Goal: Information Seeking & Learning: Learn about a topic

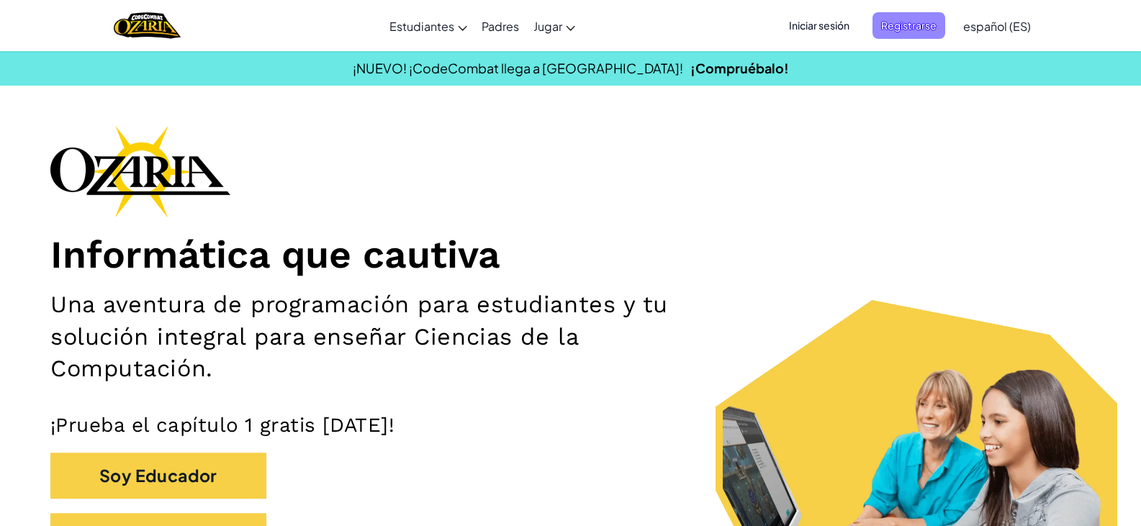
click at [809, 31] on span "Registrarse" at bounding box center [909, 25] width 73 height 27
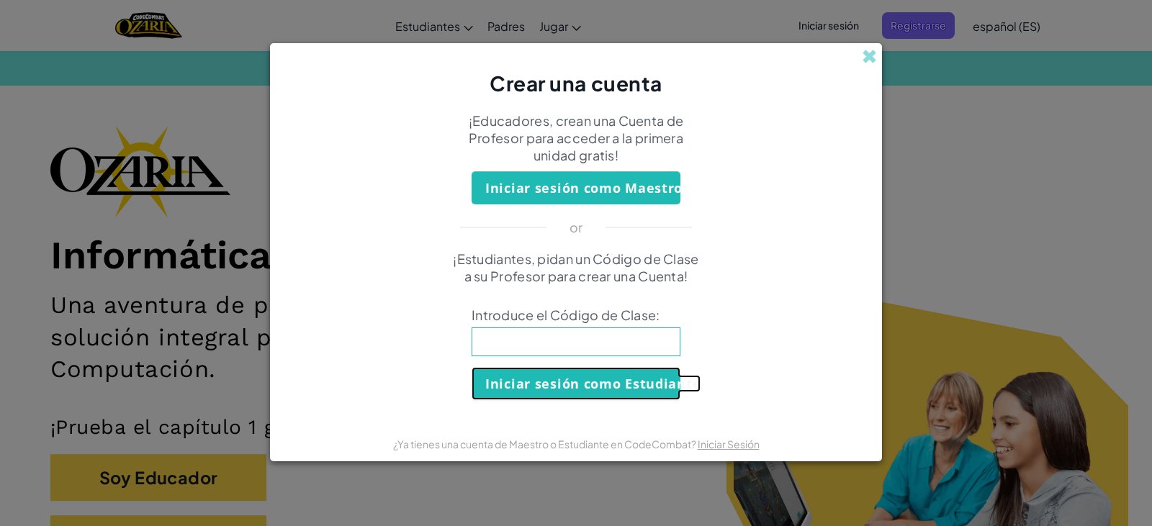
click at [559, 400] on button "Iniciar sesión como Estudiante" at bounding box center [576, 383] width 209 height 33
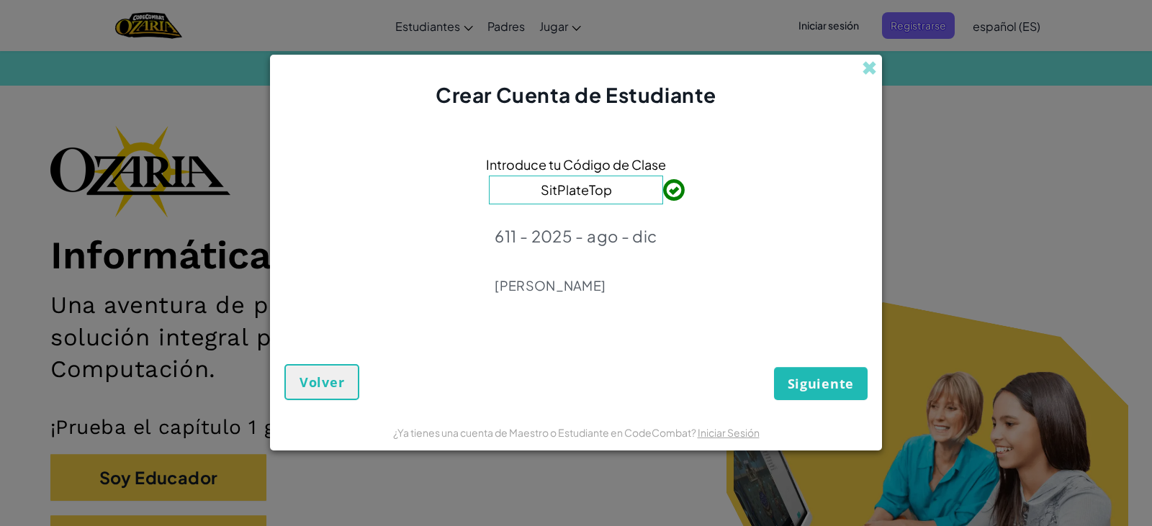
type input "SitPlateTop"
click at [809, 385] on button "Siguiente" at bounding box center [821, 383] width 94 height 33
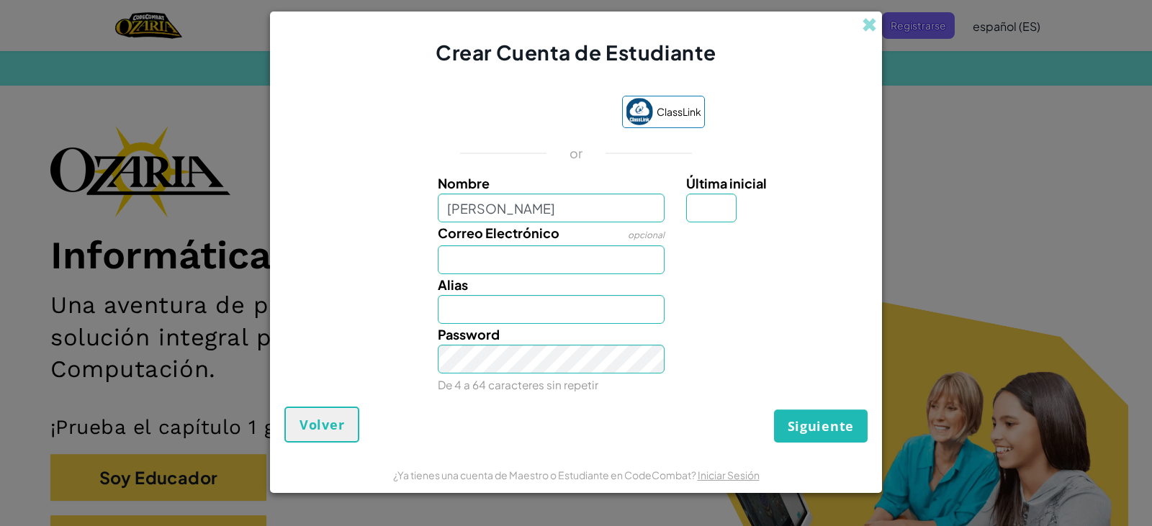
type input "[PERSON_NAME]"
click at [711, 210] on input "Última inicial" at bounding box center [711, 208] width 50 height 29
type input "G"
type input "Karla GallegosG"
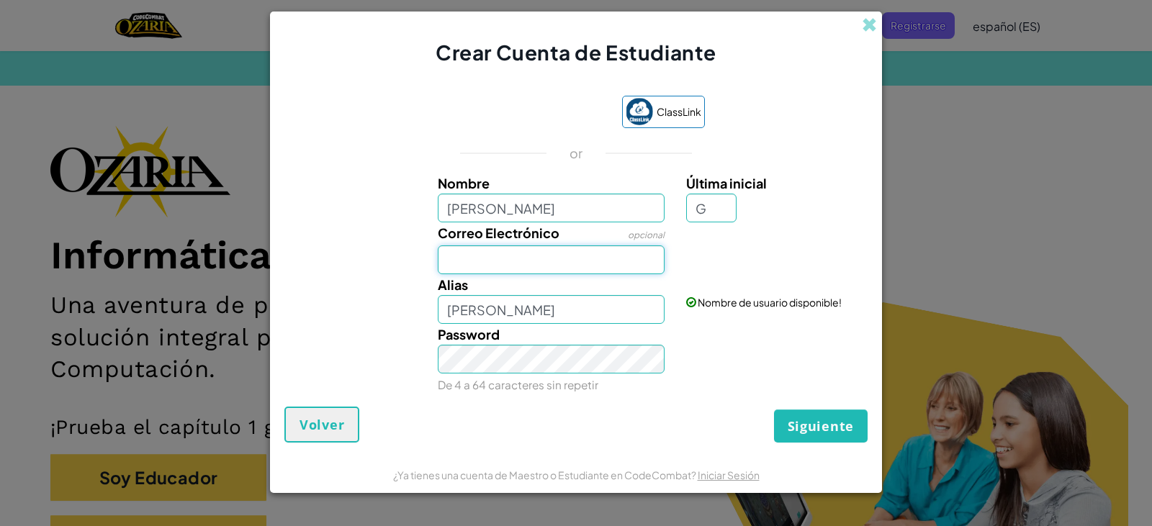
click at [595, 251] on input "Correo Electrónico" at bounding box center [552, 260] width 228 height 29
type input "Al07149242@tecmilenio.mx"
click at [552, 374] on div "Password De 4 a 64 caracteres sin repetir" at bounding box center [551, 359] width 249 height 71
click at [809, 404] on div "ClassLink or Nombre Karla Gallegos Última inicial G Correo Electrónico opcional…" at bounding box center [575, 243] width 583 height 325
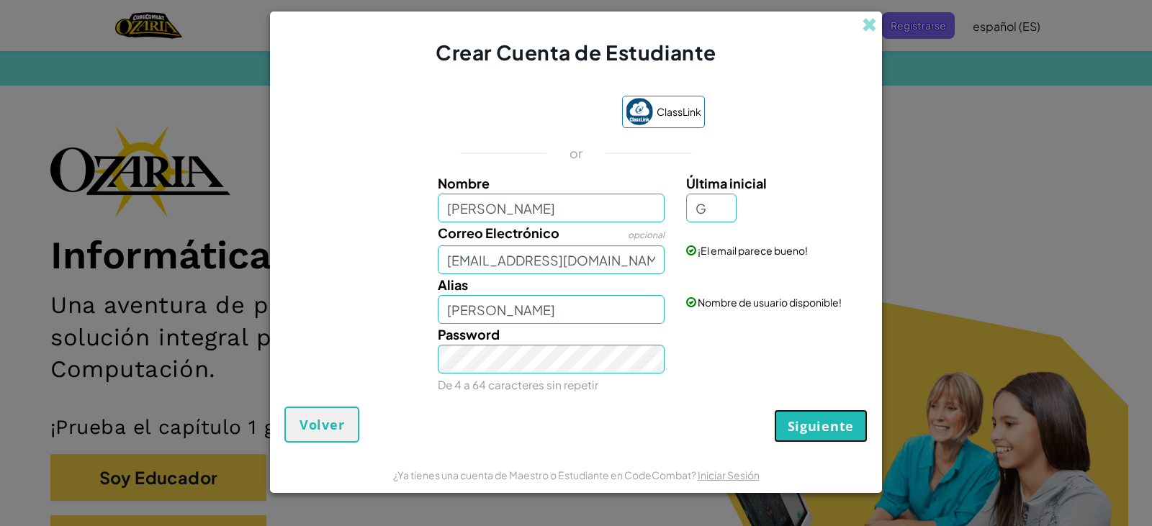
click at [809, 420] on span "Siguiente" at bounding box center [821, 426] width 66 height 17
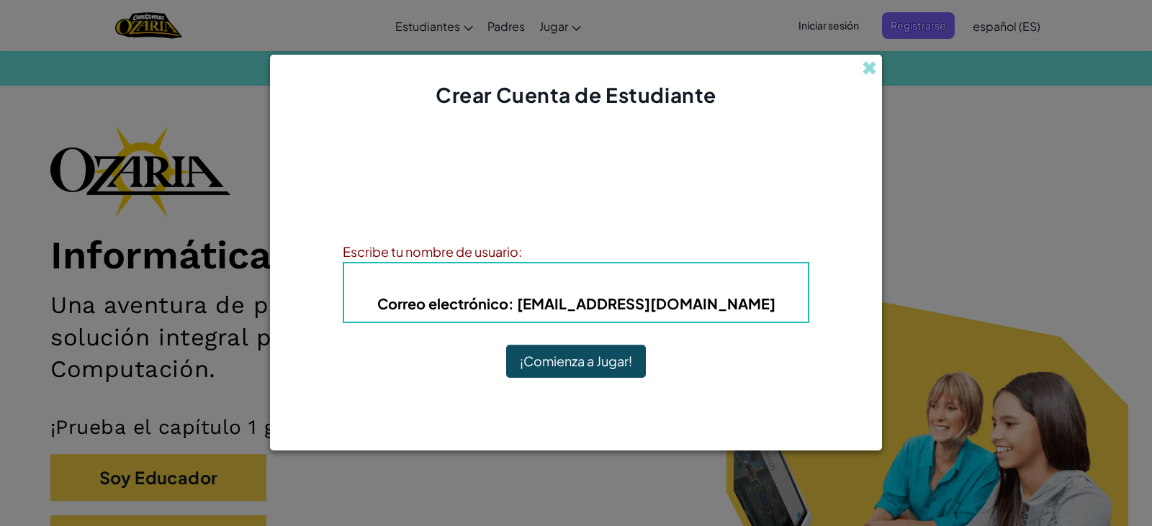
drag, startPoint x: 518, startPoint y: 300, endPoint x: 536, endPoint y: 306, distance: 19.8
click at [508, 300] on span "Correo electrónico" at bounding box center [442, 304] width 131 height 18
click at [570, 302] on b "Correo electrónico : Al07149242@tecmilenio.mx" at bounding box center [576, 304] width 398 height 18
drag, startPoint x: 632, startPoint y: 372, endPoint x: 621, endPoint y: 364, distance: 12.8
click at [621, 364] on button "¡Comienza a Jugar!" at bounding box center [576, 361] width 140 height 33
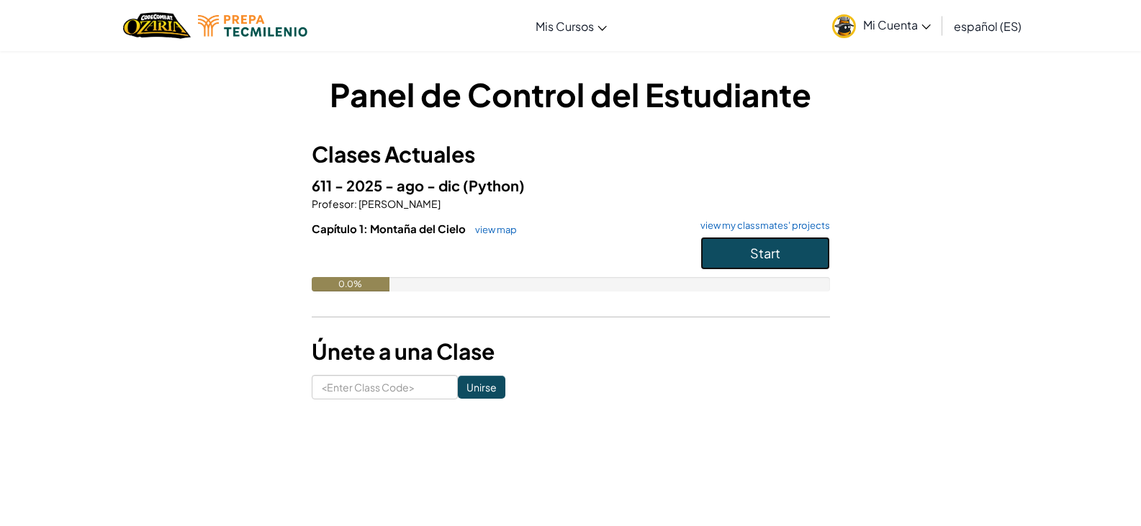
drag, startPoint x: 745, startPoint y: 256, endPoint x: 745, endPoint y: 307, distance: 51.1
click at [745, 307] on div "Capítulo 1: Montaña del Cielo view map view my classmates' projects Start 0.0%" at bounding box center [571, 267] width 518 height 92
click at [791, 241] on button "Start" at bounding box center [766, 253] width 130 height 33
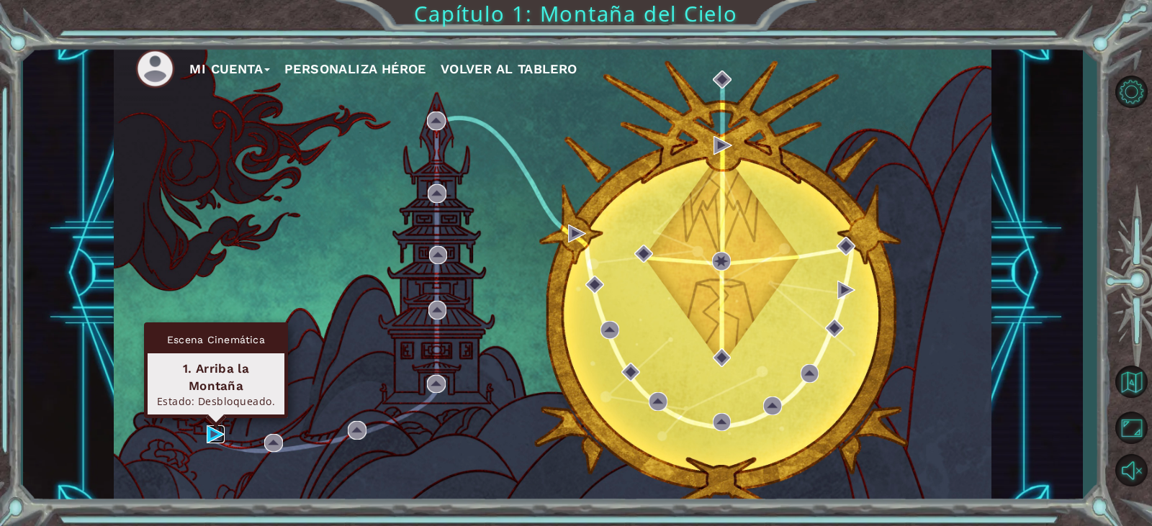
click at [215, 433] on img at bounding box center [216, 435] width 19 height 19
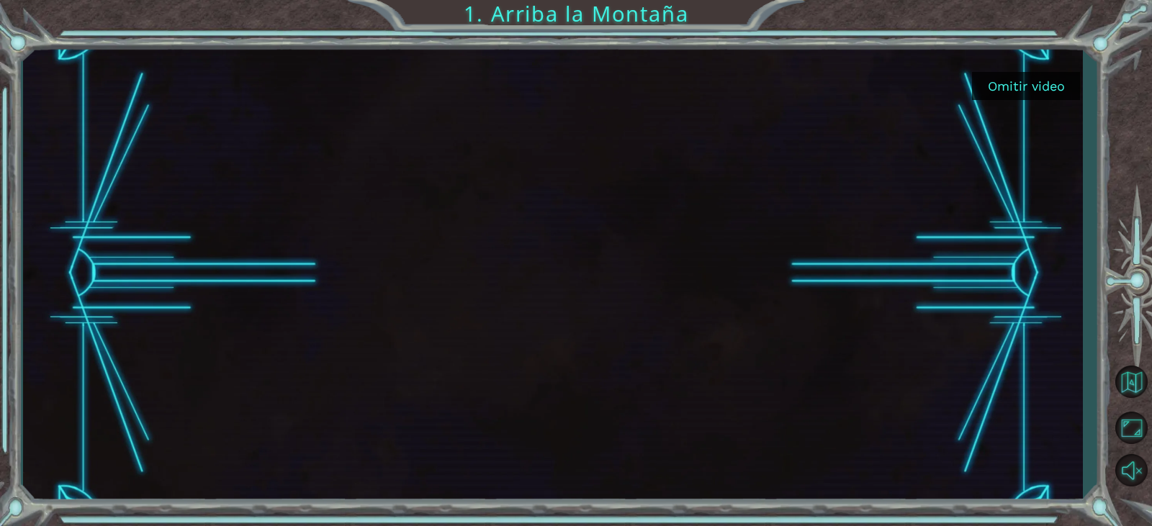
click at [1030, 94] on button "Omitir video" at bounding box center [1026, 86] width 108 height 28
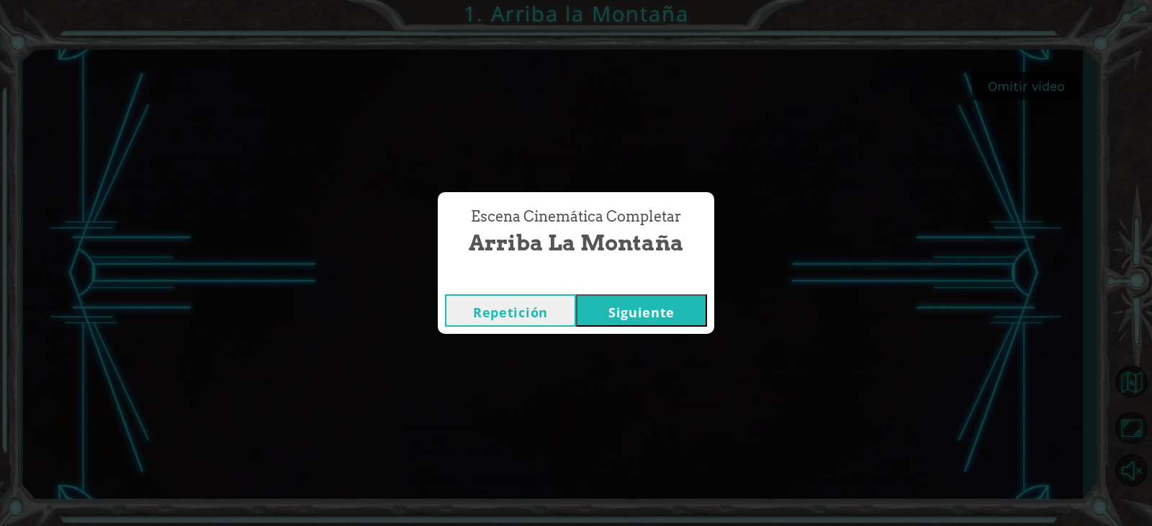
click at [596, 312] on button "Siguiente" at bounding box center [641, 311] width 131 height 32
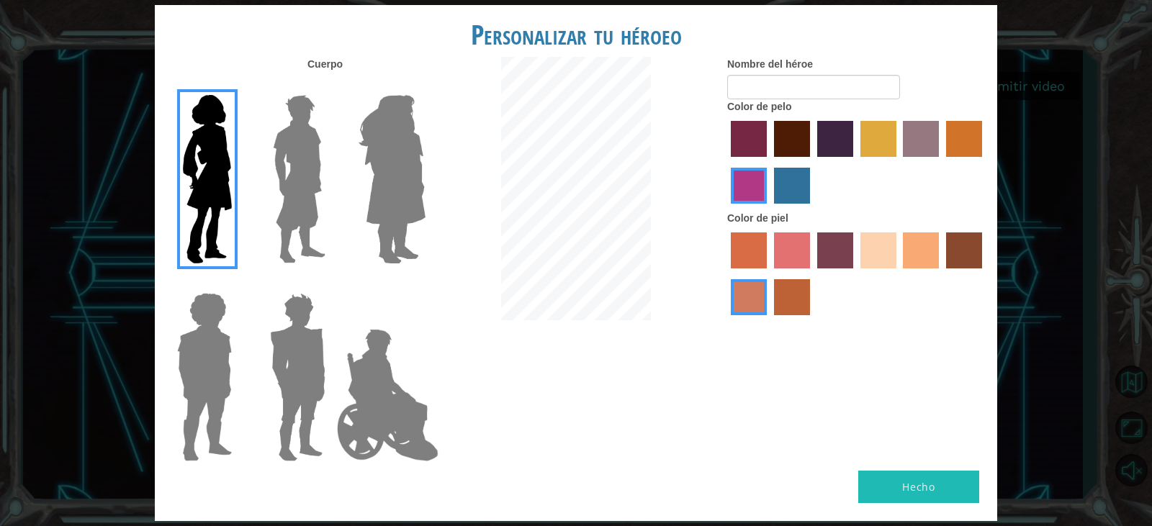
click at [831, 132] on label "hot purple hair color" at bounding box center [835, 139] width 36 height 36
click at [812, 162] on input "hot purple hair color" at bounding box center [812, 162] width 0 height 0
click at [872, 240] on label "sandy beach skin color" at bounding box center [879, 251] width 36 height 36
click at [855, 274] on input "sandy beach skin color" at bounding box center [855, 274] width 0 height 0
click at [420, 382] on img at bounding box center [387, 395] width 113 height 144
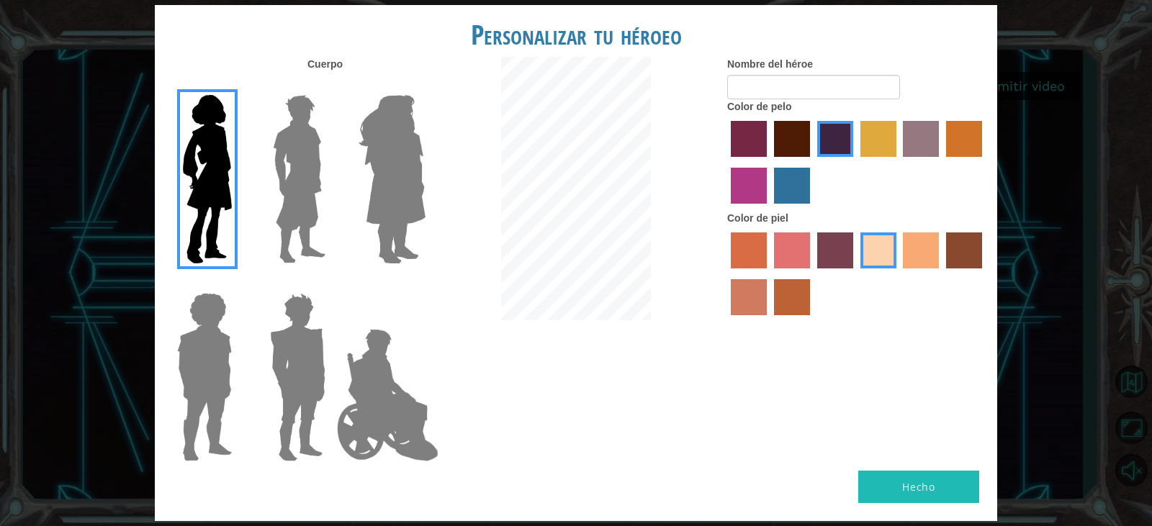
click at [425, 284] on input "Hero Jamie" at bounding box center [425, 284] width 0 height 0
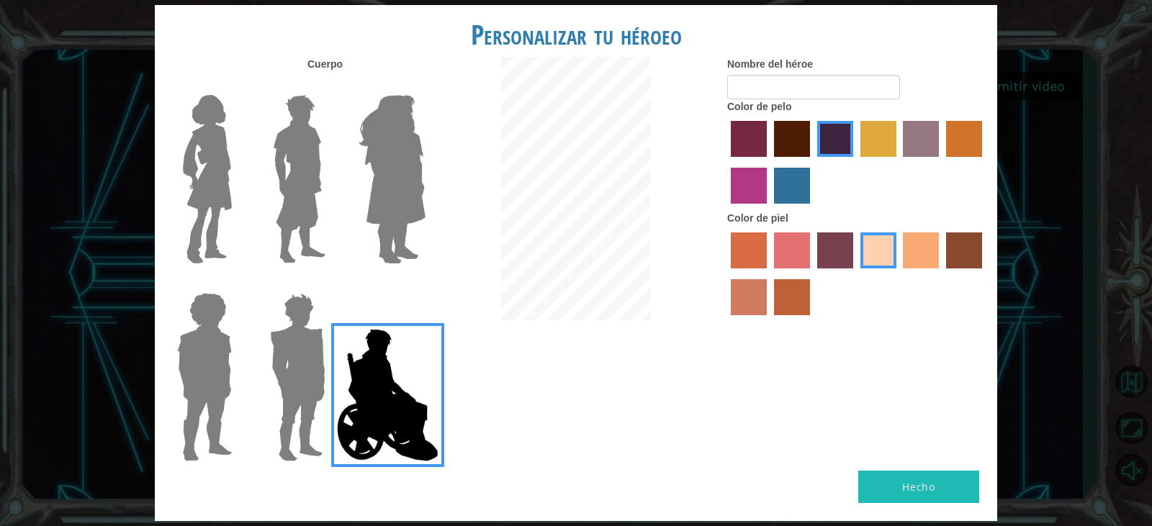
click at [432, 189] on div at bounding box center [389, 174] width 94 height 198
click at [412, 189] on img at bounding box center [392, 179] width 78 height 180
click at [425, 86] on input "Hero Amethyst" at bounding box center [425, 86] width 0 height 0
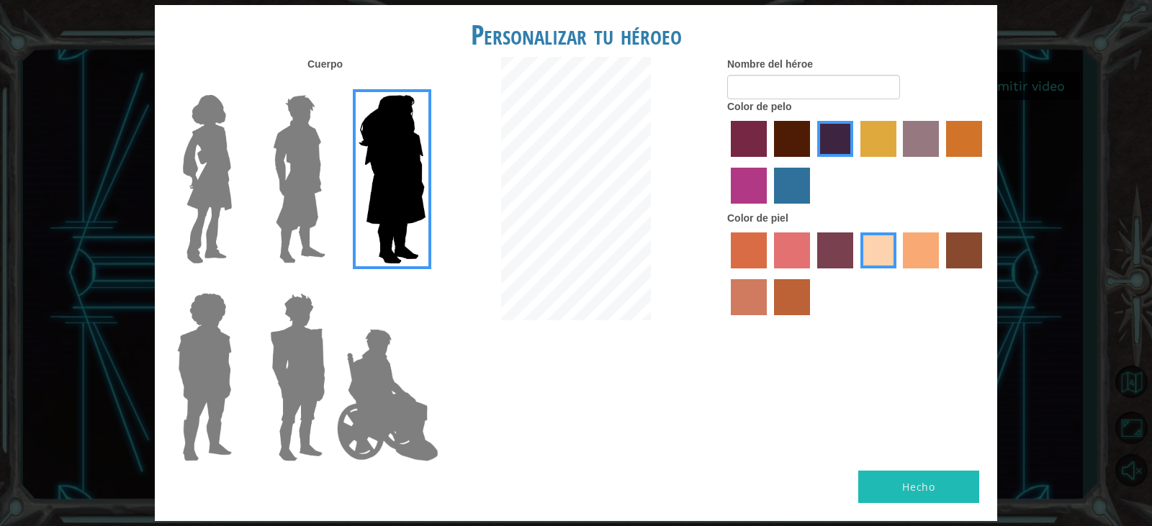
click at [197, 197] on img at bounding box center [207, 179] width 60 height 180
click at [238, 86] on input "Hero Connie" at bounding box center [238, 86] width 0 height 0
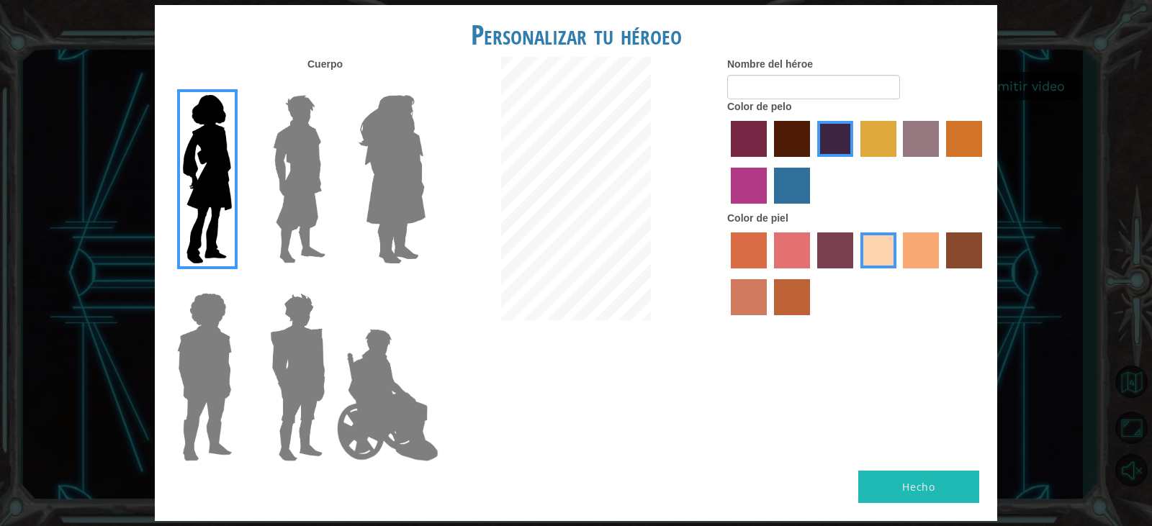
click at [939, 495] on button "Hecho" at bounding box center [918, 487] width 121 height 32
click at [846, 78] on input "Nombre del héroe" at bounding box center [813, 87] width 173 height 24
type input "peñita"
click at [947, 485] on button "Hecho" at bounding box center [918, 487] width 121 height 32
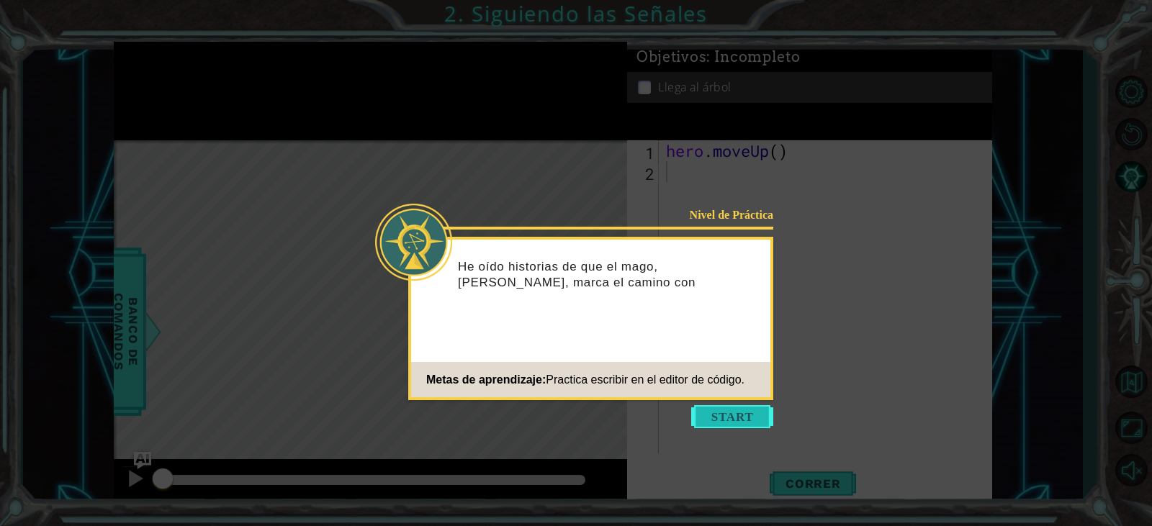
click at [743, 410] on button "Start" at bounding box center [732, 416] width 82 height 23
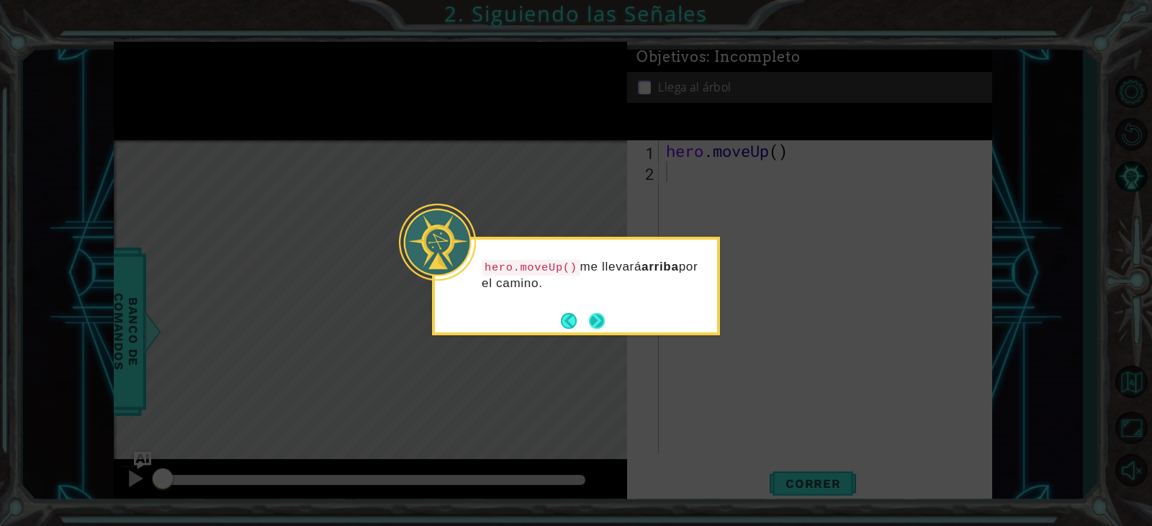
click at [590, 323] on button "Next" at bounding box center [597, 321] width 17 height 17
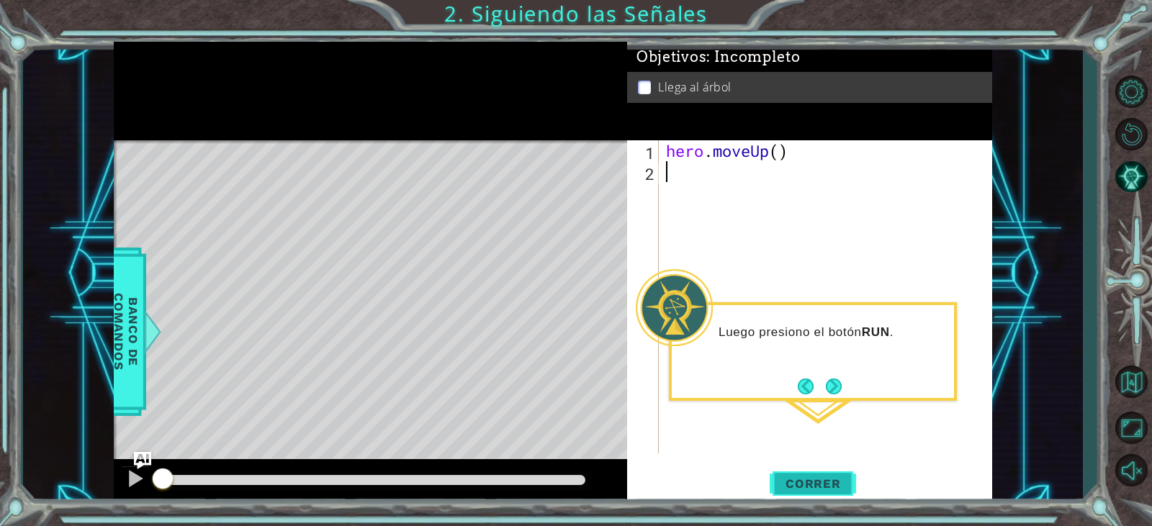
click at [827, 472] on button "Correr" at bounding box center [813, 484] width 86 height 37
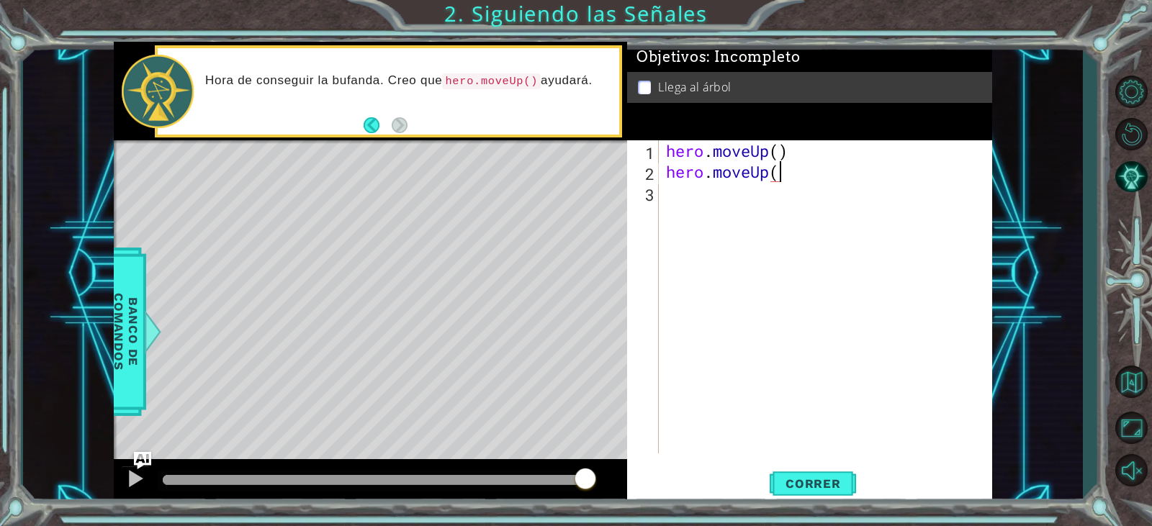
scroll to position [0, 5]
type textarea "hero.moveUp()"
click at [786, 494] on button "Correr" at bounding box center [813, 484] width 86 height 37
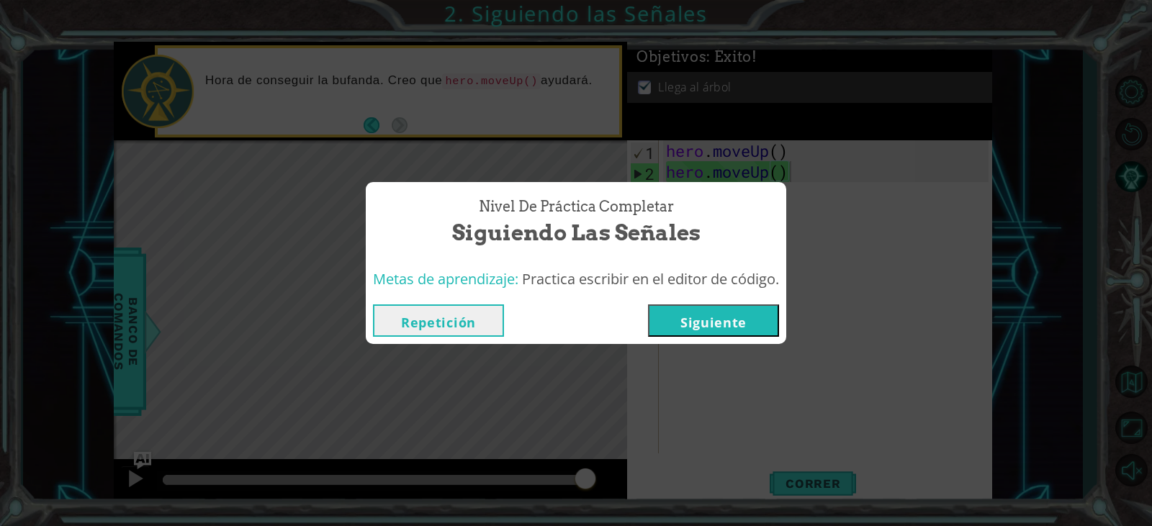
click at [734, 318] on button "Siguiente" at bounding box center [713, 321] width 131 height 32
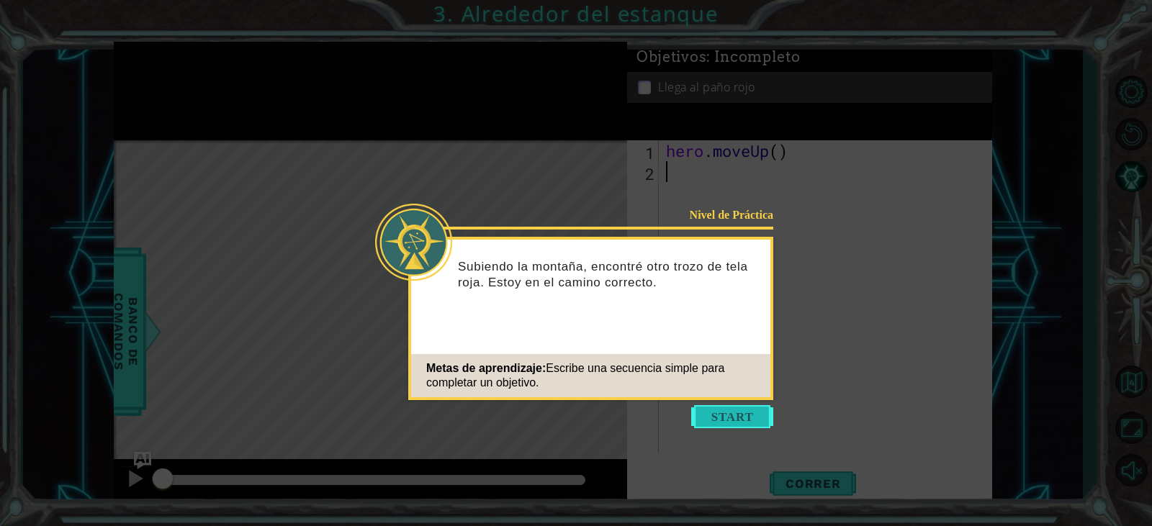
click at [745, 426] on button "Start" at bounding box center [732, 416] width 82 height 23
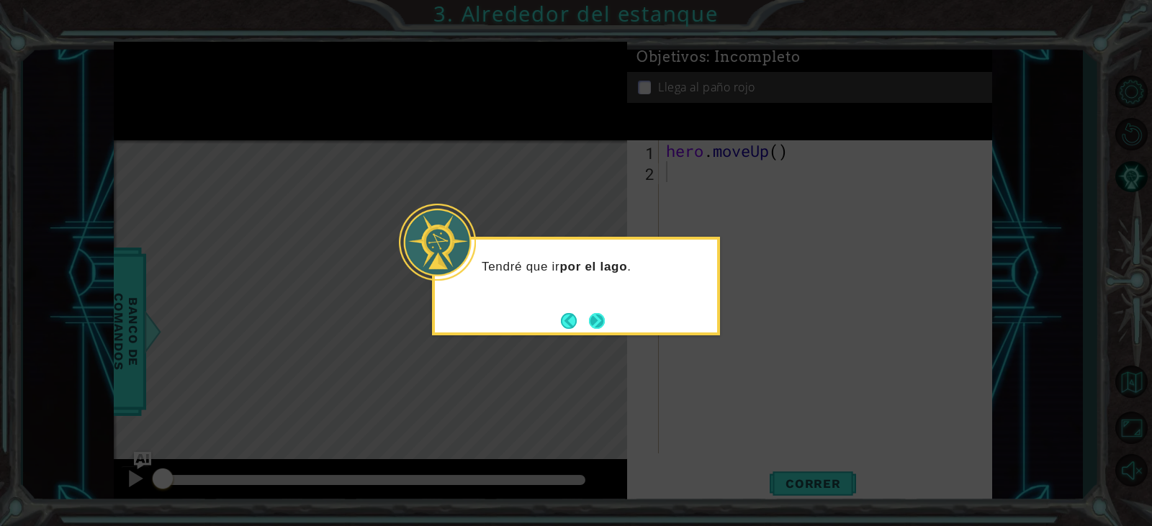
click at [600, 310] on footer at bounding box center [583, 321] width 44 height 22
click at [591, 319] on button "Next" at bounding box center [597, 321] width 16 height 16
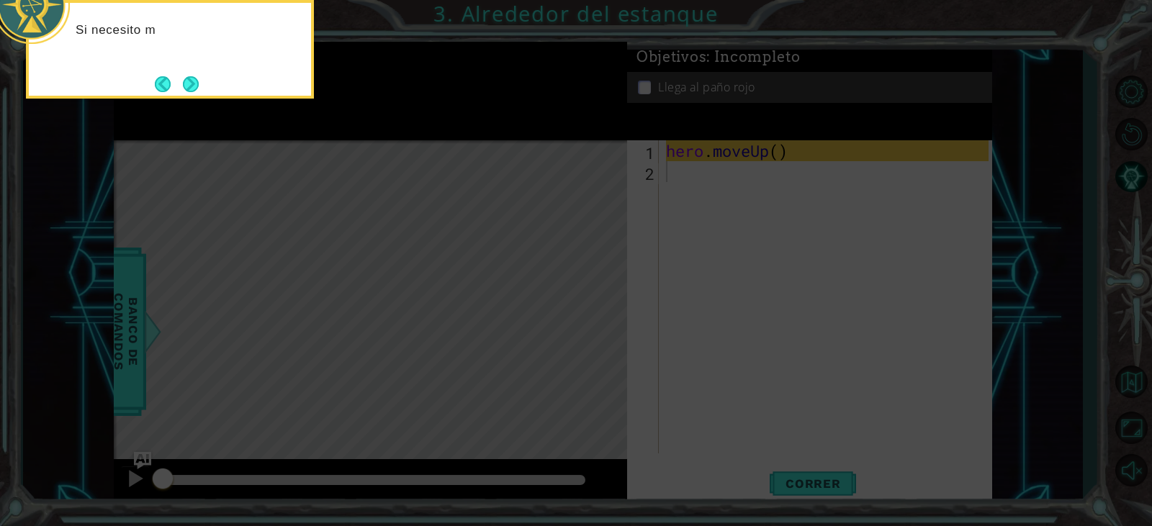
click at [591, 318] on icon at bounding box center [576, 78] width 1152 height 895
click at [192, 85] on button "Next" at bounding box center [191, 84] width 16 height 16
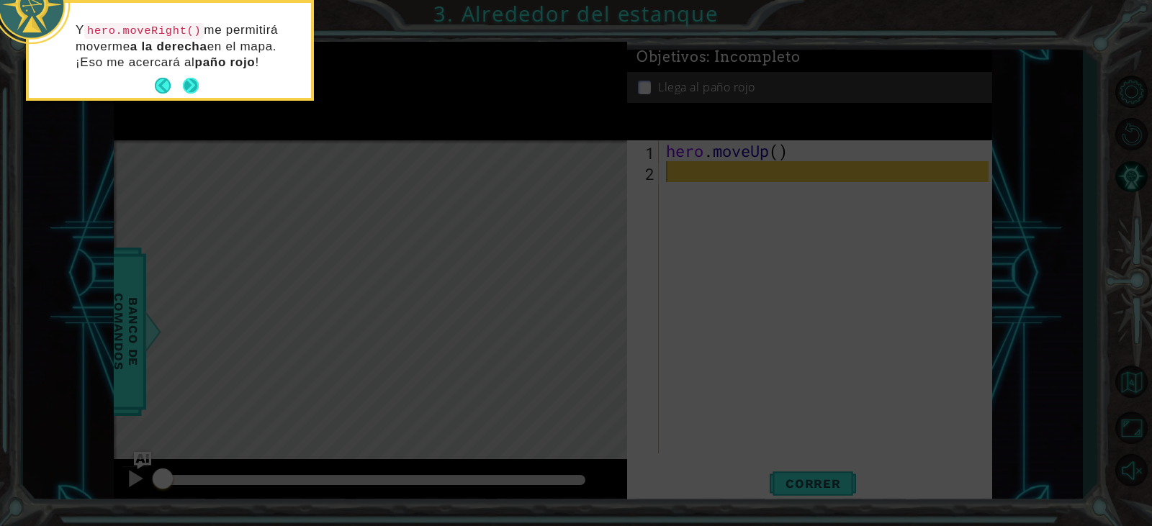
click at [192, 84] on button "Next" at bounding box center [191, 86] width 16 height 16
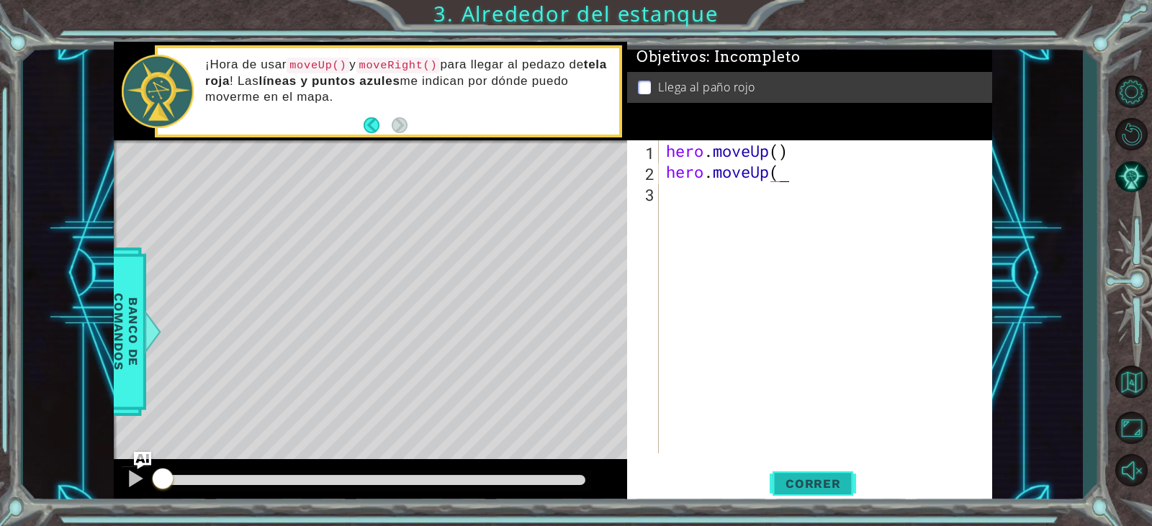
scroll to position [0, 5]
type textarea "hero.moveUp()"
click at [809, 480] on span "Correr" at bounding box center [813, 484] width 84 height 14
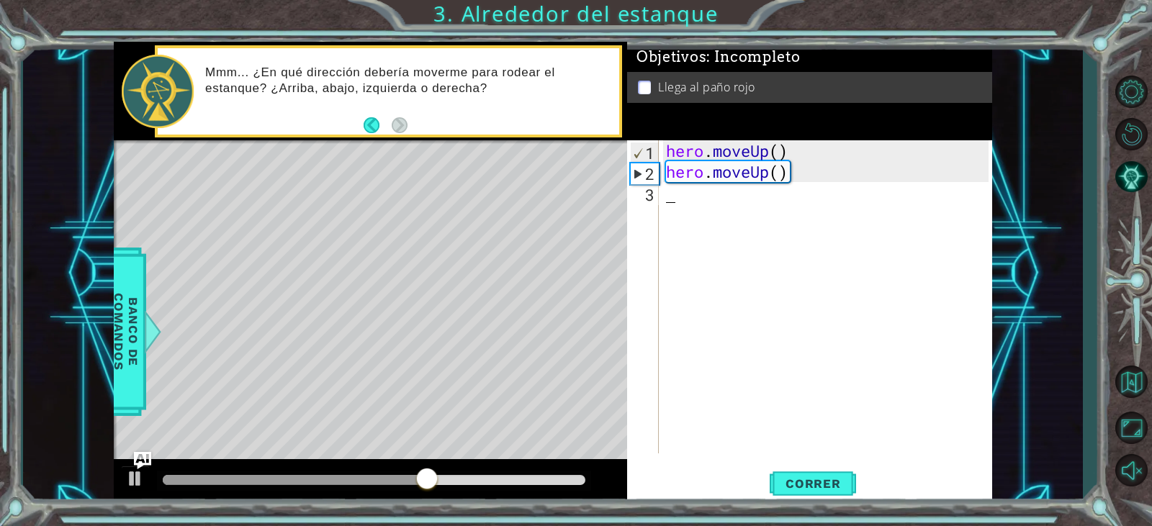
click at [711, 205] on div "hero . moveUp ( ) hero . moveUp ( )" at bounding box center [829, 317] width 332 height 355
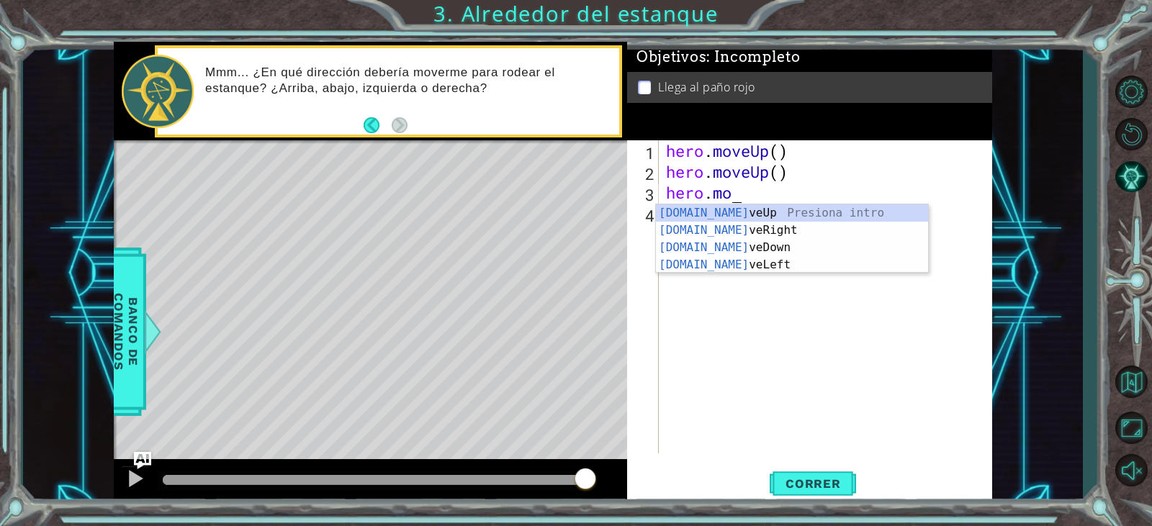
scroll to position [0, 3]
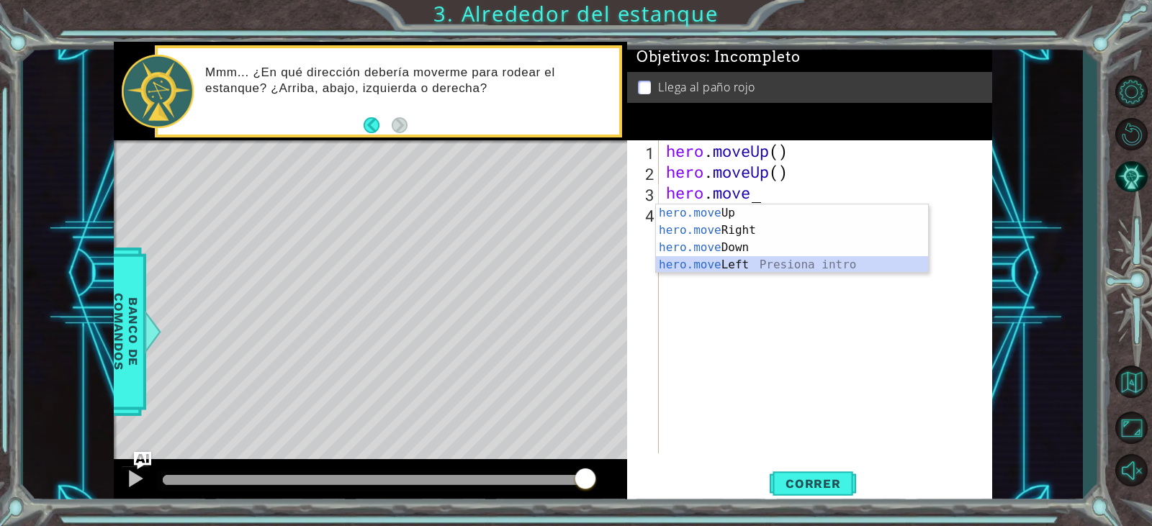
click at [707, 268] on div "hero.move Up Presiona intro hero.move Right Presiona intro hero.move Down Presi…" at bounding box center [792, 257] width 272 height 104
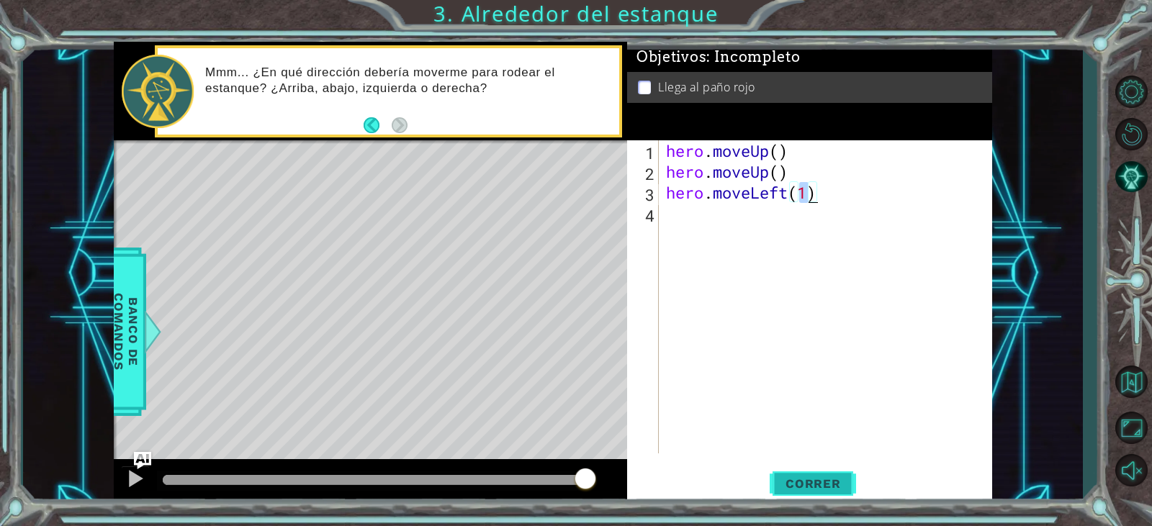
type textarea "hero.moveLeft(1)"
click at [811, 480] on span "Correr" at bounding box center [813, 484] width 84 height 14
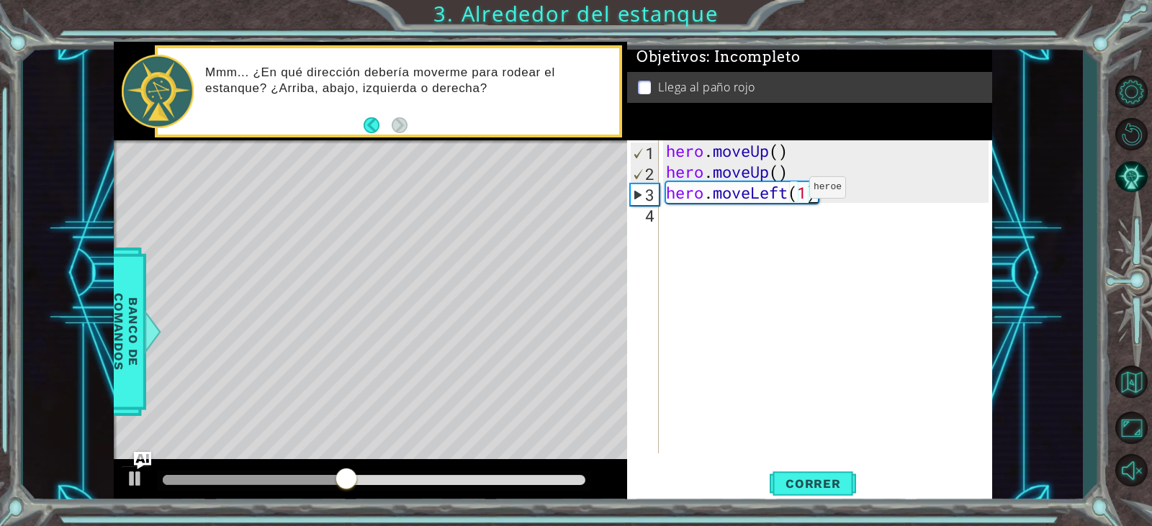
click at [788, 190] on div "hero . moveUp ( ) hero . moveUp ( ) hero . moveLeft ( 1 )" at bounding box center [829, 317] width 332 height 355
click at [783, 188] on div "hero . moveUp ( ) hero . moveUp ( ) hero . moveLeft ( 1 )" at bounding box center [829, 317] width 332 height 355
click at [711, 210] on div "hero . moveUp ( ) hero . moveUp ( ) hero . moveLeft ( 1 )" at bounding box center [829, 317] width 332 height 355
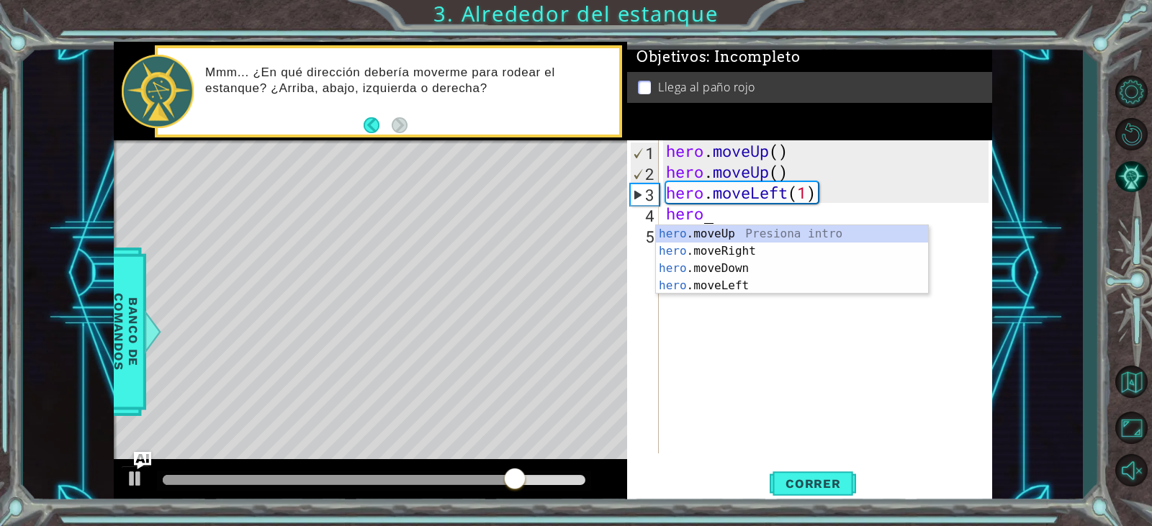
type textarea "hero."
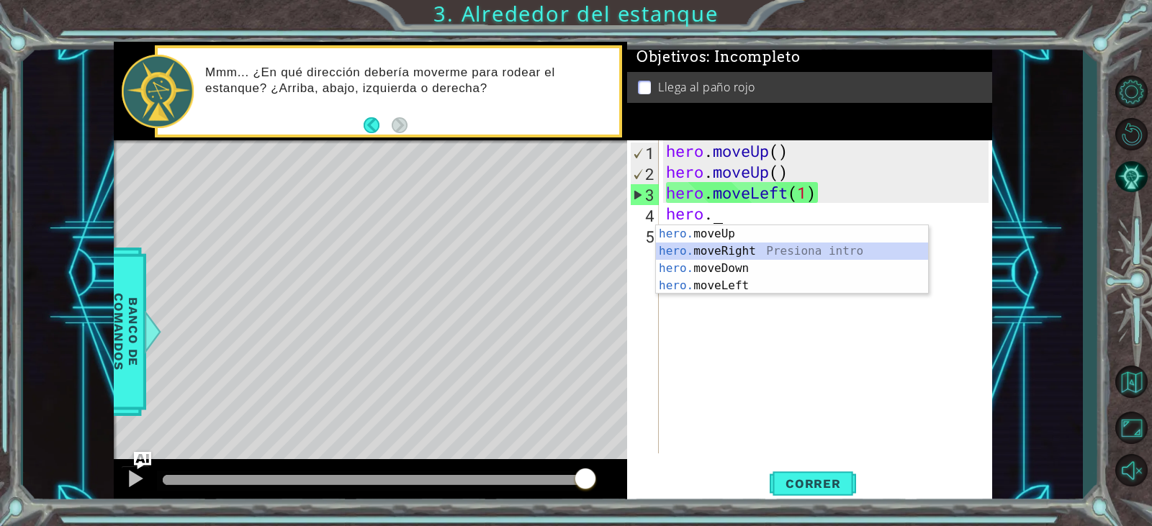
click at [732, 245] on div "hero. moveUp Presiona intro hero. moveRight Presiona intro hero. moveDown Presi…" at bounding box center [792, 277] width 272 height 104
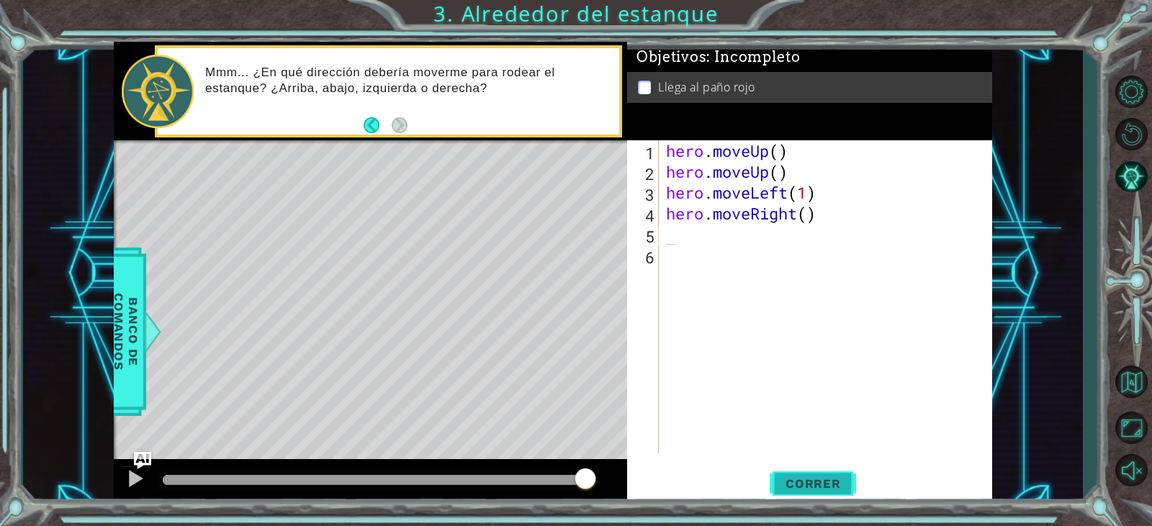
click at [824, 483] on span "Correr" at bounding box center [813, 484] width 84 height 14
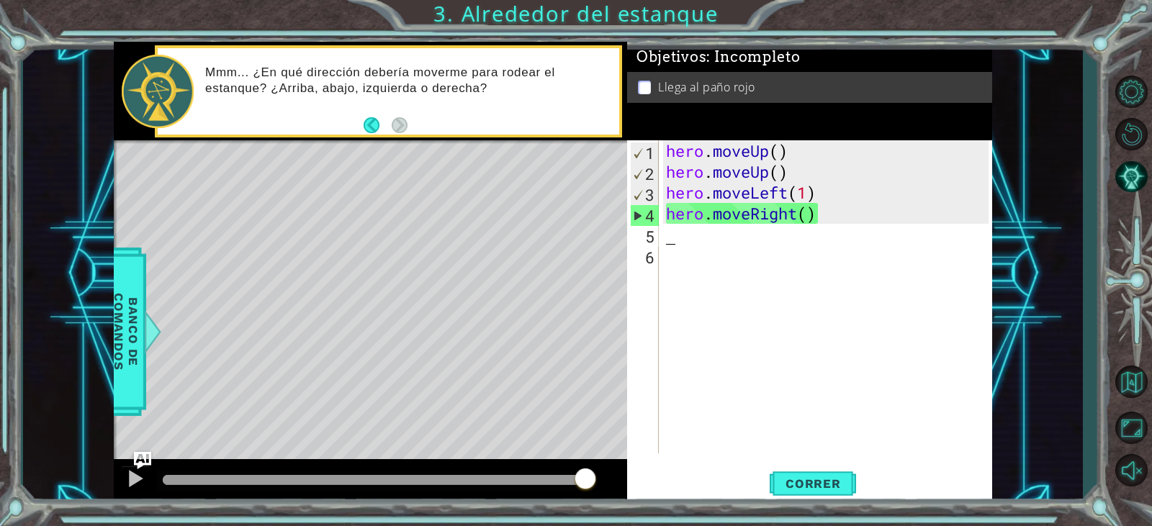
click at [720, 265] on div "hero . moveUp ( ) hero . moveUp ( ) hero . moveLeft ( 1 ) hero . moveRight ( )" at bounding box center [829, 317] width 332 height 355
click at [696, 244] on div "hero . moveUp ( ) hero . moveUp ( ) hero . moveLeft ( 1 ) hero . moveRight ( )" at bounding box center [829, 317] width 332 height 355
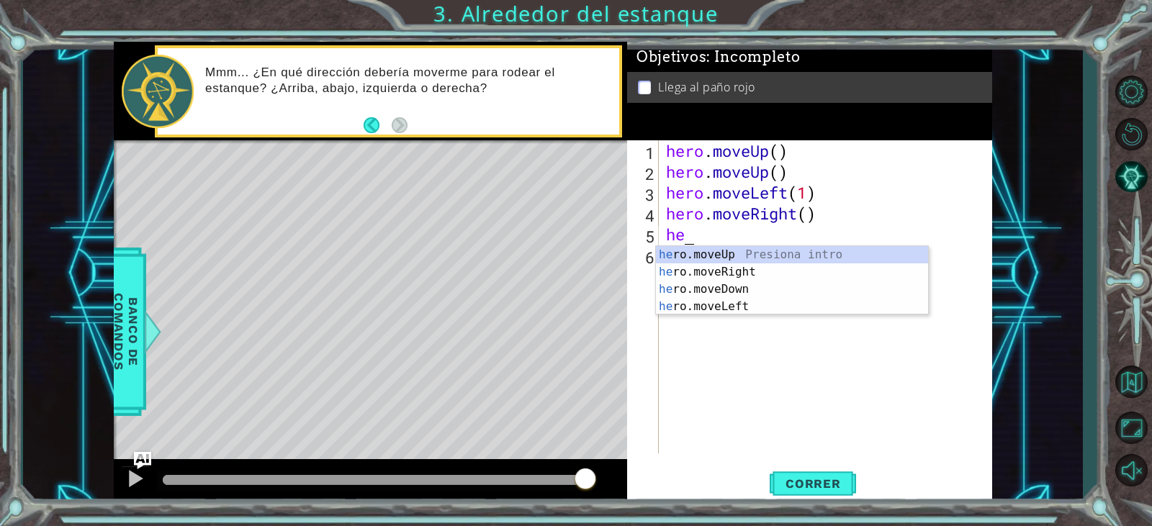
scroll to position [0, 1]
type textarea "hero"
click at [732, 259] on div "hero .moveUp Presiona intro hero .moveRight Presiona intro hero .moveDown Presi…" at bounding box center [792, 298] width 272 height 104
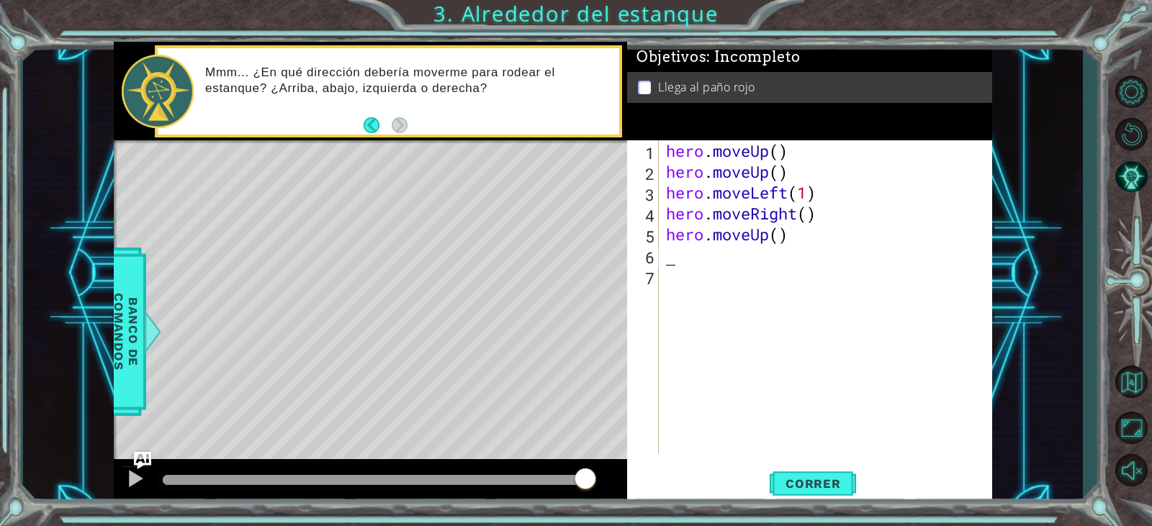
scroll to position [0, 0]
click at [815, 488] on span "Correr" at bounding box center [813, 484] width 84 height 14
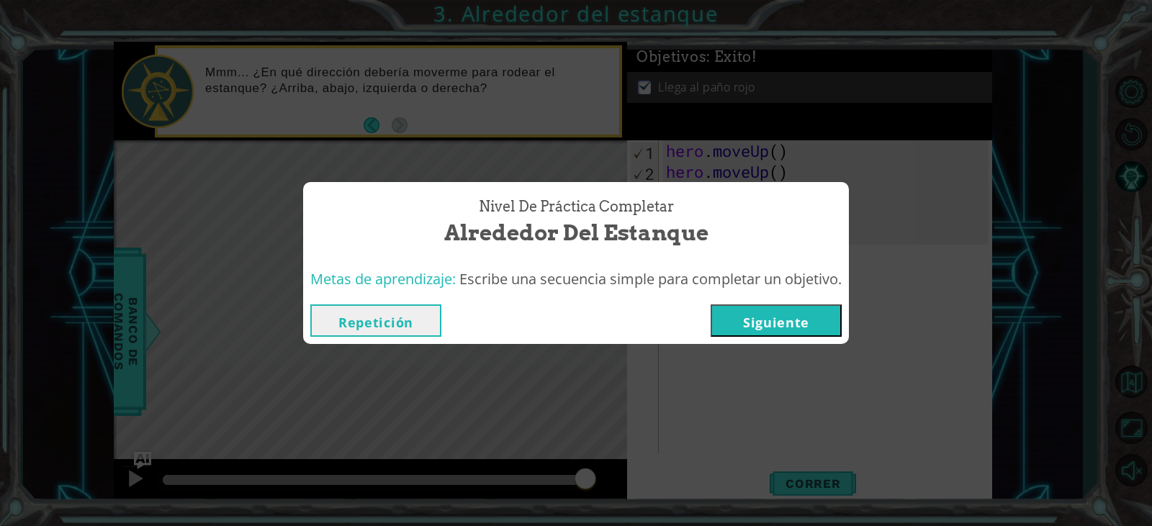
click at [743, 328] on button "Siguiente" at bounding box center [776, 321] width 131 height 32
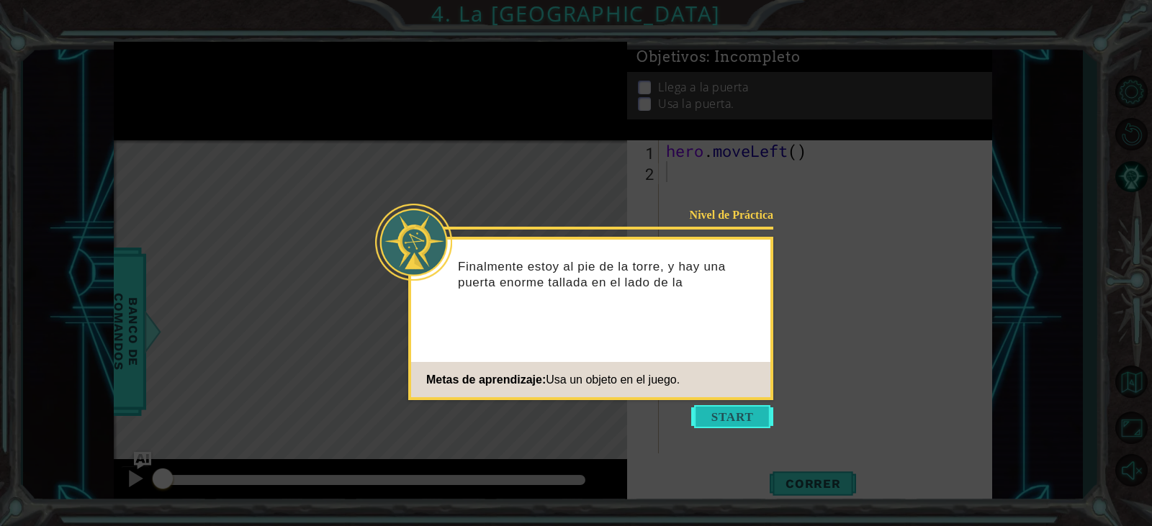
click at [727, 418] on button "Start" at bounding box center [732, 416] width 82 height 23
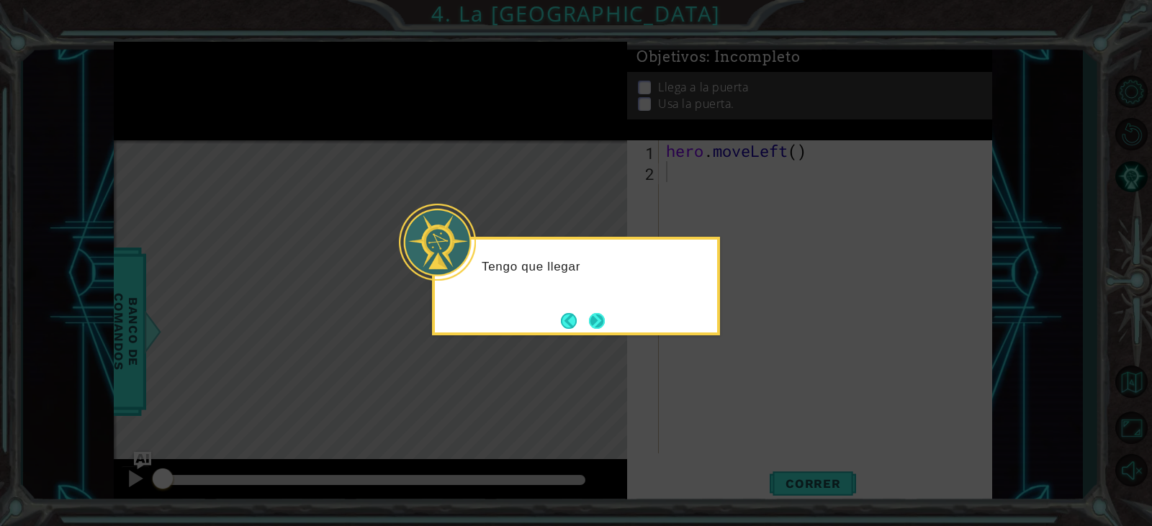
click at [598, 325] on button "Next" at bounding box center [597, 321] width 16 height 16
click at [590, 315] on button "Next" at bounding box center [597, 321] width 16 height 16
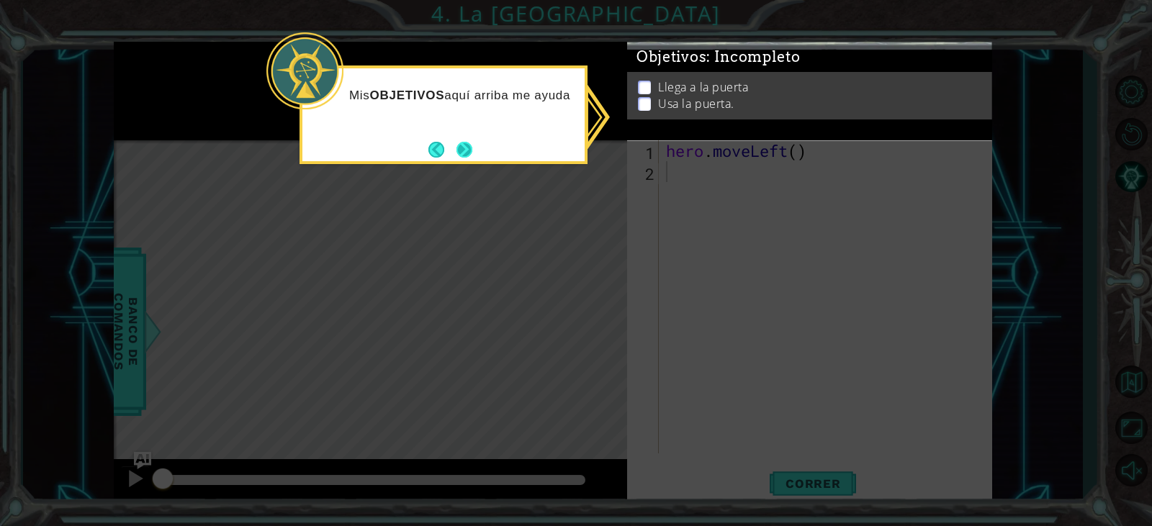
click at [466, 141] on button "Next" at bounding box center [465, 149] width 17 height 17
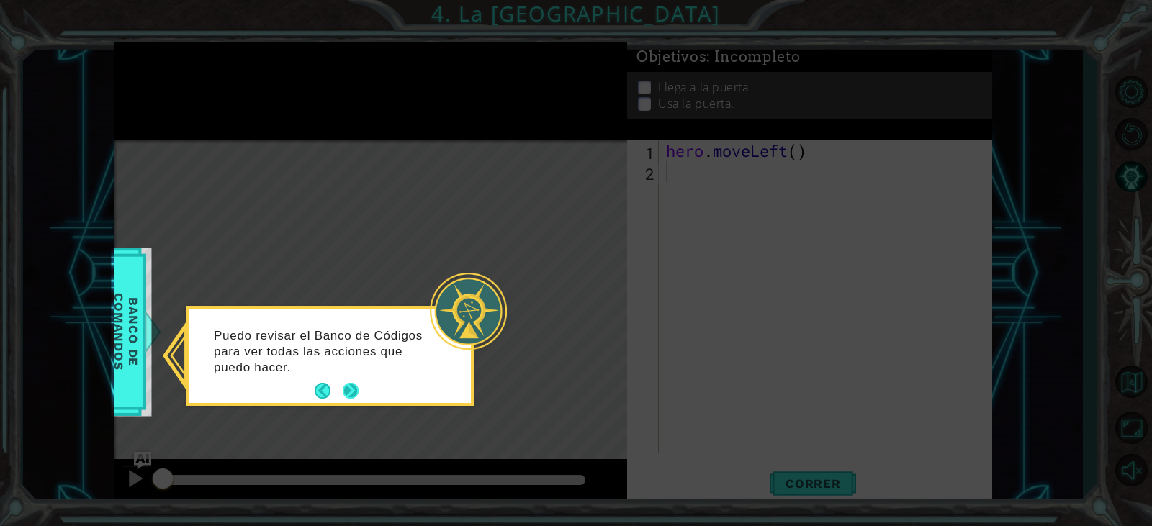
click at [351, 394] on button "Next" at bounding box center [351, 391] width 17 height 17
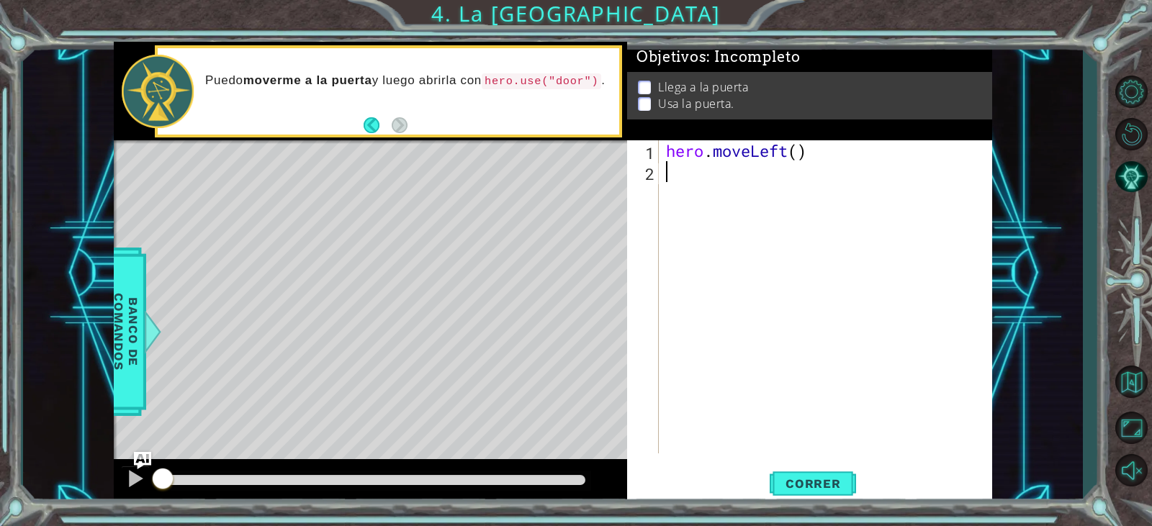
type textarea "j"
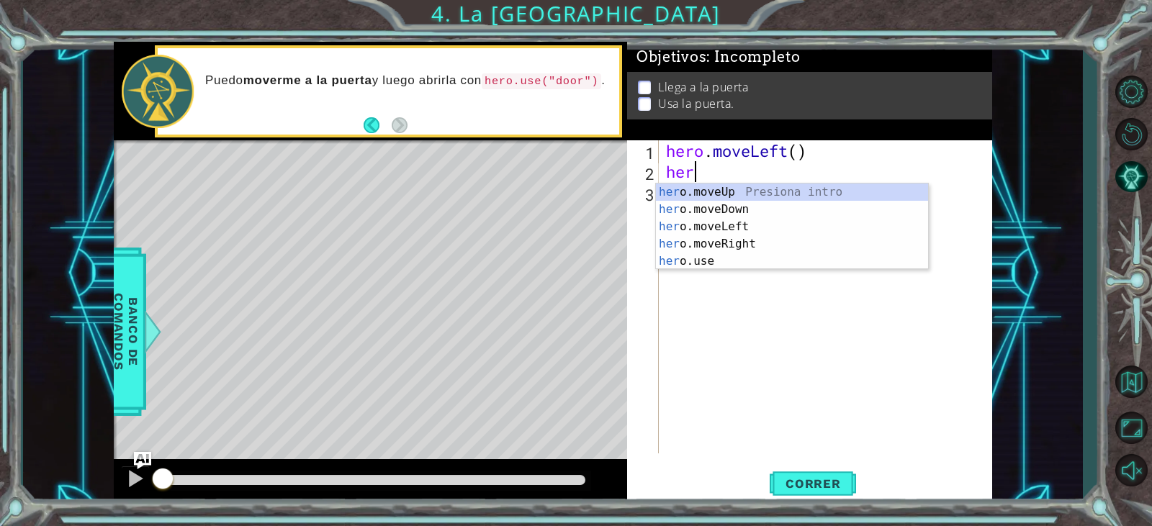
scroll to position [0, 1]
type textarea "hero"
click at [756, 192] on div "hero .moveUp Presiona intro hero .moveDown Presiona intro hero .moveLeft Presio…" at bounding box center [792, 244] width 272 height 121
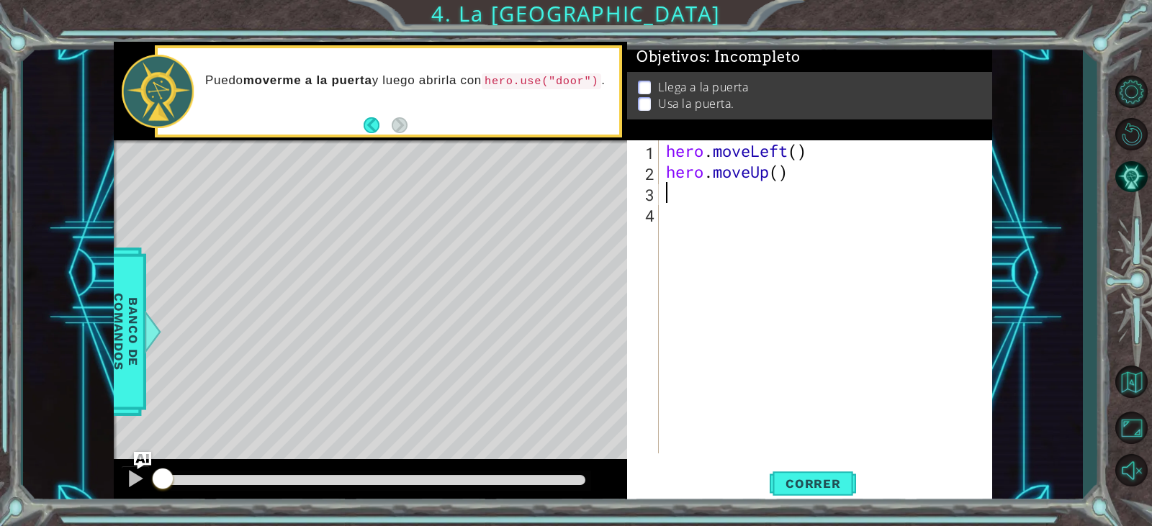
scroll to position [0, 0]
click at [832, 478] on span "Correr" at bounding box center [813, 484] width 84 height 14
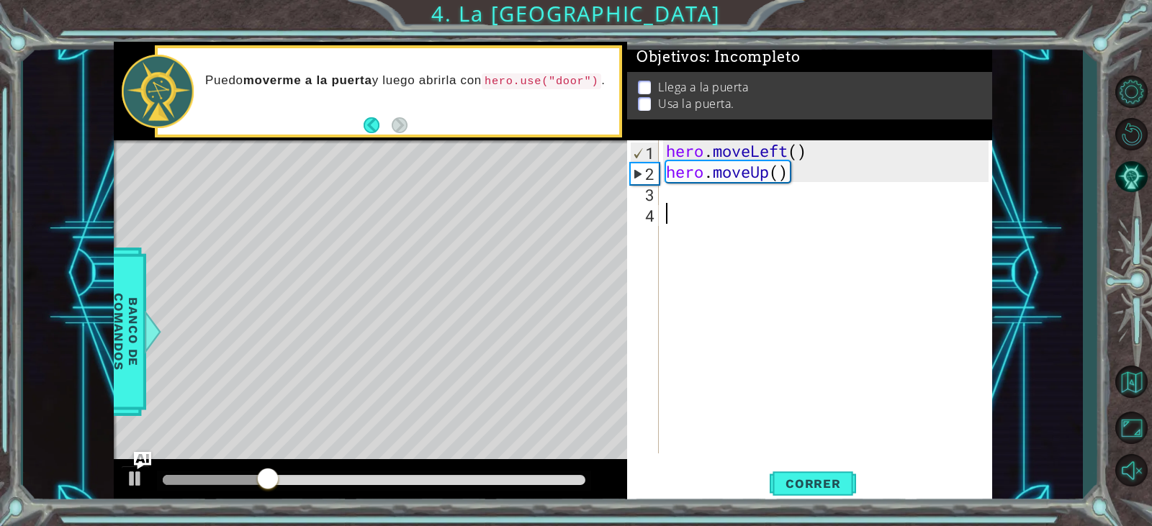
click at [693, 204] on div "hero . moveLeft ( ) hero . moveUp ( )" at bounding box center [829, 317] width 332 height 355
click at [697, 189] on div "hero . moveLeft ( ) hero . moveUp ( )" at bounding box center [829, 317] width 332 height 355
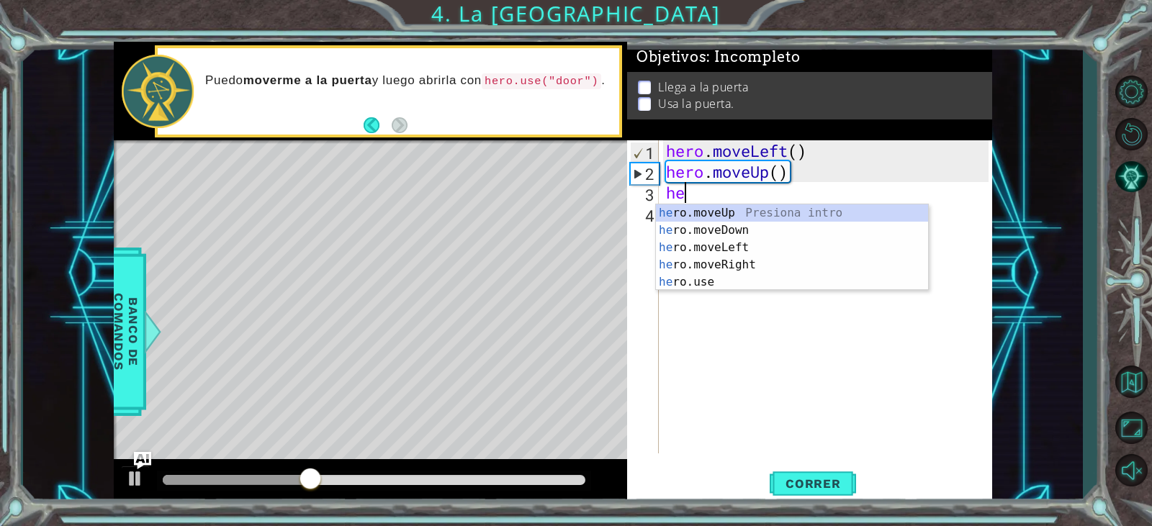
scroll to position [0, 1]
type textarea "hero"
click at [709, 215] on div "hero .moveUp Presiona intro hero .moveDown Presiona intro hero .moveLeft Presio…" at bounding box center [792, 265] width 272 height 121
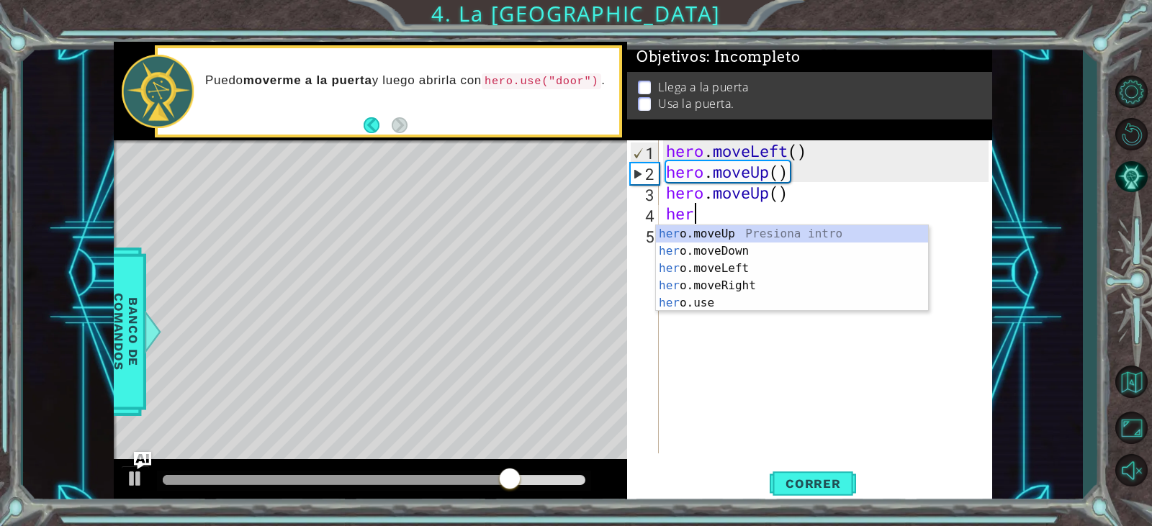
type textarea "hero"
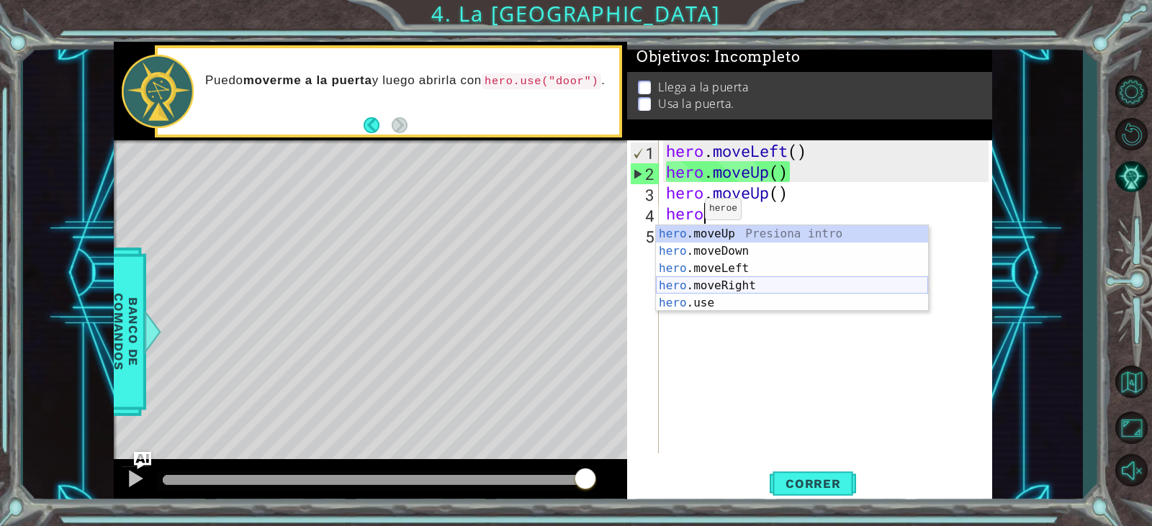
click at [724, 292] on div "hero .moveUp Presiona intro hero .moveDown Presiona intro hero .moveLeft Presio…" at bounding box center [792, 285] width 272 height 121
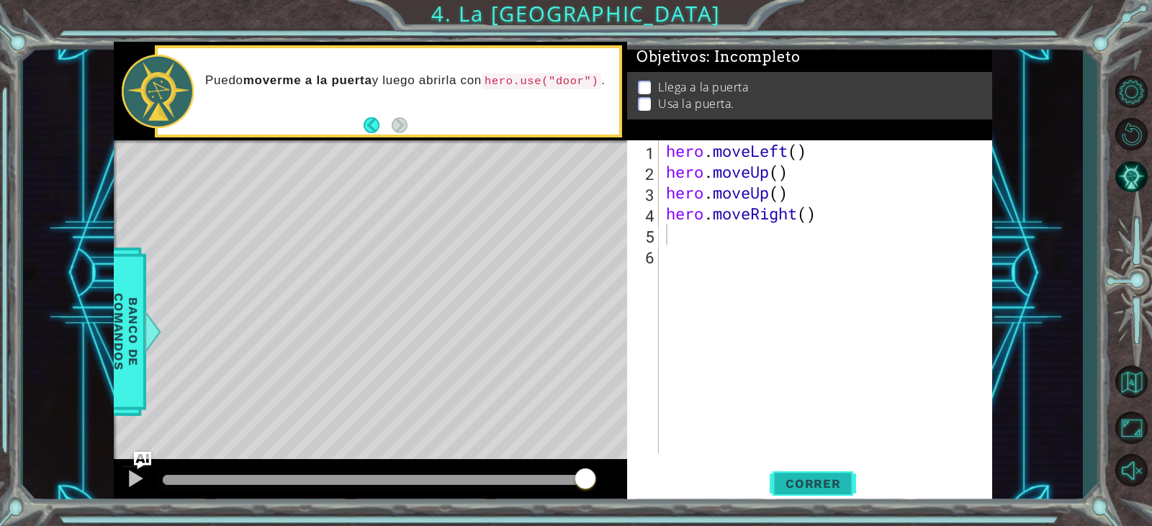
click at [820, 487] on span "Correr" at bounding box center [813, 484] width 84 height 14
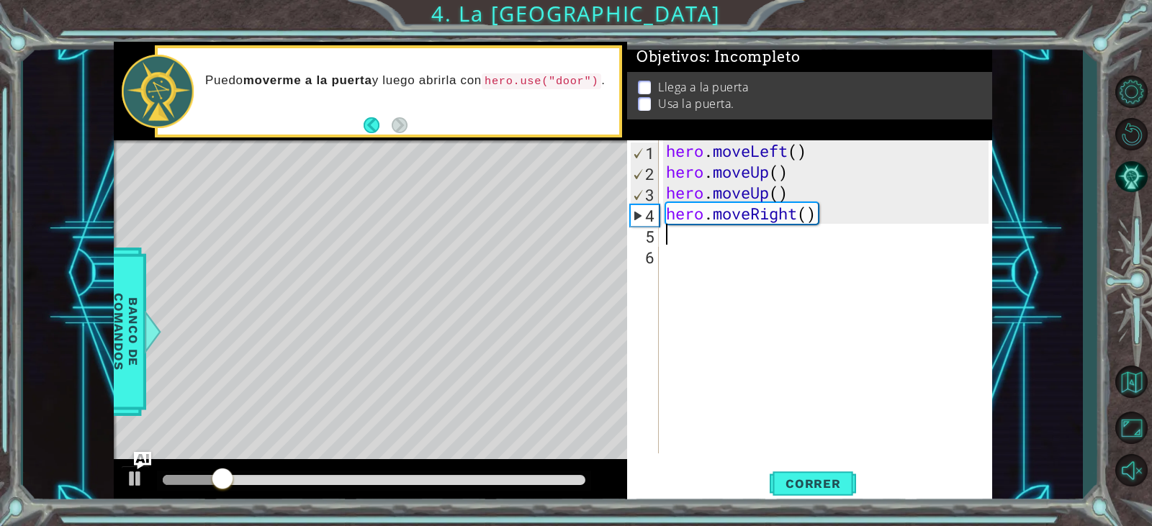
click at [758, 225] on div "hero . moveLeft ( ) hero . moveUp ( ) hero . moveUp ( ) hero . moveRight ( )" at bounding box center [829, 317] width 332 height 355
click at [804, 217] on div "hero . moveLeft ( ) hero . moveUp ( ) hero . moveUp ( ) hero . moveRight ( )" at bounding box center [829, 317] width 332 height 355
type textarea "hero.moveRight()"
click at [809, 217] on div "hero . moveLeft ( ) hero . moveUp ( ) hero . moveUp ( ) hero . moveRight ( )" at bounding box center [825, 296] width 325 height 313
click at [813, 210] on div "hero . moveLeft ( ) hero . moveUp ( ) hero . moveUp ( ) hero . moveRight ( )" at bounding box center [829, 317] width 332 height 355
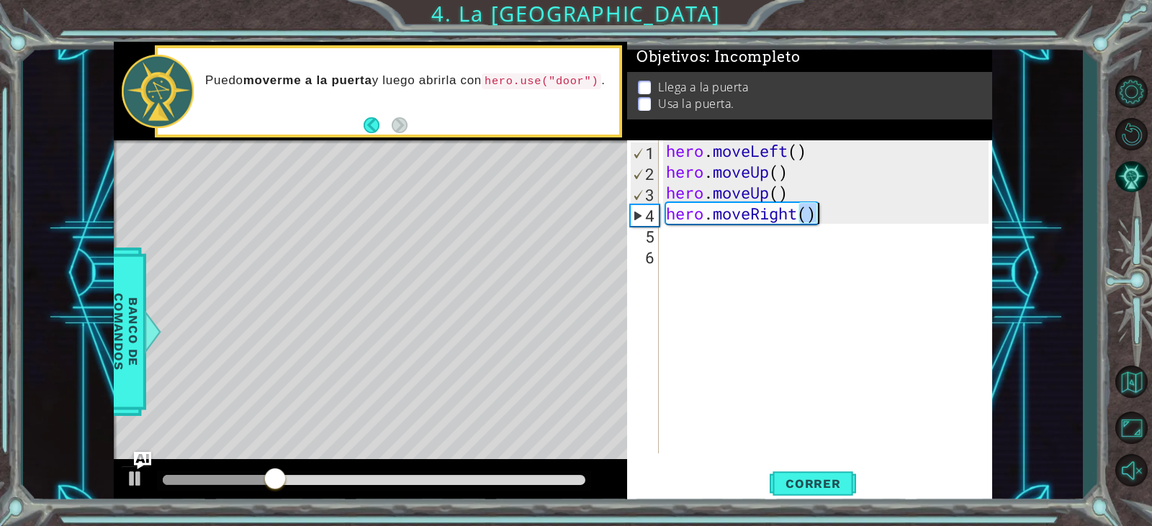
click at [814, 210] on div "hero . moveLeft ( ) hero . moveUp ( ) hero . moveUp ( ) hero . moveRight ( )" at bounding box center [829, 317] width 332 height 355
click at [802, 235] on div "hero . moveLeft ( ) hero . moveUp ( ) hero . moveUp ( ) hero . moveRight ( )" at bounding box center [829, 317] width 332 height 355
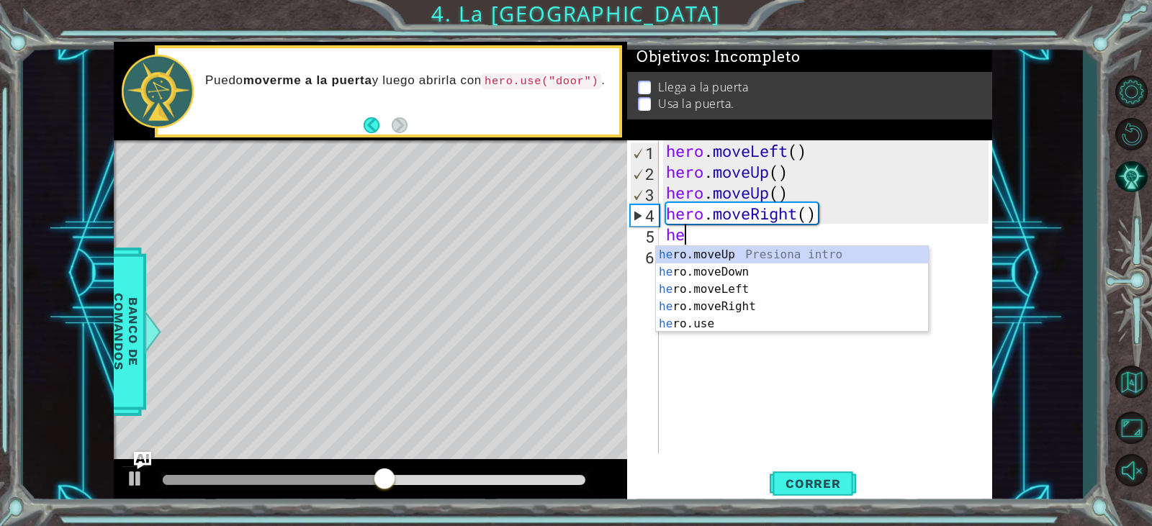
scroll to position [0, 1]
click at [807, 212] on div "hero . moveLeft ( ) hero . moveUp ( ) hero . moveUp ( ) hero . moveRight ( ) her" at bounding box center [829, 317] width 332 height 355
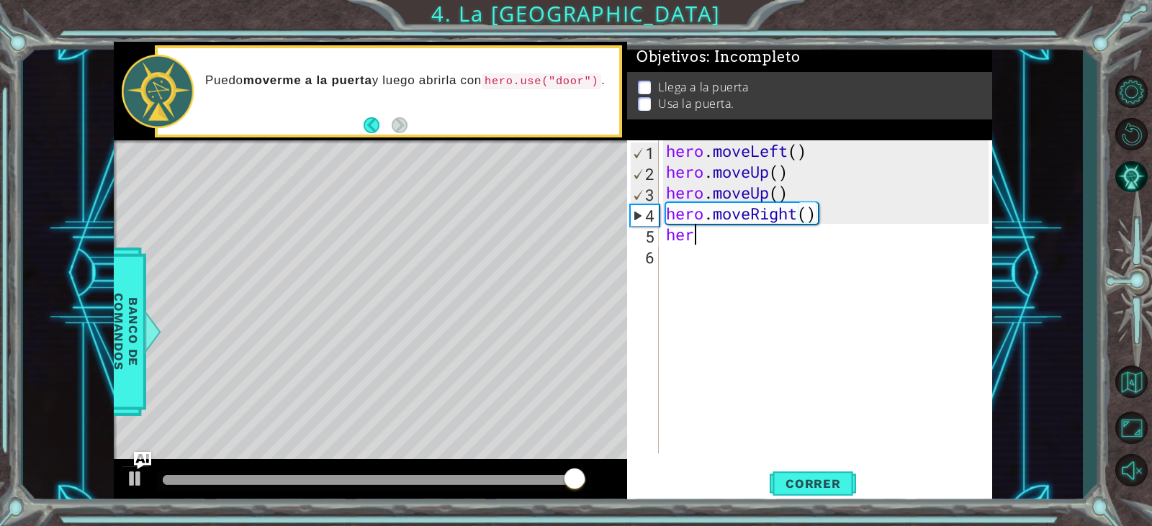
click at [781, 229] on div "hero . moveLeft ( ) hero . moveUp ( ) hero . moveUp ( ) hero . moveRight ( ) her" at bounding box center [829, 317] width 332 height 355
type textarea "her"
click at [781, 229] on div "hero . moveLeft ( ) hero . moveUp ( ) hero . moveUp ( ) hero . moveRight ( ) her" at bounding box center [829, 317] width 332 height 355
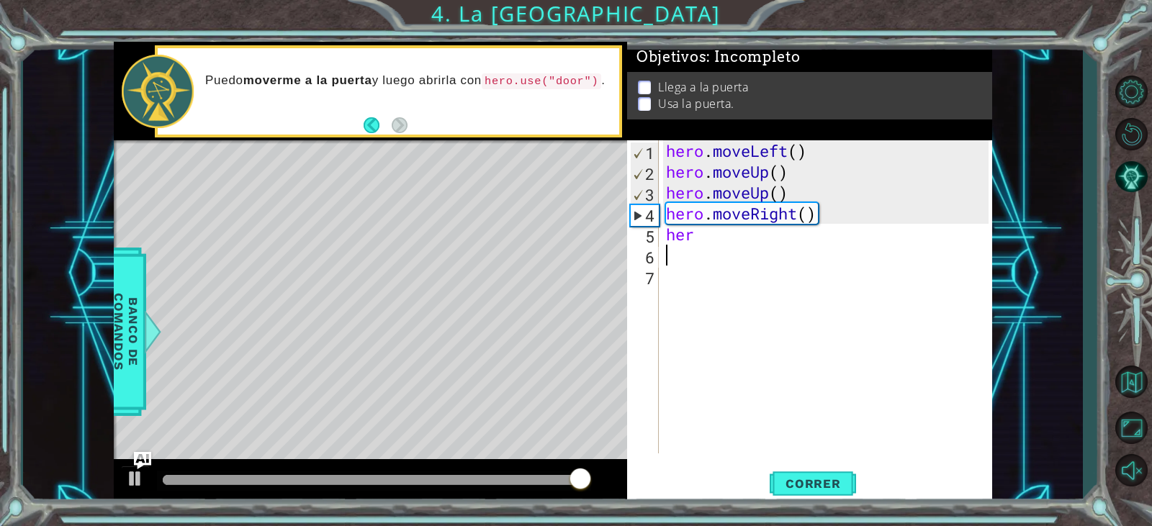
type textarea "her"
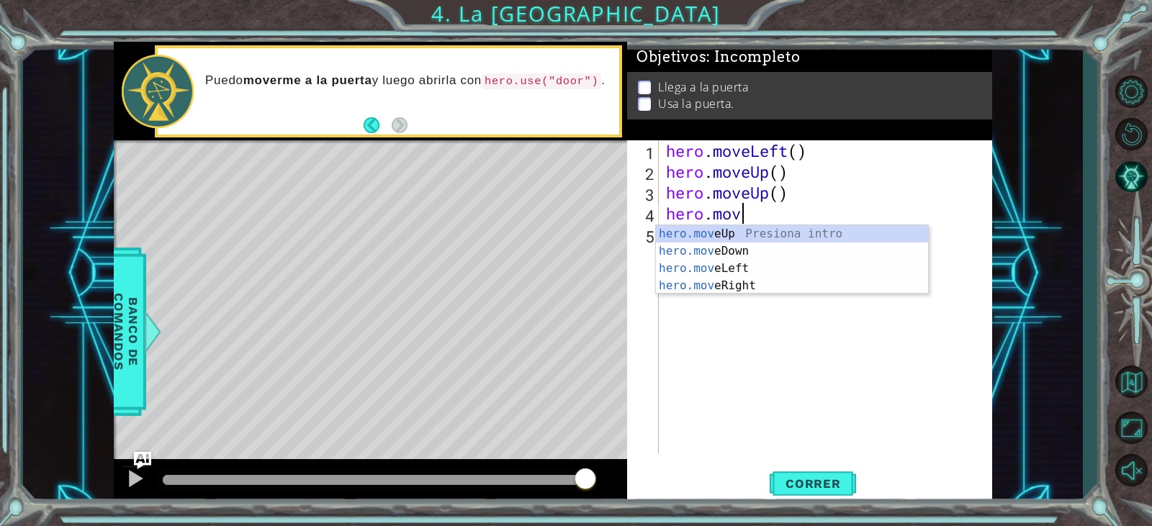
type textarea "h"
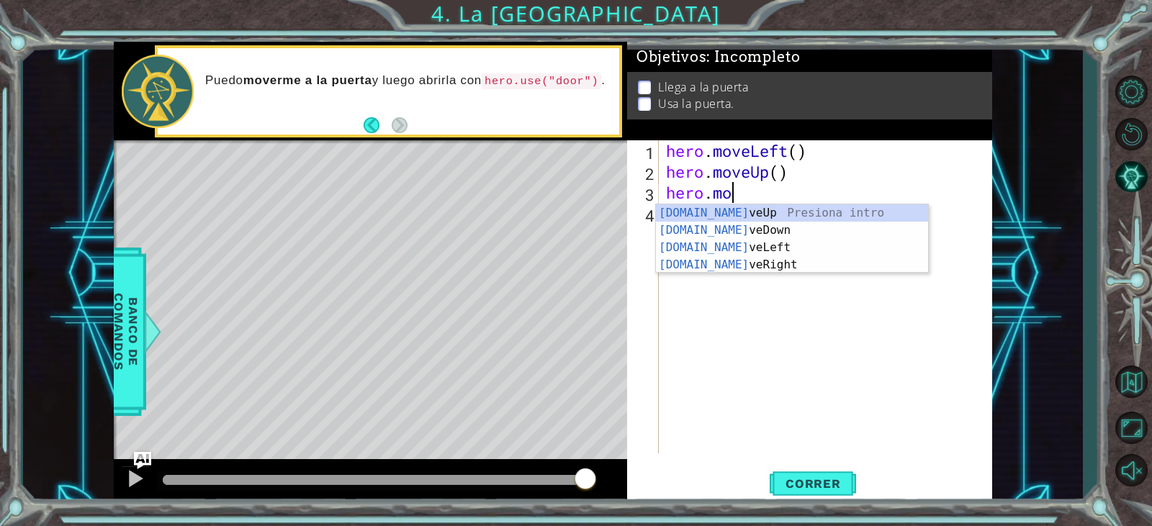
click at [783, 196] on div "hero . moveLeft ( ) hero . moveUp ( ) hero . mo" at bounding box center [829, 317] width 332 height 355
type textarea "h"
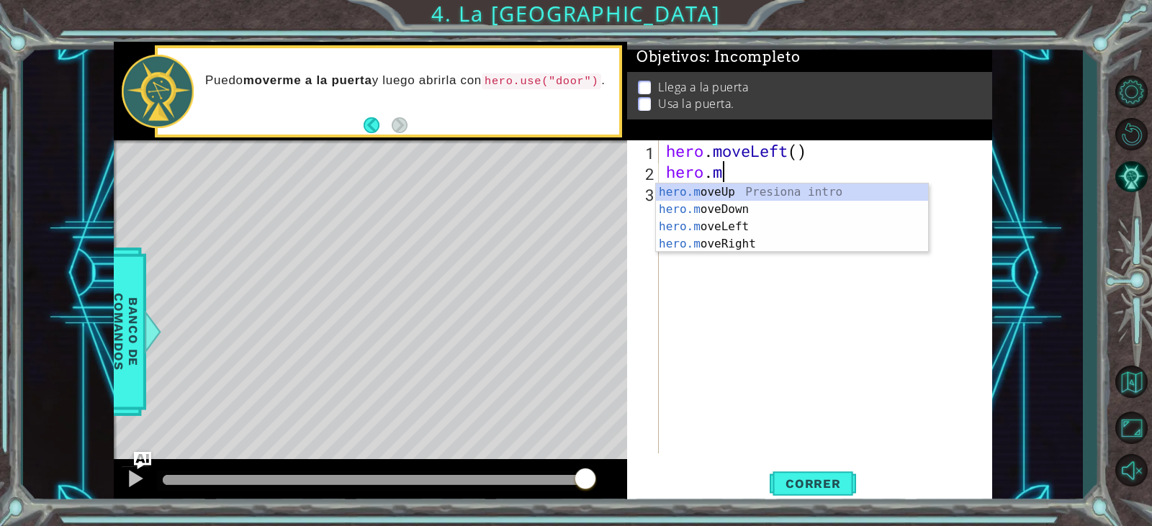
type textarea "h"
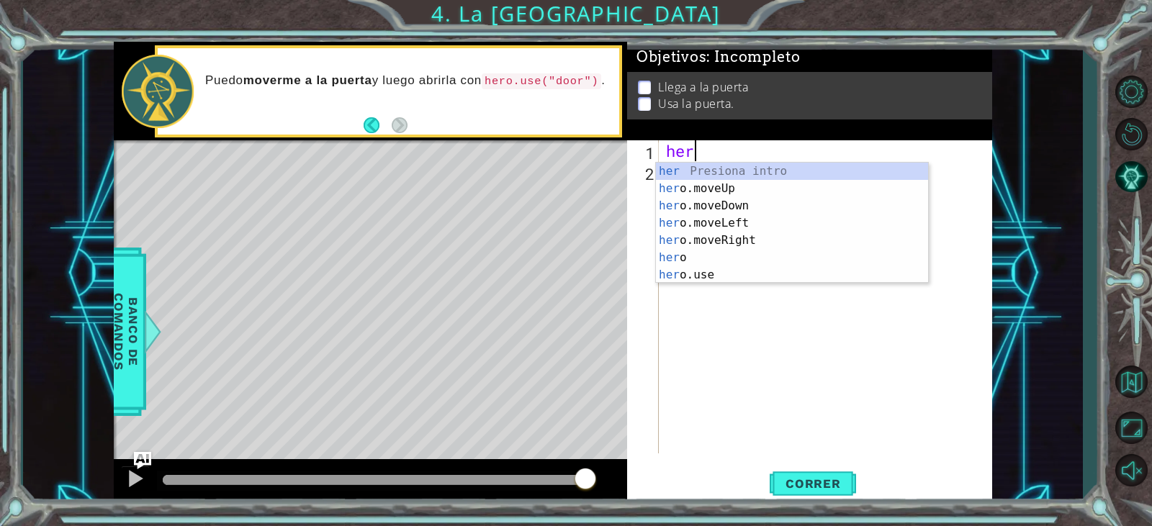
type textarea "h"
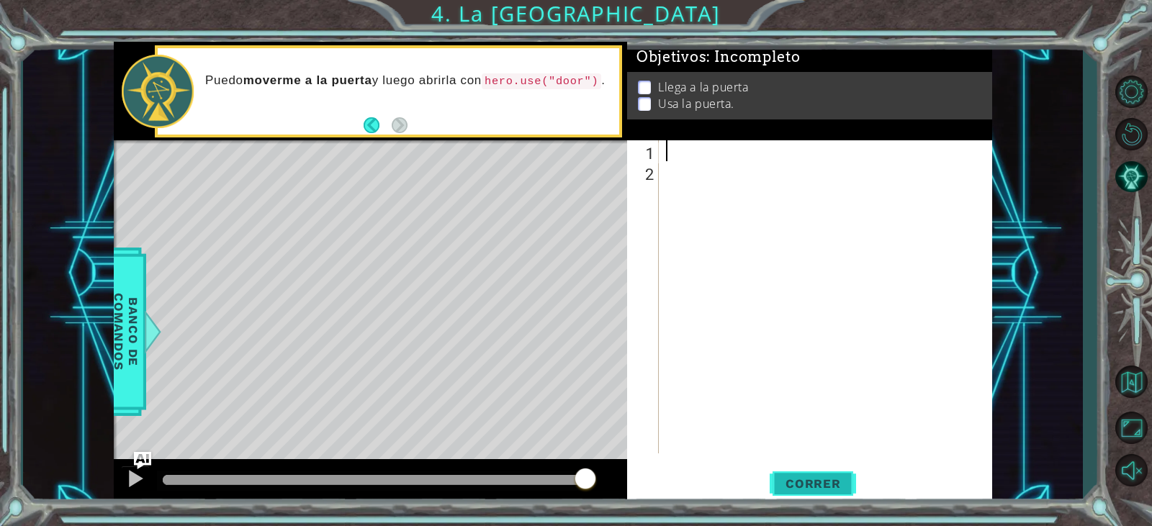
click at [812, 472] on button "Correr" at bounding box center [813, 484] width 86 height 37
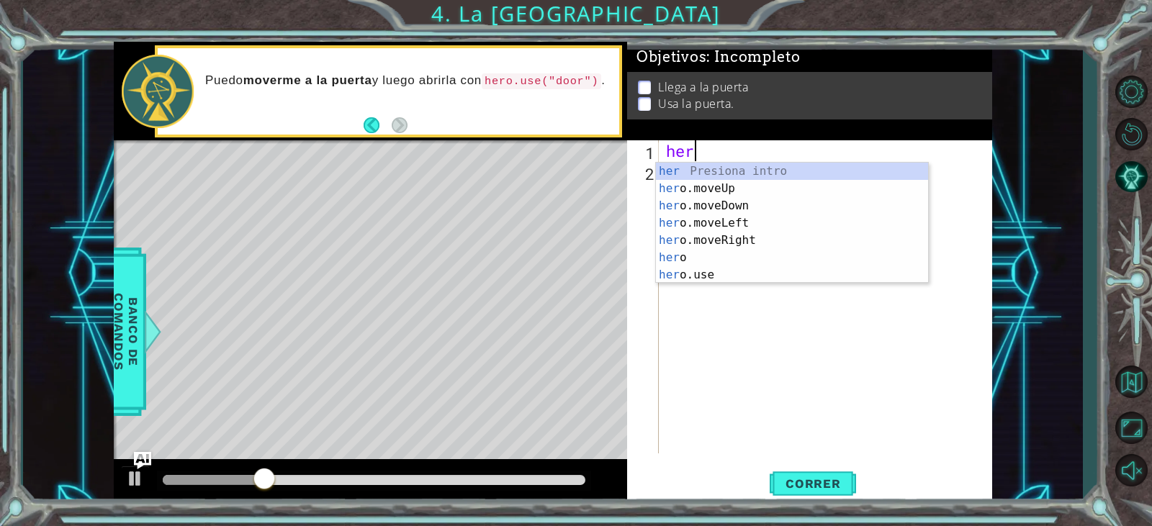
scroll to position [0, 1]
type textarea "hero"
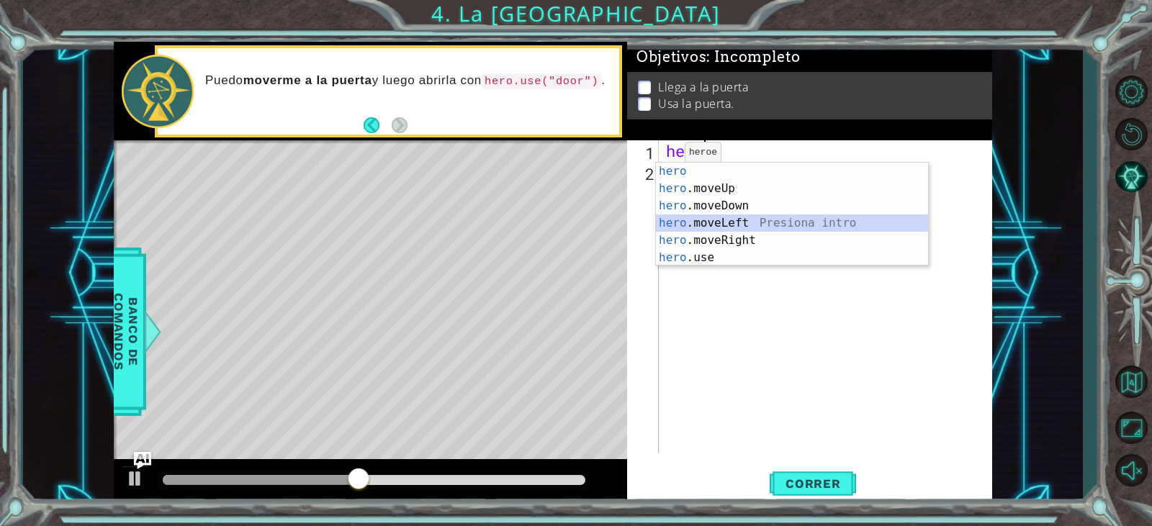
click at [738, 226] on div "hero Presiona intro hero .moveUp Presiona intro hero .moveDown Presiona intro h…" at bounding box center [792, 232] width 272 height 138
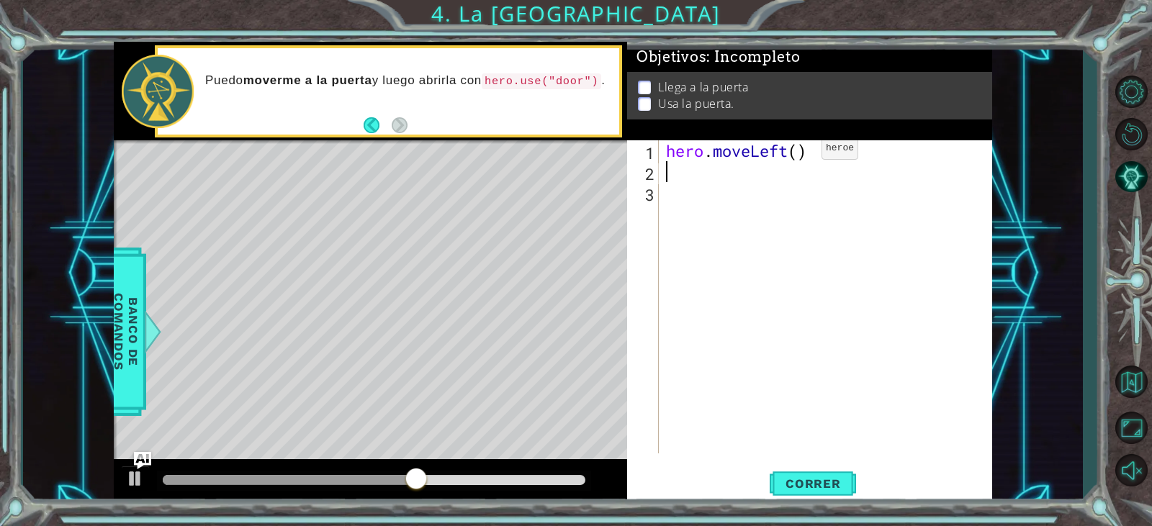
click at [799, 152] on div "hero . moveLeft ( )" at bounding box center [829, 317] width 332 height 355
click at [799, 152] on div "hero . moveLeft ( )" at bounding box center [825, 296] width 325 height 313
click at [810, 481] on span "Correr" at bounding box center [813, 484] width 84 height 14
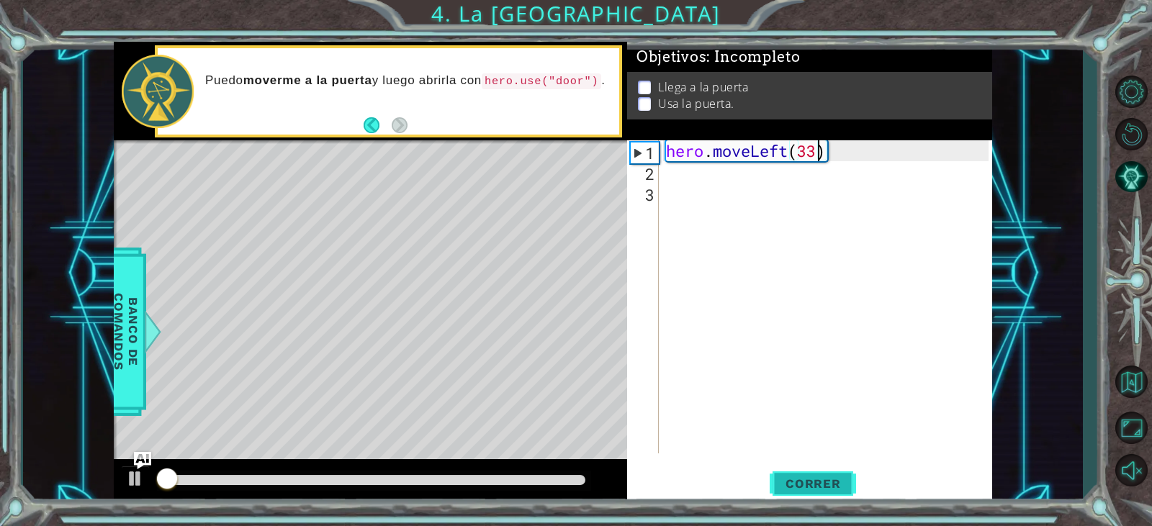
type textarea "hero.moveLeft(3)"
click at [675, 181] on div "hero . moveLeft ( 3 )" at bounding box center [829, 317] width 332 height 355
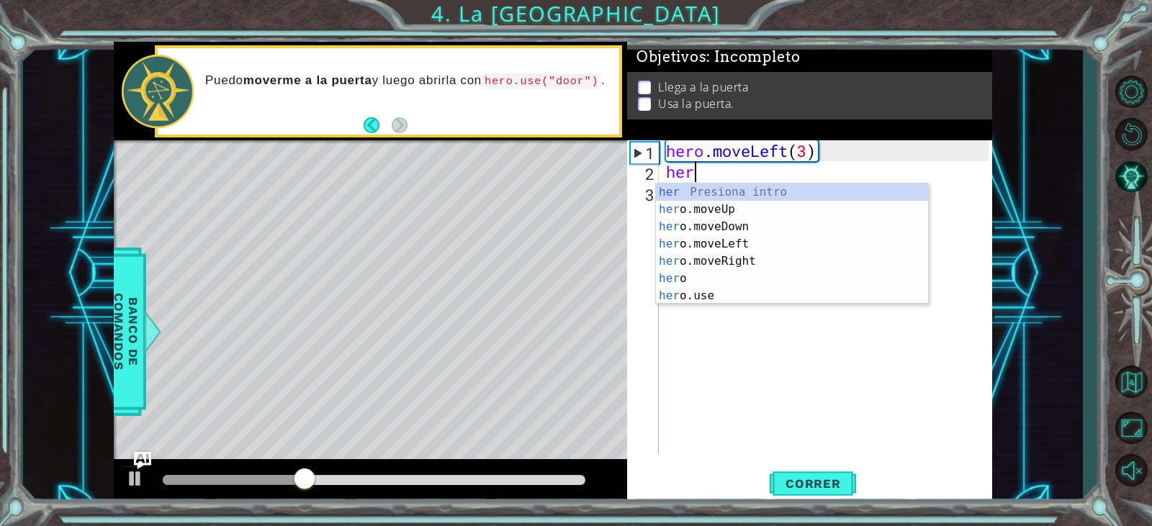
scroll to position [0, 1]
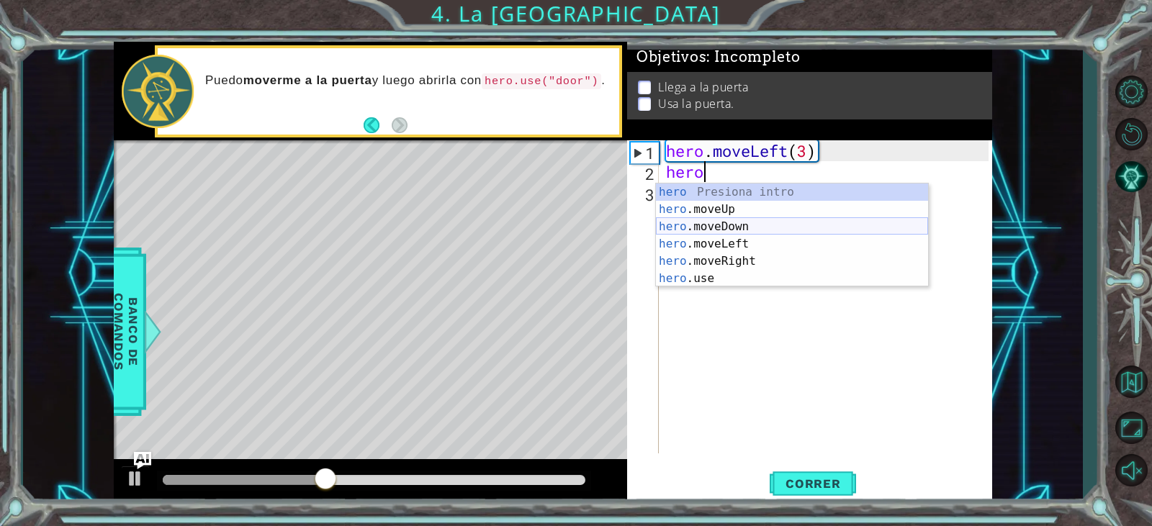
type textarea "hero."
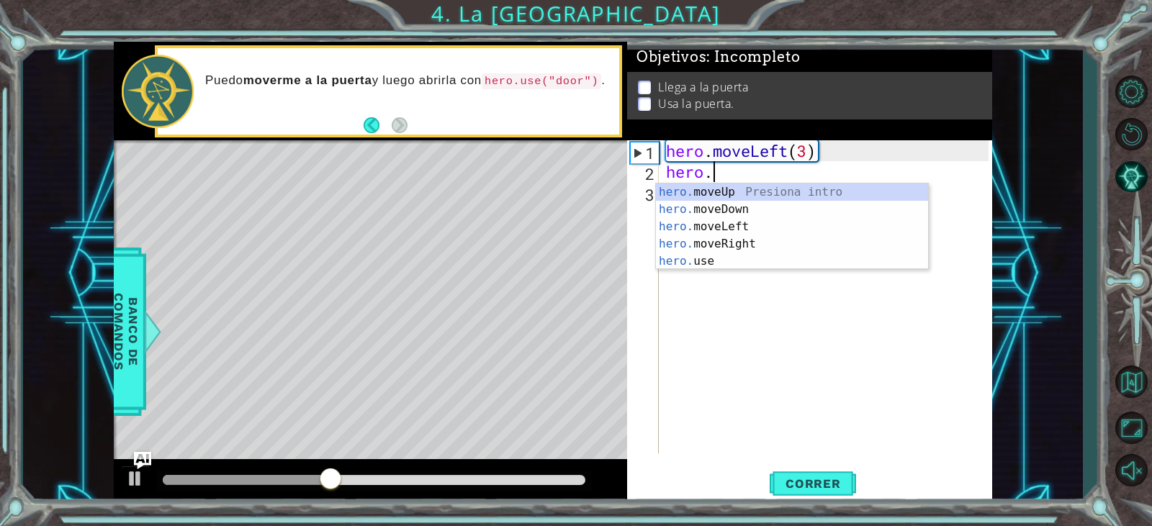
scroll to position [0, 1]
click at [707, 217] on div "hero. moveUp Presiona intro hero. moveDown Presiona intro hero. moveLeft Presio…" at bounding box center [792, 244] width 272 height 121
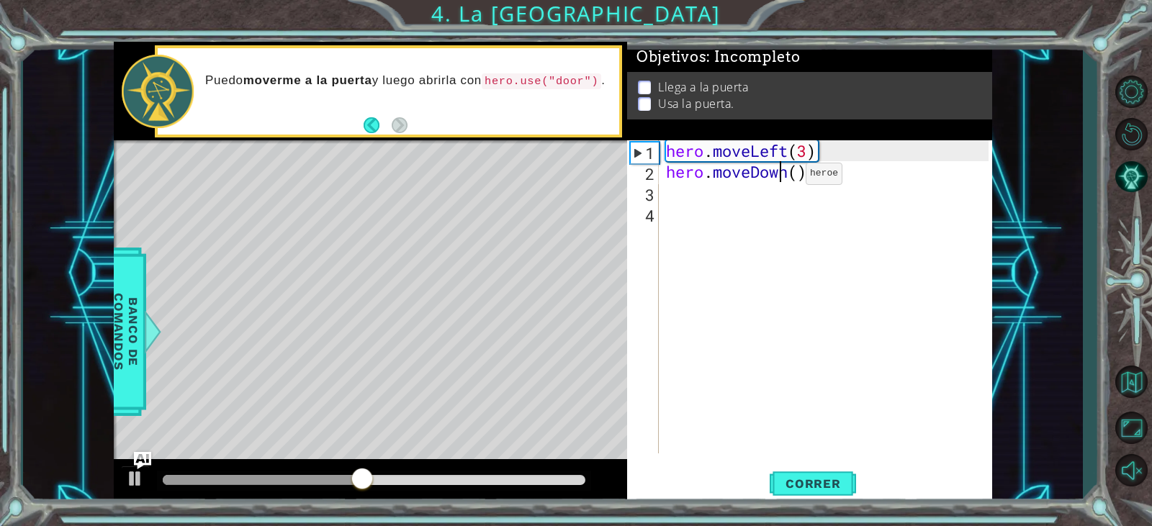
click at [785, 177] on div "hero . moveLeft ( 3 ) hero . moveDown ( )" at bounding box center [829, 317] width 332 height 355
click at [790, 177] on div "hero . moveLeft ( 3 ) hero . moveDown ( )" at bounding box center [829, 317] width 332 height 355
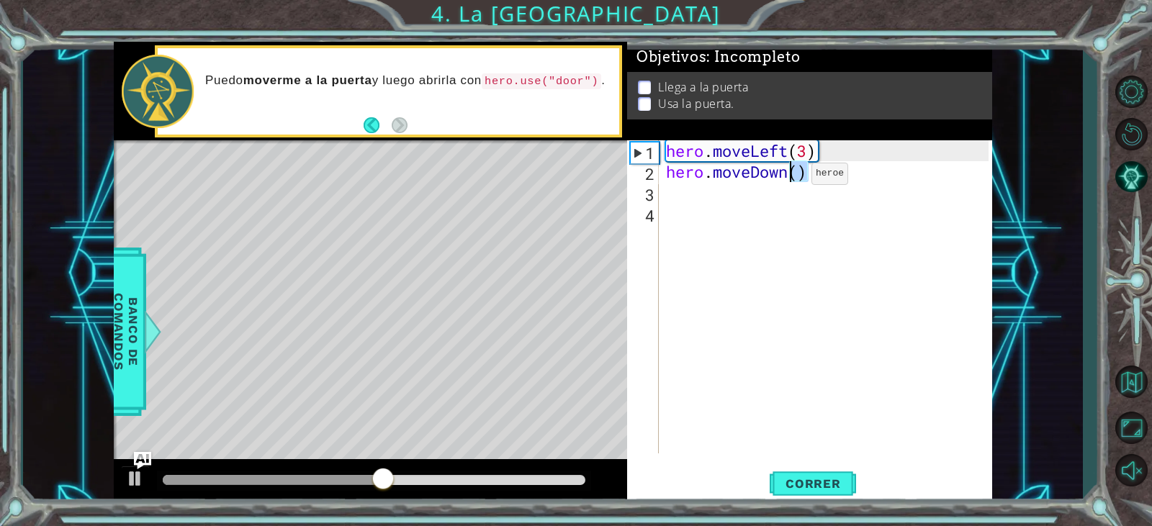
type textarea "hero.moveDown()"
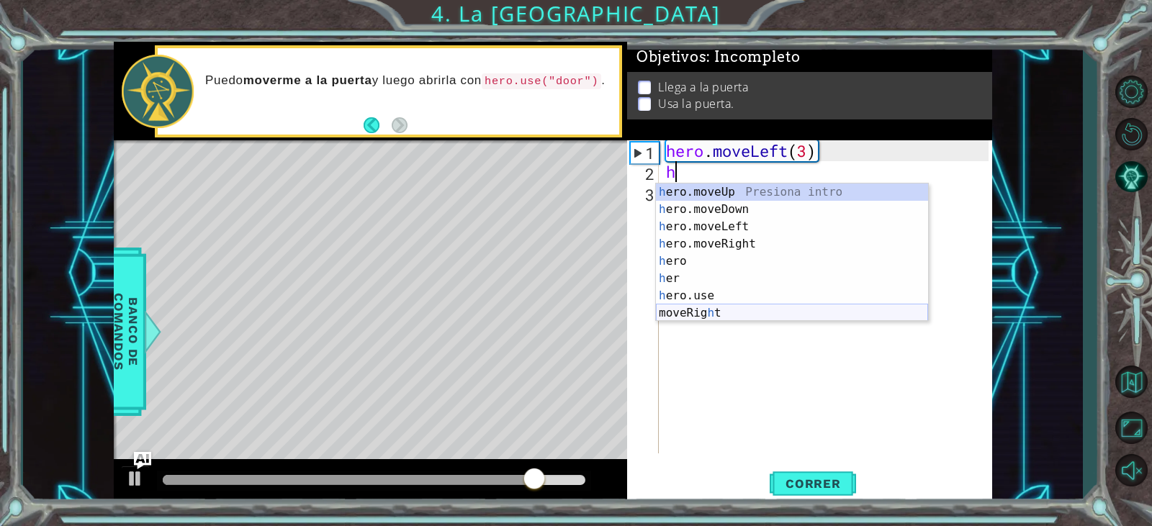
type textarea "he"
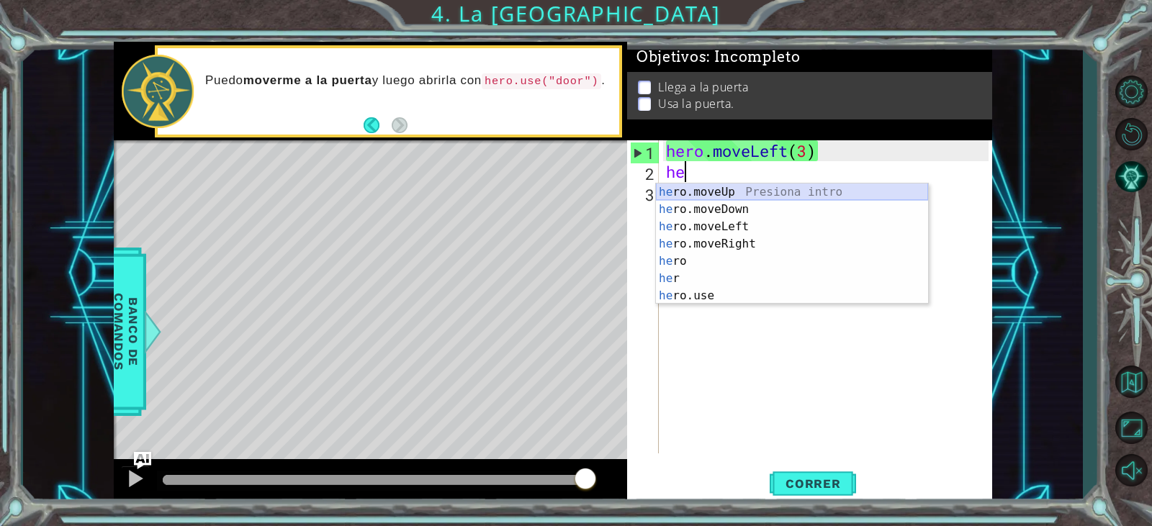
click at [730, 194] on div "he ro.moveUp Presiona intro he ro.moveDown Presiona intro he ro.moveLeft Presio…" at bounding box center [792, 262] width 272 height 156
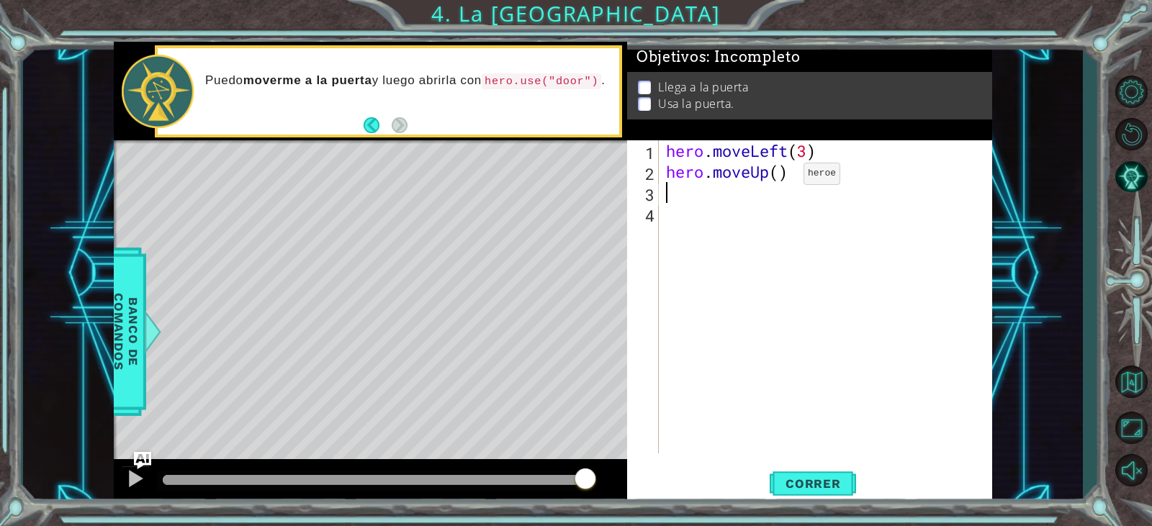
click at [781, 174] on div "hero . moveLeft ( 3 ) hero . moveUp ( )" at bounding box center [829, 317] width 332 height 355
click at [796, 483] on span "Correr" at bounding box center [813, 484] width 84 height 14
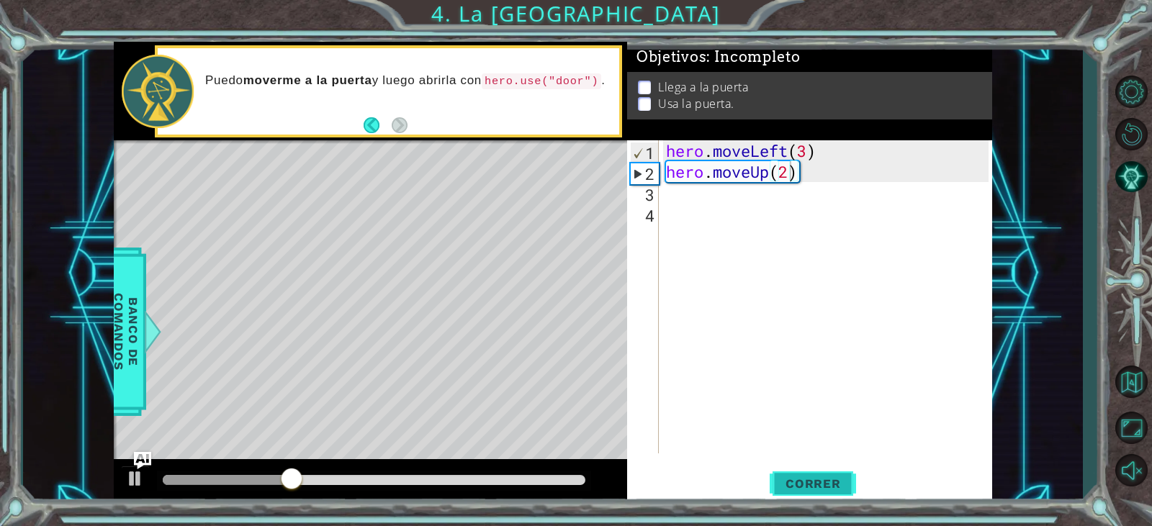
click at [832, 483] on span "Correr" at bounding box center [813, 484] width 84 height 14
click at [808, 149] on div "hero . moveLeft ( 3 ) hero . moveUp ( 2 )" at bounding box center [829, 317] width 332 height 355
type textarea "hero.moveLeft(2)"
click at [834, 483] on span "Correr" at bounding box center [813, 484] width 84 height 14
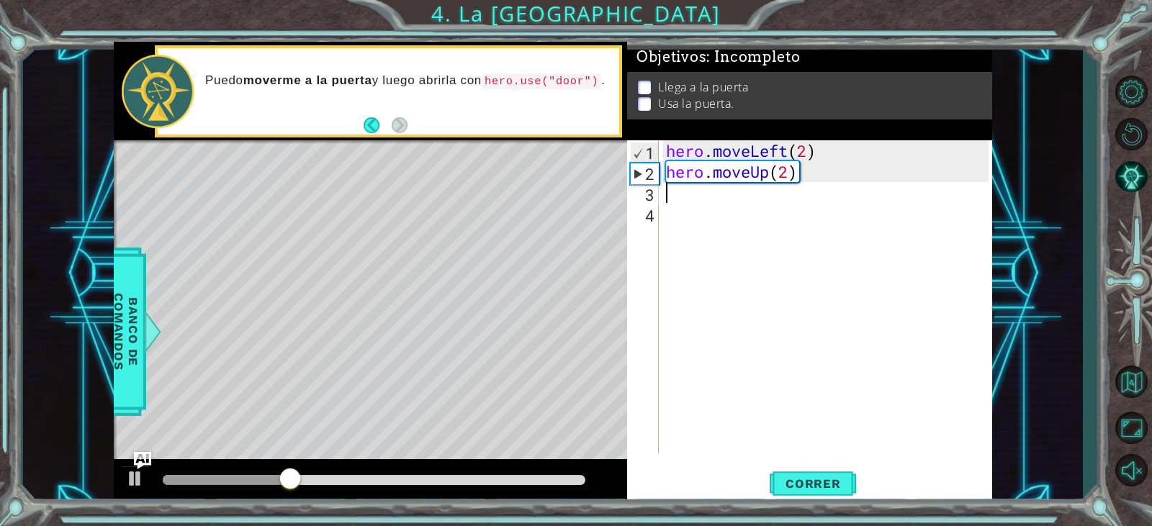
click at [716, 196] on div "hero . moveLeft ( 2 ) hero . moveUp ( 2 )" at bounding box center [829, 317] width 332 height 355
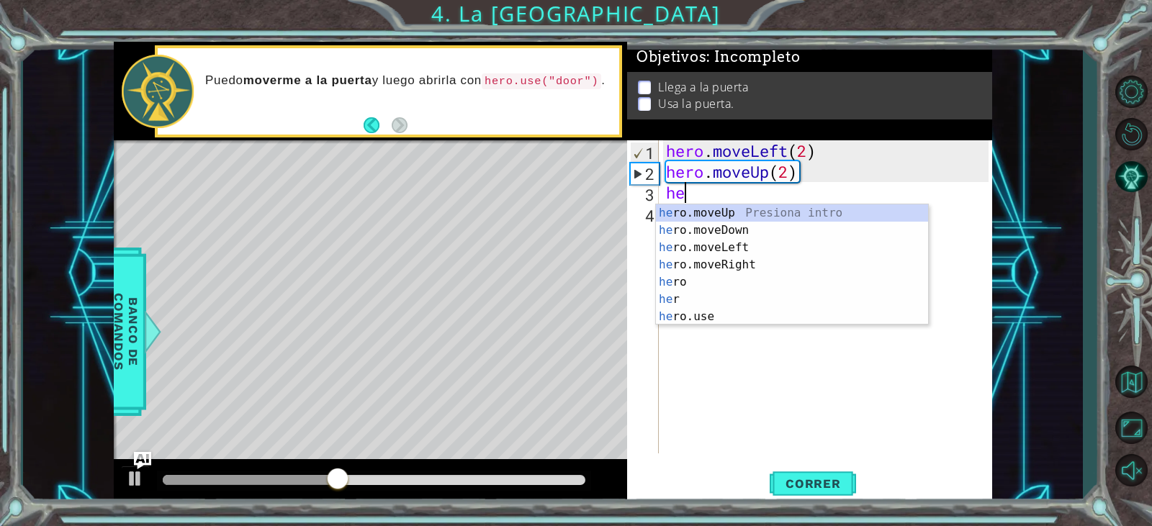
type textarea "her"
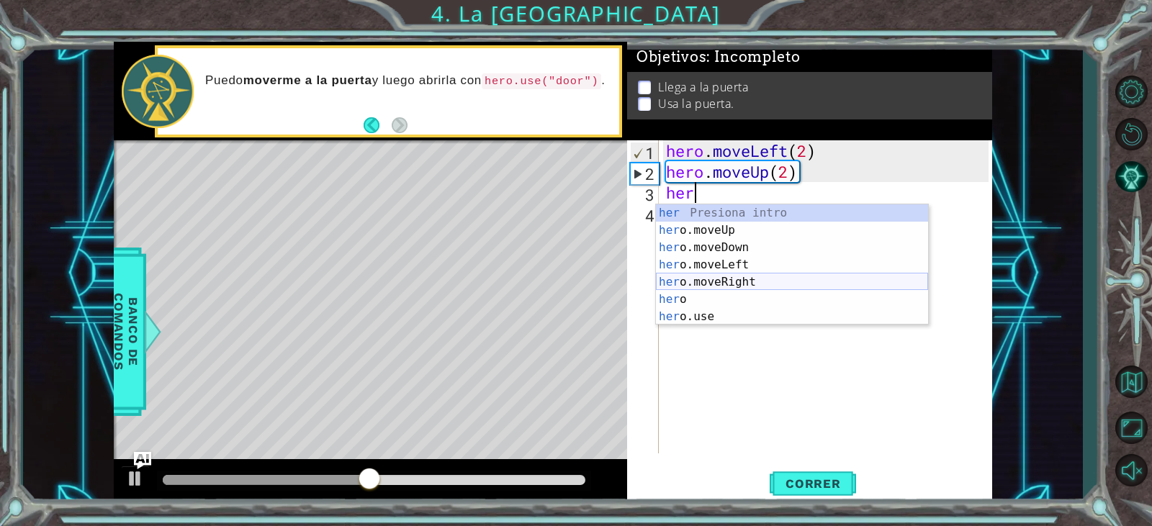
click at [728, 277] on div "her Presiona intro her o.moveUp Presiona intro her o.moveDown Presiona intro he…" at bounding box center [792, 283] width 272 height 156
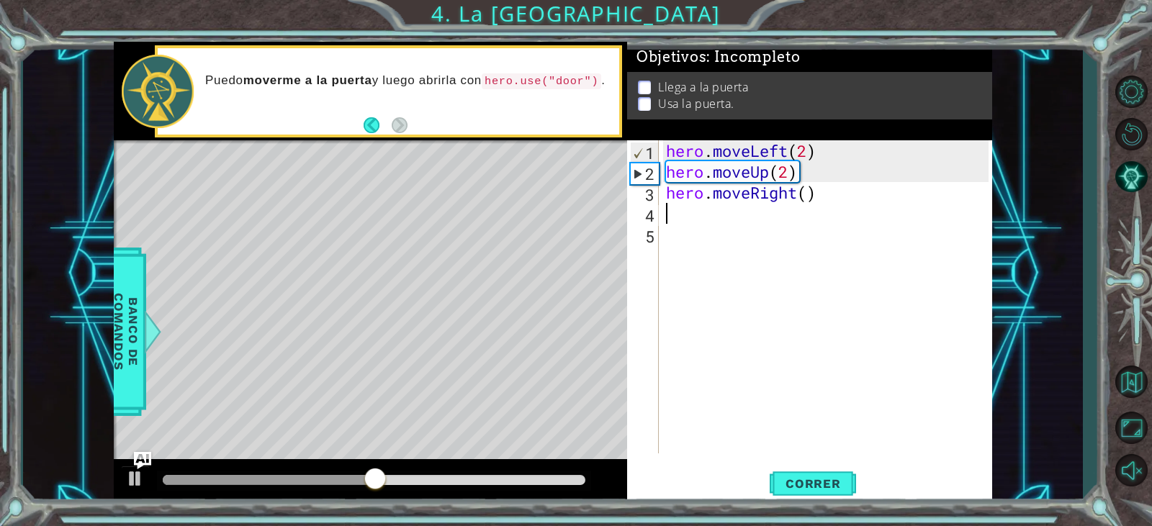
scroll to position [0, 0]
click at [807, 198] on div "hero . moveLeft ( 2 ) hero . moveUp ( 2 ) hero . moveRight ( )" at bounding box center [829, 317] width 332 height 355
type textarea "hero.moveRight(2)"
click at [693, 213] on div "hero . moveLeft ( 2 ) hero . moveUp ( 2 ) hero . moveRight ( 2 )" at bounding box center [829, 317] width 332 height 355
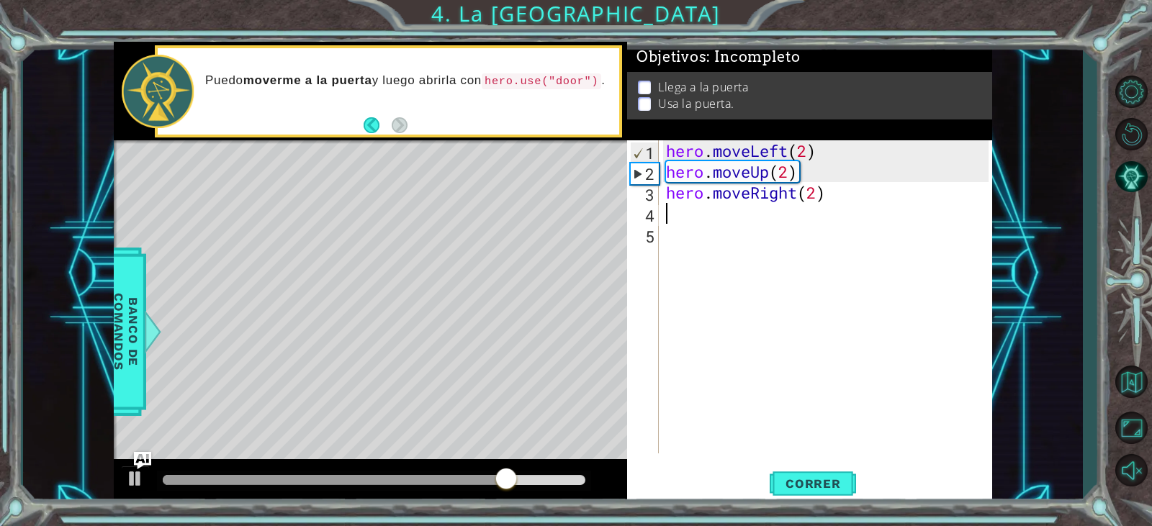
scroll to position [0, 0]
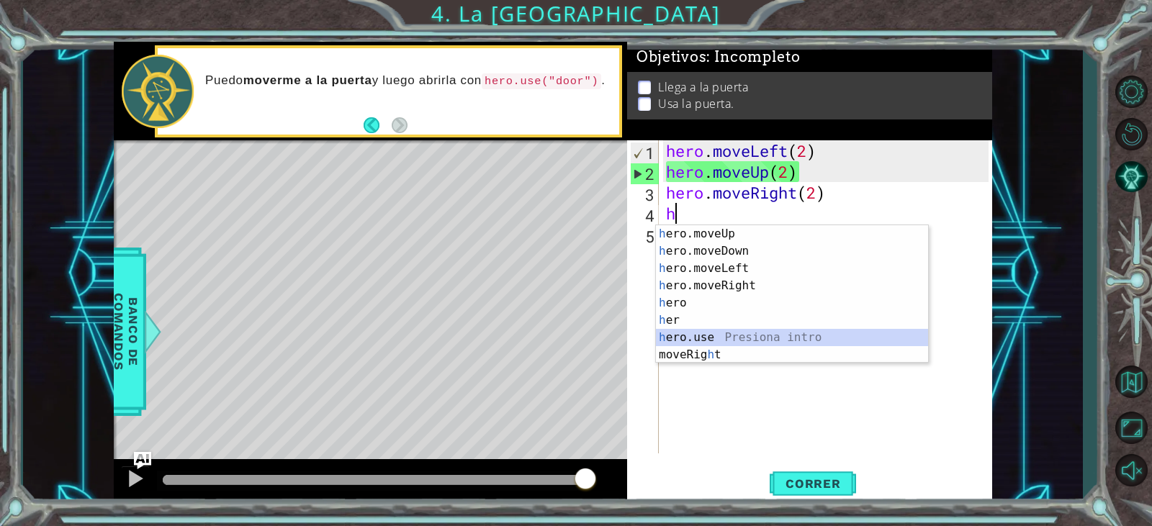
click at [724, 338] on div "h ero.moveUp Presiona intro h ero.moveDown Presiona intro h ero.moveLeft Presio…" at bounding box center [792, 311] width 272 height 173
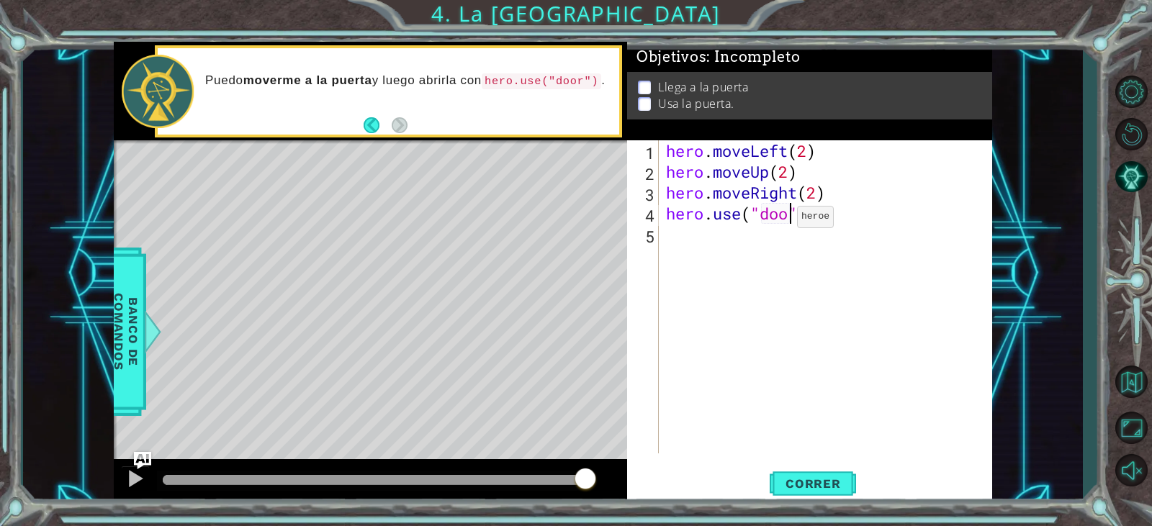
scroll to position [0, 6]
type textarea "hero.use("door")"
click at [787, 473] on button "Correr" at bounding box center [813, 484] width 86 height 37
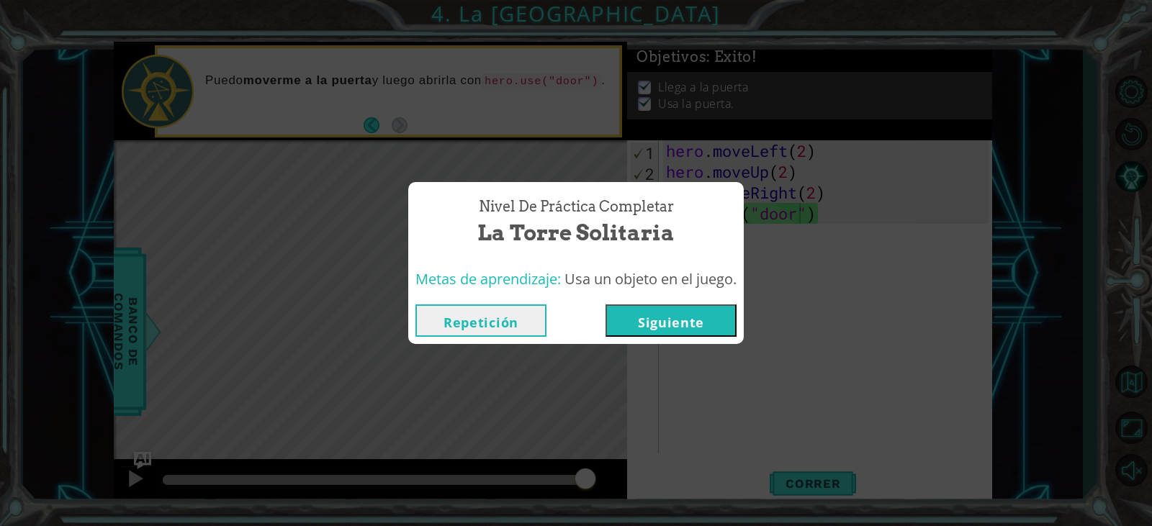
click at [722, 332] on button "Siguiente" at bounding box center [671, 321] width 131 height 32
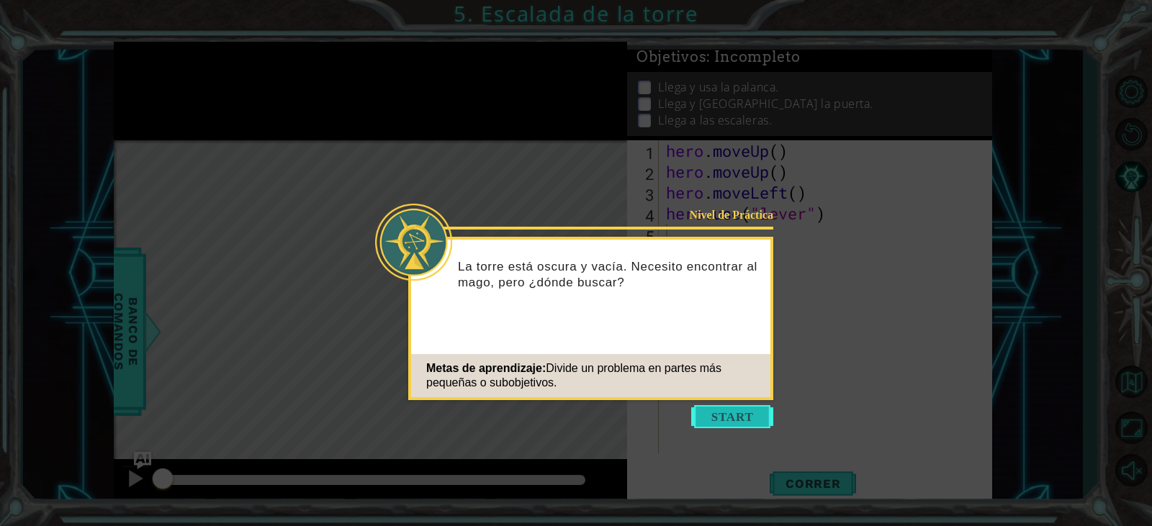
click at [752, 423] on button "Start" at bounding box center [732, 416] width 82 height 23
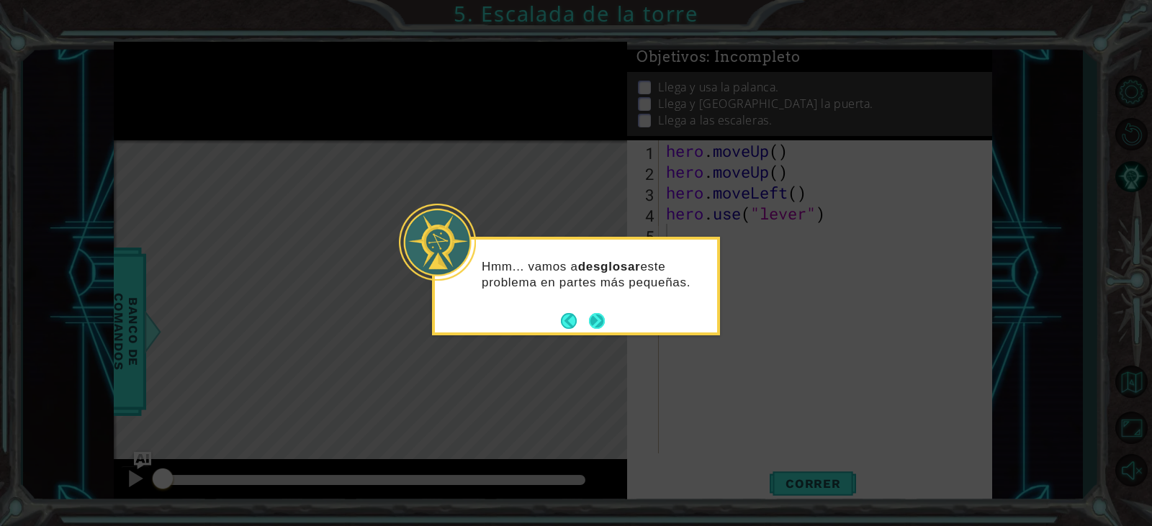
click at [601, 322] on button "Next" at bounding box center [597, 321] width 16 height 16
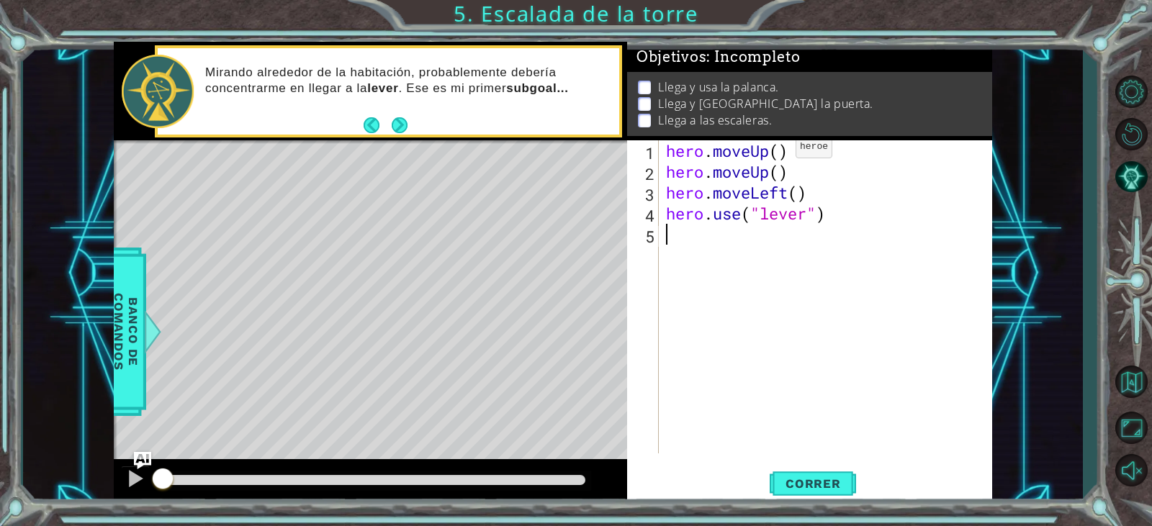
click at [775, 148] on div "hero . moveUp ( ) hero . moveUp ( ) hero . moveLeft ( ) hero . use ( "lever" )" at bounding box center [829, 317] width 332 height 355
click at [779, 148] on div "hero . moveUp ( ) hero . moveUp ( ) hero . moveLeft ( ) hero . use ( "lever" )" at bounding box center [829, 317] width 332 height 355
click at [789, 180] on div "hero . moveUp ( 2 ) hero . moveUp ( ) hero . moveLeft ( ) hero . use ( "lever" )" at bounding box center [829, 317] width 332 height 355
click at [786, 176] on div "hero . moveUp ( 2 ) hero . moveUp ( ) hero . moveLeft ( ) hero . use ( "lever" )" at bounding box center [829, 317] width 332 height 355
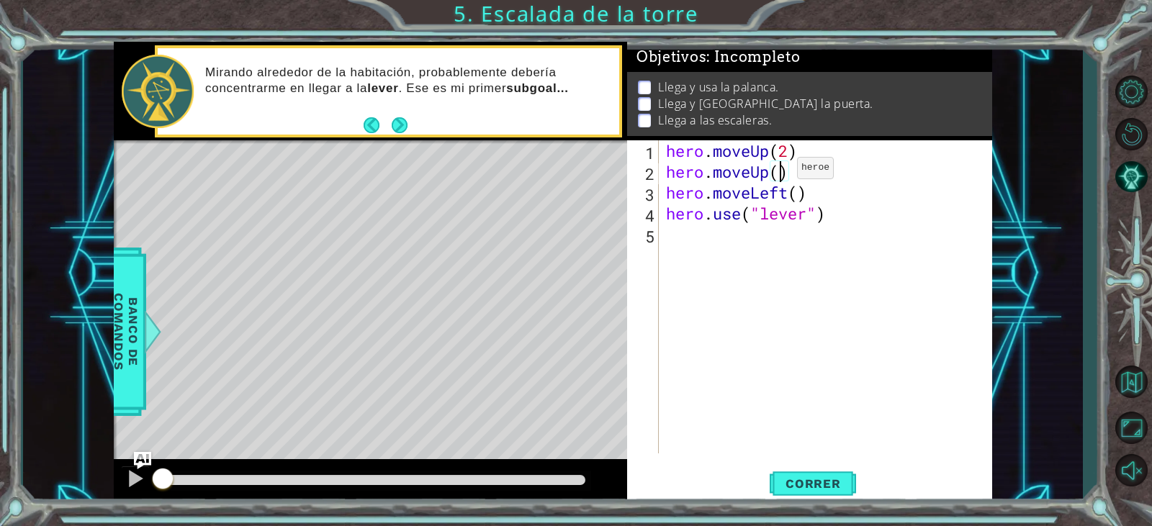
click at [776, 171] on div "hero . moveUp ( 2 ) hero . moveUp ( ) hero . moveLeft ( ) hero . use ( "lever" )" at bounding box center [829, 317] width 332 height 355
click at [785, 151] on div "hero . moveUp ( 2 ) hero . moveUp ( ) hero . moveLeft ( ) hero . use ( "lever" )" at bounding box center [829, 317] width 332 height 355
click at [790, 150] on div "hero . moveUp ( 2 ) hero . moveUp ( ) hero . moveLeft ( ) hero . use ( "lever" )" at bounding box center [829, 317] width 332 height 355
click at [779, 174] on div "hero . moveUp ( 1 ) hero . moveUp ( ) hero . moveLeft ( ) hero . use ( "lever" )" at bounding box center [829, 317] width 332 height 355
click at [801, 192] on div "hero . moveUp ( 1 ) hero . moveUp ( 1 ) hero . moveLeft ( ) hero . use ( "lever…" at bounding box center [829, 317] width 332 height 355
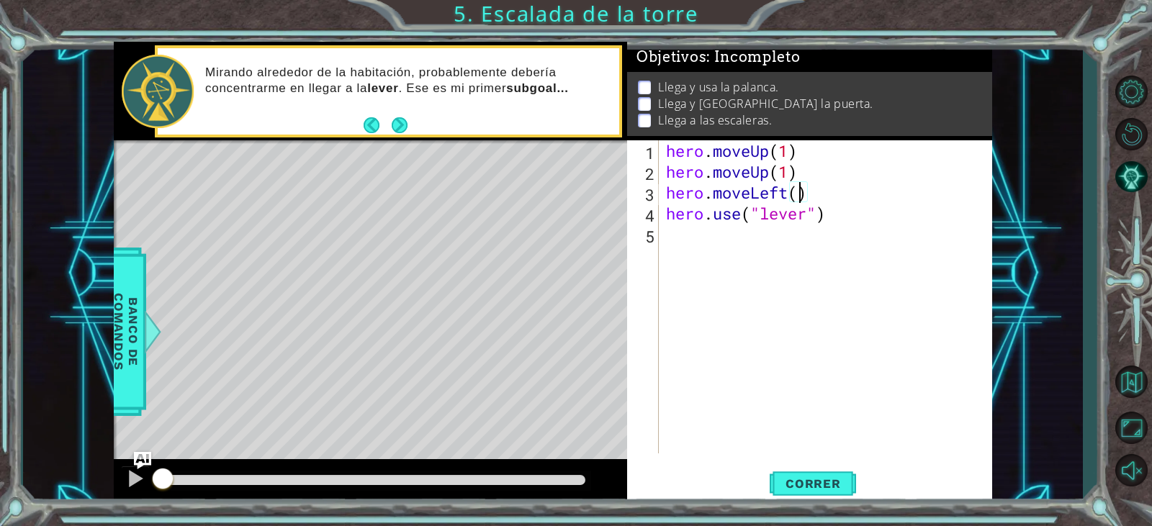
scroll to position [0, 6]
click at [822, 482] on span "Correr" at bounding box center [813, 484] width 84 height 14
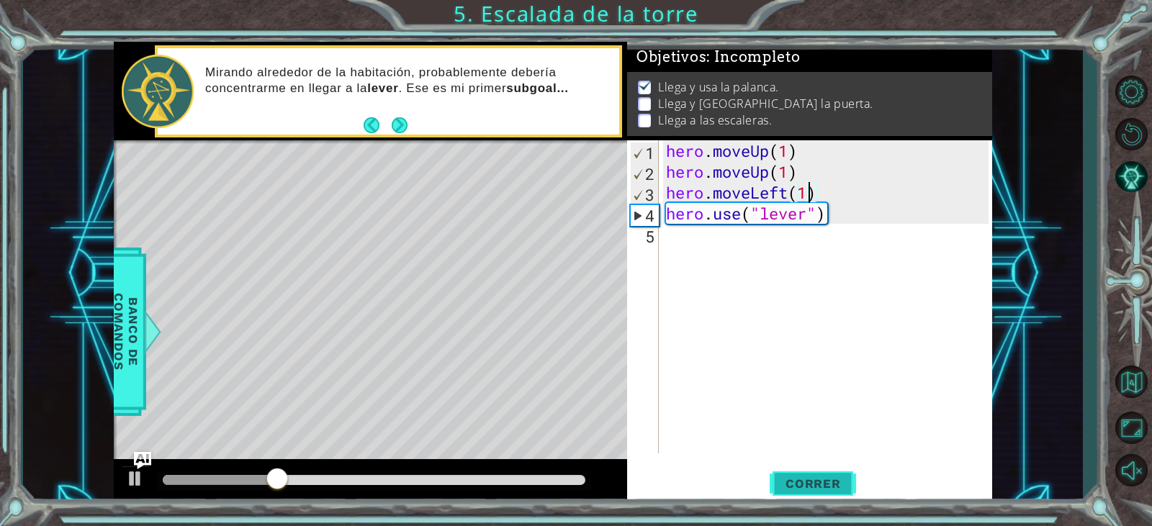
type textarea "hero.moveLeft(1)"
click at [820, 493] on button "Correr" at bounding box center [813, 484] width 86 height 37
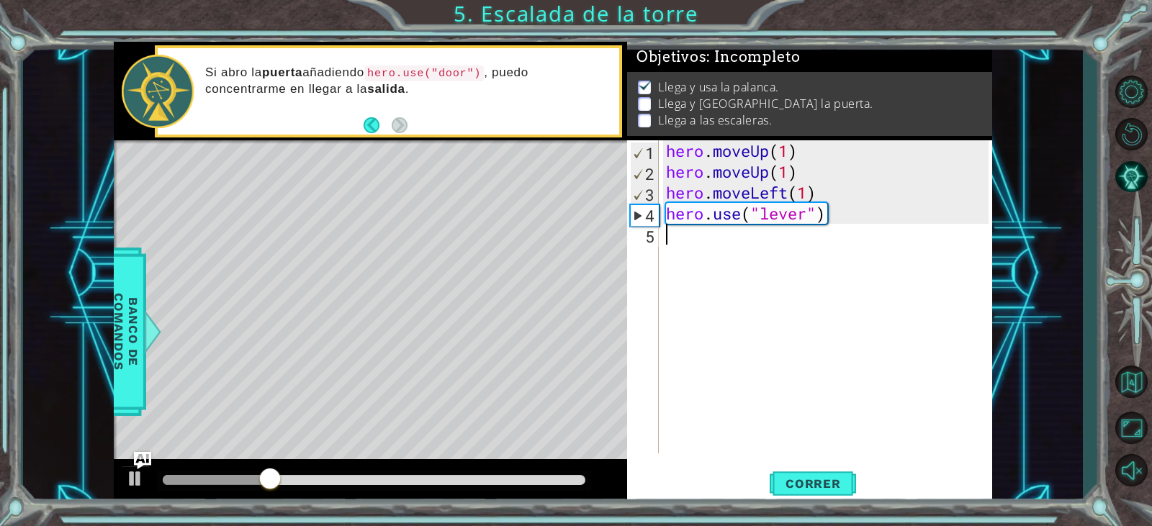
click at [770, 241] on div "hero . moveUp ( 1 ) hero . moveUp ( 1 ) hero . moveLeft ( 1 ) hero . use ( "lev…" at bounding box center [829, 317] width 332 height 355
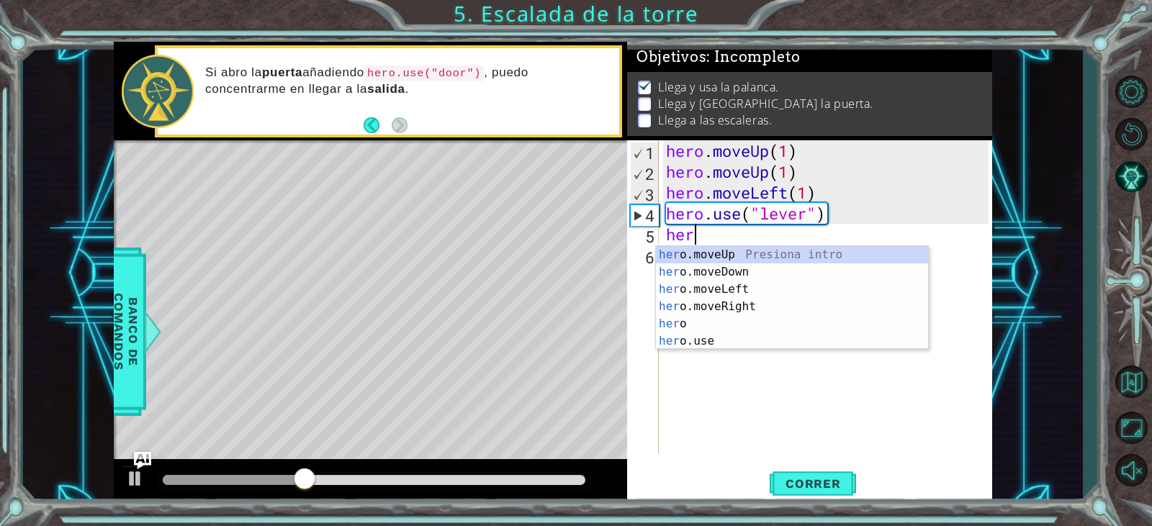
scroll to position [0, 1]
type textarea "hero"
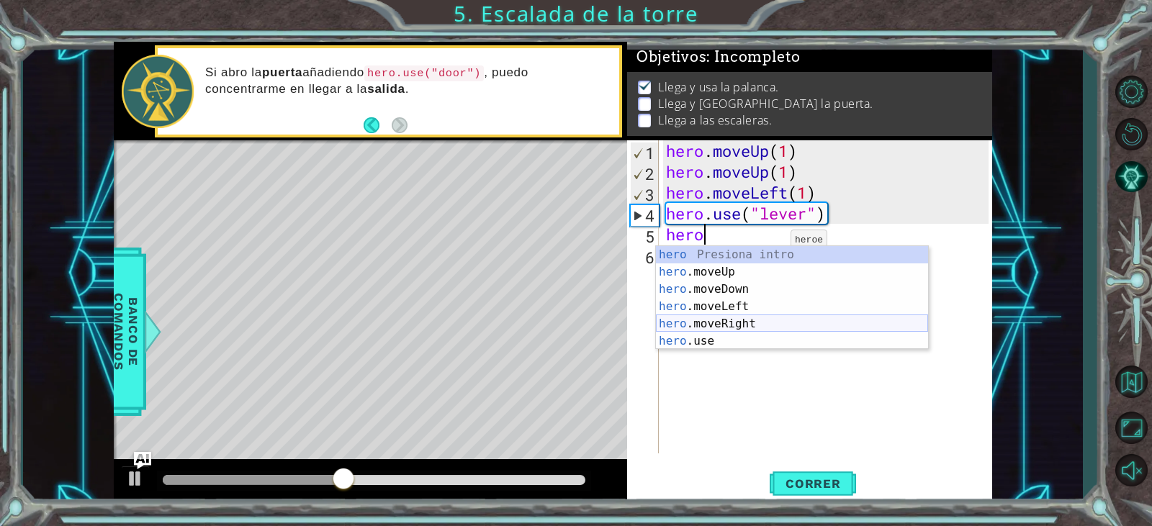
click at [769, 321] on div "hero Presiona intro hero .moveUp Presiona intro hero .moveDown Presiona intro h…" at bounding box center [792, 315] width 272 height 138
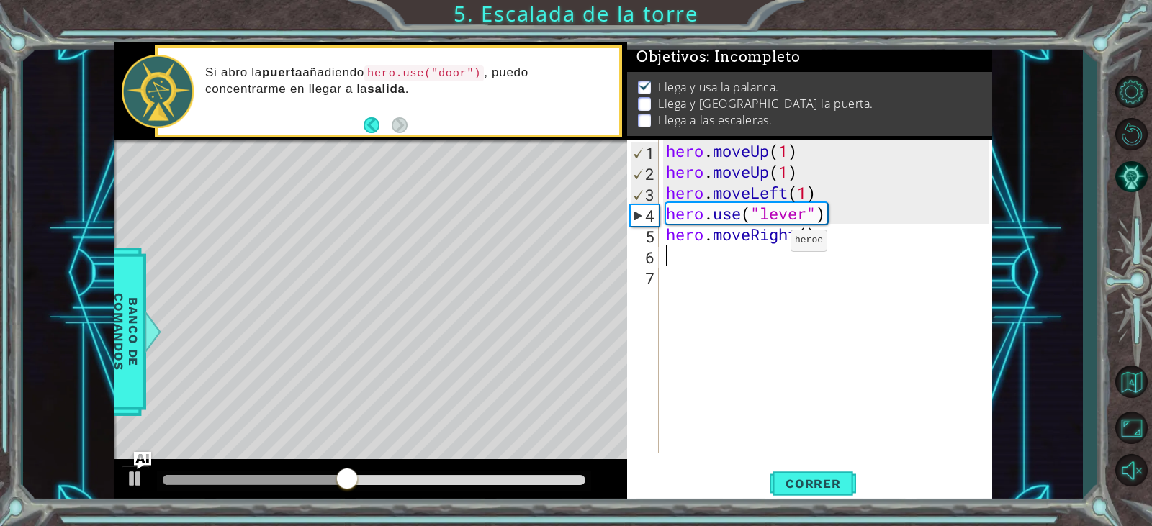
scroll to position [0, 0]
click at [807, 233] on div "hero . moveUp ( 1 ) hero . moveUp ( 1 ) hero . moveLeft ( 1 ) hero . use ( "lev…" at bounding box center [829, 317] width 332 height 355
type textarea "hero.moveRight(3)"
click at [750, 262] on div "hero . moveUp ( 1 ) hero . moveUp ( 1 ) hero . moveLeft ( 1 ) hero . use ( "lev…" at bounding box center [829, 317] width 332 height 355
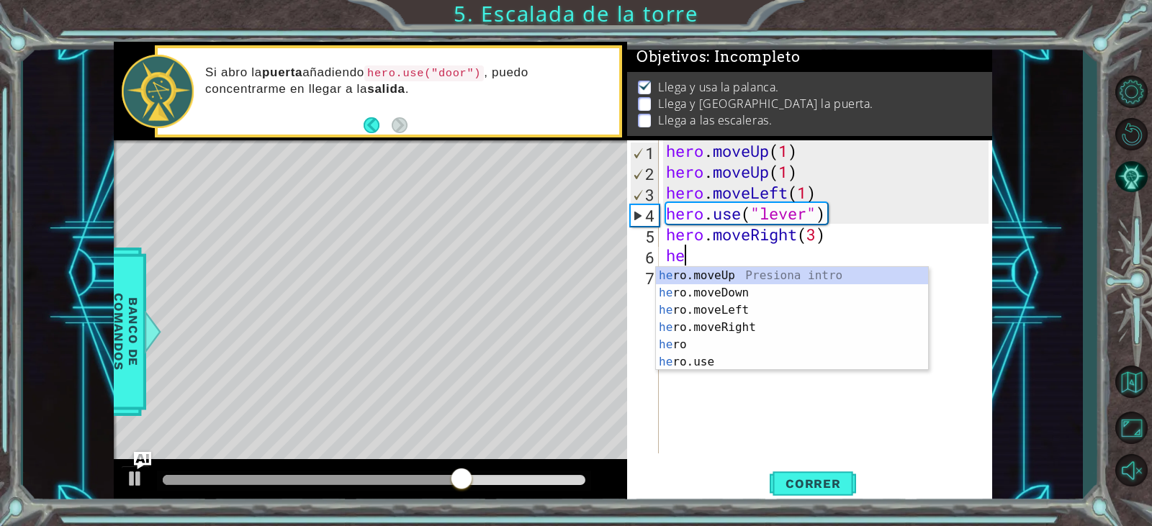
scroll to position [0, 1]
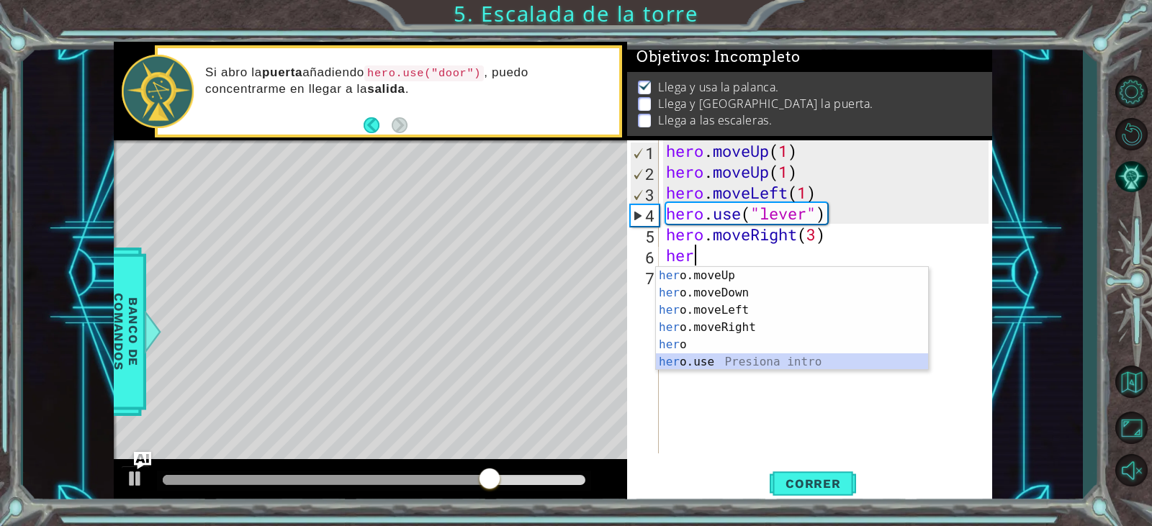
click at [755, 366] on div "her o.moveUp Presiona intro her o.moveDown Presiona intro her o.moveLeft Presio…" at bounding box center [792, 336] width 272 height 138
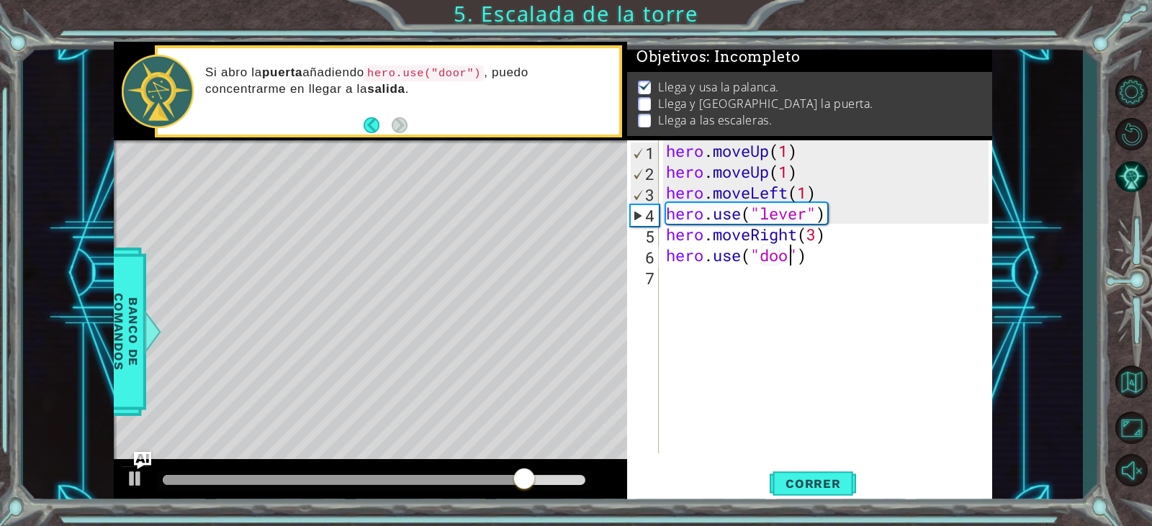
scroll to position [0, 6]
type textarea "hero.use("door")"
click at [845, 486] on span "Correr" at bounding box center [813, 484] width 84 height 14
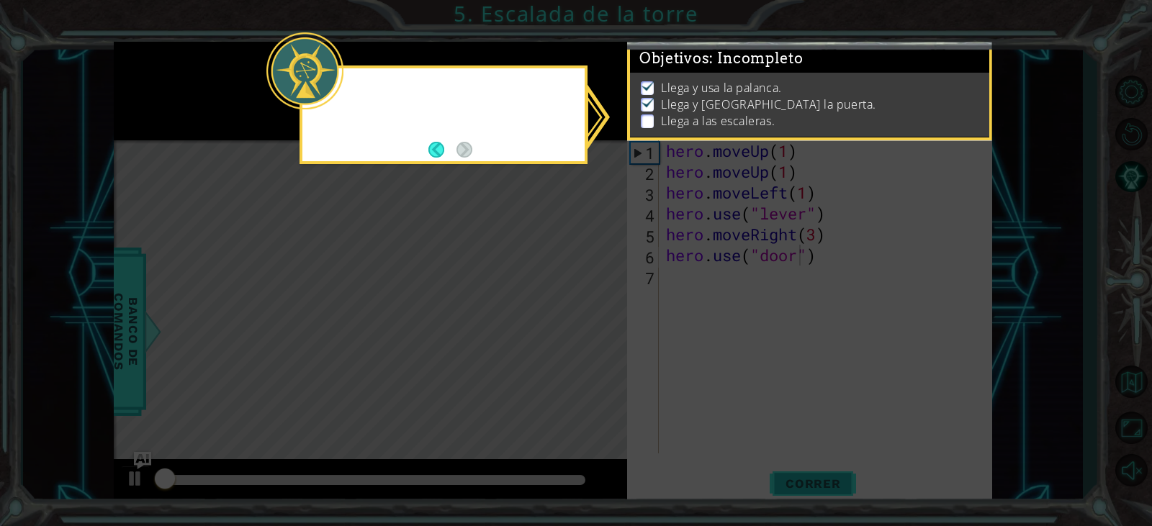
scroll to position [6, 0]
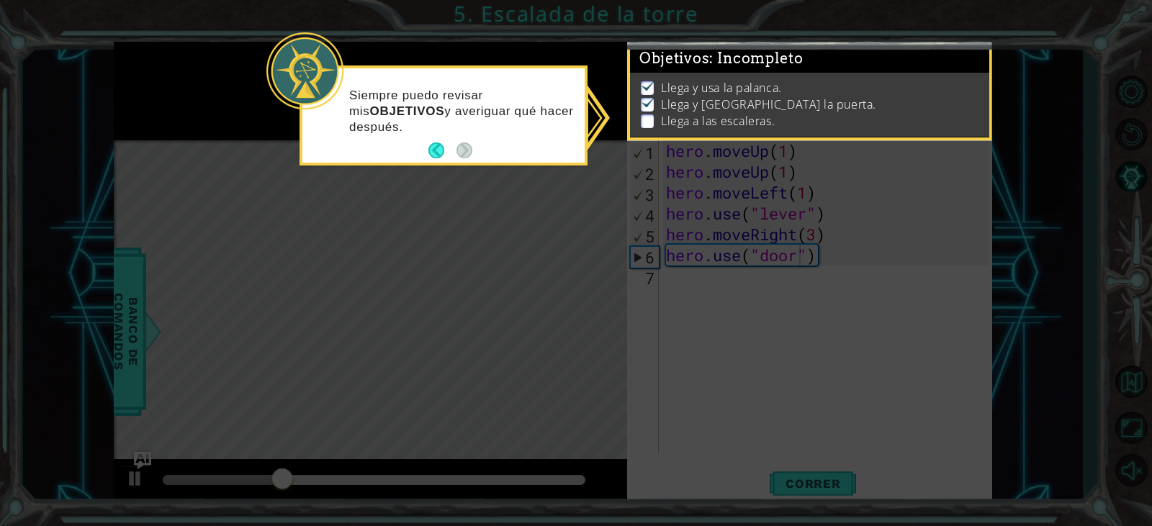
click at [650, 114] on p at bounding box center [647, 121] width 13 height 14
click at [439, 140] on footer at bounding box center [450, 151] width 44 height 22
click at [439, 148] on button "Back" at bounding box center [442, 151] width 28 height 16
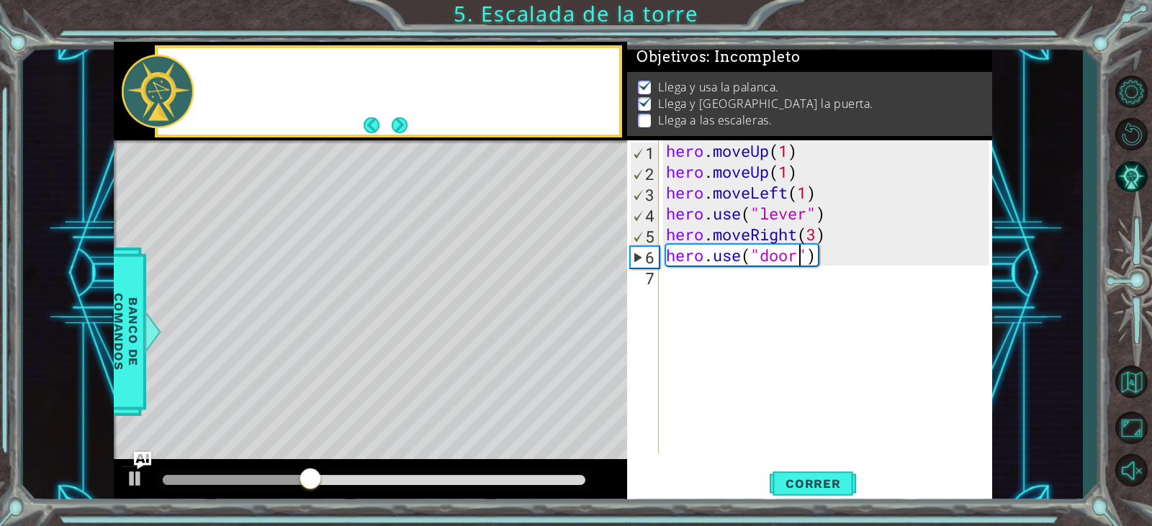
scroll to position [4, 0]
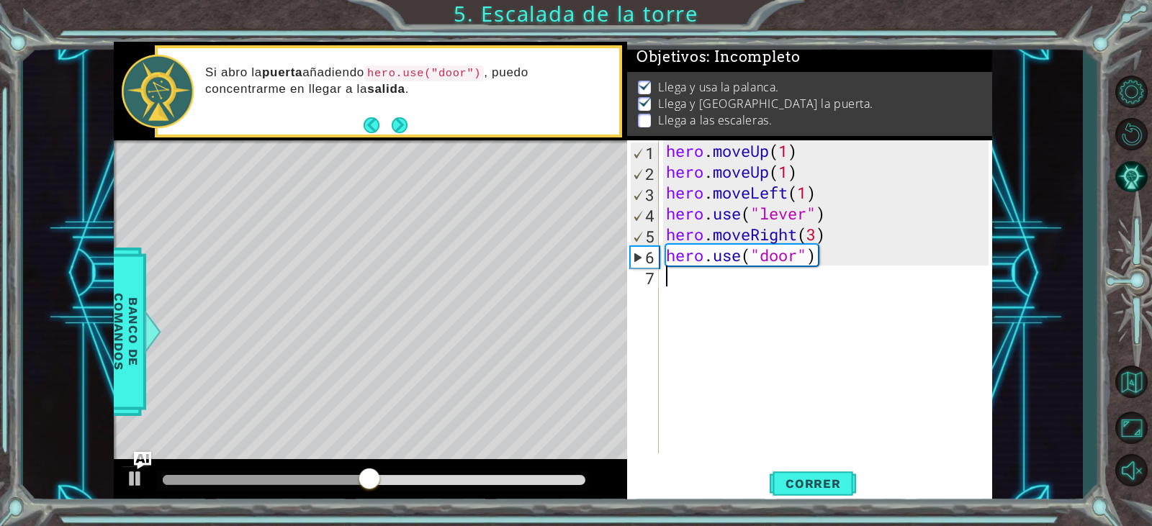
click at [776, 292] on div "hero . moveUp ( 1 ) hero . moveUp ( 1 ) hero . moveLeft ( 1 ) hero . use ( "lev…" at bounding box center [829, 317] width 332 height 355
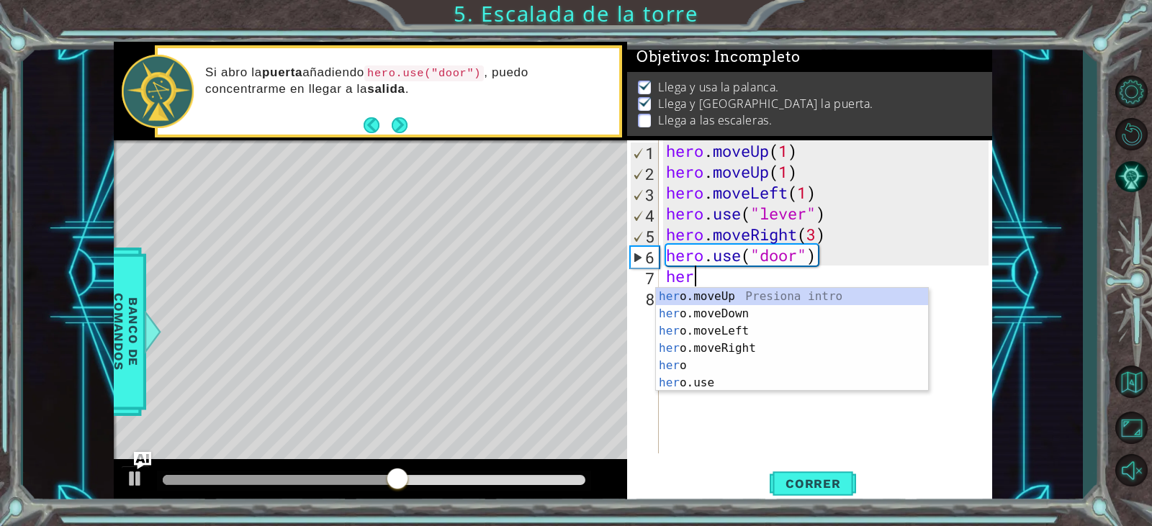
scroll to position [0, 1]
type textarea "hero"
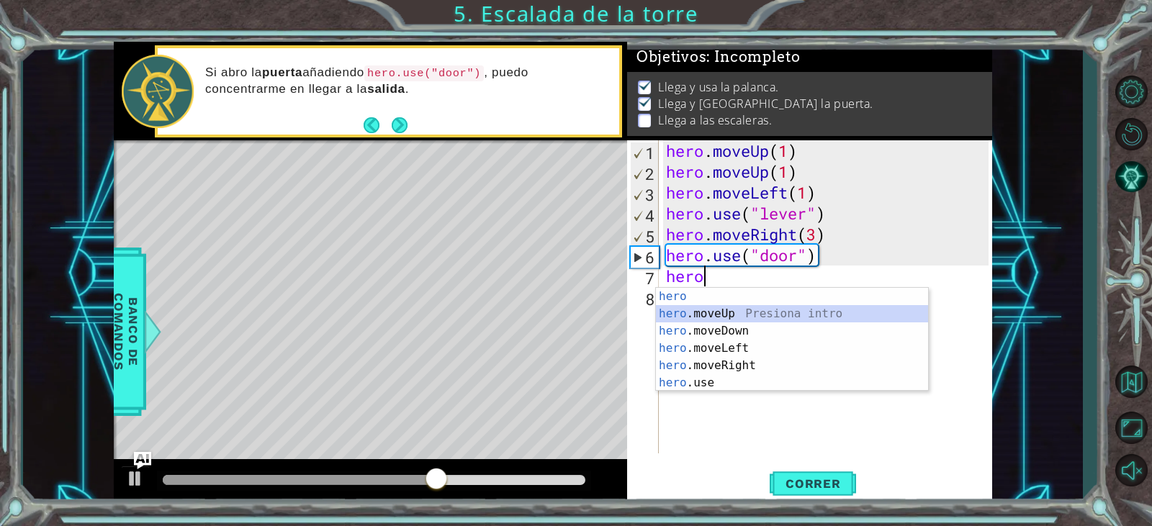
click at [769, 315] on div "hero Presiona intro hero .moveUp Presiona intro hero .moveDown Presiona intro h…" at bounding box center [792, 357] width 272 height 138
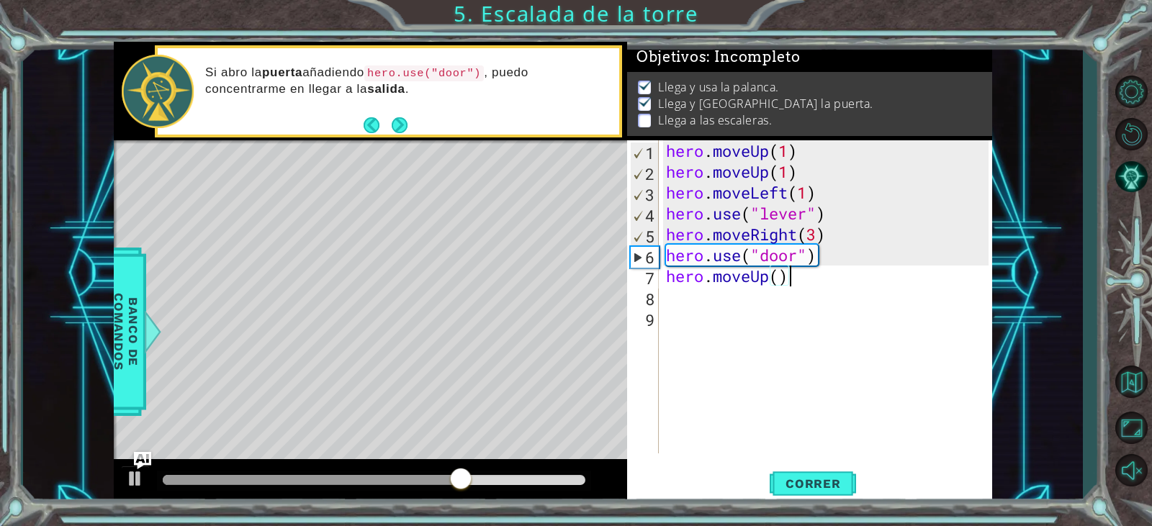
click at [786, 282] on div "hero . moveUp ( 1 ) hero . moveUp ( 1 ) hero . moveLeft ( 1 ) hero . use ( "lev…" at bounding box center [829, 317] width 332 height 355
click at [782, 281] on div "hero . moveUp ( 1 ) hero . moveUp ( 1 ) hero . moveLeft ( 1 ) hero . use ( "lev…" at bounding box center [829, 317] width 332 height 355
type textarea "hero.moveUp(2)"
click at [723, 298] on div "hero . moveUp ( 1 ) hero . moveUp ( 1 ) hero . moveLeft ( 1 ) hero . use ( "lev…" at bounding box center [829, 317] width 332 height 355
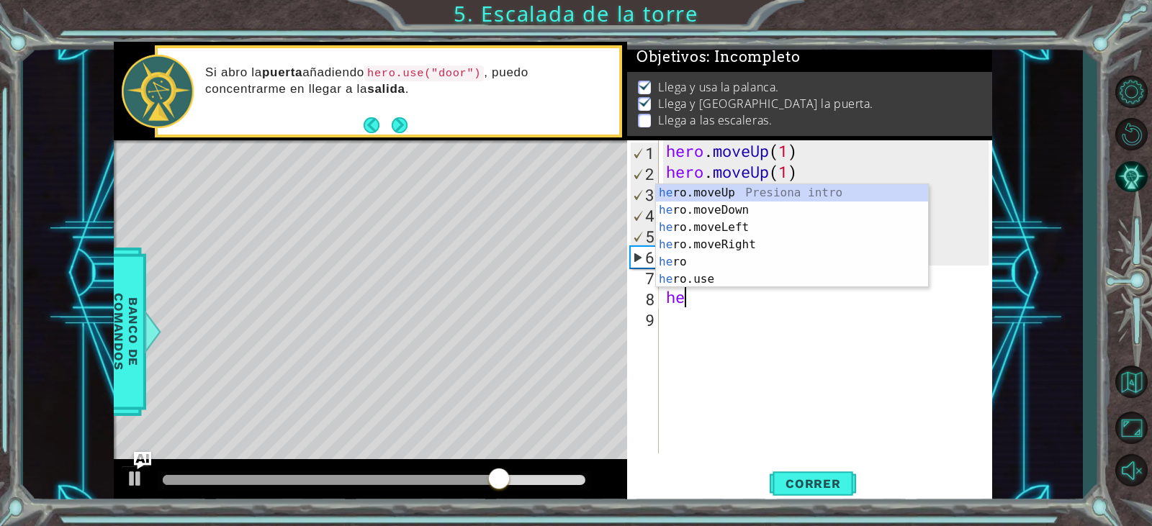
scroll to position [0, 1]
type textarea "hero"
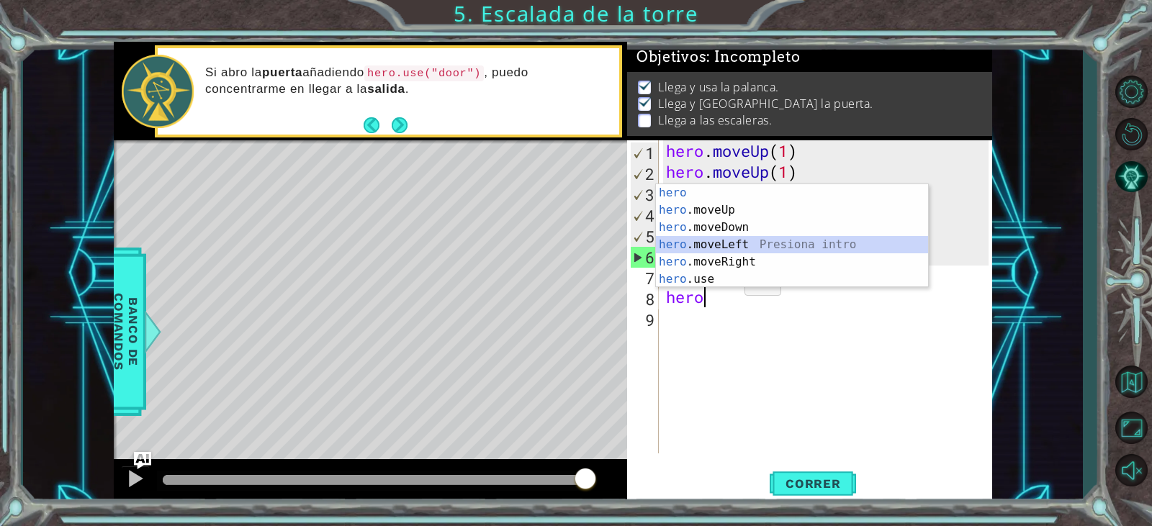
click at [750, 253] on div "hero Presiona intro hero .moveUp Presiona intro hero .moveDown Presiona intro h…" at bounding box center [792, 253] width 272 height 138
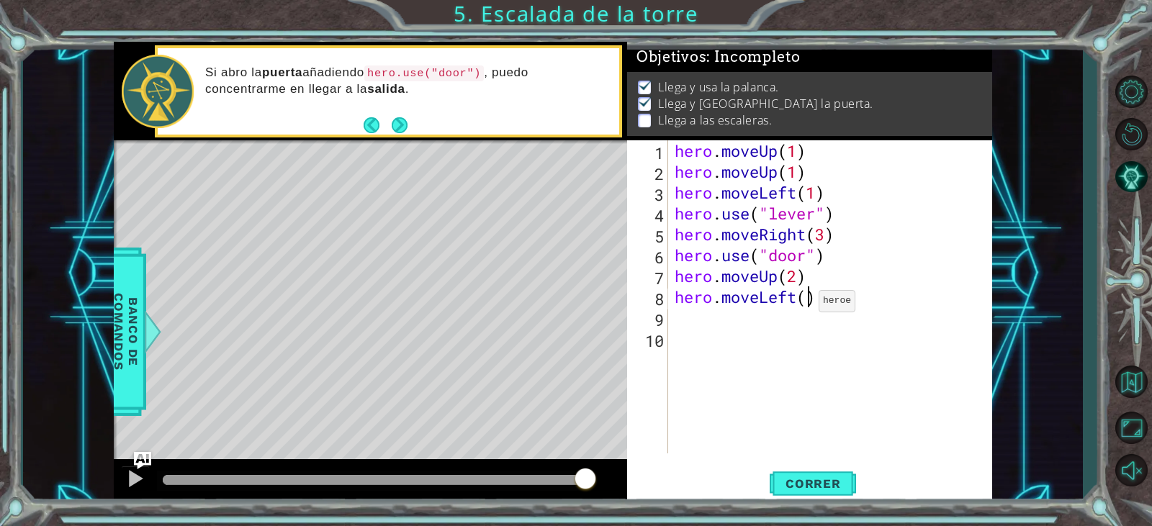
click at [806, 305] on div "hero . moveUp ( 1 ) hero . moveUp ( 1 ) hero . moveLeft ( 1 ) hero . use ( "lev…" at bounding box center [833, 317] width 323 height 355
type textarea "hero.moveLeft(3)"
click at [818, 490] on span "Correr" at bounding box center [813, 484] width 84 height 14
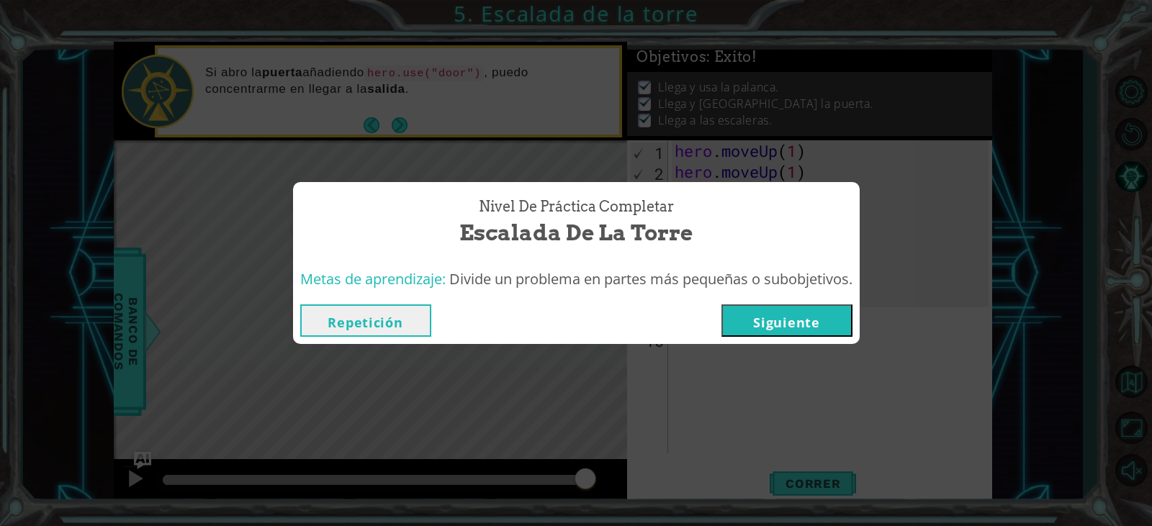
click at [844, 325] on button "Siguiente" at bounding box center [787, 321] width 131 height 32
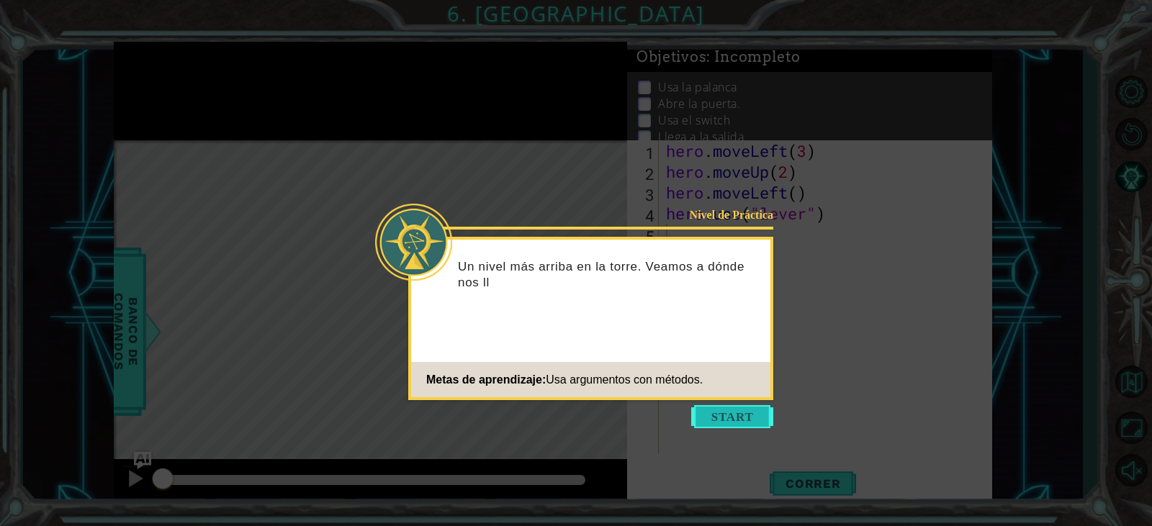
click at [737, 410] on button "Start" at bounding box center [732, 416] width 82 height 23
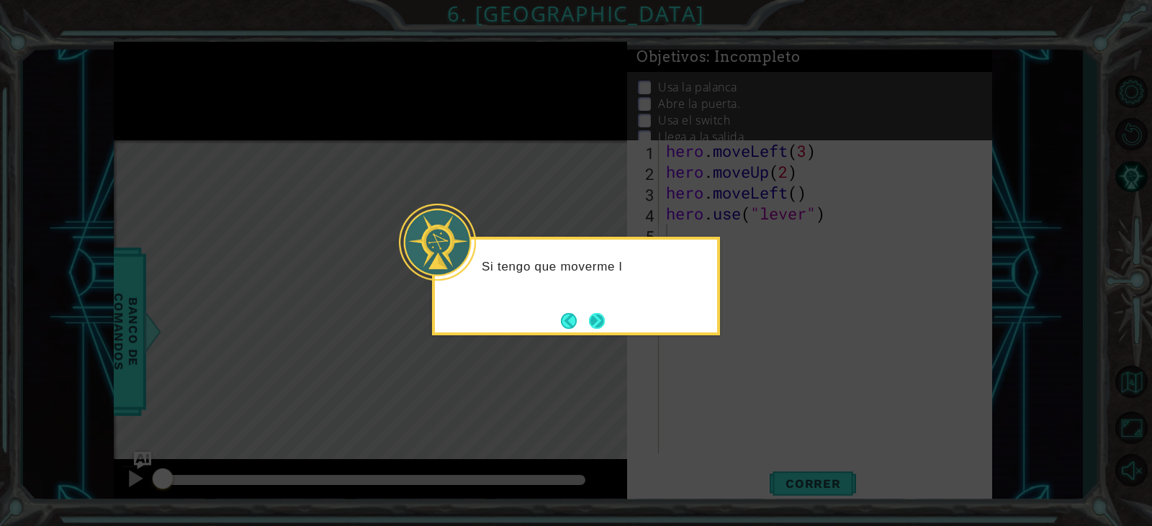
click at [603, 328] on button "Next" at bounding box center [597, 321] width 16 height 16
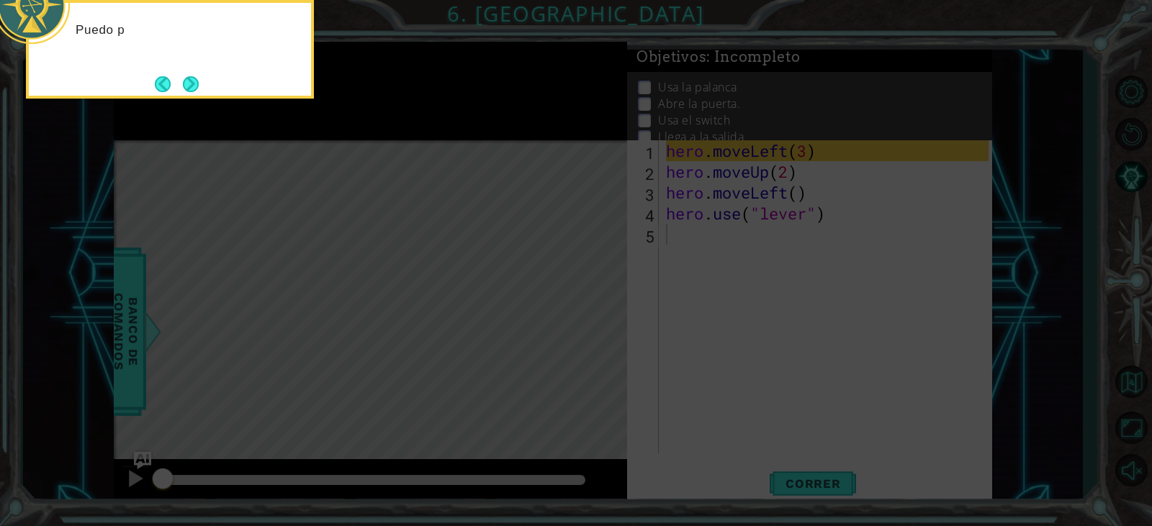
click at [632, 341] on icon at bounding box center [576, 78] width 1152 height 895
click at [187, 91] on button "Next" at bounding box center [191, 84] width 16 height 16
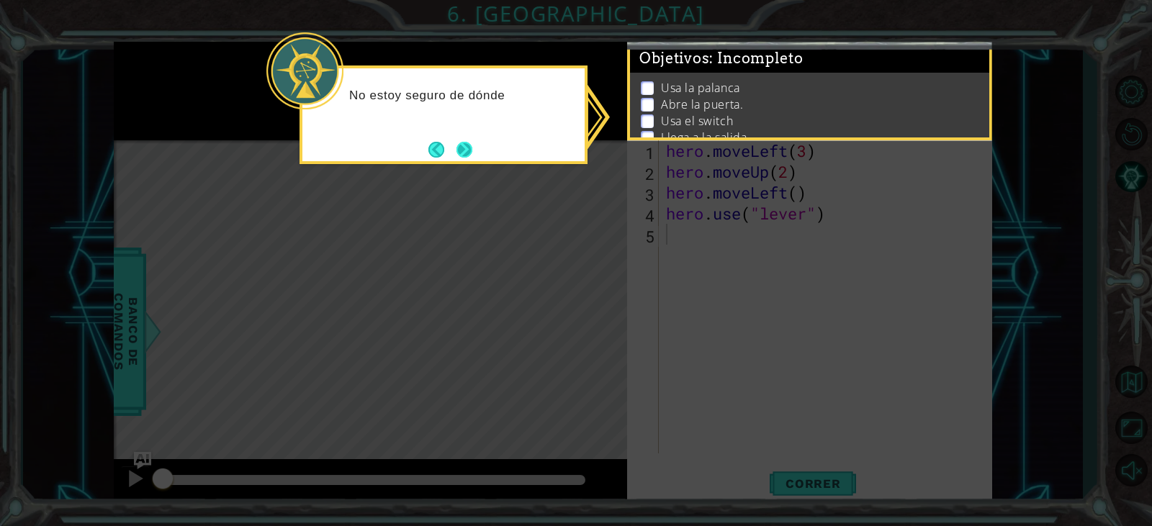
click at [459, 155] on button "Next" at bounding box center [465, 150] width 16 height 16
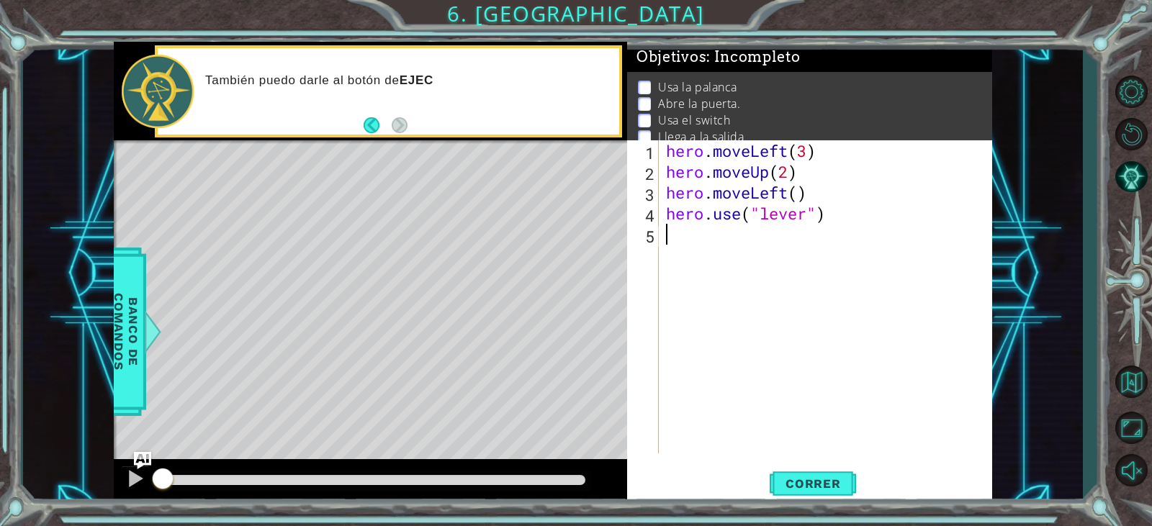
click at [432, 166] on div "Level Map" at bounding box center [446, 352] width 665 height 424
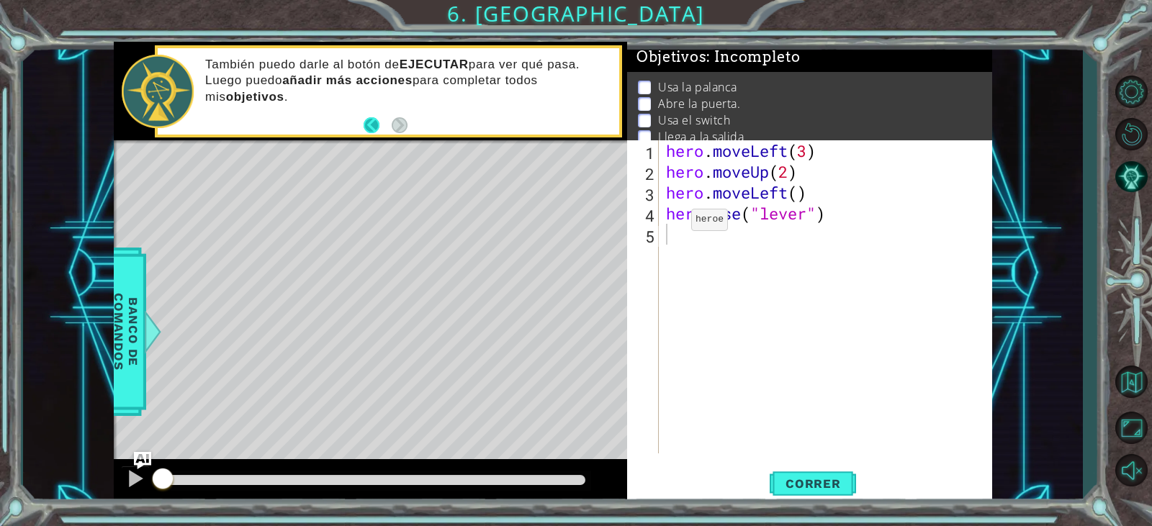
click at [369, 130] on button "Back" at bounding box center [378, 125] width 28 height 16
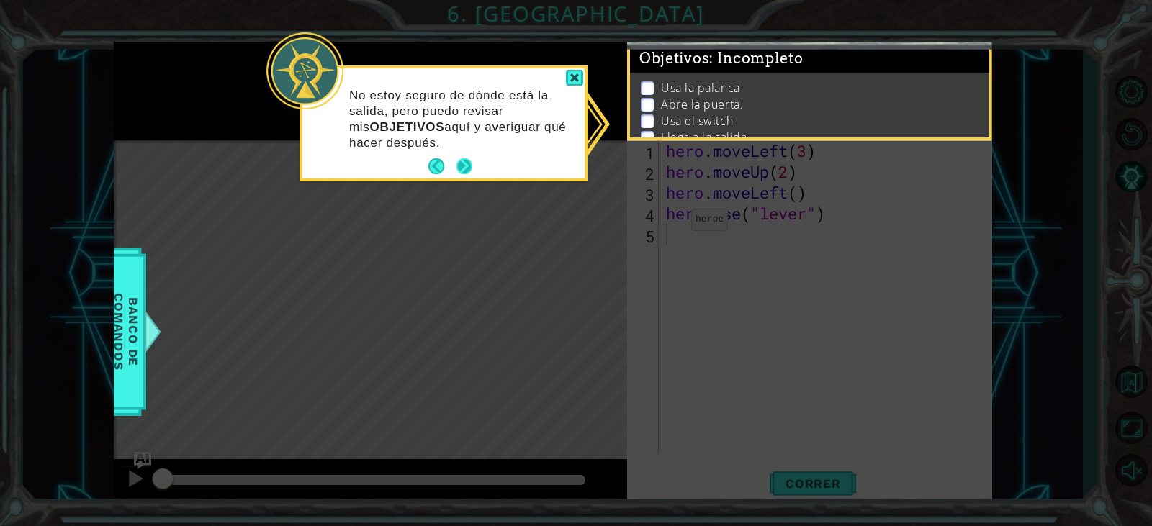
click at [461, 171] on button "Next" at bounding box center [465, 166] width 16 height 16
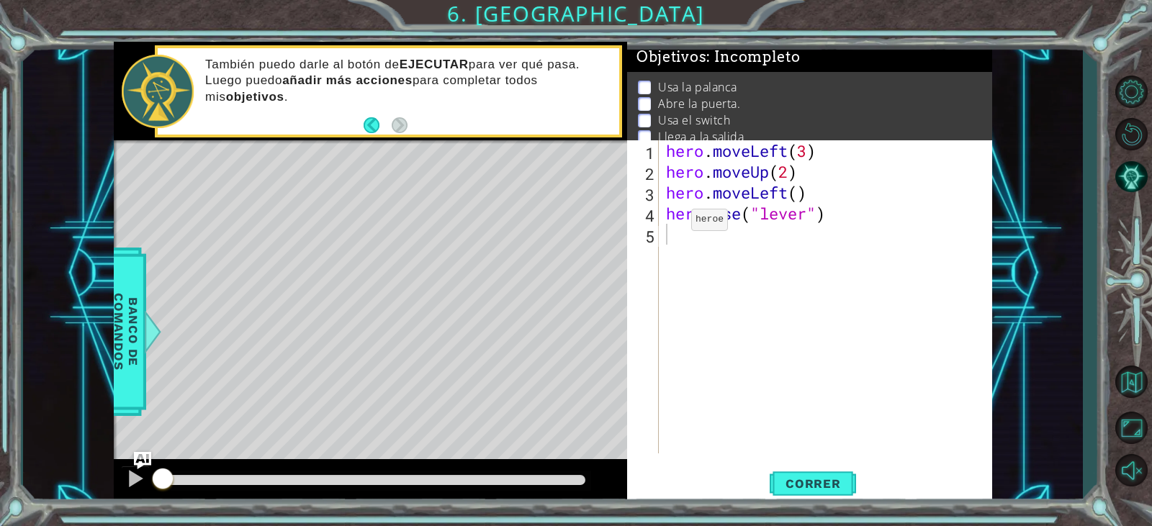
click at [367, 137] on div "También puedo darle al botón de EJECUTAR para ver qué pasa. Luego puedo añadir …" at bounding box center [388, 91] width 467 height 93
click at [367, 132] on button "Back" at bounding box center [378, 125] width 28 height 16
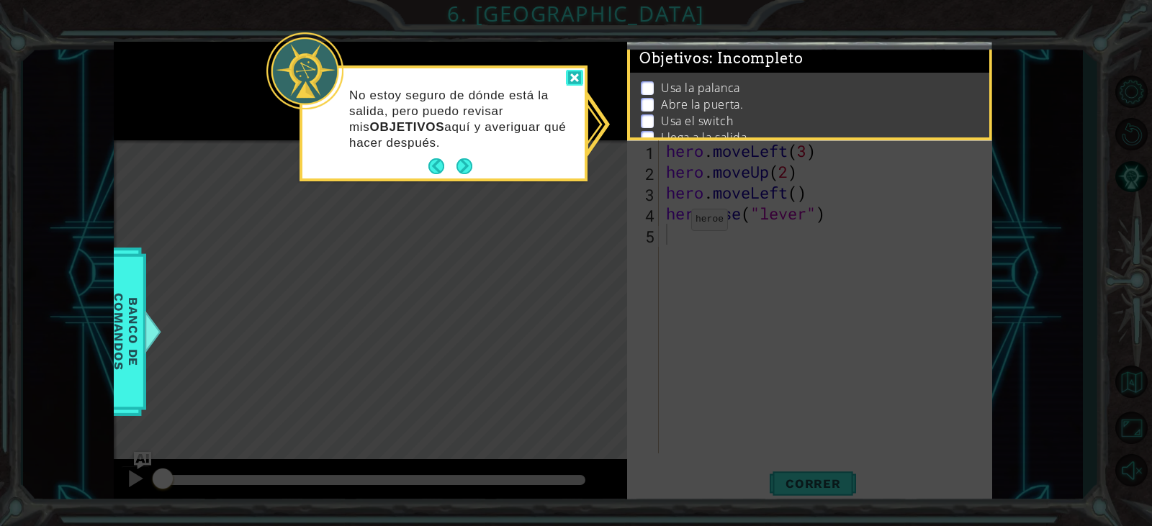
click at [578, 76] on div at bounding box center [574, 78] width 17 height 17
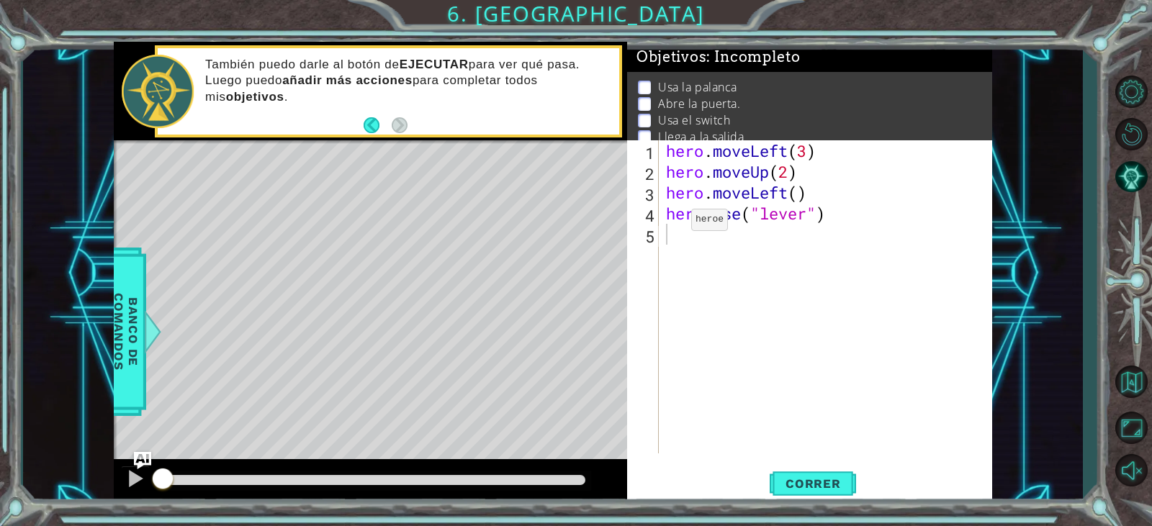
click at [374, 116] on footer at bounding box center [386, 125] width 44 height 22
click at [379, 120] on button "Back" at bounding box center [378, 125] width 28 height 16
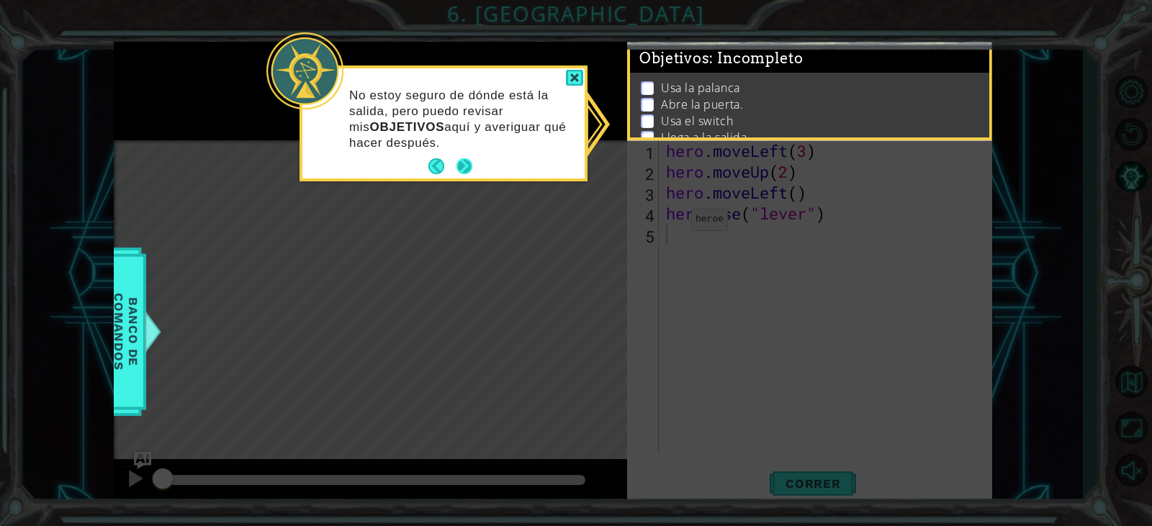
click at [463, 169] on button "Next" at bounding box center [465, 166] width 16 height 16
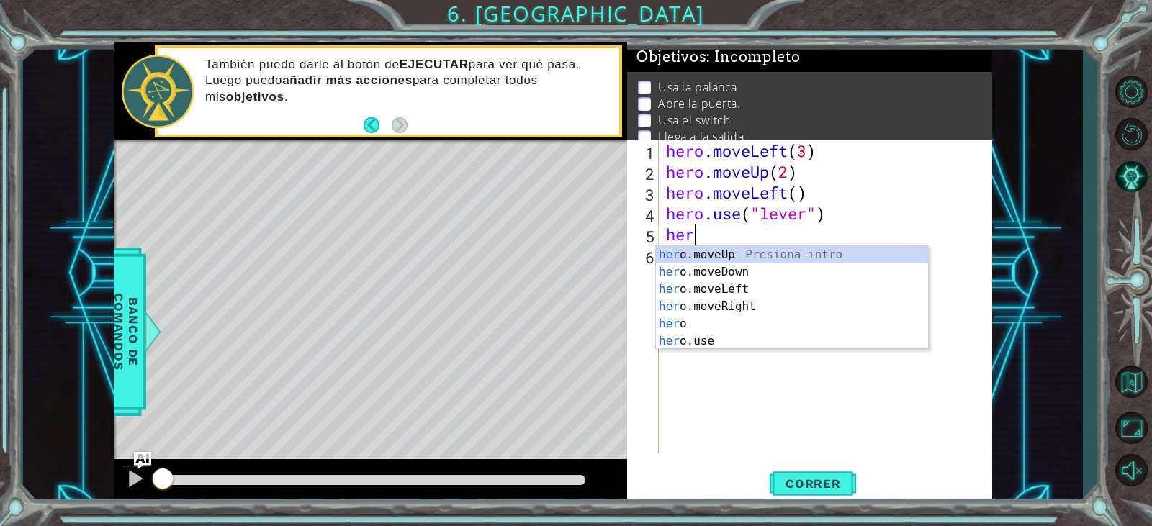
scroll to position [0, 1]
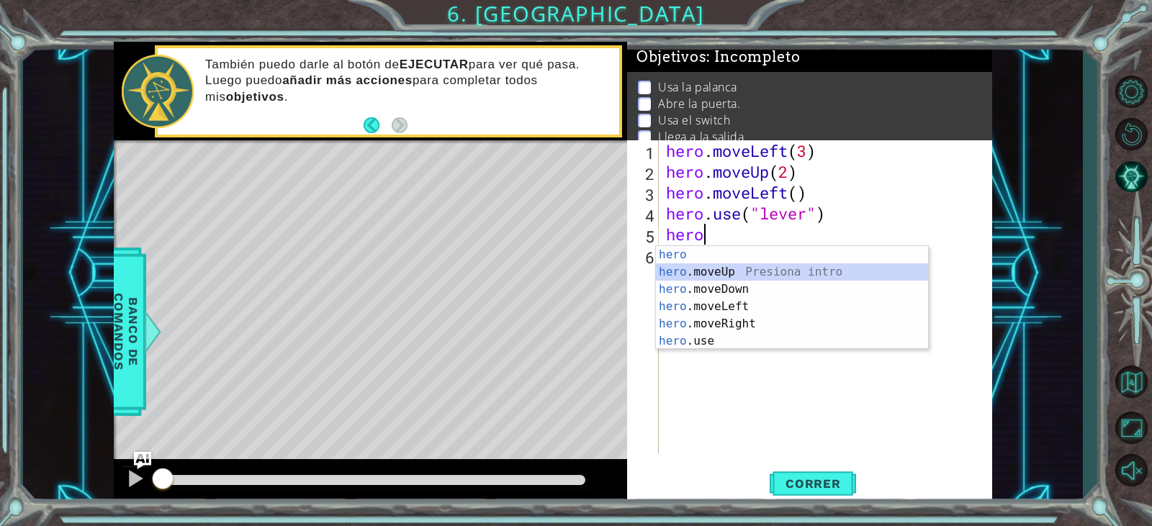
click at [710, 274] on div "hero Presiona intro hero .moveUp Presiona intro hero .moveDown Presiona intro h…" at bounding box center [792, 315] width 272 height 138
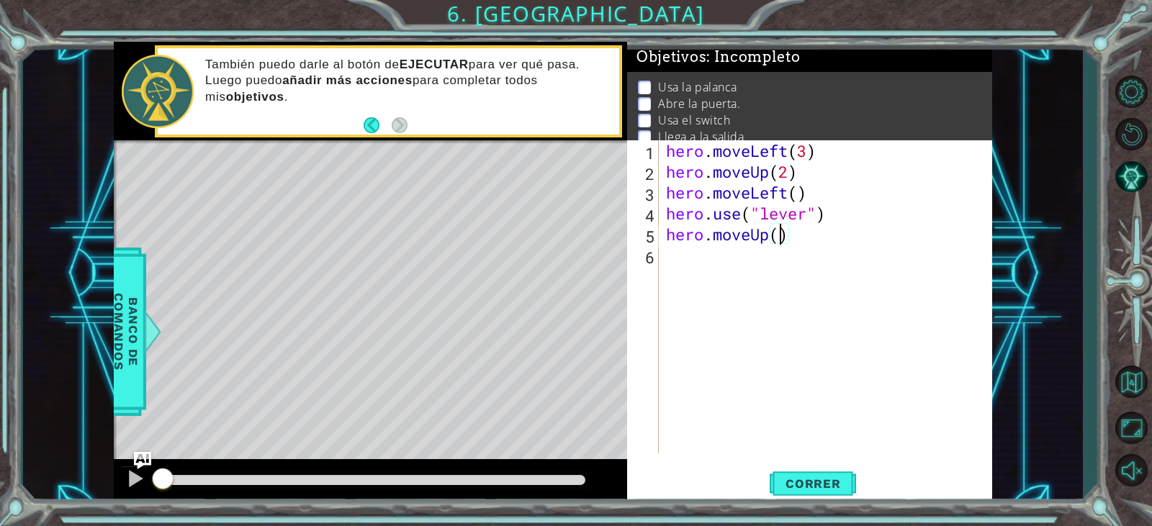
scroll to position [0, 5]
click at [307, 340] on div "Level Map" at bounding box center [446, 352] width 665 height 424
click at [801, 190] on div "hero . moveLeft ( 3 ) hero . moveUp ( 2 ) hero . moveLeft ( ) hero . use ( "lev…" at bounding box center [829, 317] width 332 height 355
click at [788, 194] on div "hero . moveLeft ( 3 ) hero . moveUp ( 2 ) hero . moveLeft ( ) hero . use ( "lev…" at bounding box center [829, 317] width 332 height 355
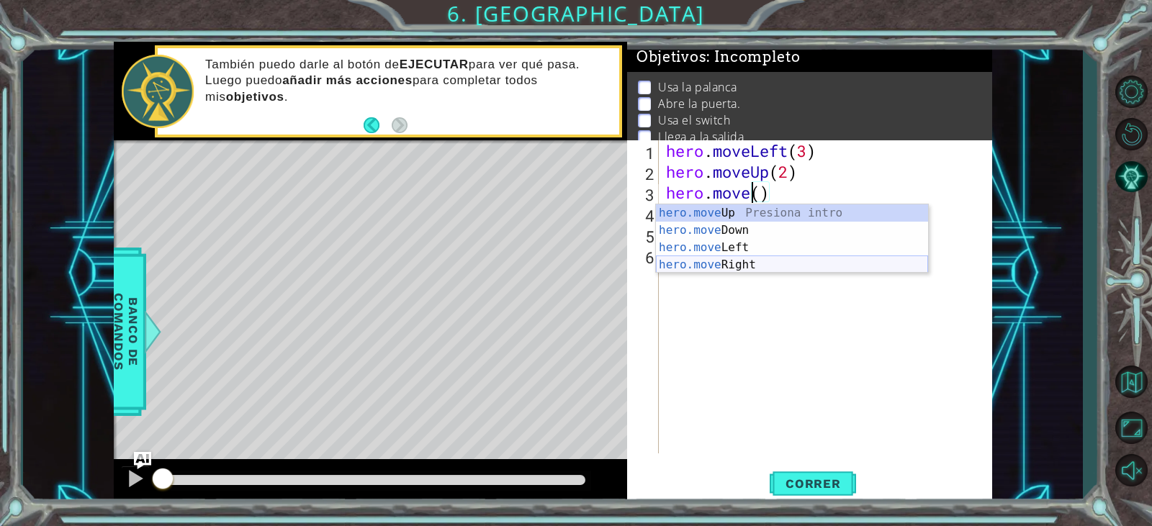
click at [801, 263] on div "hero.move Up Presiona intro hero.move Down Presiona intro hero.move Left Presio…" at bounding box center [792, 257] width 272 height 104
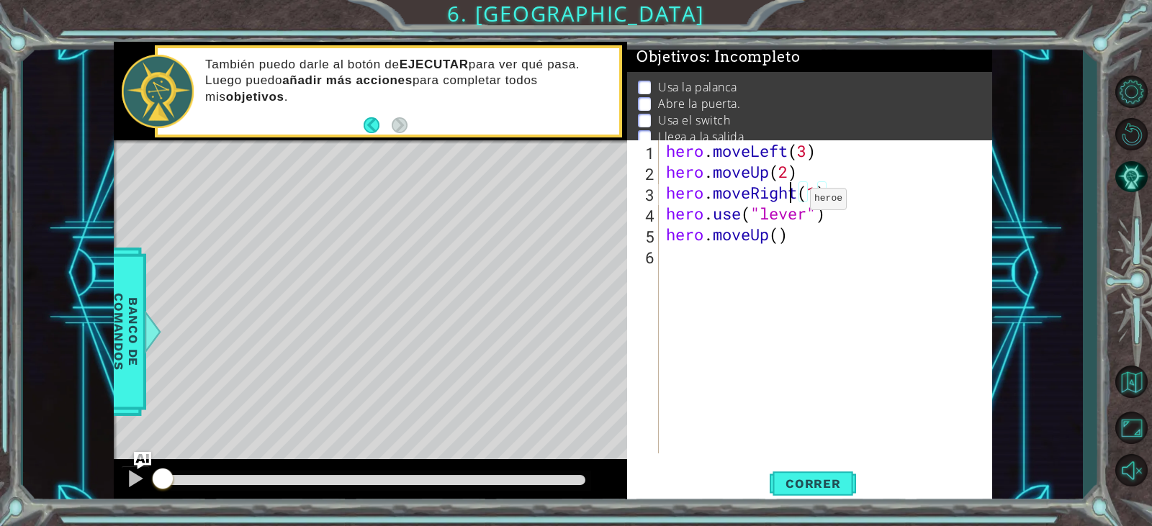
click at [790, 202] on div "hero . moveLeft ( 3 ) hero . moveUp ( 2 ) hero . moveRight ( 1 ) hero . use ( "…" at bounding box center [829, 317] width 332 height 355
click at [795, 194] on div "hero . moveLeft ( 3 ) hero . moveUp ( 2 ) hero . moveRight ( 1 ) hero . use ( "…" at bounding box center [829, 317] width 332 height 355
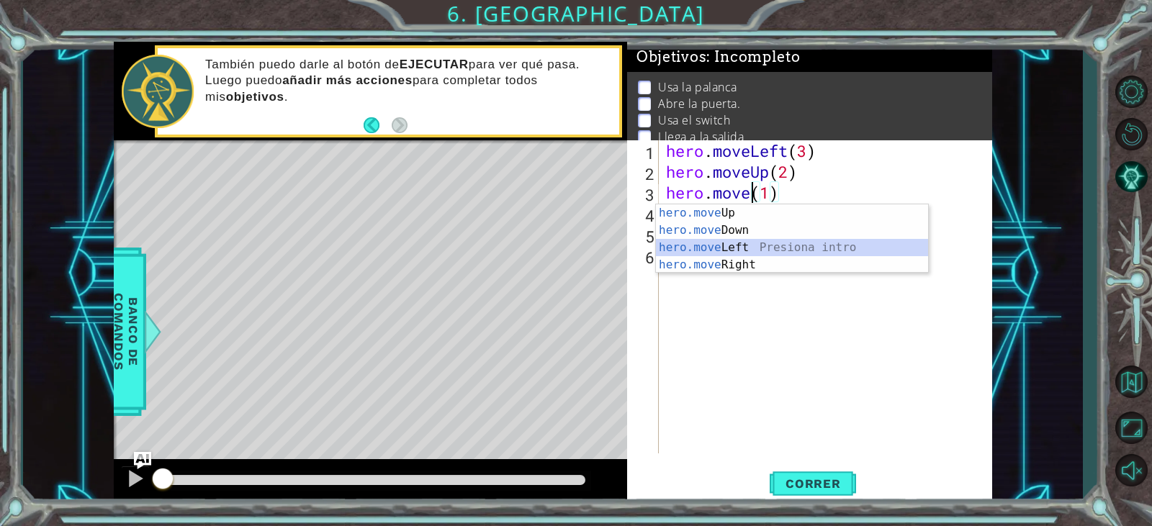
click at [793, 250] on div "hero.move Up Presiona intro hero.move Down Presiona intro hero.move Left Presio…" at bounding box center [792, 257] width 272 height 104
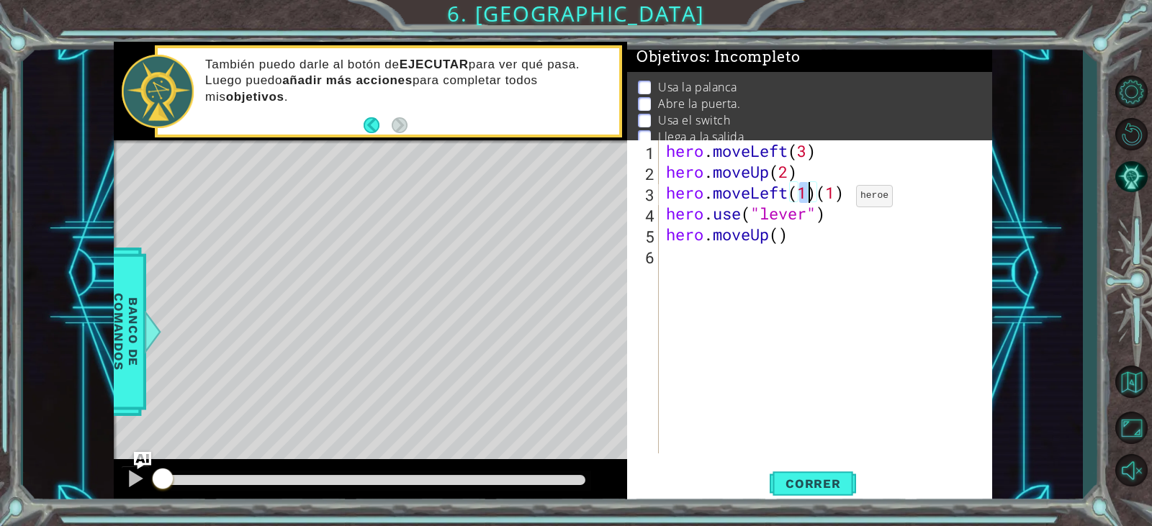
click at [835, 199] on div "hero . moveLeft ( 3 ) hero . moveUp ( 2 ) hero . moveLeft ( 1 ) ( 1 ) hero . us…" at bounding box center [829, 317] width 332 height 355
click at [851, 196] on div "hero . moveLeft ( 3 ) hero . moveUp ( 2 ) hero . moveLeft ( 1 ) ( 1 ) hero . us…" at bounding box center [829, 317] width 332 height 355
drag, startPoint x: 807, startPoint y: 197, endPoint x: 817, endPoint y: 202, distance: 11.3
click at [809, 197] on div "hero . moveLeft ( 3 ) hero . moveUp ( 2 ) hero . moveLeft ( 1 ) hero . use ( "l…" at bounding box center [829, 317] width 332 height 355
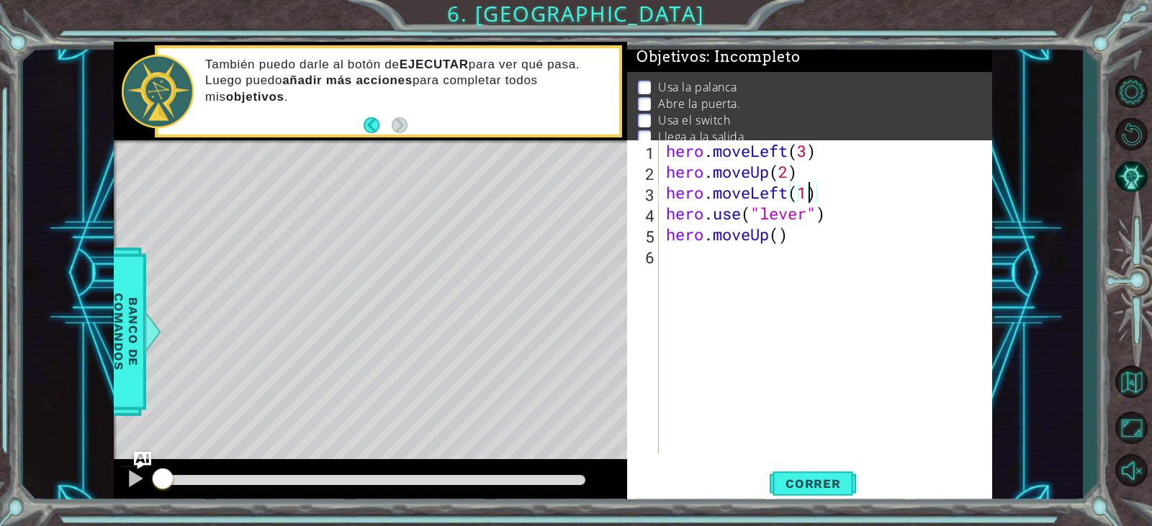
scroll to position [0, 6]
click at [351, 311] on div "Level Map" at bounding box center [446, 352] width 665 height 424
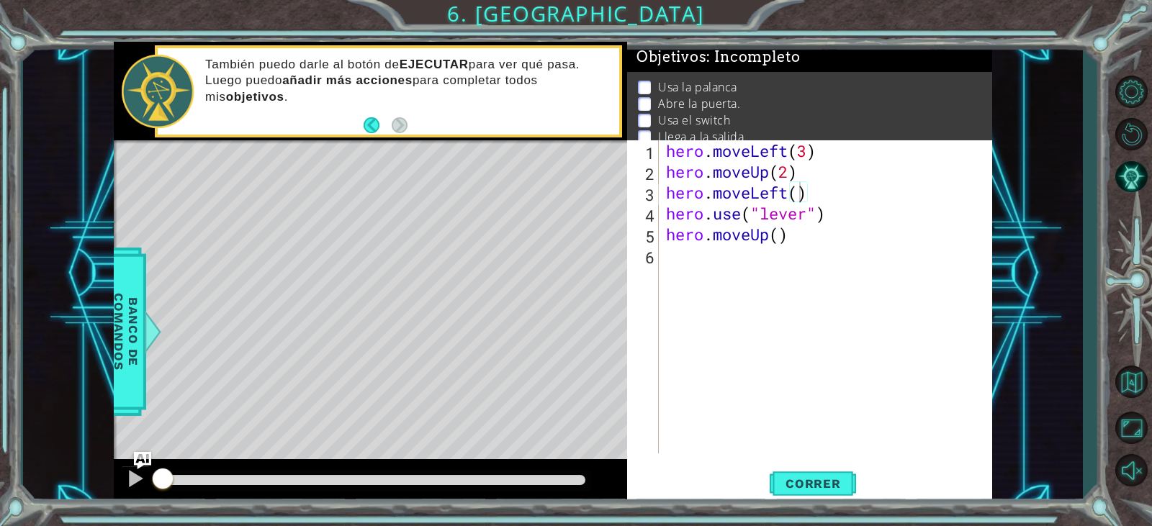
click at [354, 312] on div "Level Map" at bounding box center [446, 352] width 665 height 424
click at [802, 223] on div "hero . moveLeft ( 3 ) hero . moveUp ( 2 ) hero . moveLeft ( ) hero . use ( "lev…" at bounding box center [829, 317] width 332 height 355
click at [809, 210] on div "hero . moveLeft ( 3 ) hero . moveUp ( 2 ) hero . moveLeft ( ) hero . use ( "lev…" at bounding box center [829, 317] width 332 height 355
click at [781, 235] on div "hero . moveLeft ( 3 ) hero . moveUp ( 2 ) hero . moveLeft ( ) hero . use ( "doo…" at bounding box center [829, 317] width 332 height 355
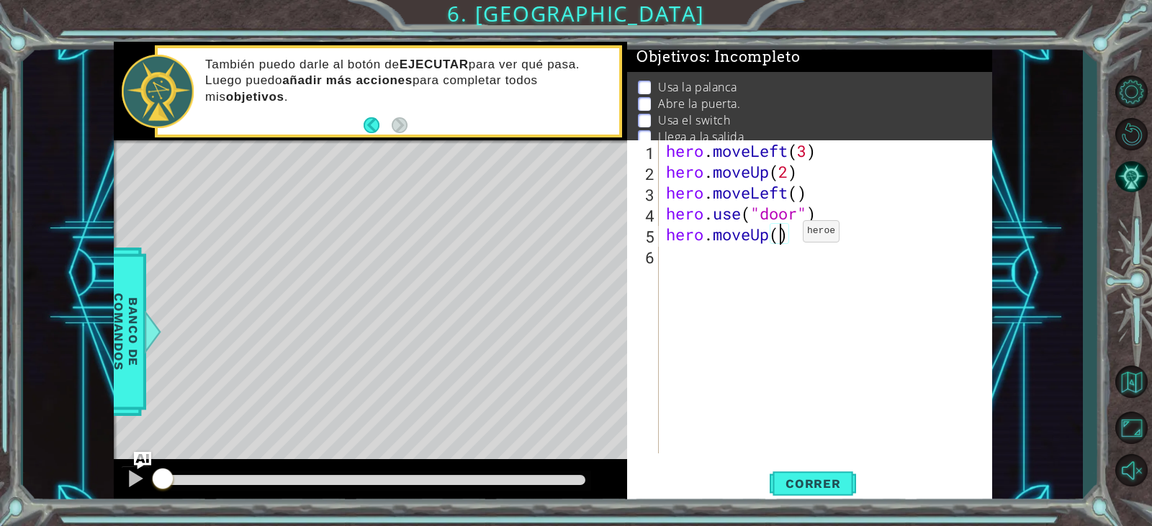
scroll to position [0, 5]
type textarea "hero.moveUp(2)"
click at [713, 268] on div "hero . moveLeft ( 3 ) hero . moveUp ( 2 ) hero . moveLeft ( ) hero . use ( "doo…" at bounding box center [829, 317] width 332 height 355
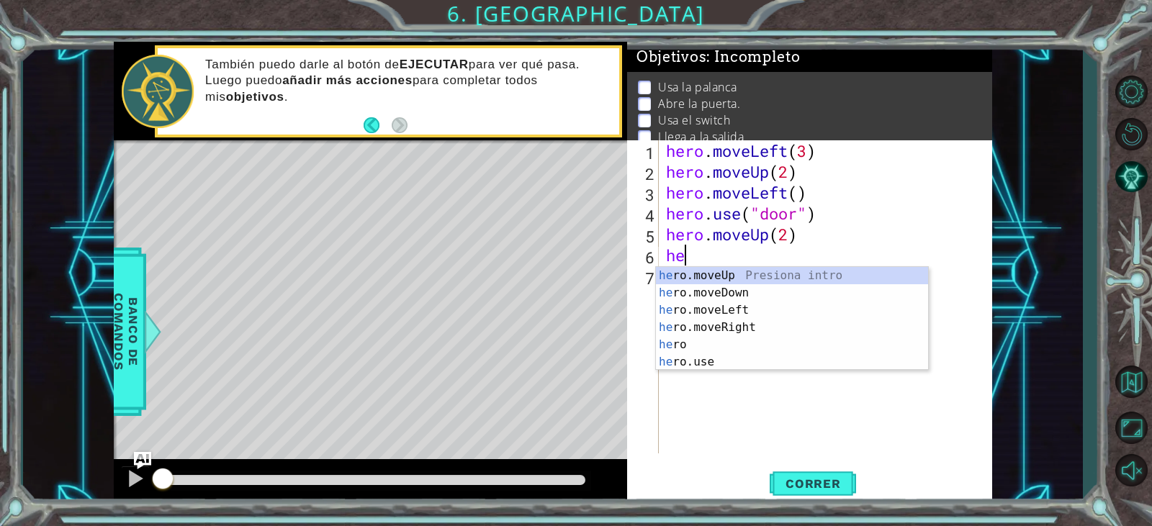
scroll to position [0, 1]
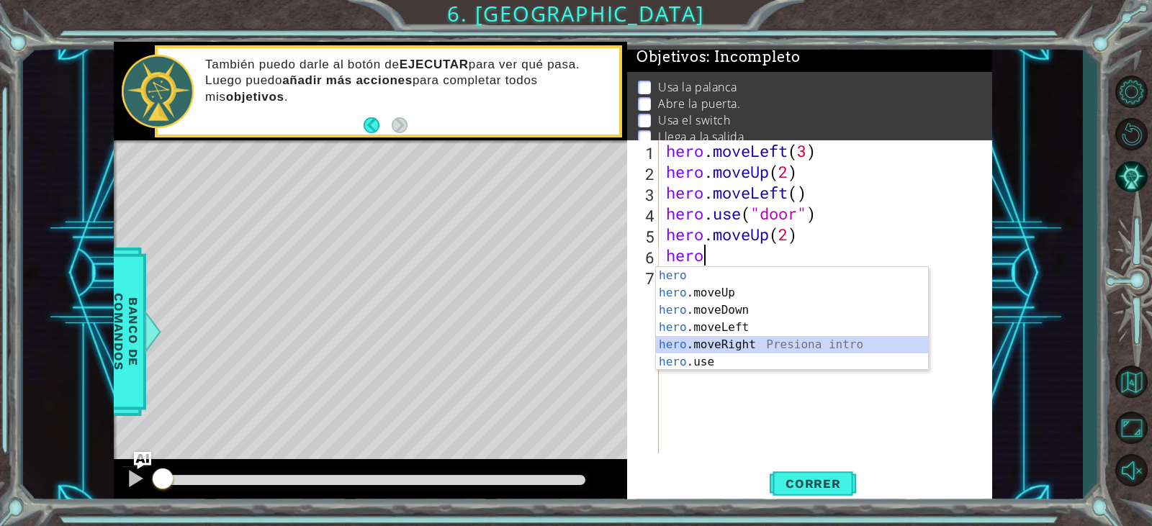
click at [734, 338] on div "hero Presiona intro hero .moveUp Presiona intro hero .moveDown Presiona intro h…" at bounding box center [792, 336] width 272 height 138
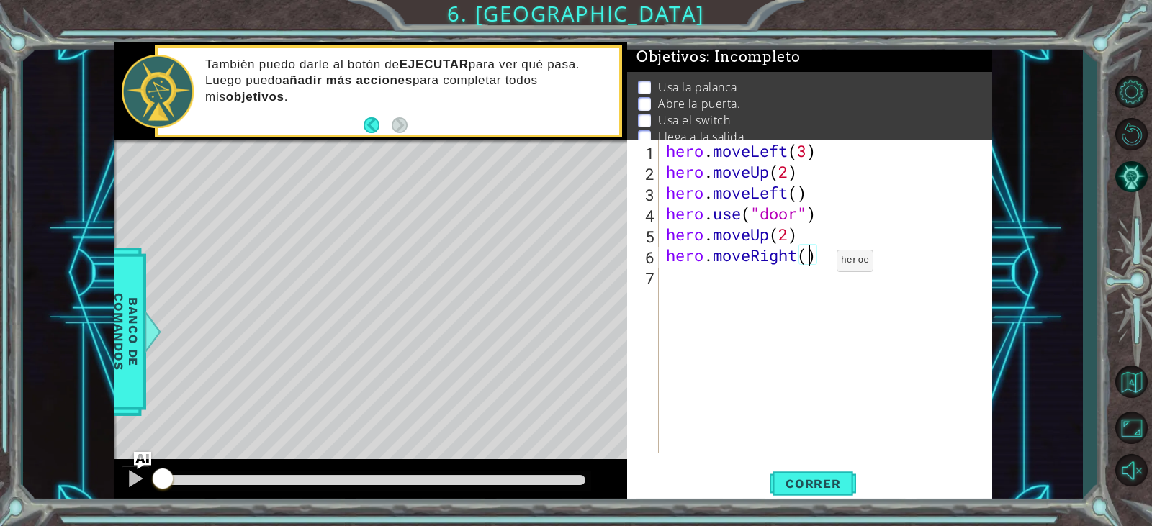
type textarea "hero.moveRight(3)"
click at [773, 292] on div "hero . moveLeft ( 3 ) hero . moveUp ( 2 ) hero . moveLeft ( ) hero . use ( "doo…" at bounding box center [829, 317] width 332 height 355
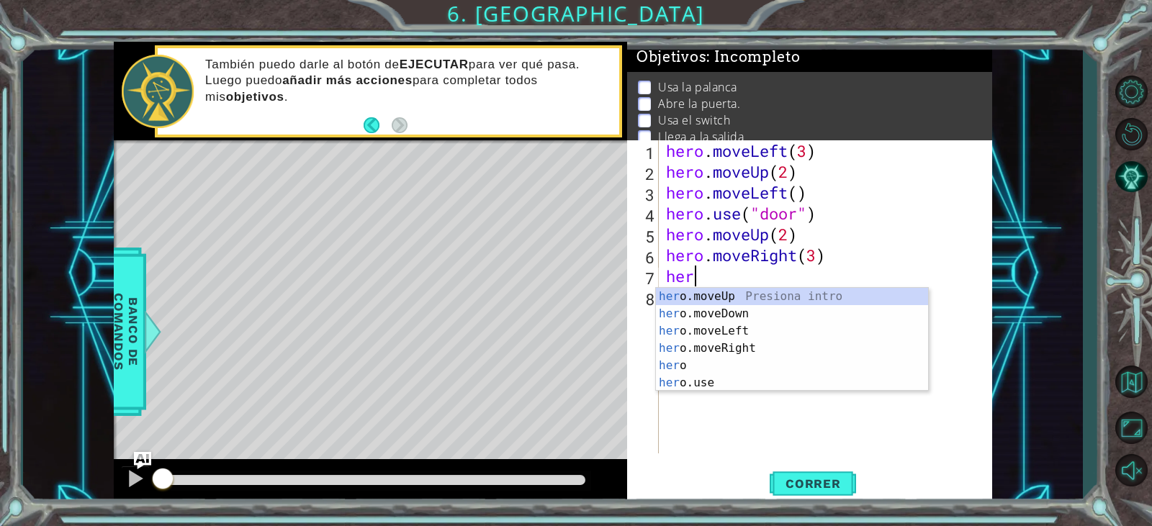
scroll to position [0, 1]
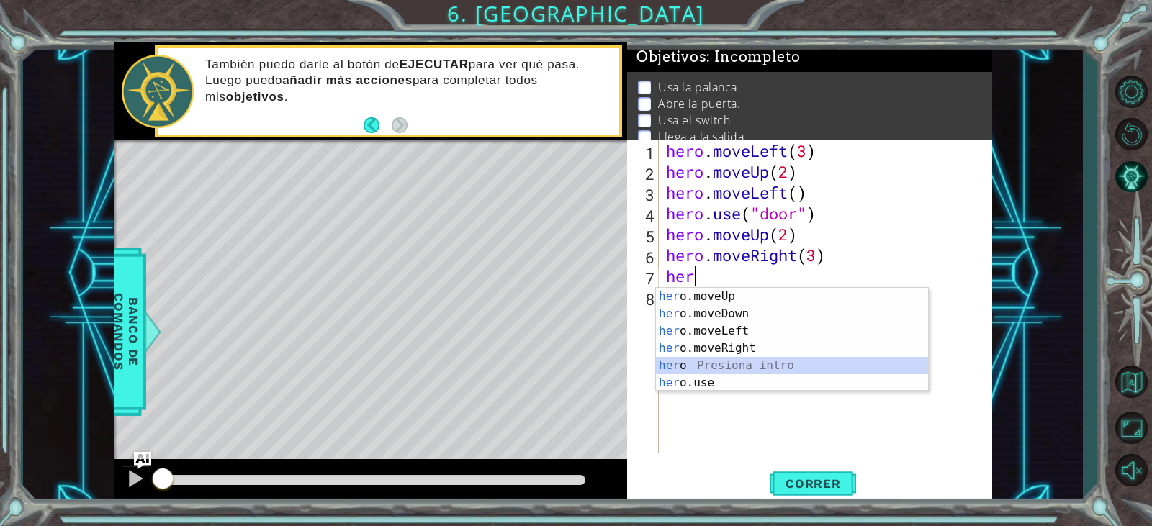
click at [795, 369] on div "her o.moveUp Presiona intro her o.moveDown Presiona intro her o.moveLeft Presio…" at bounding box center [792, 357] width 272 height 138
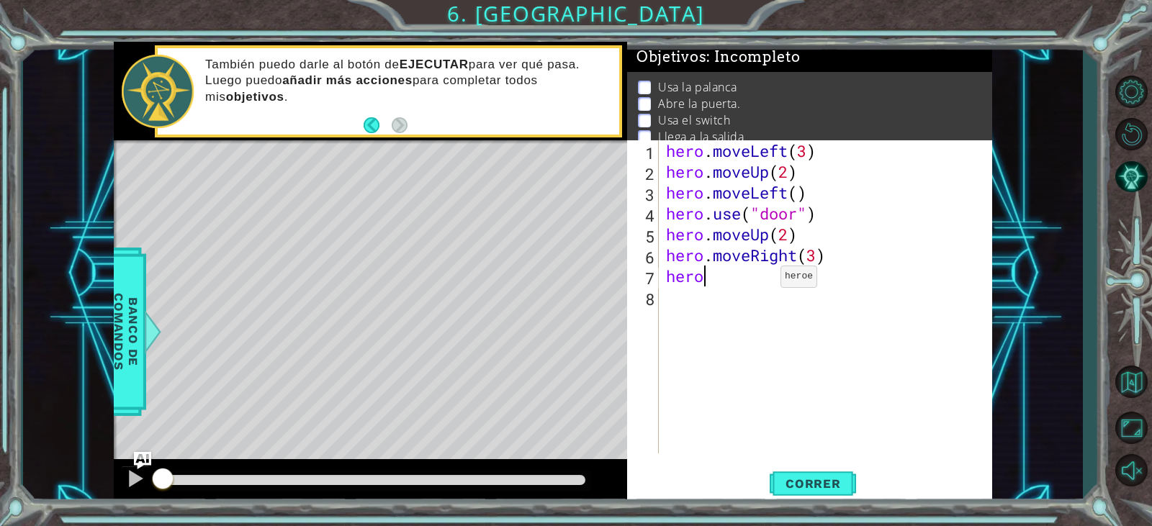
click at [759, 280] on div "hero . moveLeft ( 3 ) hero . moveUp ( 2 ) hero . moveLeft ( ) hero . use ( "doo…" at bounding box center [829, 317] width 332 height 355
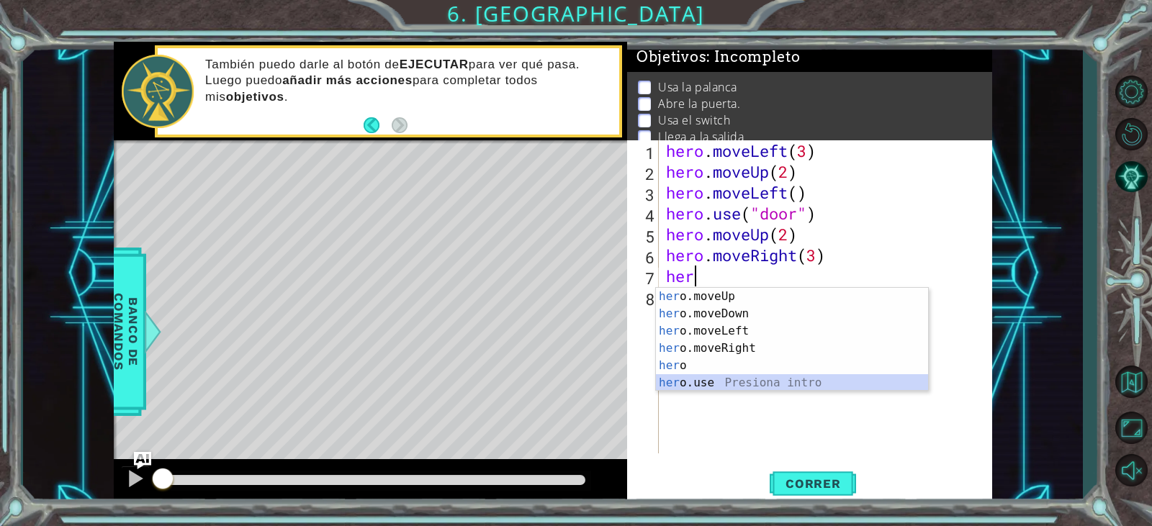
click at [758, 382] on div "her o.moveUp Presiona intro her o.moveDown Presiona intro her o.moveLeft Presio…" at bounding box center [792, 357] width 272 height 138
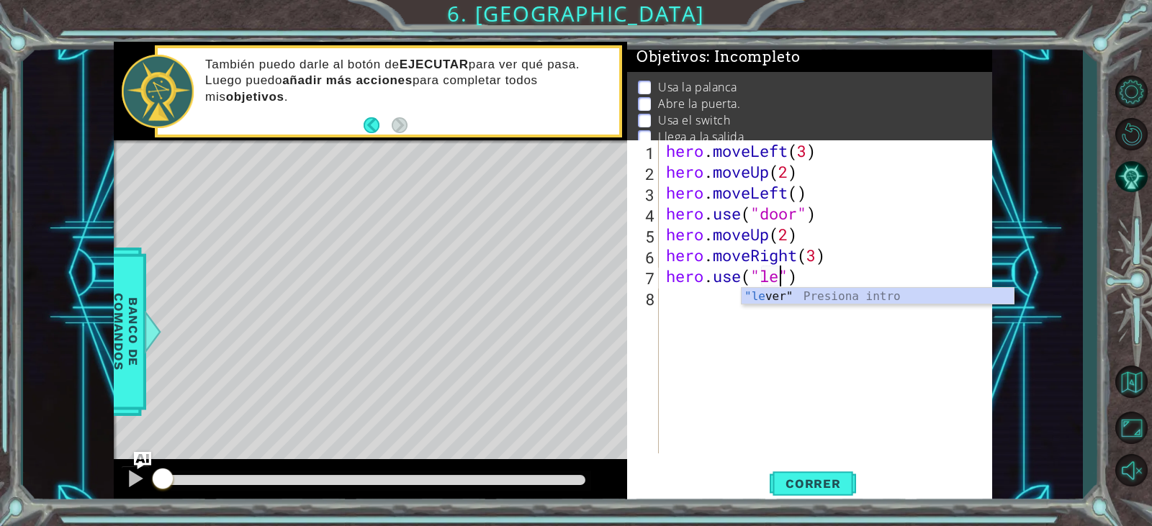
scroll to position [0, 6]
click at [926, 274] on div "hero . moveLeft ( 3 ) hero . moveUp ( 2 ) hero . moveLeft ( ) hero . use ( "doo…" at bounding box center [829, 317] width 332 height 355
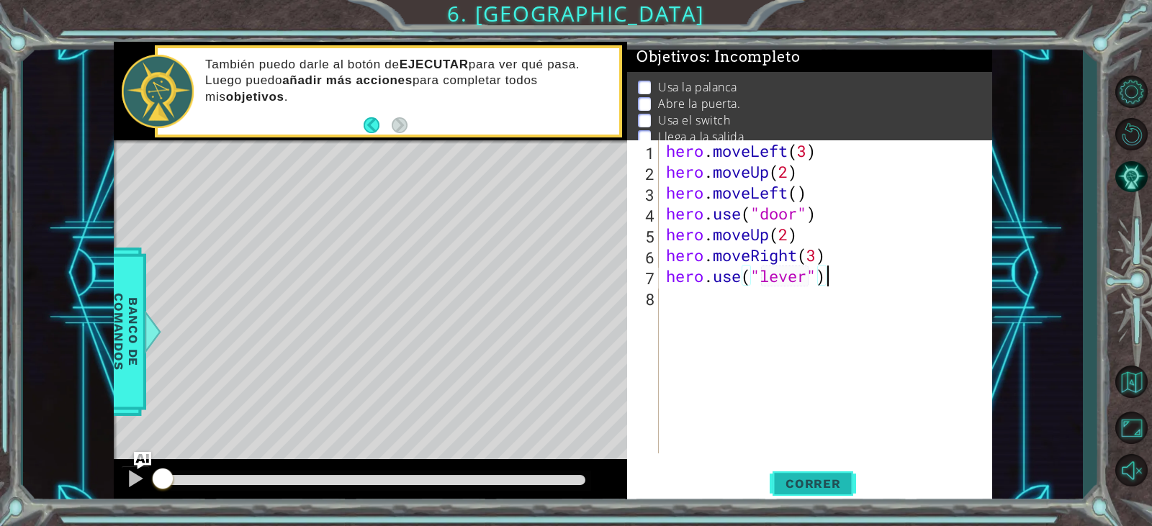
click at [784, 471] on button "Correr" at bounding box center [813, 484] width 86 height 37
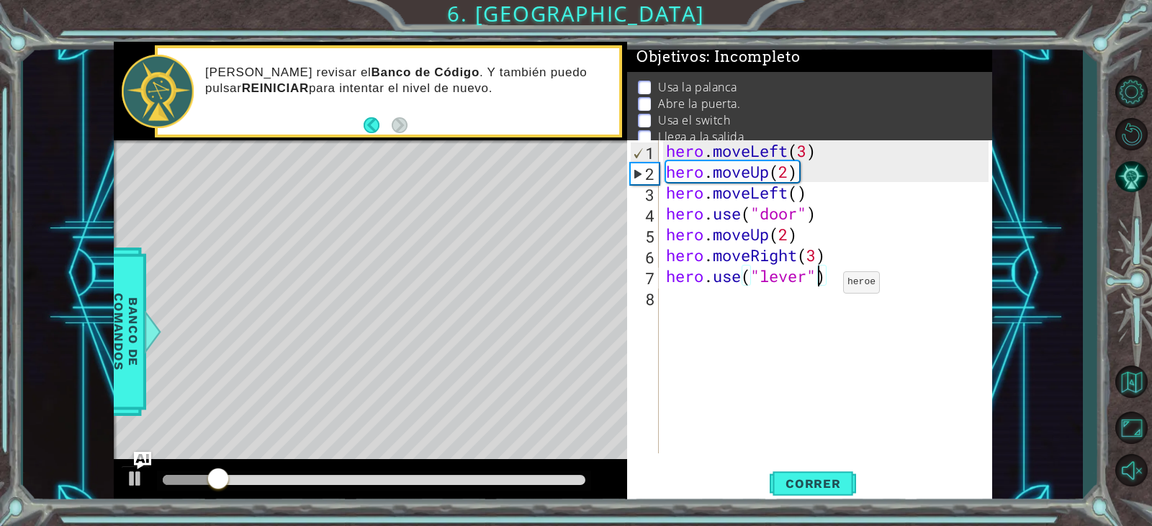
click at [822, 286] on div "hero . moveLeft ( 3 ) hero . moveUp ( 2 ) hero . moveLeft ( ) hero . use ( "doo…" at bounding box center [829, 317] width 332 height 355
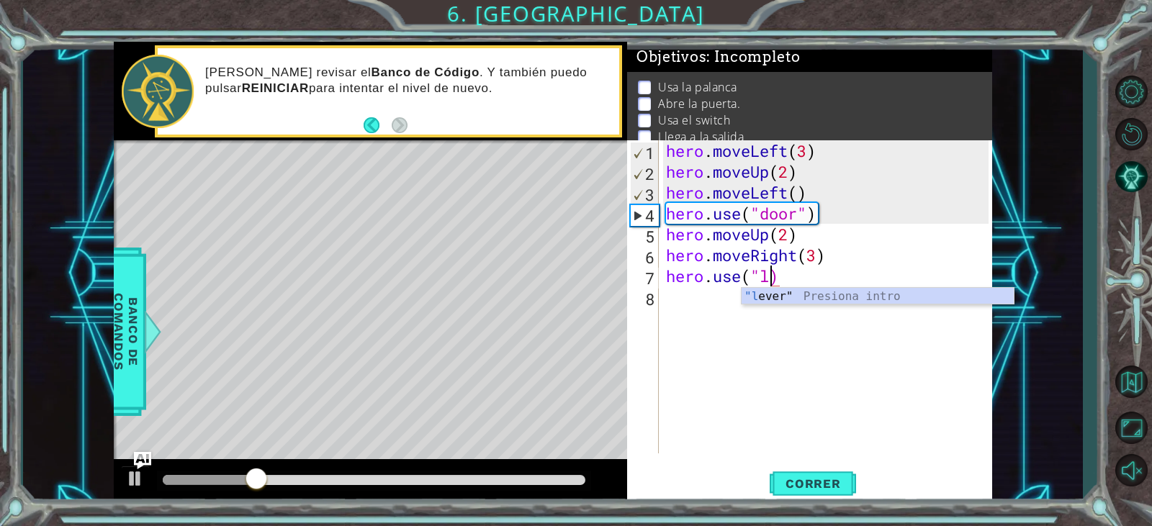
scroll to position [0, 4]
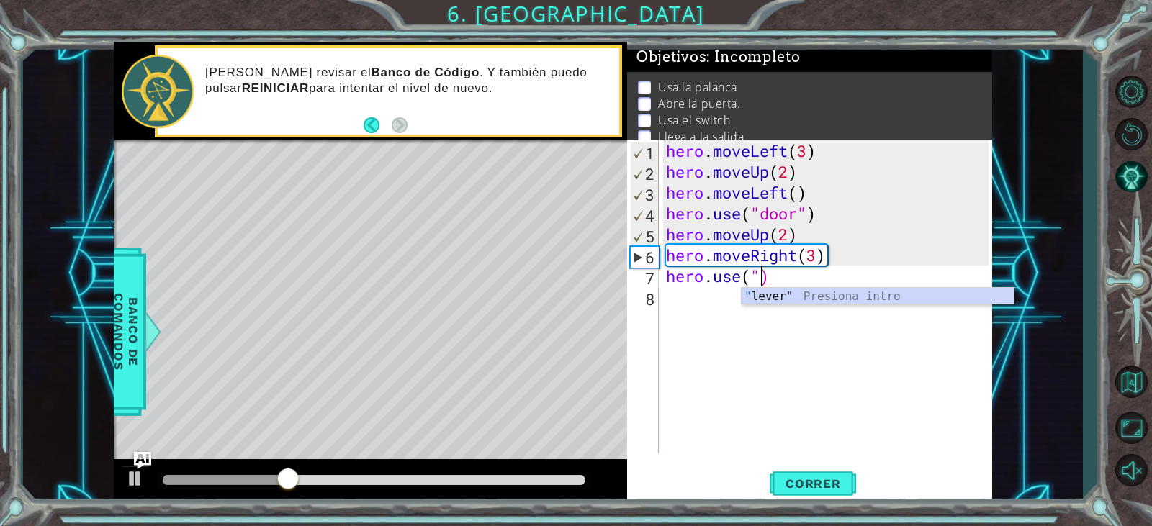
click at [827, 274] on div "hero . moveLeft ( 3 ) hero . moveUp ( 2 ) hero . moveLeft ( ) hero . use ( "doo…" at bounding box center [829, 317] width 332 height 355
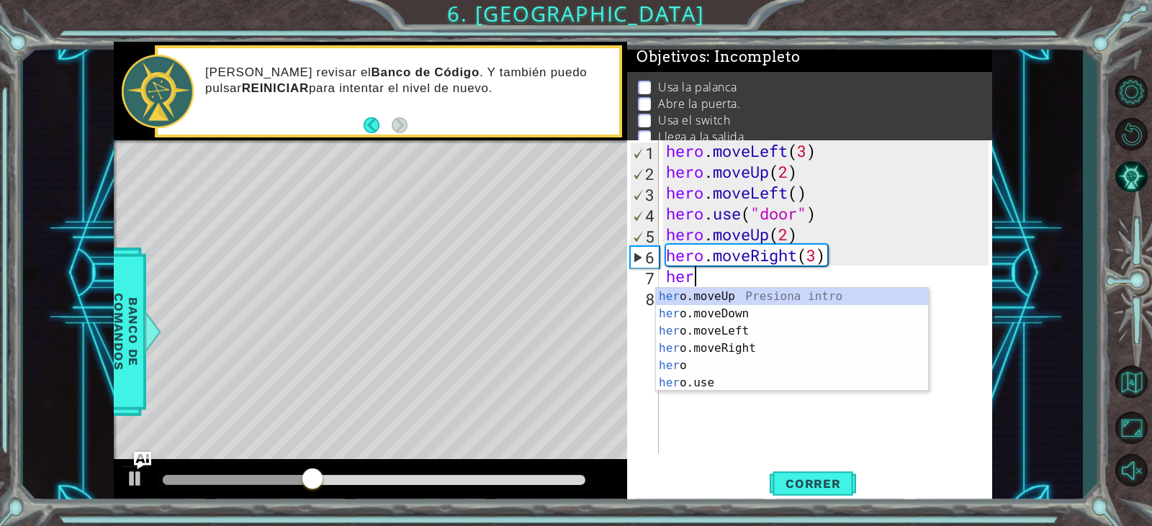
scroll to position [0, 0]
type textarea "h"
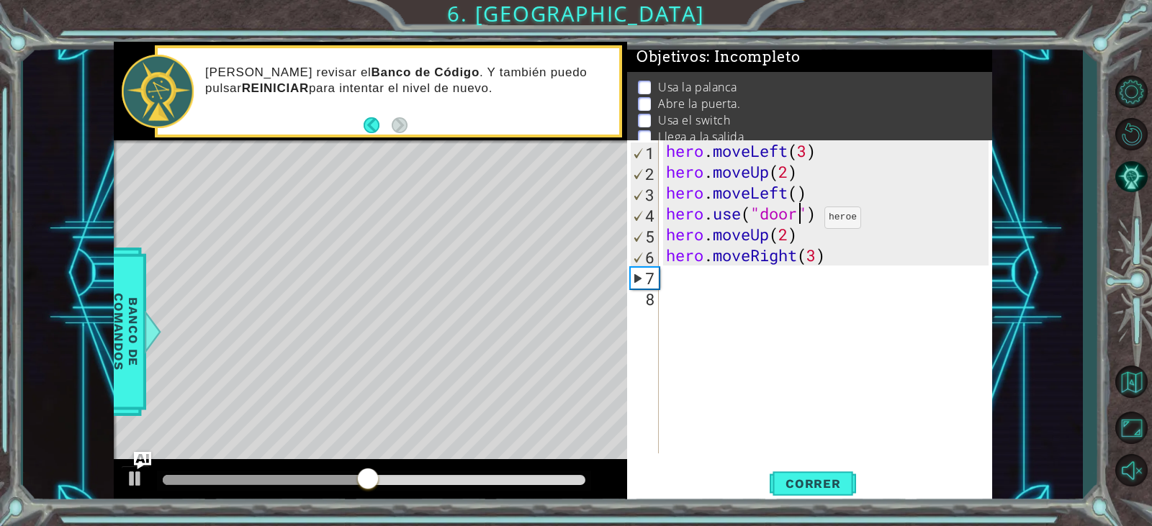
click at [803, 221] on div "hero . moveLeft ( 3 ) hero . moveUp ( 2 ) hero . moveLeft ( ) hero . use ( "doo…" at bounding box center [829, 317] width 332 height 355
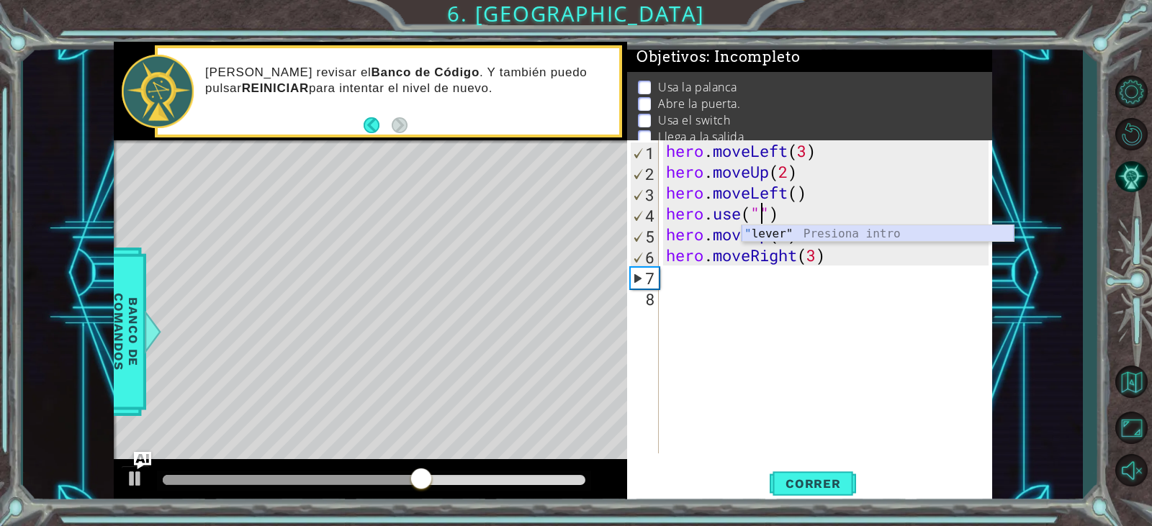
click at [866, 233] on div "" lever" Presiona intro" at bounding box center [878, 251] width 272 height 52
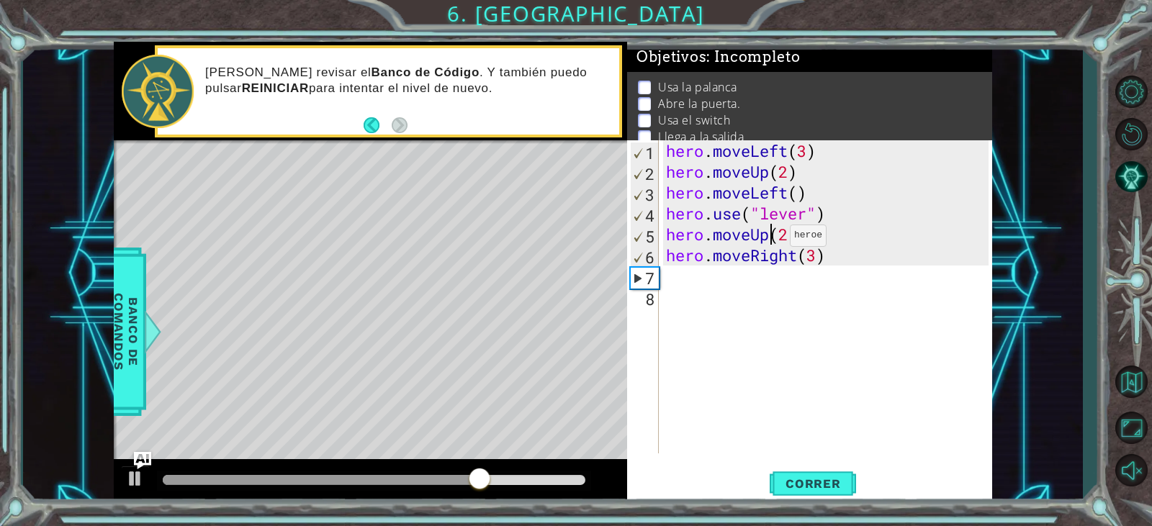
click at [768, 239] on div "hero . moveLeft ( 3 ) hero . moveUp ( 2 ) hero . moveLeft ( ) hero . use ( "lev…" at bounding box center [829, 317] width 332 height 355
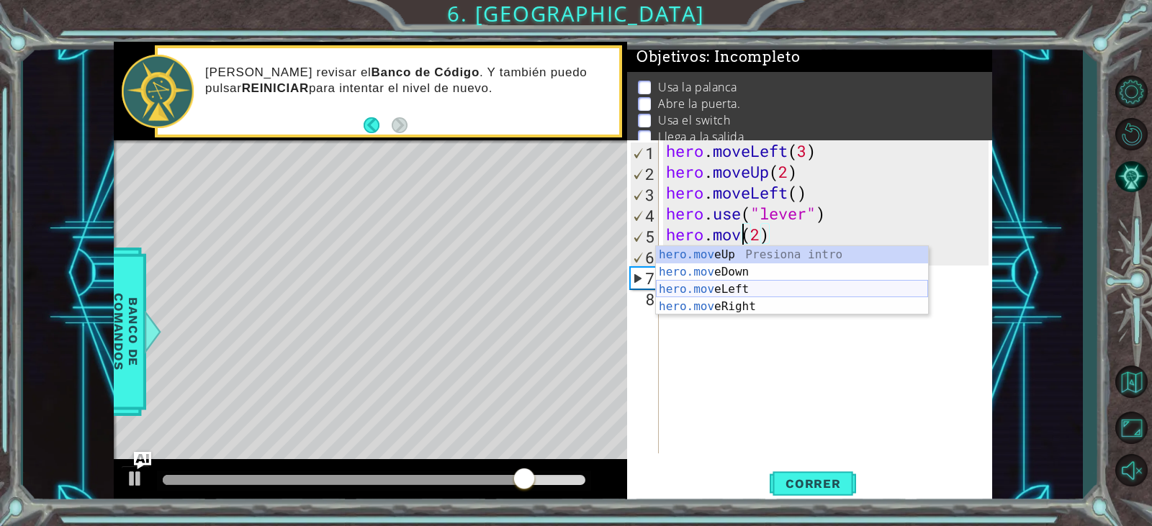
click at [768, 280] on div "hero.mov eUp Presiona intro hero.mov eDown Presiona intro hero.mov eLeft Presio…" at bounding box center [792, 298] width 272 height 104
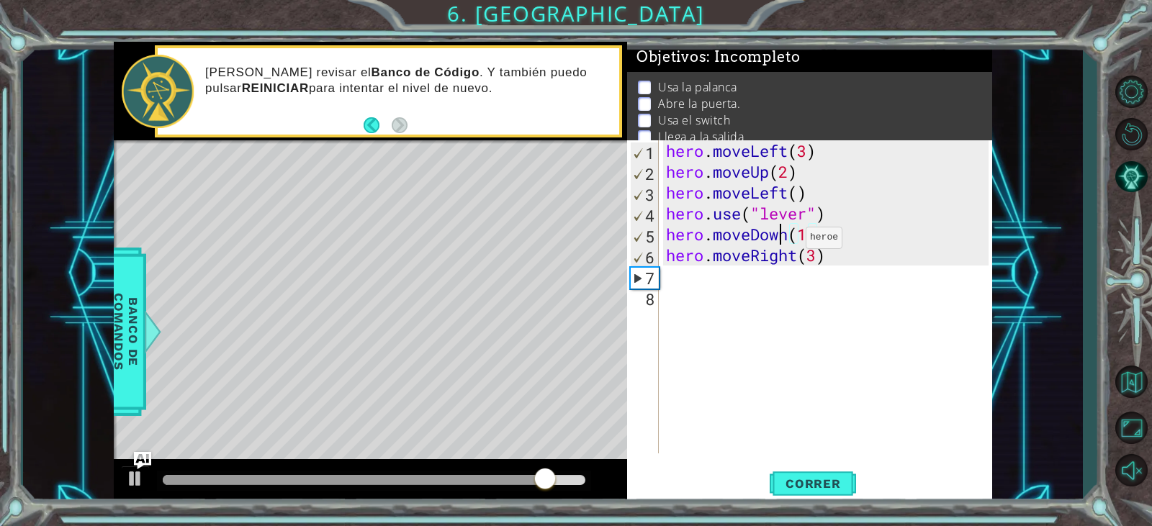
click at [784, 241] on div "hero . moveLeft ( 3 ) hero . moveUp ( 2 ) hero . moveLeft ( ) hero . use ( "lev…" at bounding box center [829, 317] width 332 height 355
click at [790, 238] on div "hero . moveLeft ( 3 ) hero . moveUp ( 2 ) hero . moveLeft ( ) hero . use ( "lev…" at bounding box center [829, 317] width 332 height 355
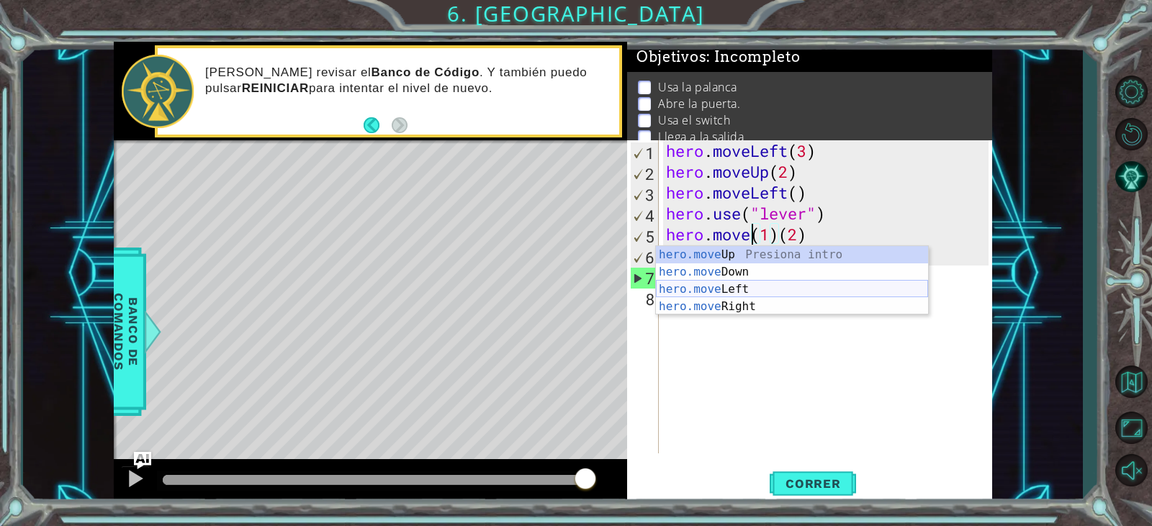
click at [754, 296] on div "hero.move Up Presiona intro hero.move Down Presiona intro hero.move Left Presio…" at bounding box center [792, 298] width 272 height 104
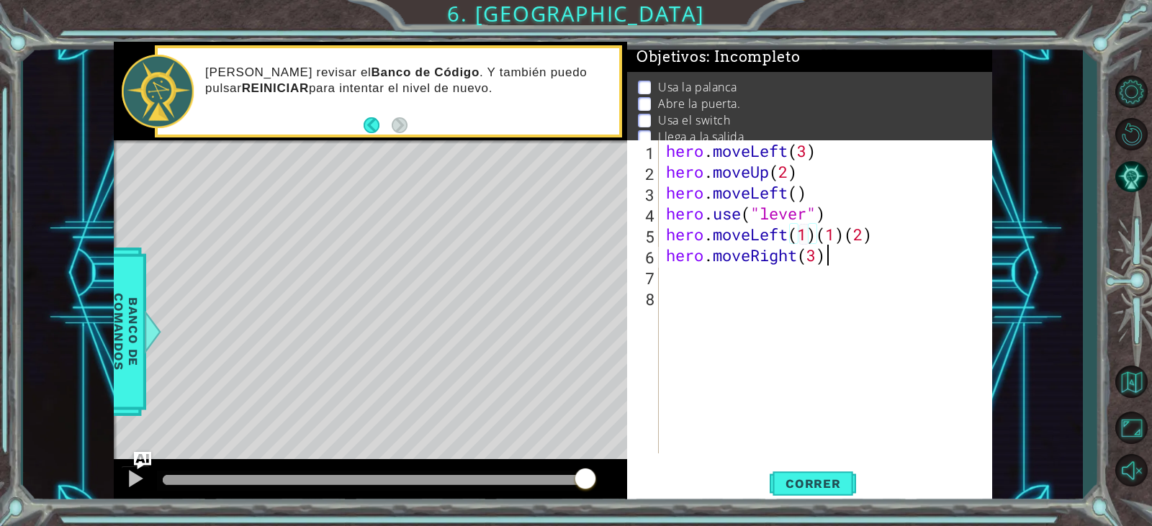
click at [895, 251] on div "hero . moveLeft ( 3 ) hero . moveUp ( 2 ) hero . moveLeft ( ) hero . use ( "lev…" at bounding box center [829, 317] width 332 height 355
click at [914, 217] on div "hero . moveLeft ( 3 ) hero . moveUp ( 2 ) hero . moveLeft ( ) hero . use ( "lev…" at bounding box center [829, 317] width 332 height 355
click at [912, 228] on div "hero . moveLeft ( 3 ) hero . moveUp ( 2 ) hero . moveLeft ( ) hero . use ( "lev…" at bounding box center [829, 317] width 332 height 355
click at [803, 261] on div "hero . moveLeft ( 3 ) hero . moveUp ( 2 ) hero . moveLeft ( ) hero . use ( "lev…" at bounding box center [829, 317] width 332 height 355
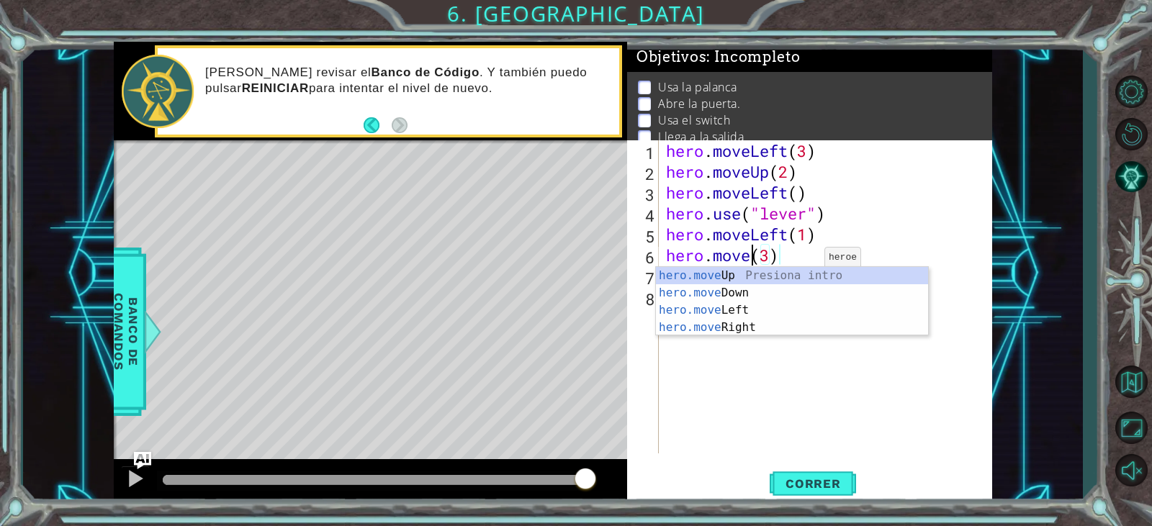
scroll to position [0, 4]
click at [803, 273] on div "hero.move Up Presiona intro hero.move Down Presiona intro hero.move Left Presio…" at bounding box center [792, 319] width 272 height 104
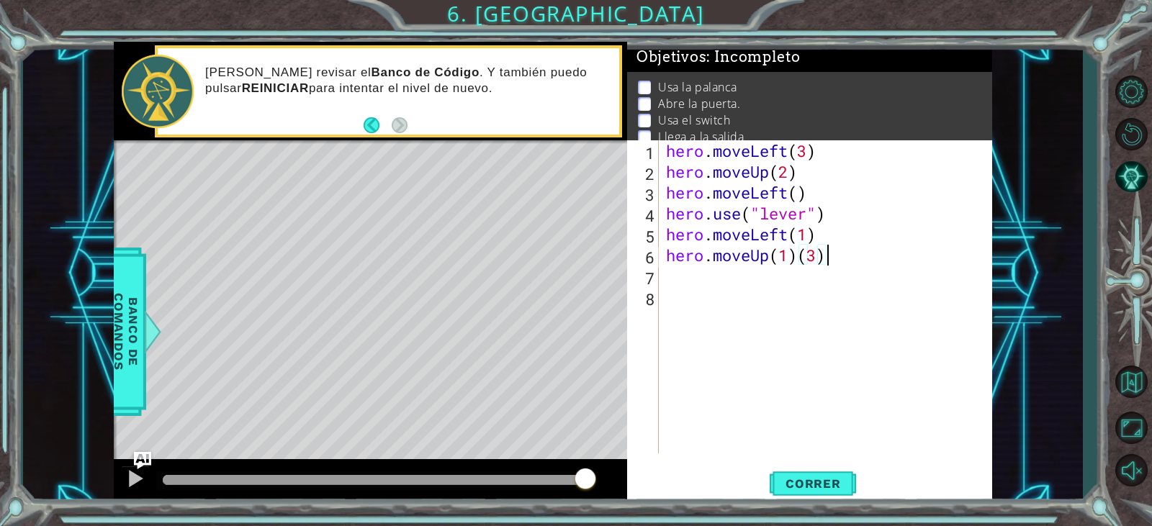
click at [838, 255] on div "hero . moveLeft ( 3 ) hero . moveUp ( 2 ) hero . moveLeft ( ) hero . use ( "lev…" at bounding box center [829, 317] width 332 height 355
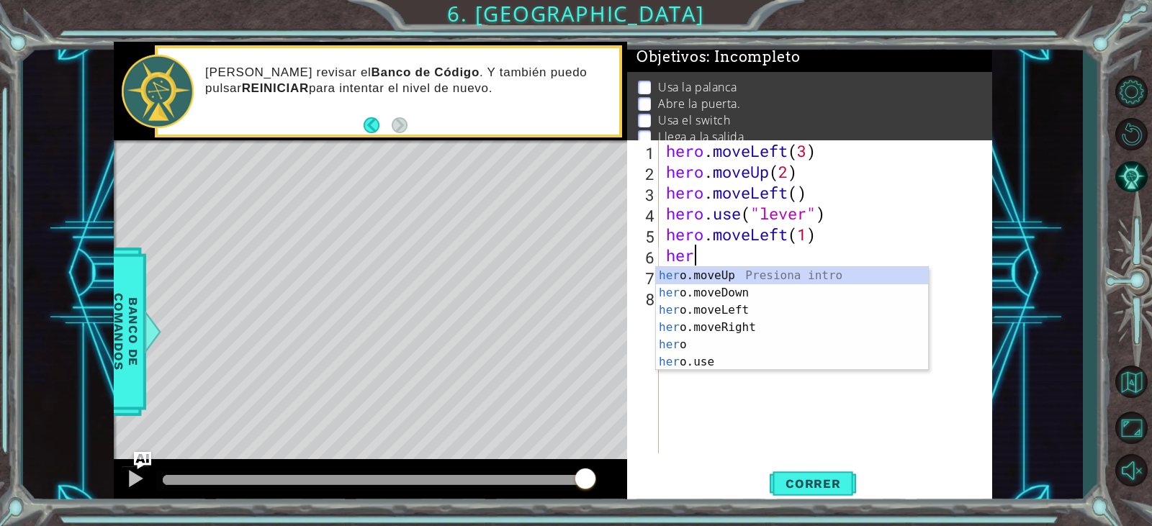
scroll to position [0, 0]
type textarea "h"
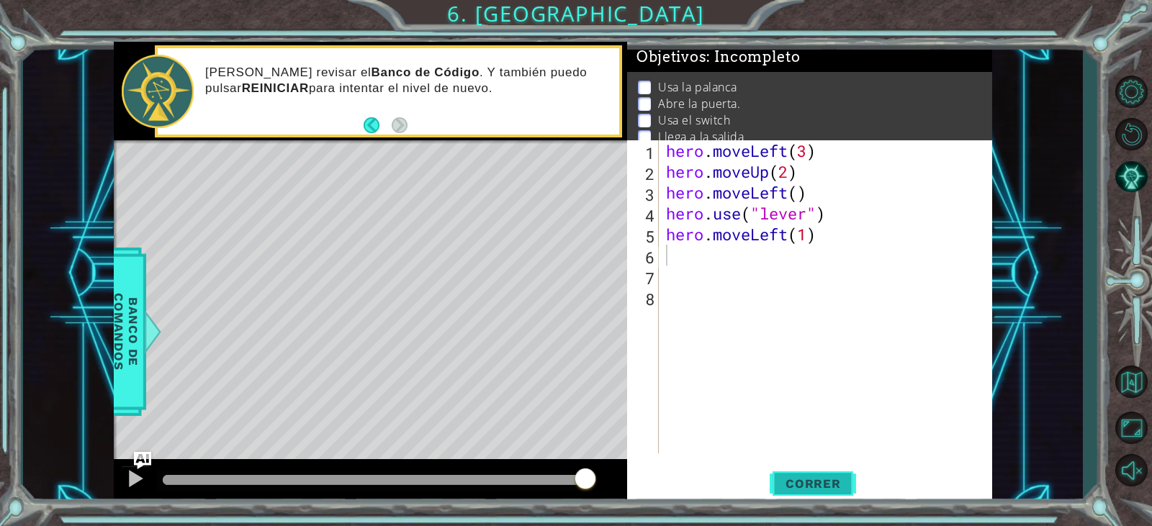
click at [840, 489] on span "Correr" at bounding box center [813, 484] width 84 height 14
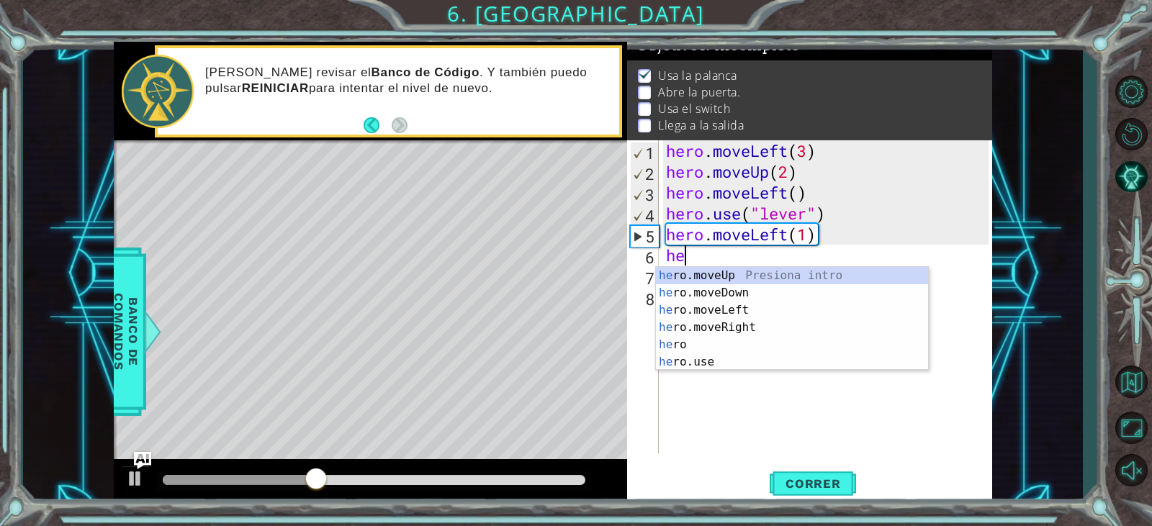
scroll to position [0, 1]
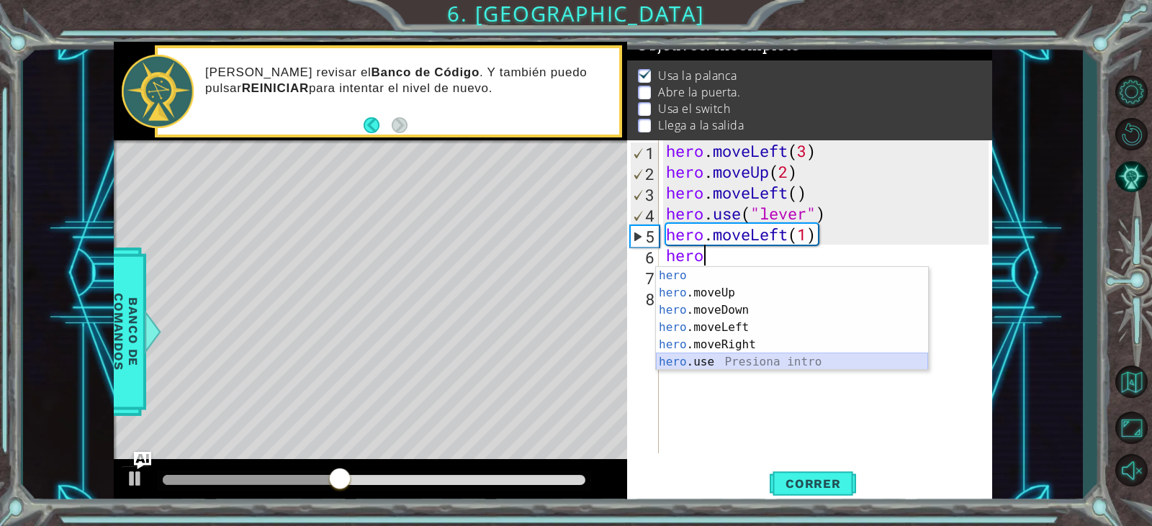
click at [878, 359] on div "hero Presiona intro hero .moveUp Presiona intro hero .moveDown Presiona intro h…" at bounding box center [792, 336] width 272 height 138
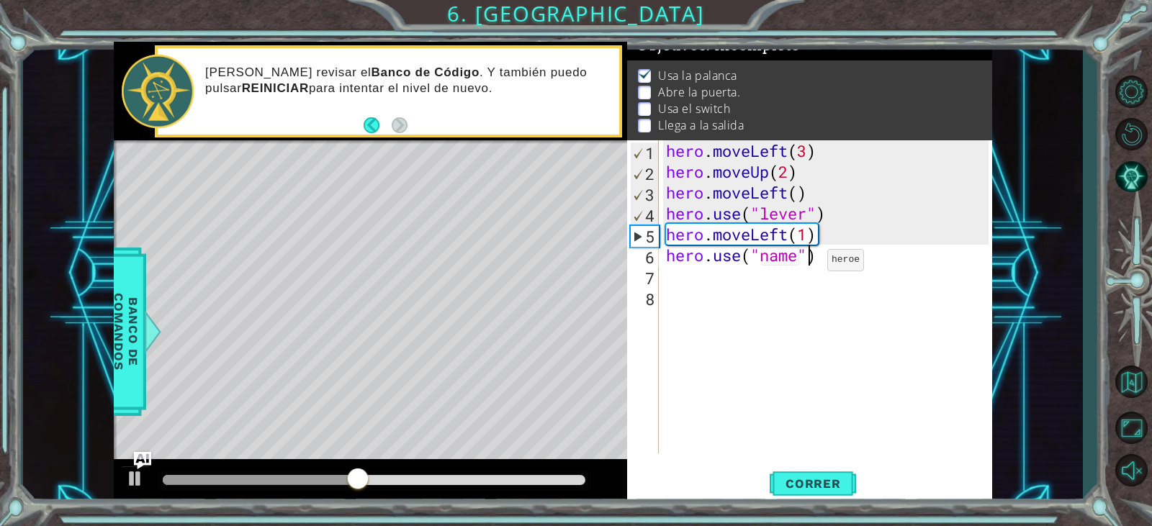
click at [806, 264] on div "hero . moveLeft ( 3 ) hero . moveUp ( 2 ) hero . moveLeft ( ) hero . use ( "lev…" at bounding box center [829, 317] width 332 height 355
type textarea "hero.use("door")"
click at [770, 290] on div "hero . moveLeft ( 3 ) hero . moveUp ( 2 ) hero . moveLeft ( ) hero . use ( "lev…" at bounding box center [829, 317] width 332 height 355
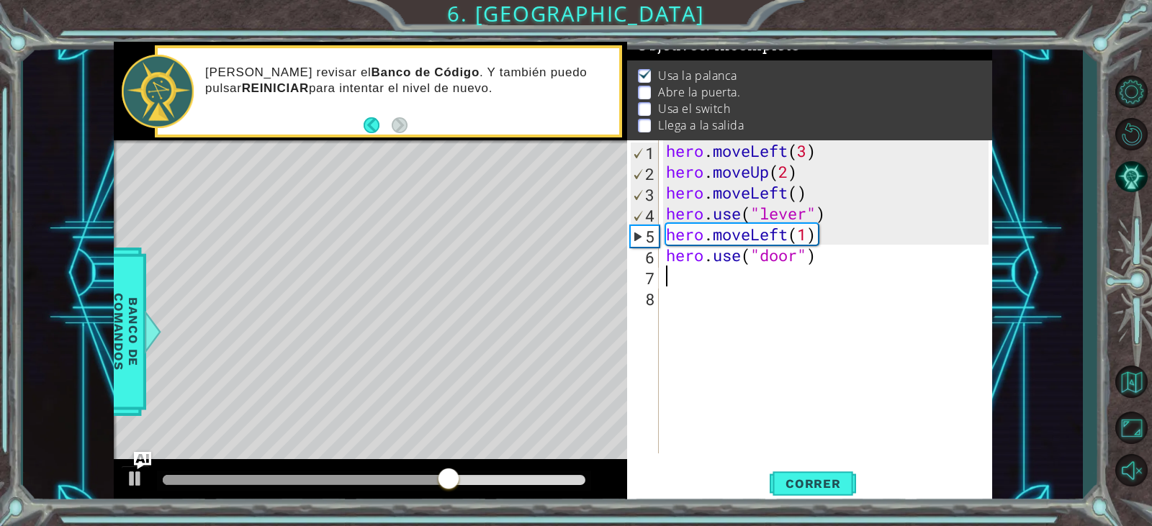
click at [760, 284] on div "hero . moveLeft ( 3 ) hero . moveUp ( 2 ) hero . moveLeft ( ) hero . use ( "lev…" at bounding box center [829, 317] width 332 height 355
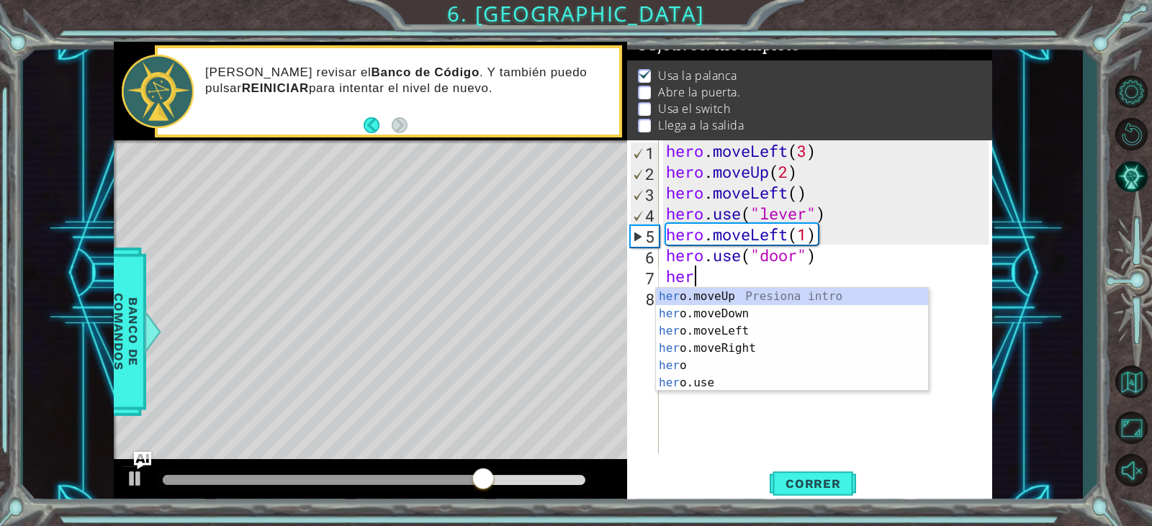
scroll to position [0, 1]
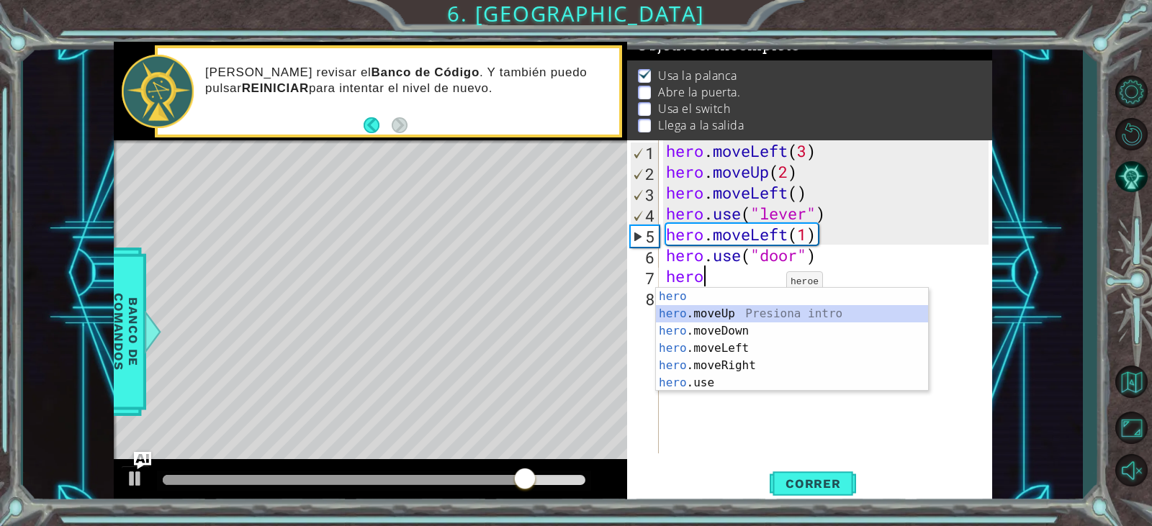
click at [781, 313] on div "hero Presiona intro hero .moveUp Presiona intro hero .moveDown Presiona intro h…" at bounding box center [792, 357] width 272 height 138
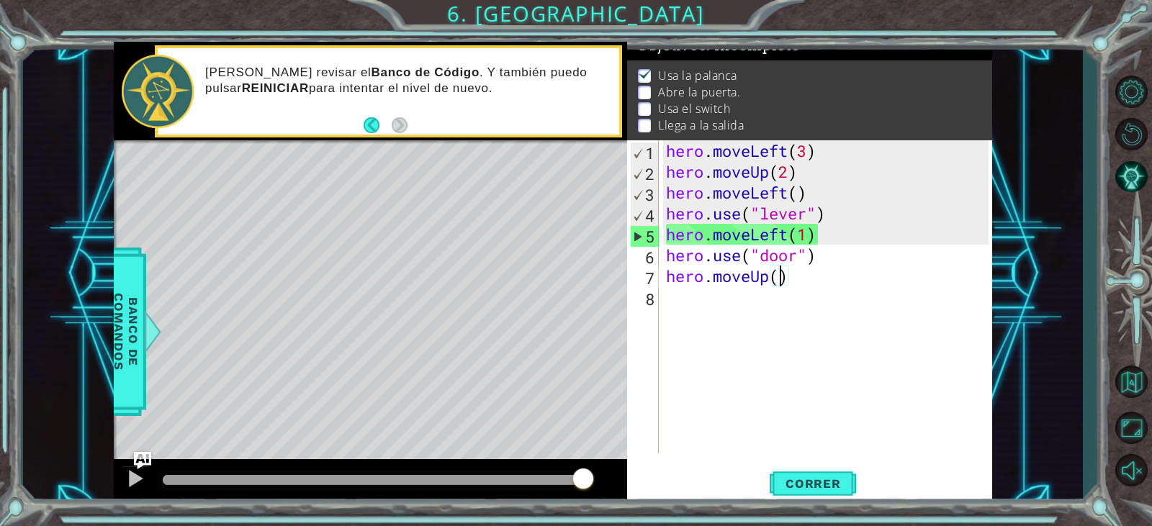
type textarea "hero.moveUp(2)"
click at [845, 289] on div "hero . moveLeft ( 3 ) hero . moveUp ( 2 ) hero . moveLeft ( ) hero . use ( "lev…" at bounding box center [829, 317] width 332 height 355
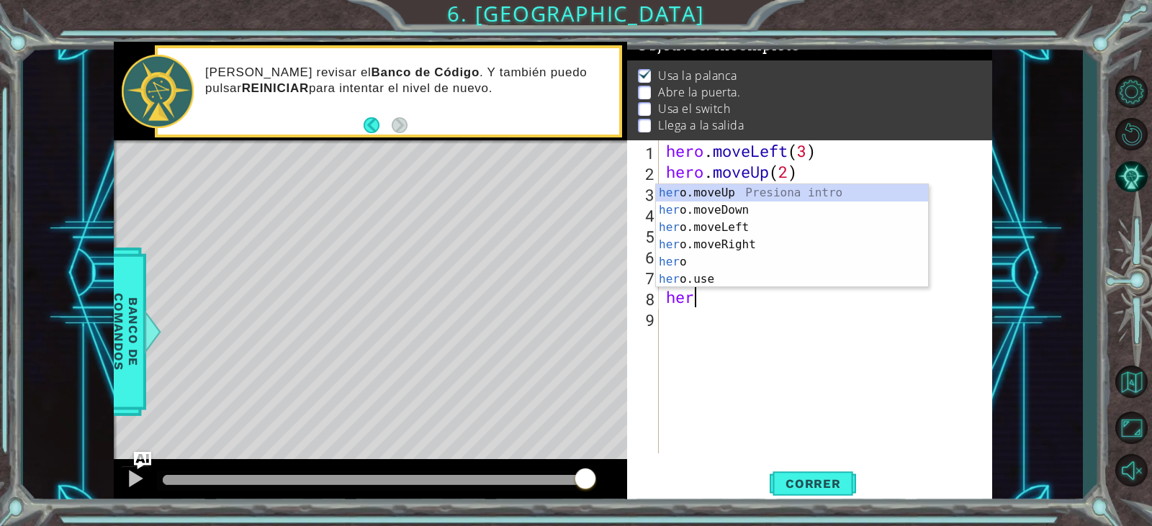
scroll to position [0, 1]
type textarea "hero"
click at [745, 355] on div "hero . moveLeft ( 3 ) hero . moveUp ( 2 ) hero . moveLeft ( ) hero . use ( "lev…" at bounding box center [829, 317] width 332 height 355
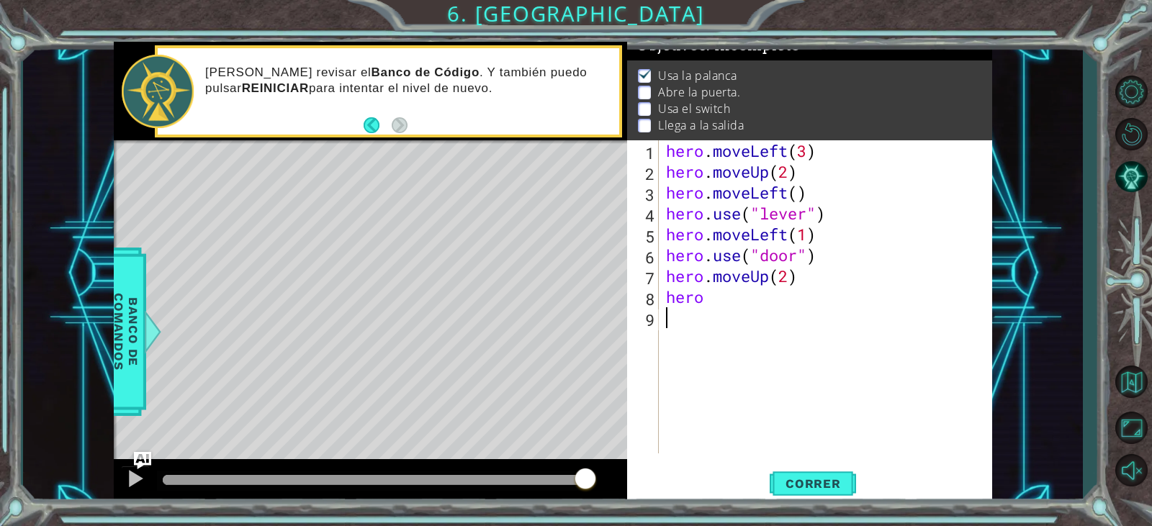
scroll to position [0, 0]
click at [767, 318] on div "hero . moveLeft ( 3 ) hero . moveUp ( 2 ) hero . moveLeft ( ) hero . use ( "lev…" at bounding box center [829, 317] width 332 height 355
click at [768, 306] on div "hero . moveLeft ( 3 ) hero . moveUp ( 2 ) hero . moveLeft ( ) hero . use ( "lev…" at bounding box center [829, 317] width 332 height 355
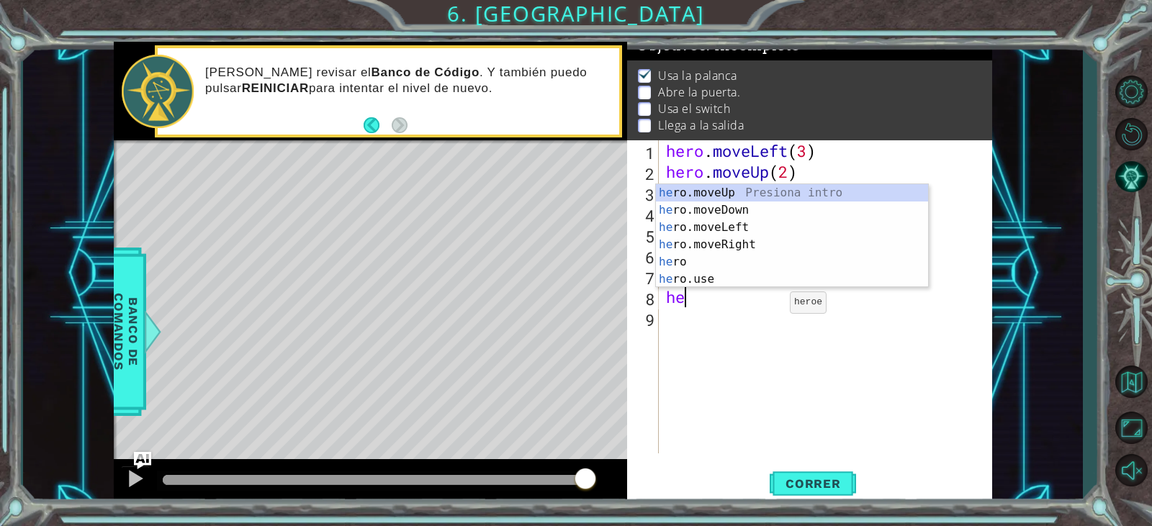
type textarea "h"
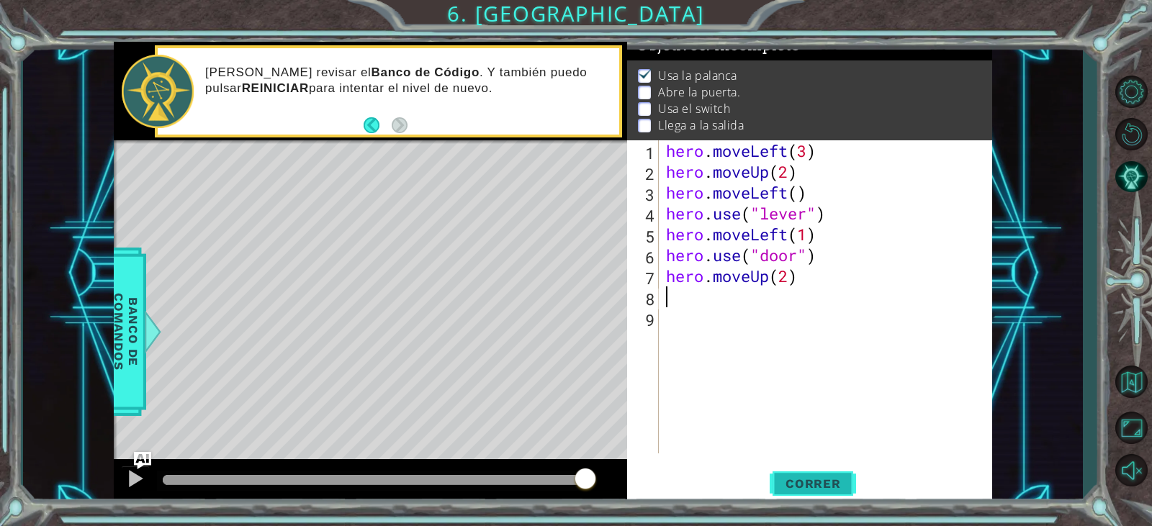
click at [819, 477] on span "Correr" at bounding box center [813, 484] width 84 height 14
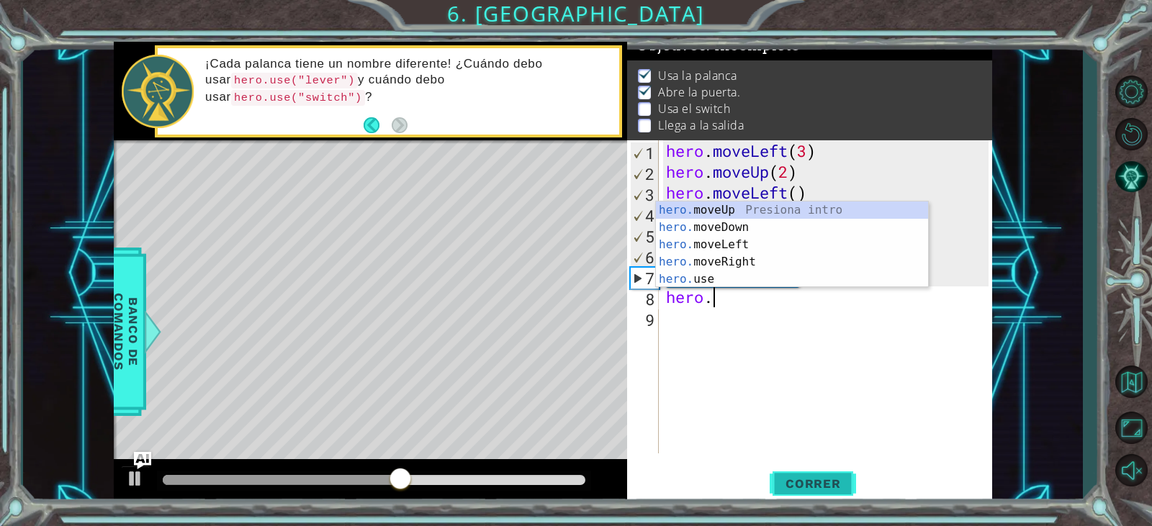
scroll to position [0, 1]
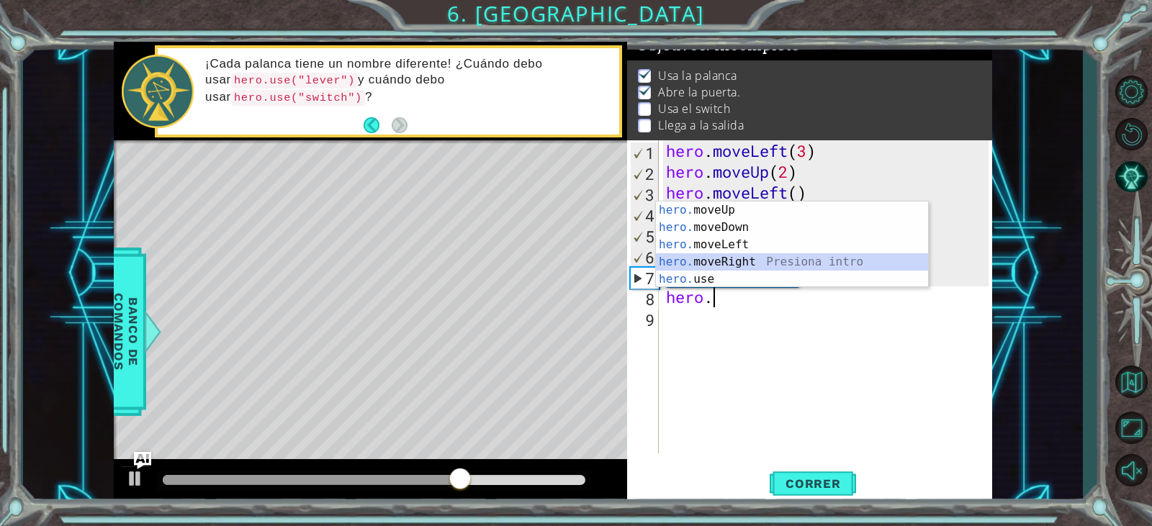
click at [829, 259] on div "hero. moveUp Presiona intro hero. moveDown Presiona intro hero. moveLeft Presio…" at bounding box center [792, 262] width 272 height 121
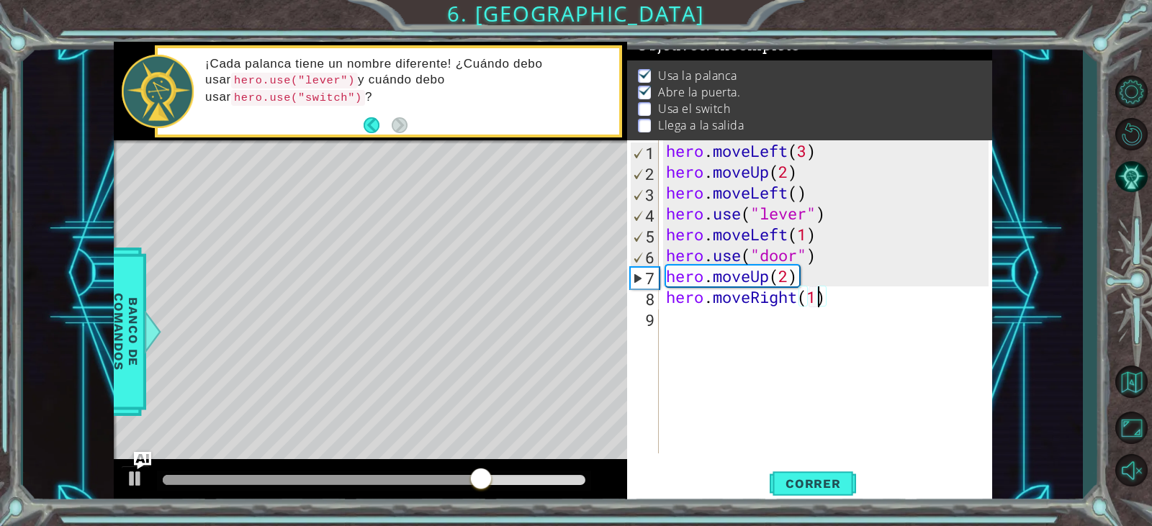
scroll to position [0, 6]
type textarea "hero.moveRight(1)"
click at [803, 319] on div "hero . moveLeft ( 3 ) hero . moveUp ( 2 ) hero . moveLeft ( ) hero . use ( "lev…" at bounding box center [829, 317] width 332 height 355
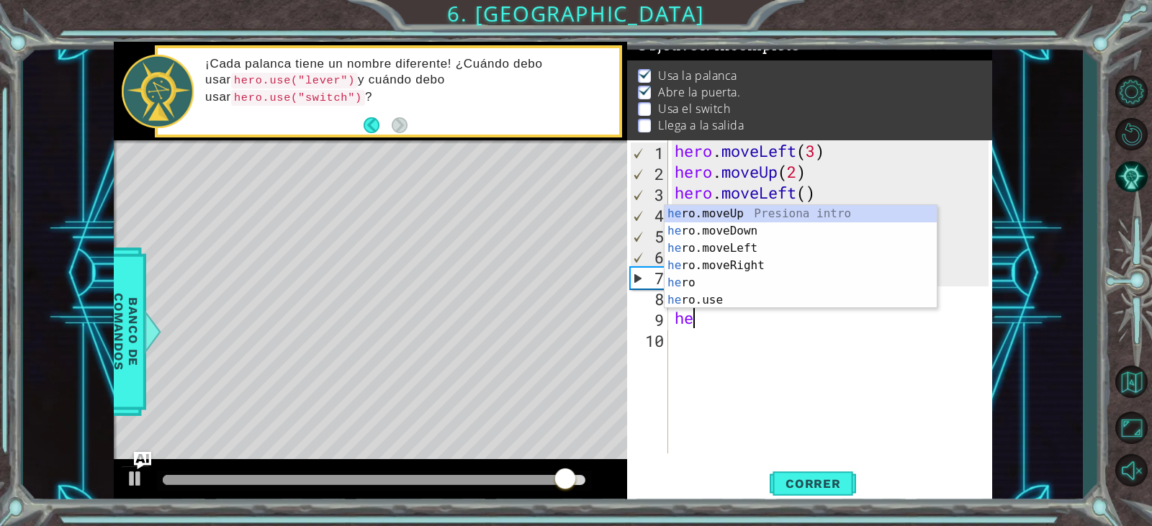
scroll to position [0, 1]
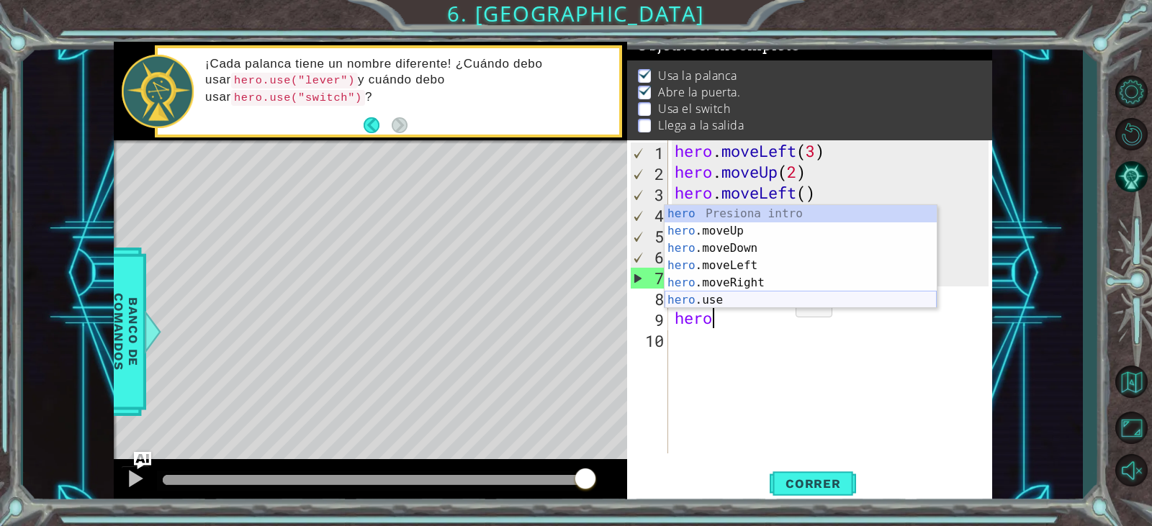
click at [780, 298] on div "hero Presiona intro hero .moveUp Presiona intro hero .moveDown Presiona intro h…" at bounding box center [801, 274] width 272 height 138
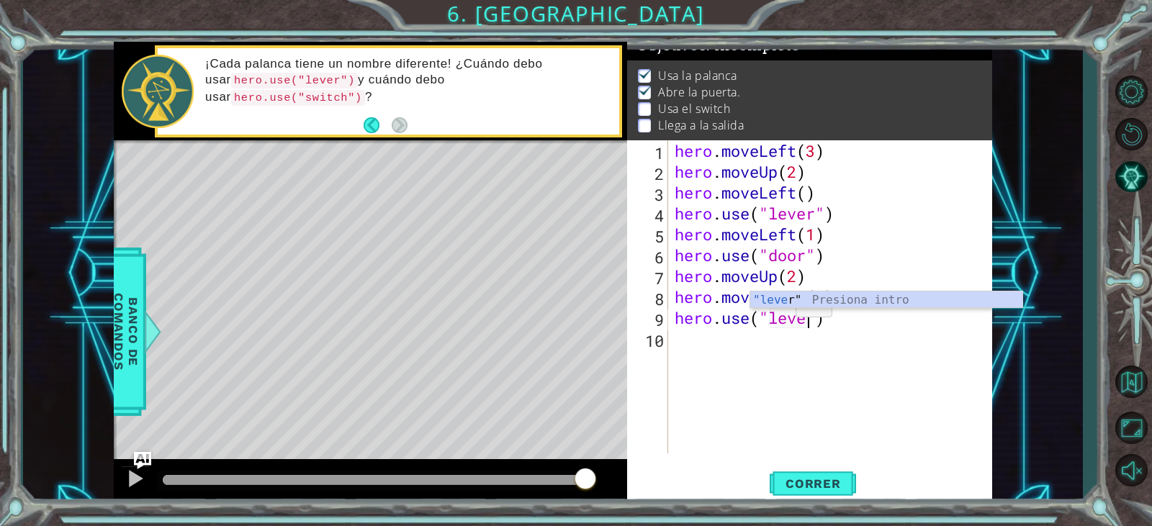
scroll to position [0, 6]
type textarea "hero.use("lever")"
click at [789, 342] on div "hero . moveLeft ( 3 ) hero . moveUp ( 2 ) hero . moveLeft ( ) hero . use ( "lev…" at bounding box center [833, 317] width 323 height 355
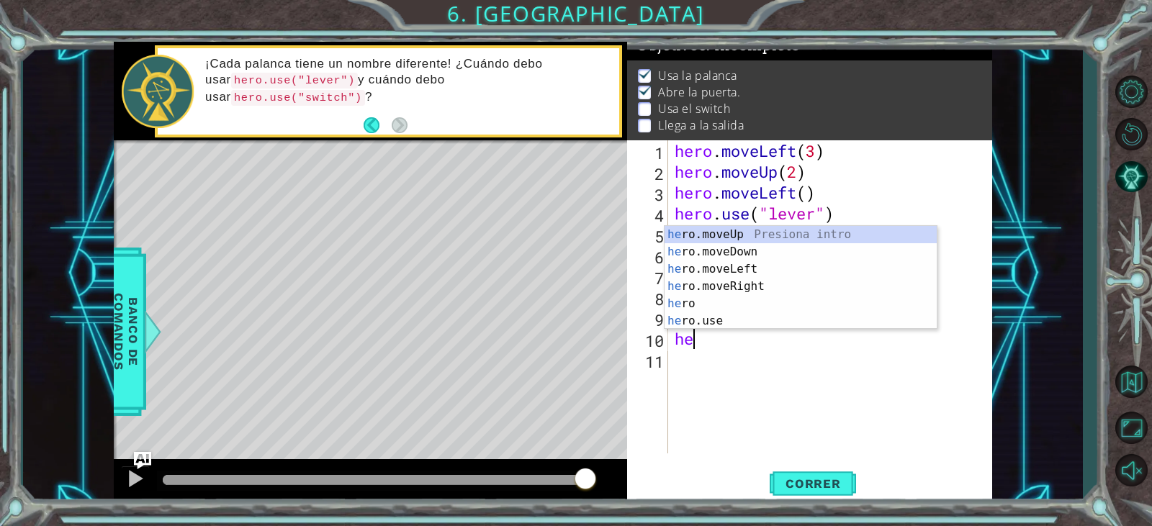
scroll to position [0, 1]
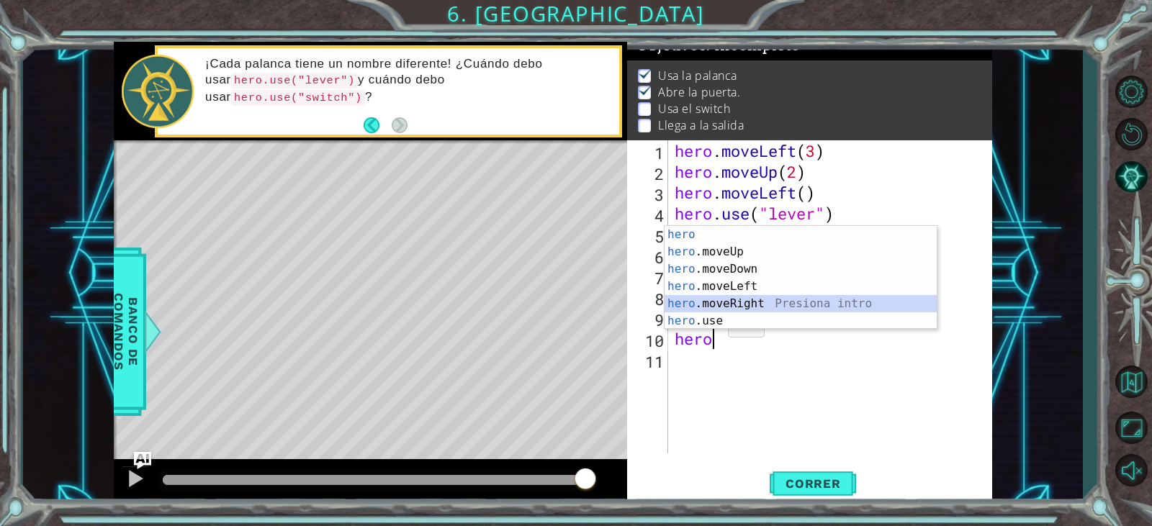
click at [736, 302] on div "hero Presiona intro hero .moveUp Presiona intro hero .moveDown Presiona intro h…" at bounding box center [801, 295] width 272 height 138
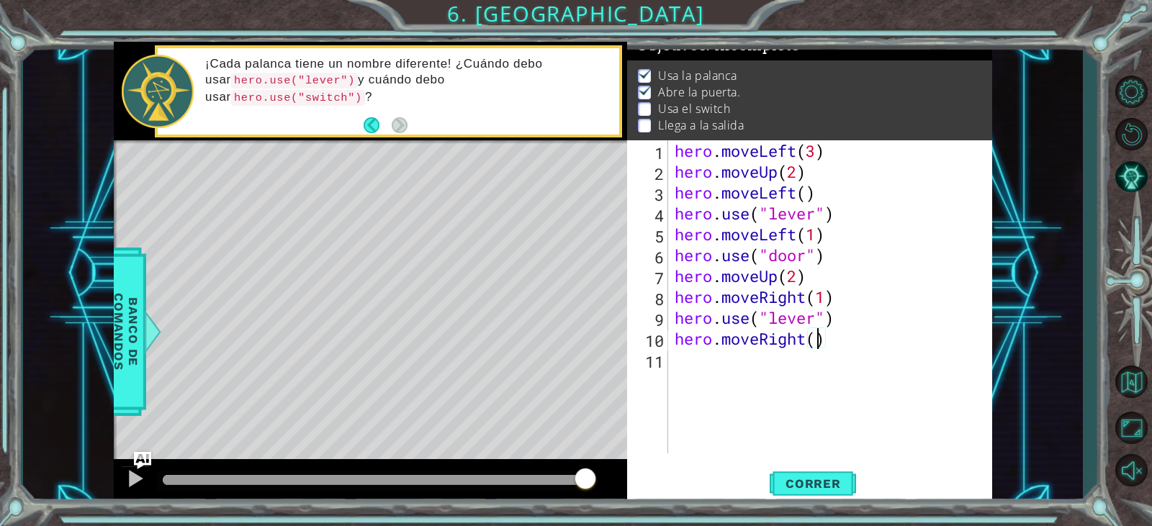
scroll to position [0, 6]
click at [828, 484] on span "Correr" at bounding box center [813, 484] width 84 height 14
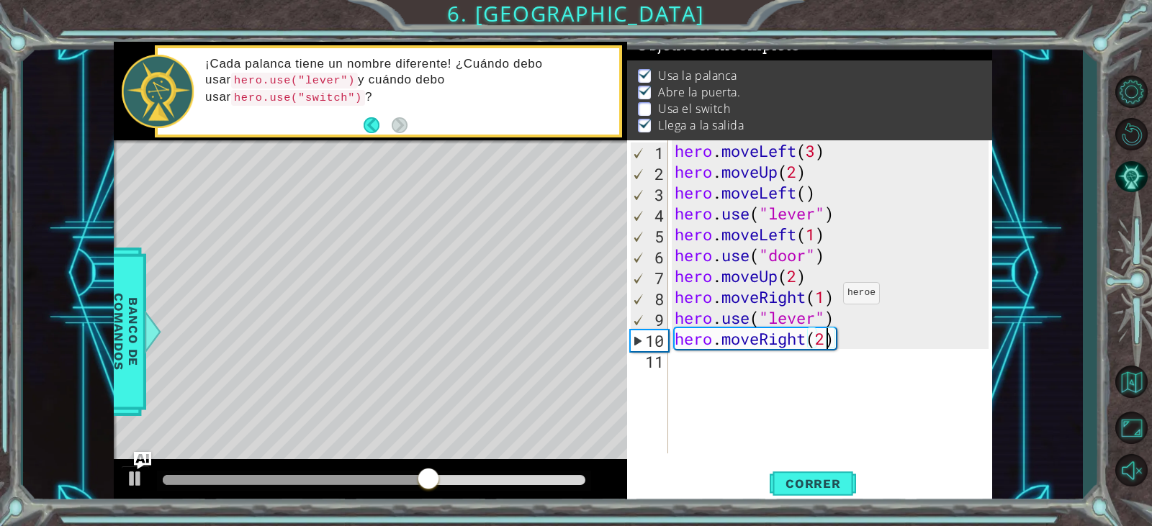
click at [830, 297] on div "hero . moveLeft ( 3 ) hero . moveUp ( 2 ) hero . moveLeft ( ) hero . use ( "lev…" at bounding box center [833, 317] width 323 height 355
type textarea "hero.moveRight(2)"
click at [793, 367] on div "hero . moveLeft ( 3 ) hero . moveUp ( 2 ) hero . moveLeft ( ) hero . use ( "lev…" at bounding box center [833, 317] width 323 height 355
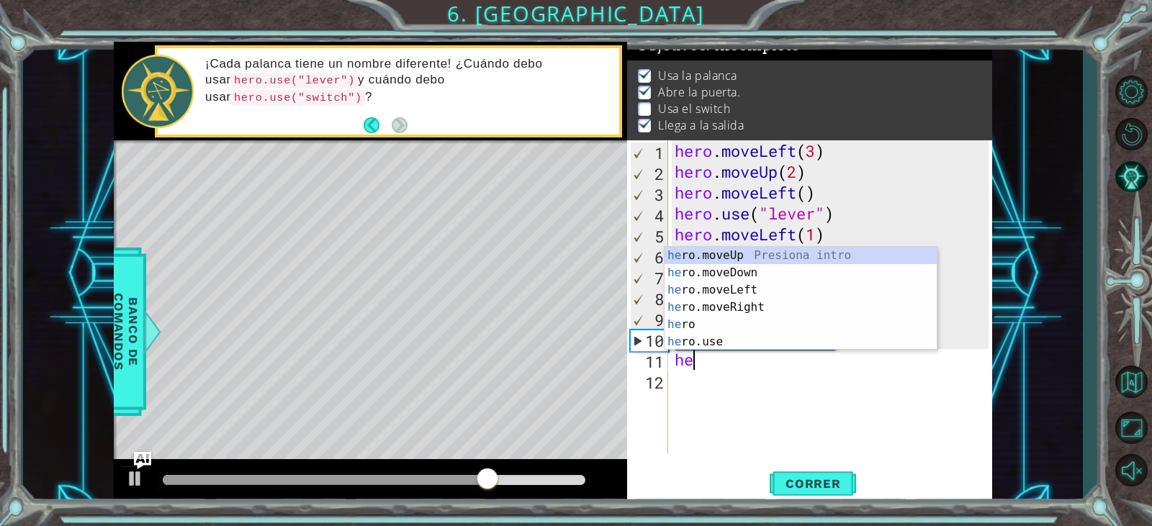
scroll to position [0, 1]
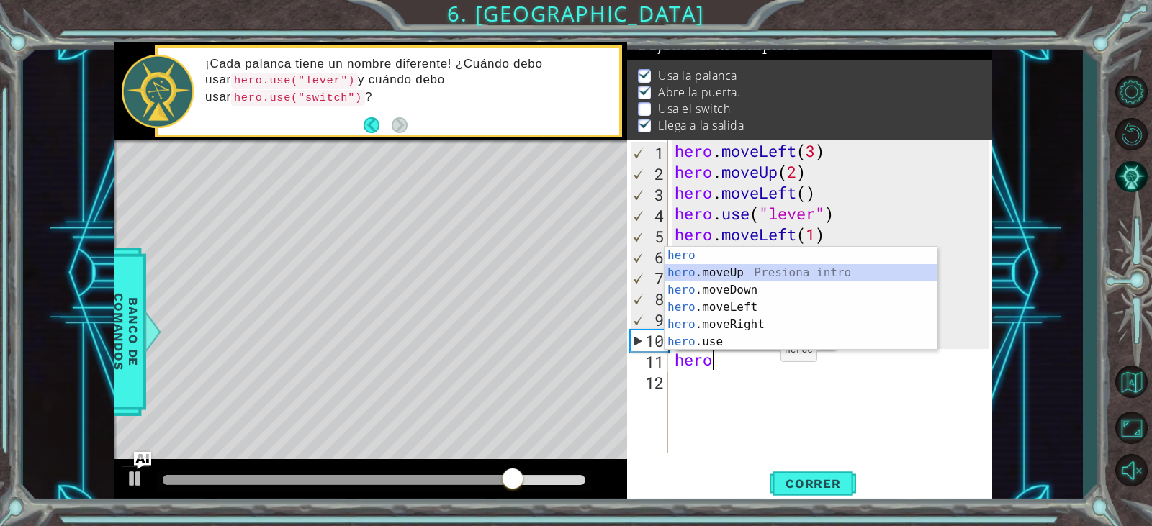
click at [742, 273] on div "hero Presiona intro hero .moveUp Presiona intro hero .moveDown Presiona intro h…" at bounding box center [801, 316] width 272 height 138
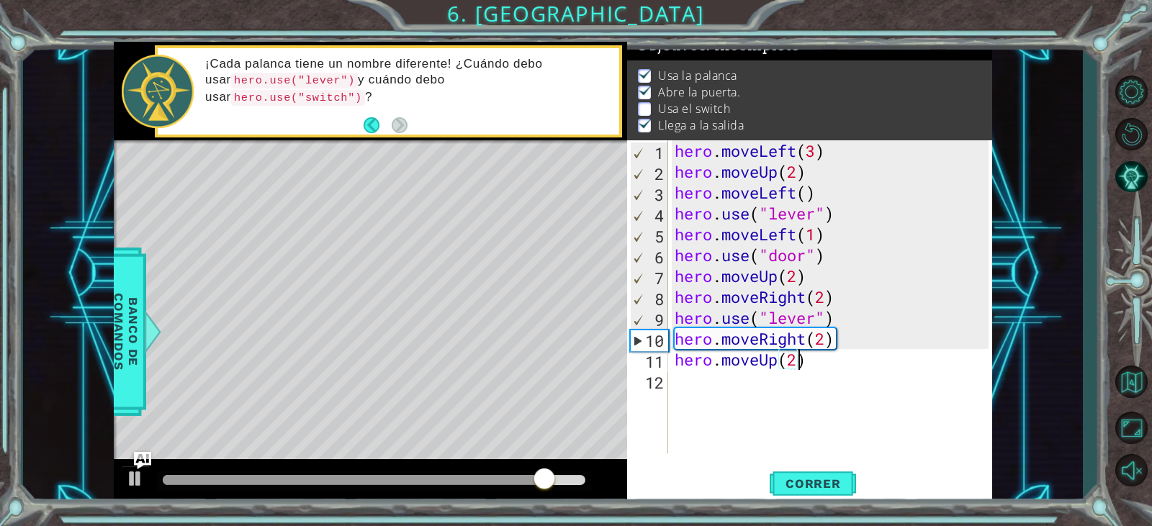
scroll to position [0, 5]
click at [825, 486] on span "Correr" at bounding box center [813, 484] width 84 height 14
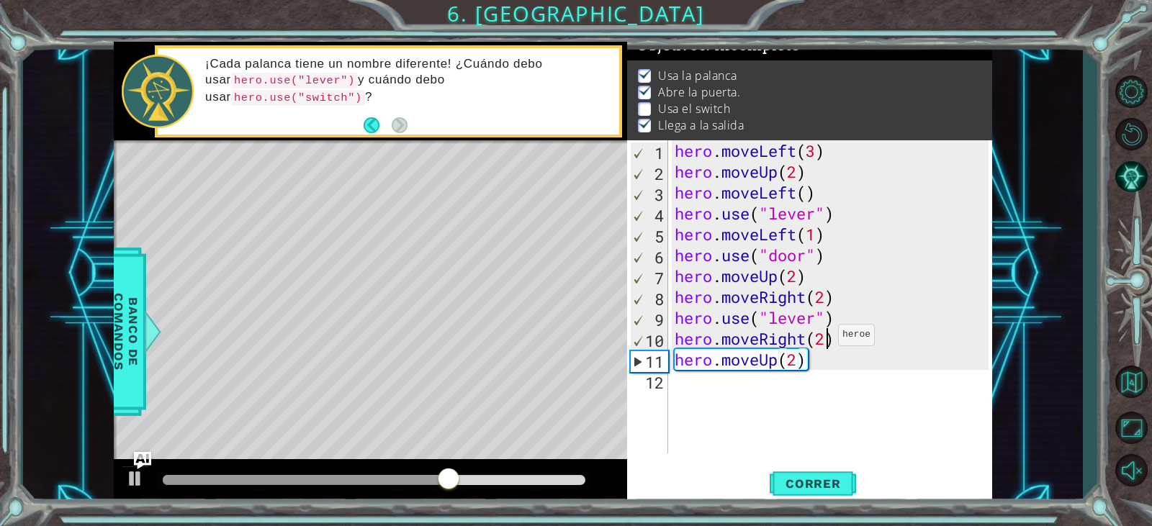
click at [825, 336] on div "hero . moveLeft ( 3 ) hero . moveUp ( 2 ) hero . moveLeft ( ) hero . use ( "lev…" at bounding box center [833, 317] width 323 height 355
click at [825, 294] on div "hero . moveLeft ( 3 ) hero . moveUp ( 2 ) hero . moveLeft ( ) hero . use ( "lev…" at bounding box center [833, 317] width 323 height 355
type textarea "hero.moveRight(1)"
click at [871, 307] on div "hero . moveLeft ( 3 ) hero . moveUp ( 2 ) hero . moveLeft ( ) hero . use ( "lev…" at bounding box center [833, 317] width 323 height 355
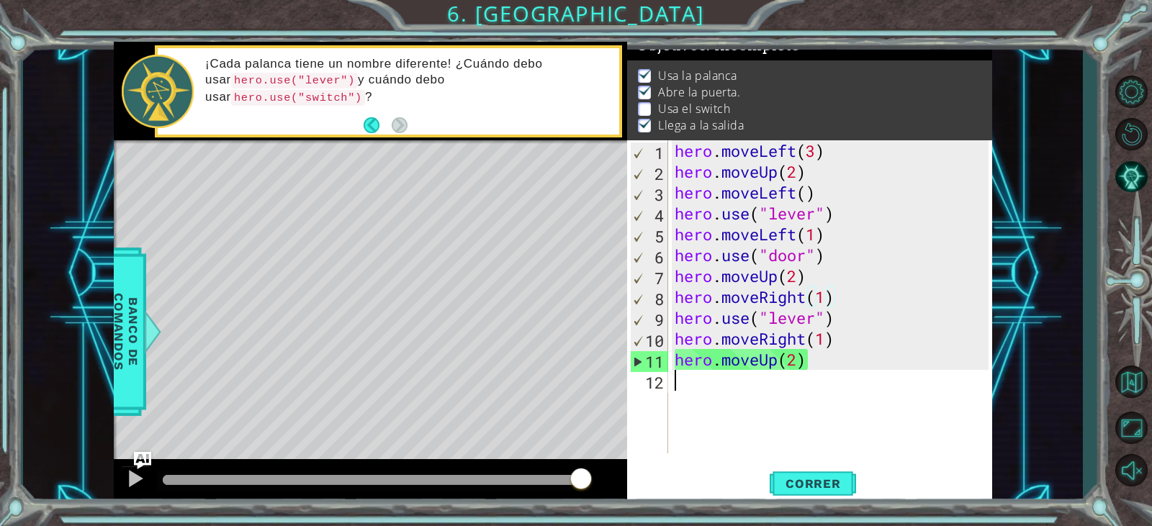
click at [875, 375] on div "hero . moveLeft ( 3 ) hero . moveUp ( 2 ) hero . moveLeft ( ) hero . use ( "lev…" at bounding box center [833, 317] width 323 height 355
click at [807, 485] on span "Correr" at bounding box center [813, 484] width 84 height 14
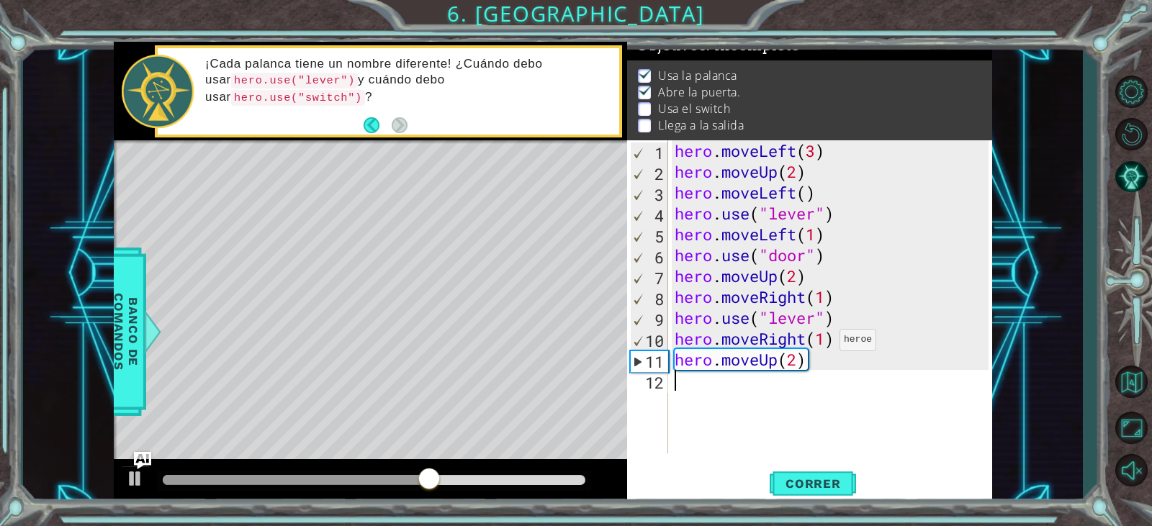
click at [827, 343] on div "hero . moveLeft ( 3 ) hero . moveUp ( 2 ) hero . moveLeft ( ) hero . use ( "lev…" at bounding box center [833, 317] width 323 height 355
click at [824, 297] on div "hero . moveLeft ( 3 ) hero . moveUp ( 2 ) hero . moveLeft ( ) hero . use ( "lev…" at bounding box center [833, 317] width 323 height 355
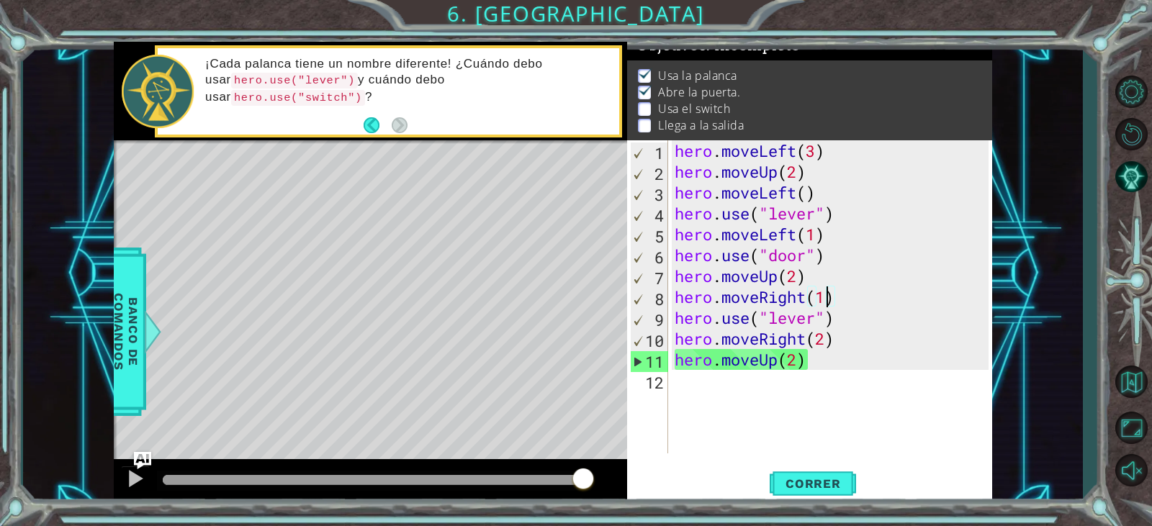
click at [844, 319] on div "hero . moveLeft ( 3 ) hero . moveUp ( 2 ) hero . moveLeft ( ) hero . use ( "lev…" at bounding box center [833, 317] width 323 height 355
click at [823, 297] on div "hero . moveLeft ( 3 ) hero . moveUp ( 2 ) hero . moveLeft ( ) hero . use ( "lev…" at bounding box center [833, 317] width 323 height 355
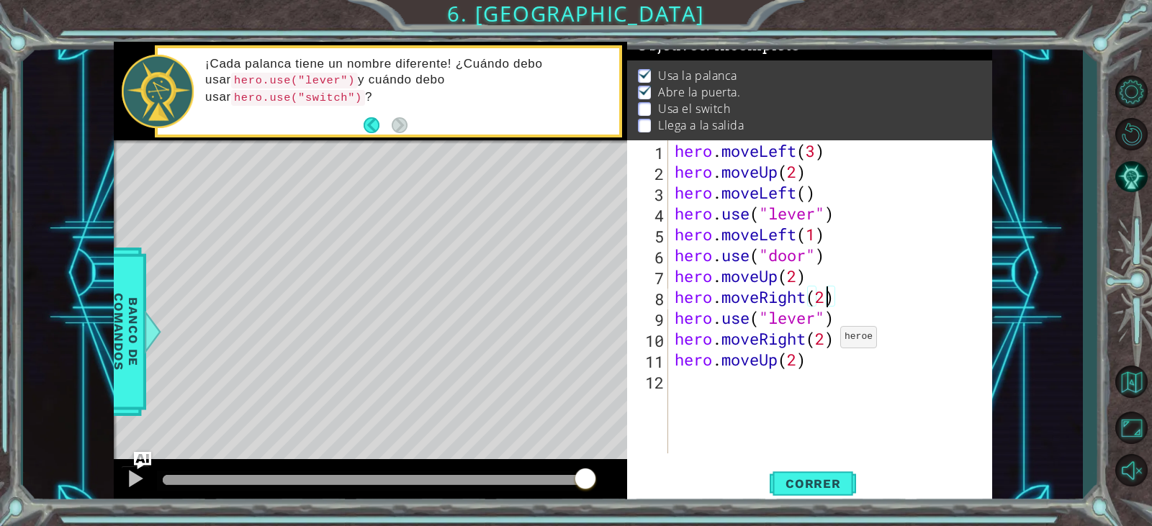
click at [827, 341] on div "hero . moveLeft ( 3 ) hero . moveUp ( 2 ) hero . moveLeft ( ) hero . use ( "lev…" at bounding box center [833, 317] width 323 height 355
click at [801, 485] on span "Correr" at bounding box center [813, 484] width 84 height 14
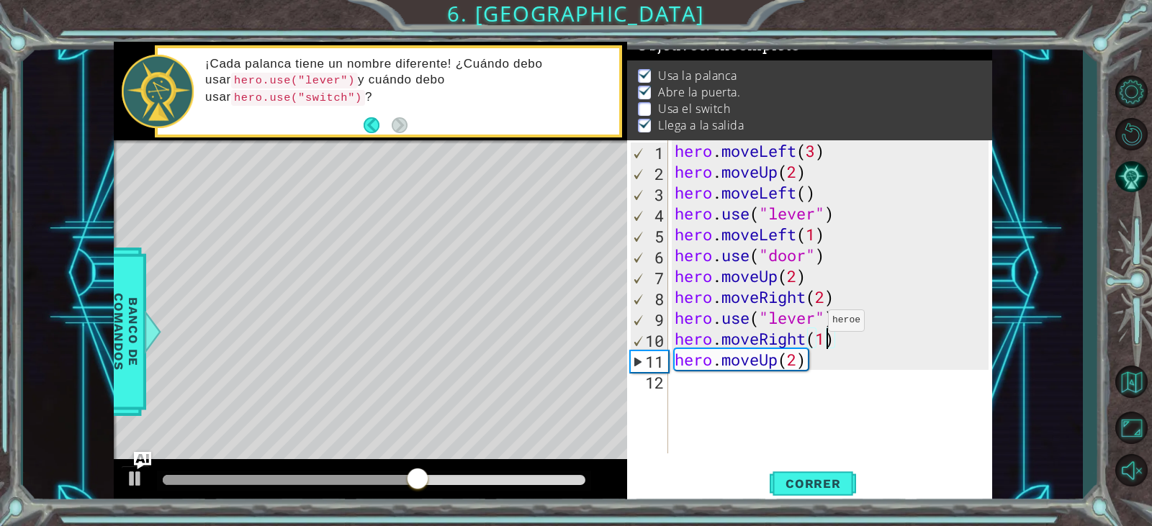
click at [815, 324] on div "hero . moveLeft ( 3 ) hero . moveUp ( 2 ) hero . moveLeft ( ) hero . use ( "lev…" at bounding box center [833, 317] width 323 height 355
type textarea "hero.use("switch")"
click at [817, 467] on button "Correr" at bounding box center [813, 484] width 86 height 37
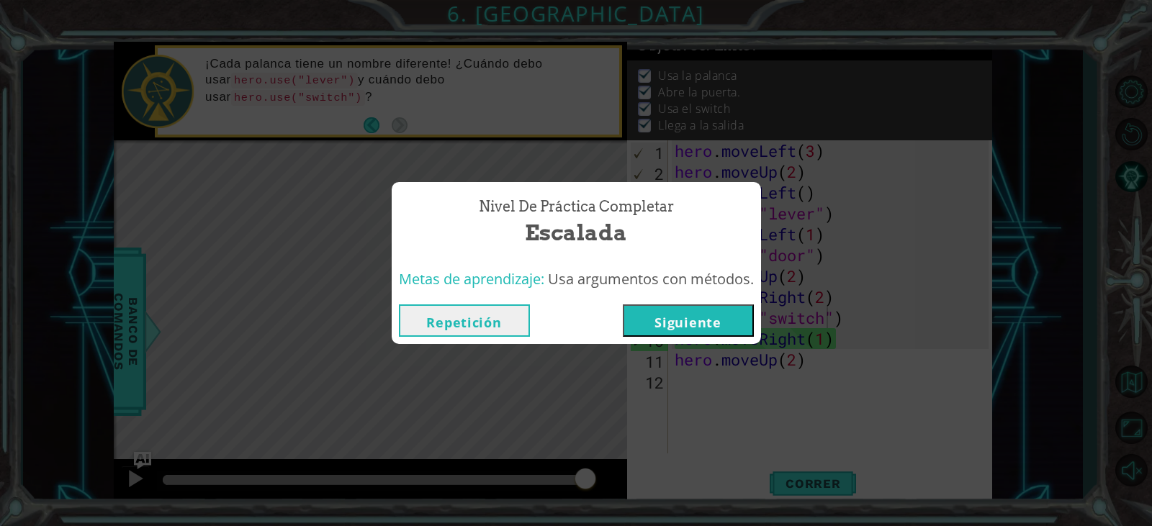
click at [719, 328] on button "Siguiente" at bounding box center [688, 321] width 131 height 32
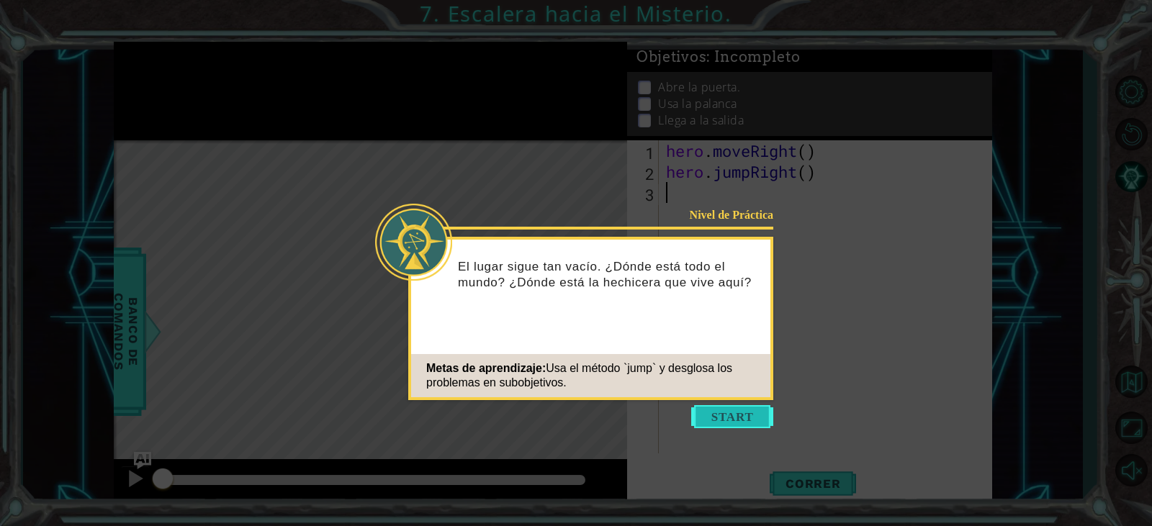
click at [716, 410] on button "Start" at bounding box center [732, 416] width 82 height 23
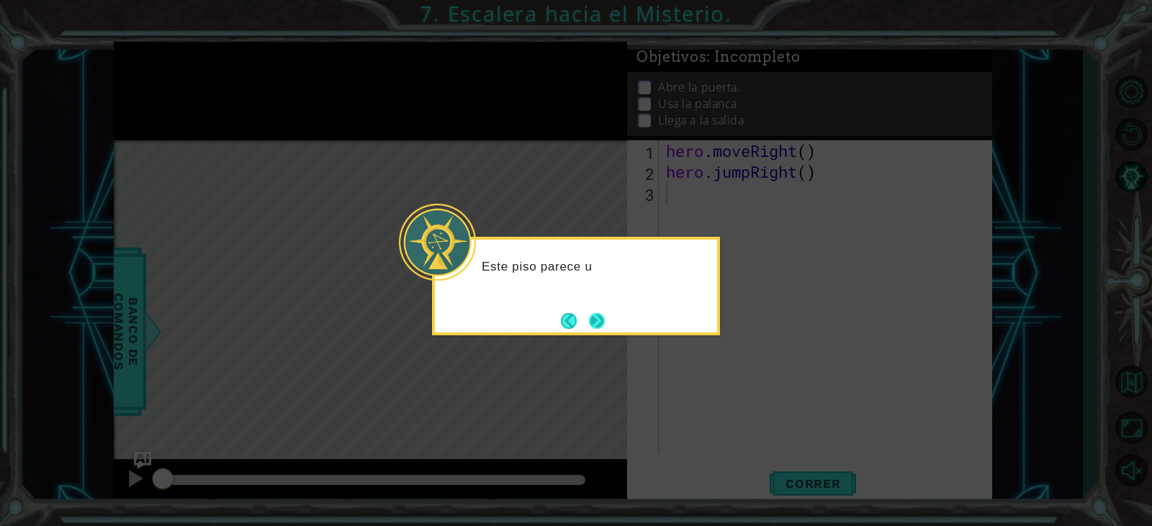
click at [591, 324] on button "Next" at bounding box center [597, 321] width 16 height 16
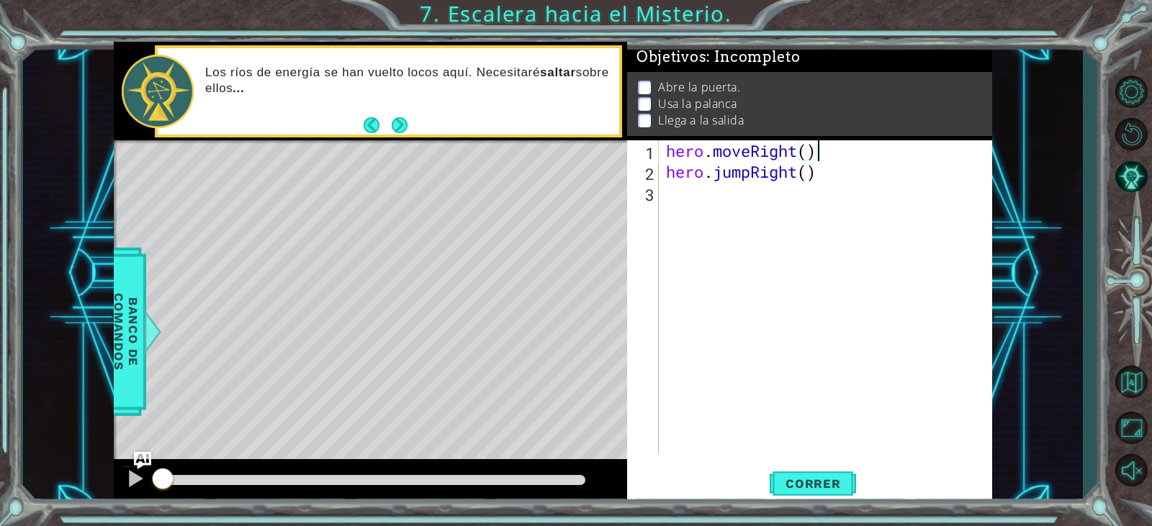
click at [814, 153] on div "hero . moveRight ( ) hero . jumpRight ( )" at bounding box center [829, 317] width 332 height 355
click at [811, 174] on div "hero . moveRight ( ) 3 hero . jumpRight ( )" at bounding box center [829, 317] width 332 height 355
type textarea "hero.jumpRight(1)"
click at [729, 195] on div "hero . moveRight ( ) 3 hero . jumpRight ( 1 )" at bounding box center [829, 317] width 332 height 355
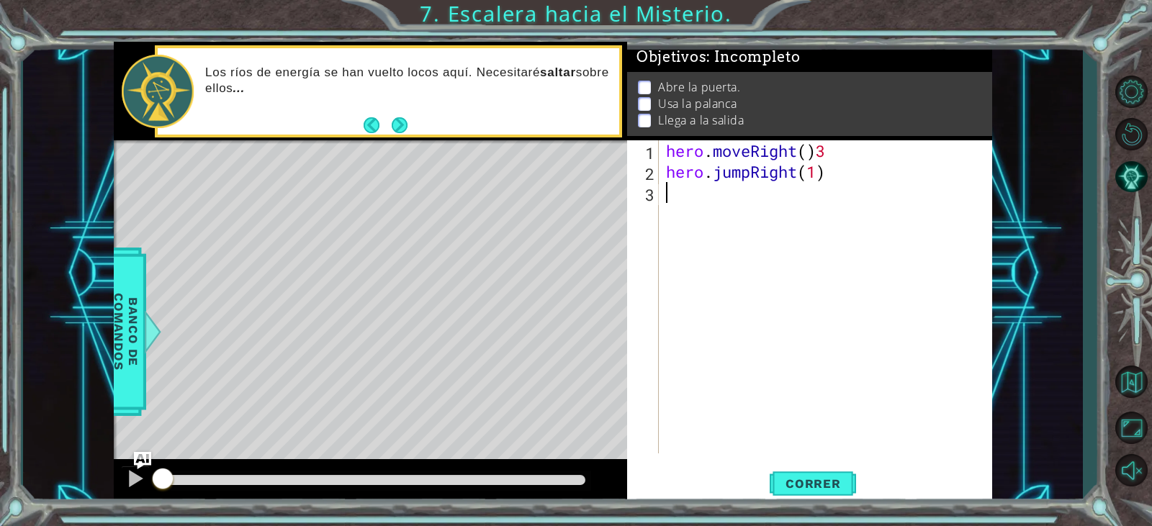
scroll to position [0, 0]
click at [828, 152] on div "hero . moveRight ( ) 3 hero . jumpRight ( 1 )" at bounding box center [829, 317] width 332 height 355
click at [812, 152] on div "hero . moveRight ( ) hero . jumpRight ( 1 )" at bounding box center [829, 317] width 332 height 355
click at [817, 175] on div "hero . moveRight ( 4 ) hero . jumpRight ( 1 )" at bounding box center [829, 317] width 332 height 355
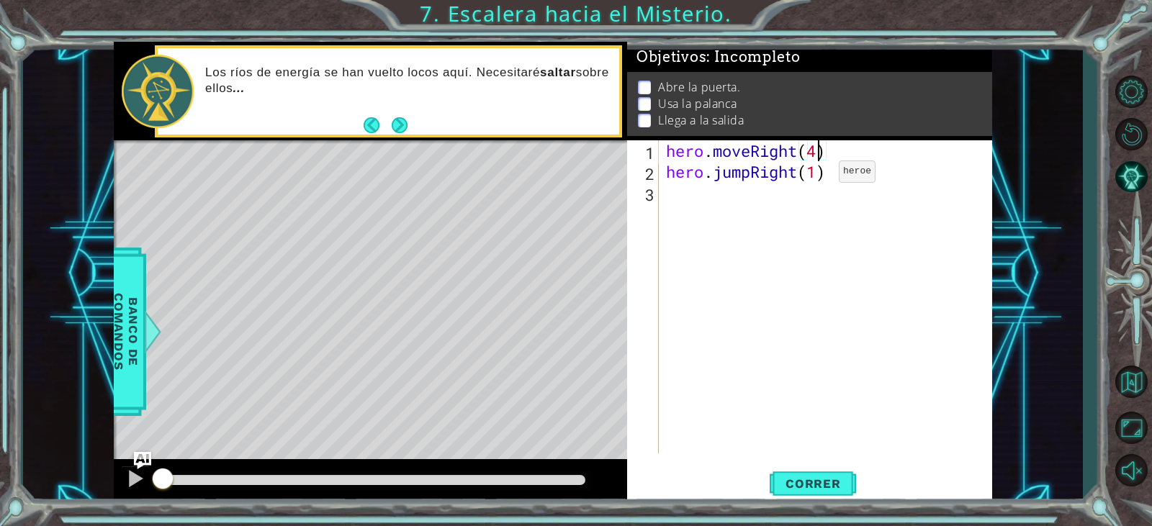
type textarea "hero.jumpRight(1)"
click at [734, 203] on div "hero . moveRight ( 4 ) hero . jumpRight ( 1 )" at bounding box center [829, 317] width 332 height 355
type textarea "hero.use"door""
click at [734, 227] on div "hero . moveRight ( 4 ) hero . jumpRight ( 1 ) hero . use "door"" at bounding box center [829, 317] width 332 height 355
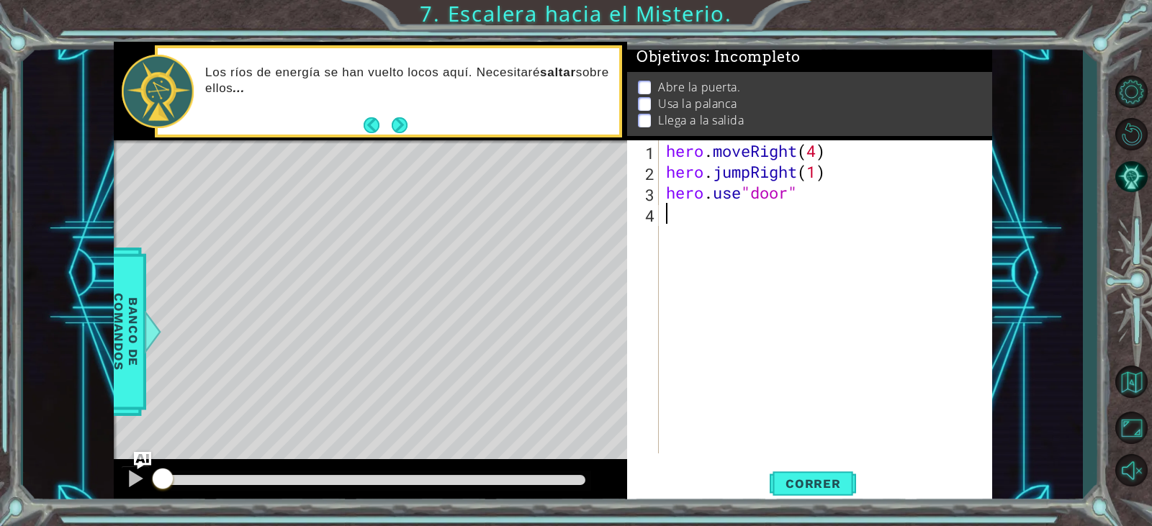
scroll to position [0, 0]
click at [801, 477] on button "Correr" at bounding box center [813, 484] width 86 height 37
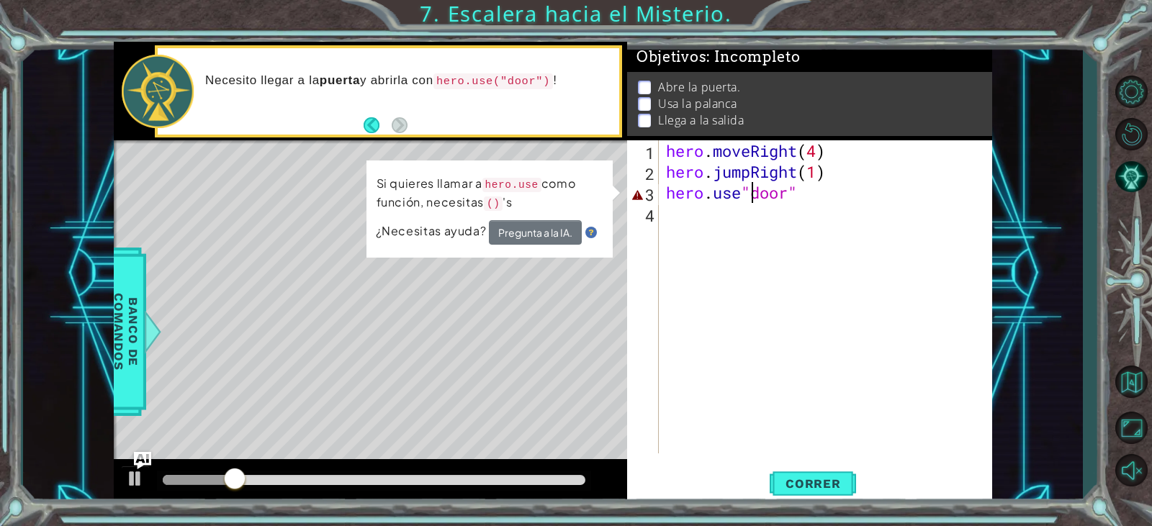
click at [749, 184] on div "hero . moveRight ( 4 ) hero . jumpRight ( 1 ) hero . use "door"" at bounding box center [829, 317] width 332 height 355
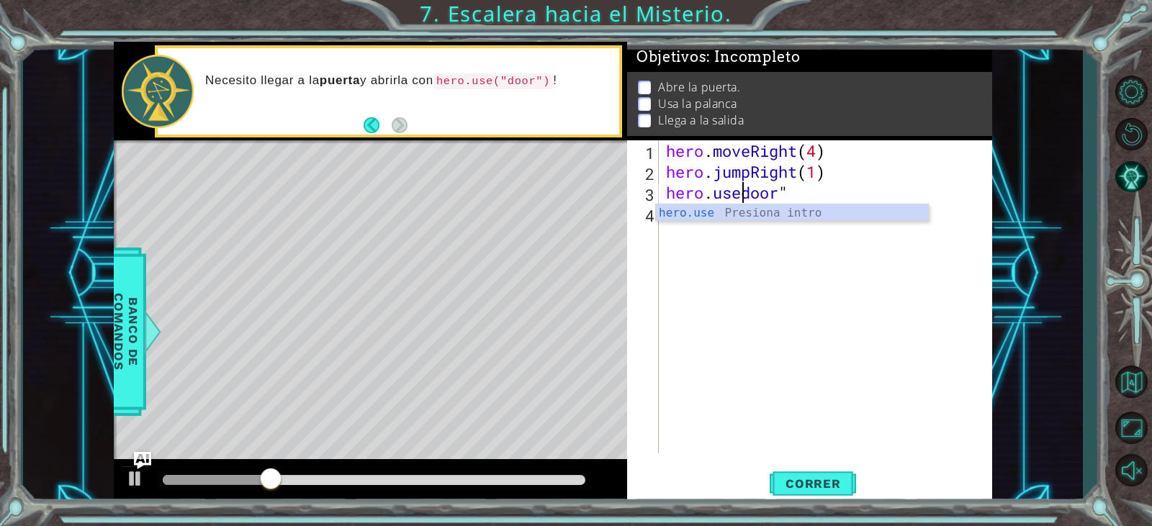
scroll to position [0, 4]
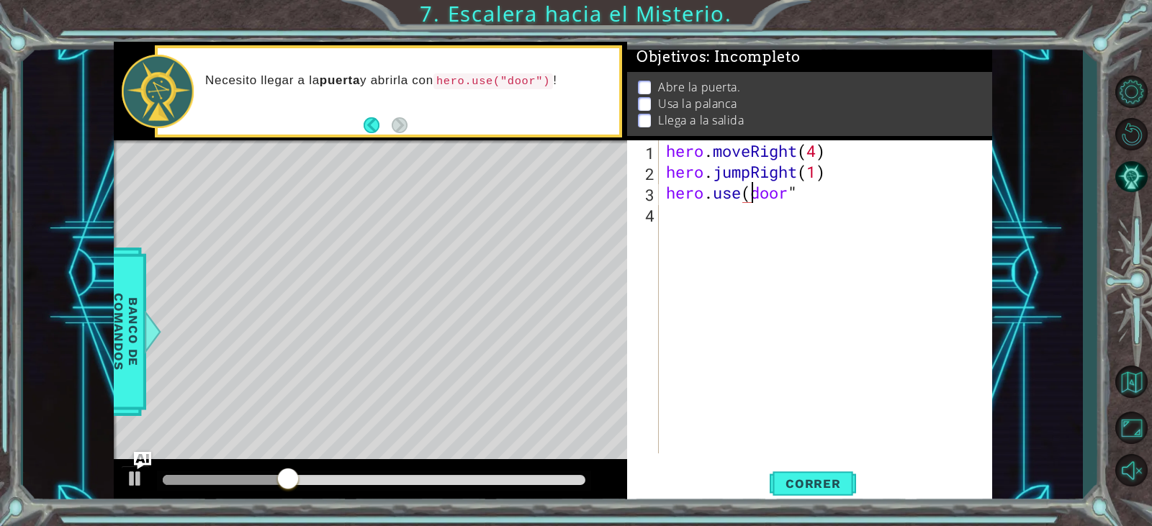
click at [807, 195] on div "hero . moveRight ( 4 ) hero . jumpRight ( 1 ) hero . use ( door "" at bounding box center [829, 317] width 332 height 355
click at [801, 480] on span "Correr" at bounding box center [813, 484] width 84 height 14
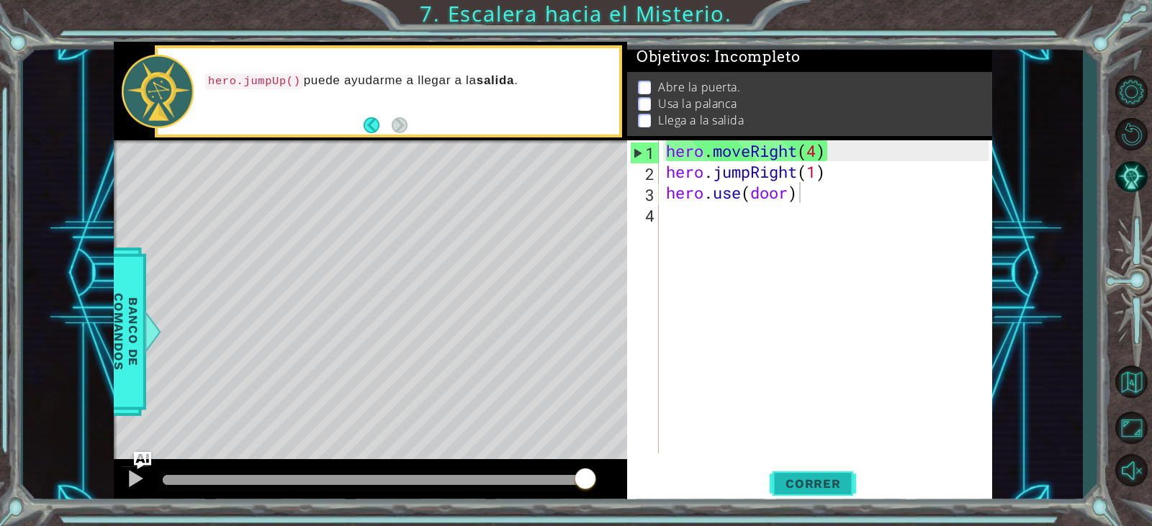
click at [819, 490] on span "Correr" at bounding box center [813, 484] width 84 height 14
click at [817, 157] on div "hero . moveRight ( 4 ) hero . jumpRight ( 1 ) hero . use ( door )" at bounding box center [829, 317] width 332 height 355
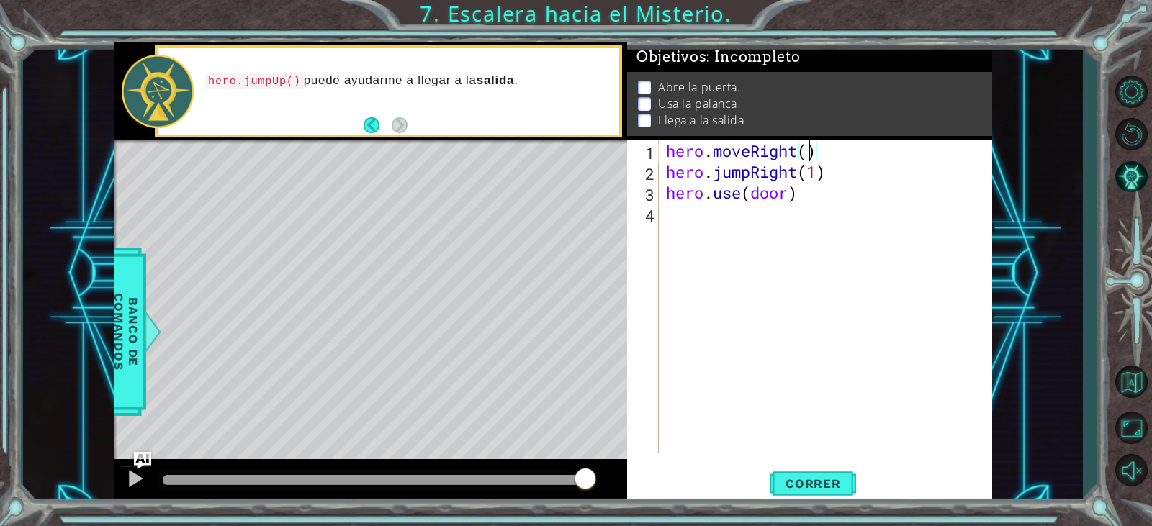
scroll to position [0, 6]
click at [797, 194] on div "hero . moveRight ( 2 ) hero . jumpRight ( 1 ) hero . use ( door )" at bounding box center [829, 317] width 332 height 355
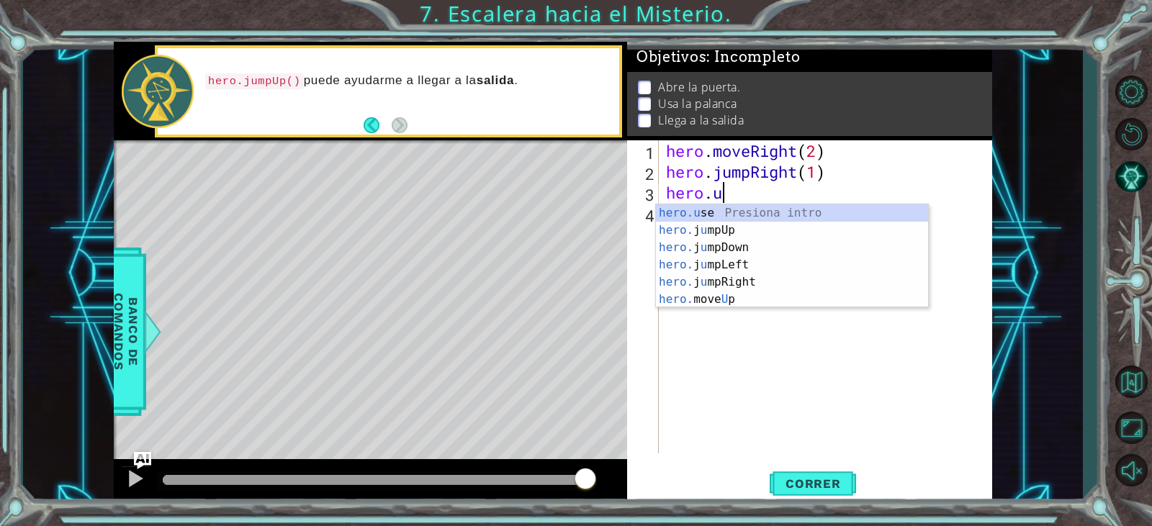
scroll to position [0, 0]
type textarea "h"
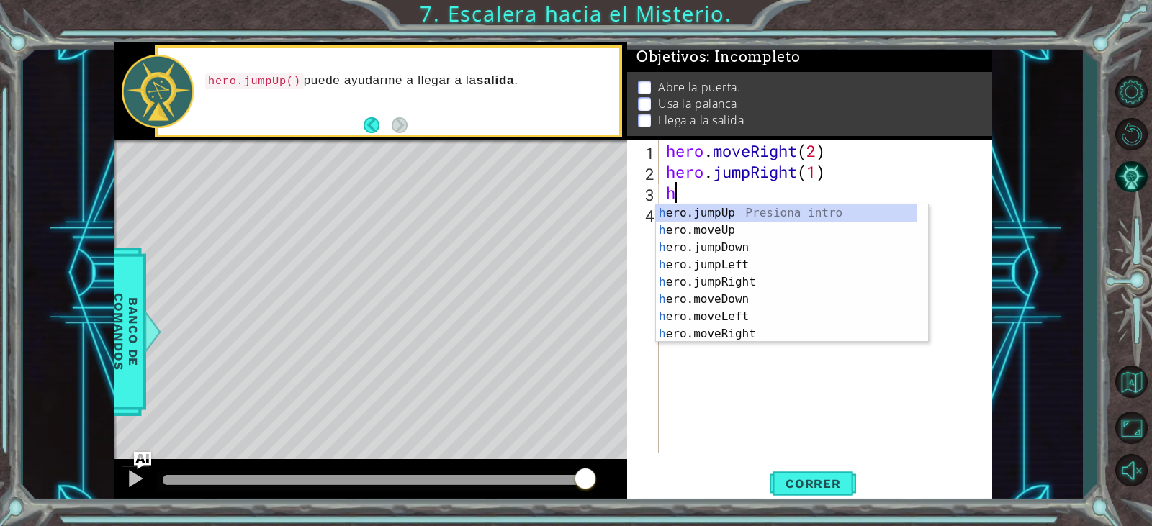
type textarea "hero.jumpRi"
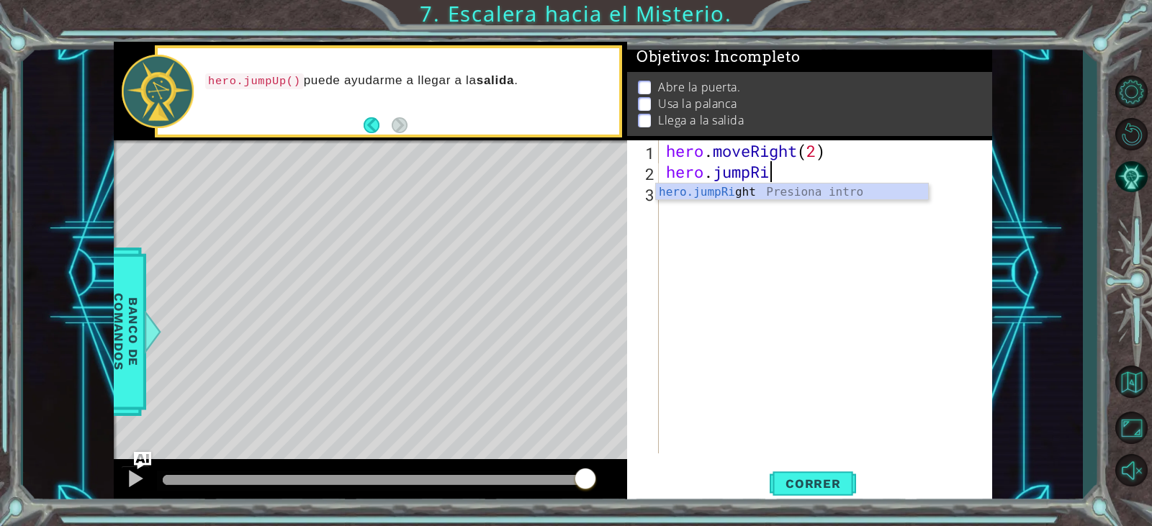
click at [797, 194] on div "hero.jumpRi ght Presiona intro" at bounding box center [792, 210] width 272 height 52
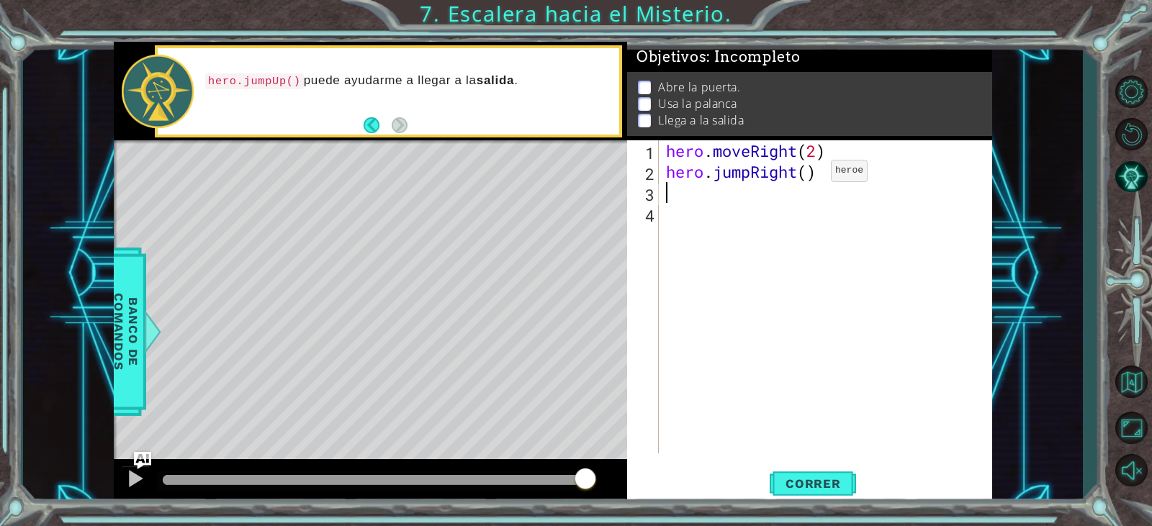
click at [809, 174] on div "hero . moveRight ( 2 ) hero . jumpRight ( )" at bounding box center [829, 317] width 332 height 355
click at [830, 488] on span "Correr" at bounding box center [813, 484] width 84 height 14
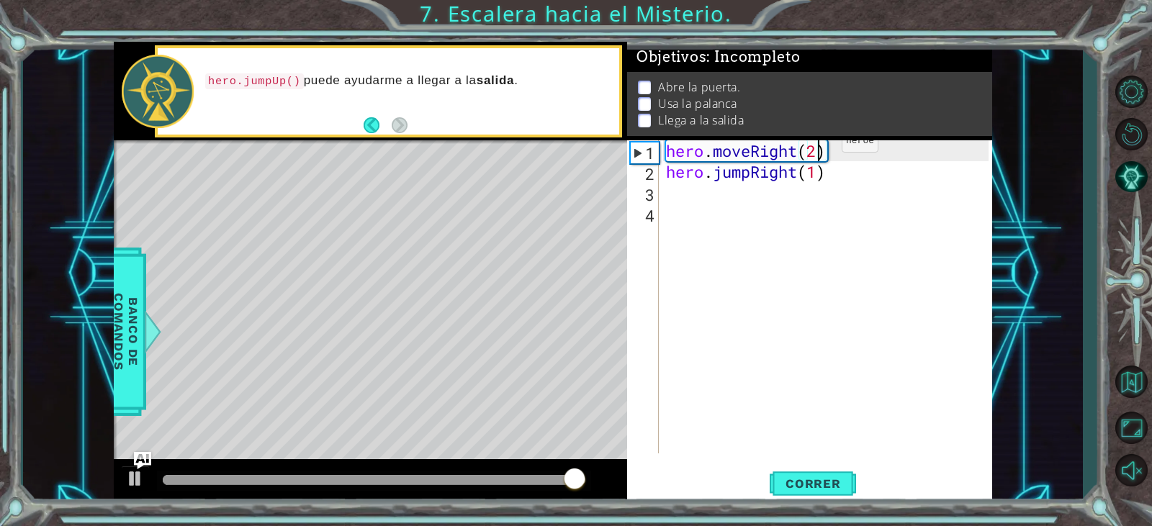
click at [820, 145] on div "hero . moveRight ( 2 ) hero . jumpRight ( 1 )" at bounding box center [829, 317] width 332 height 355
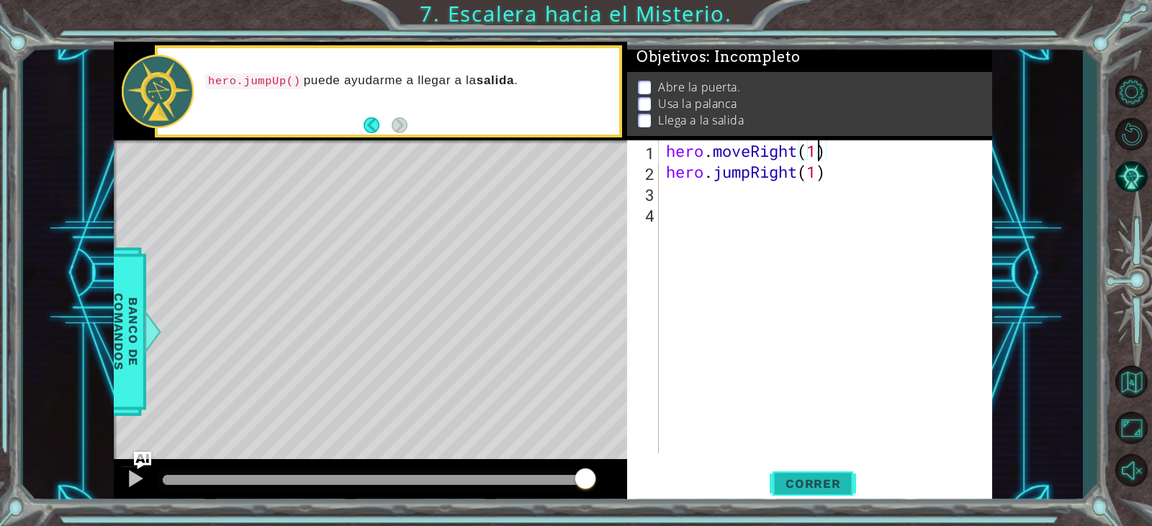
type textarea "hero.moveRight(1)"
click at [807, 488] on span "Correr" at bounding box center [813, 484] width 84 height 14
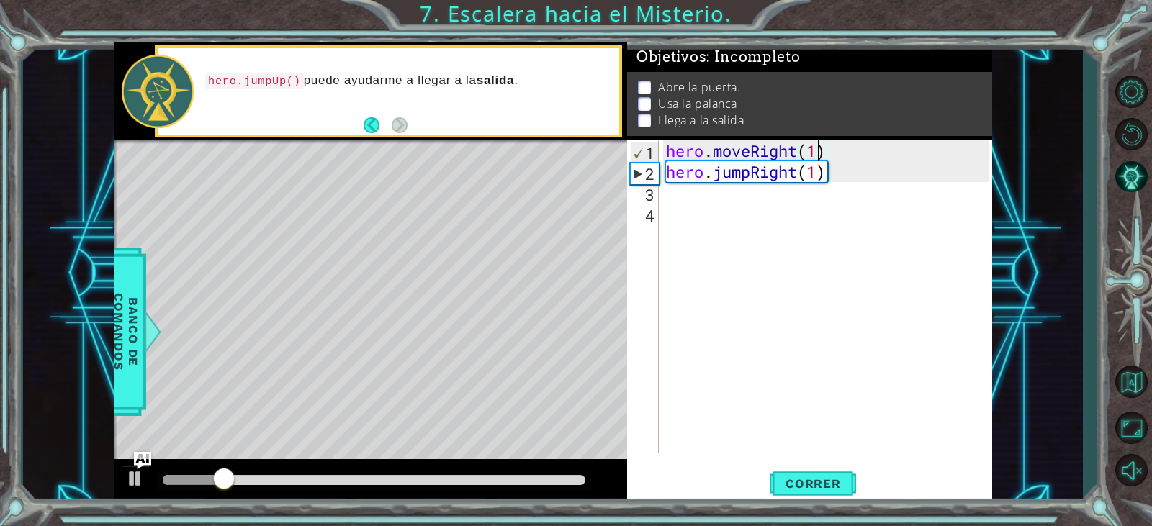
click at [814, 213] on div "hero . moveRight ( 1 ) hero . jumpRight ( 1 )" at bounding box center [829, 317] width 332 height 355
click at [798, 190] on div "hero . moveRight ( 1 ) hero . jumpRight ( 1 )" at bounding box center [829, 317] width 332 height 355
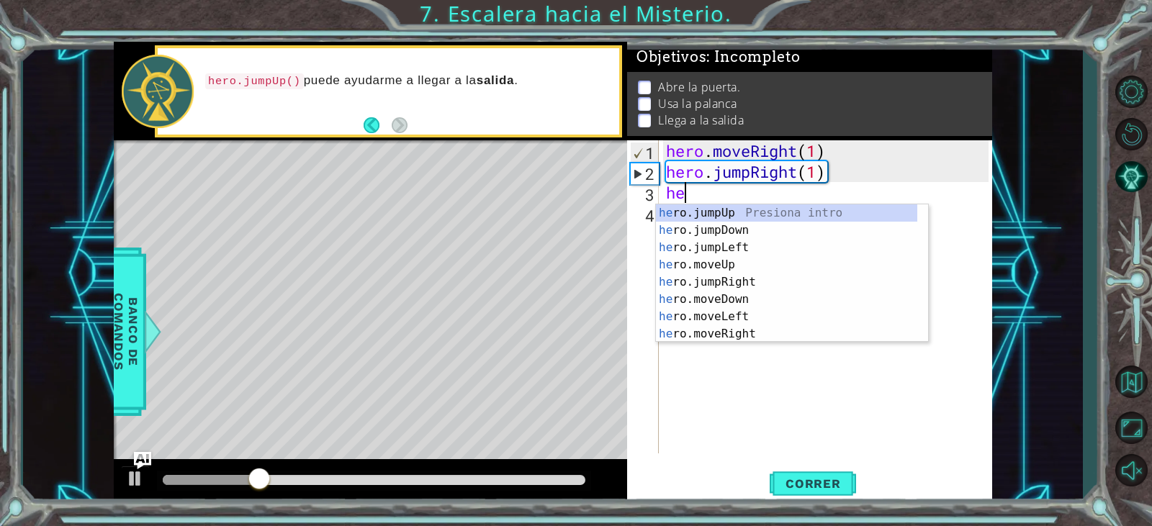
scroll to position [0, 1]
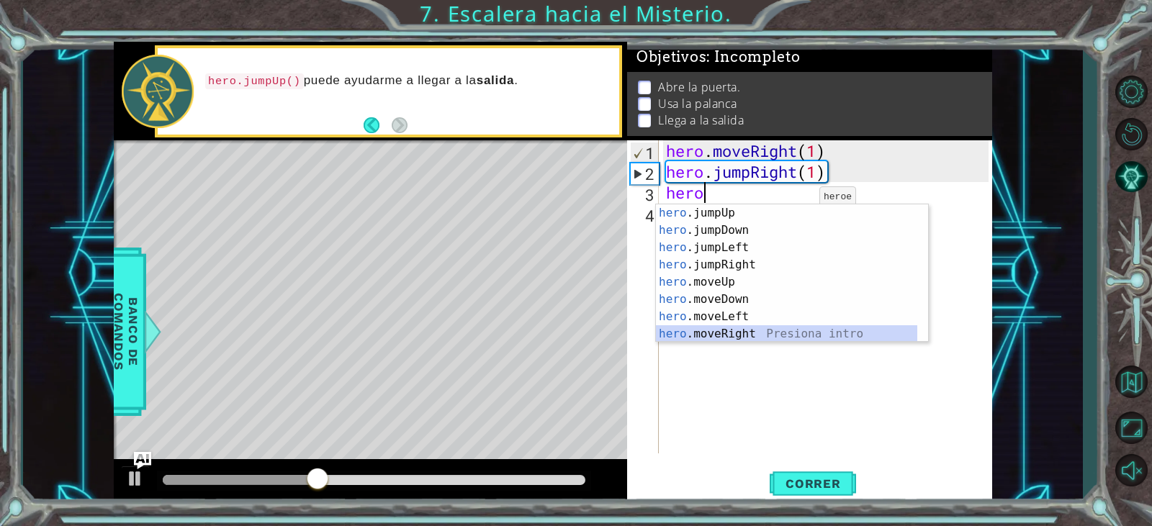
click at [795, 327] on div "hero .jumpUp Presiona intro hero .jumpDown Presiona intro hero .jumpLeft Presio…" at bounding box center [786, 291] width 261 height 173
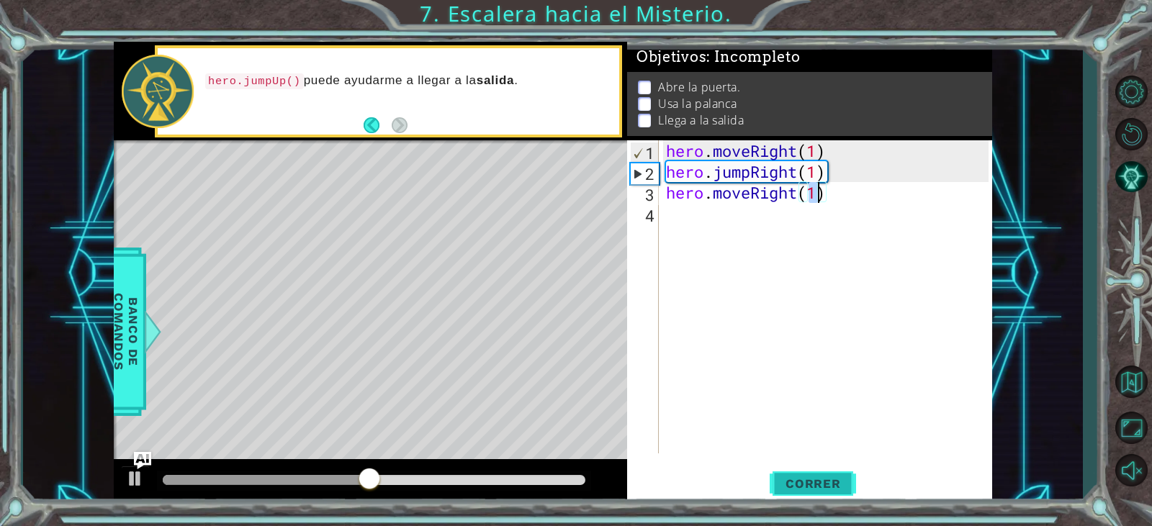
type textarea "hero.moveRight(1)"
click at [811, 485] on span "Correr" at bounding box center [813, 484] width 84 height 14
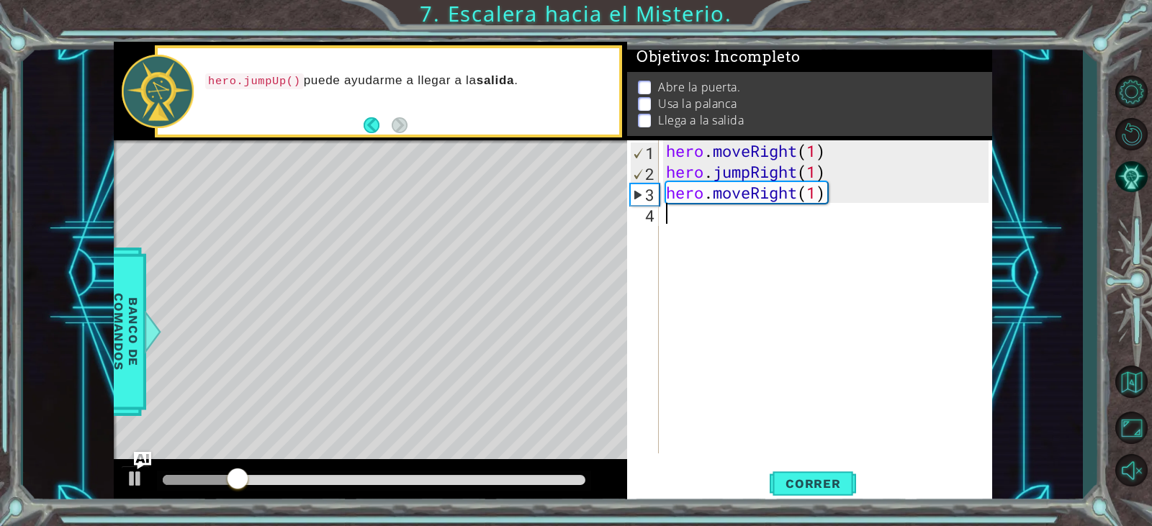
click at [708, 218] on div "hero . moveRight ( 1 ) hero . jumpRight ( 1 ) hero . moveRight ( 1 )" at bounding box center [829, 317] width 332 height 355
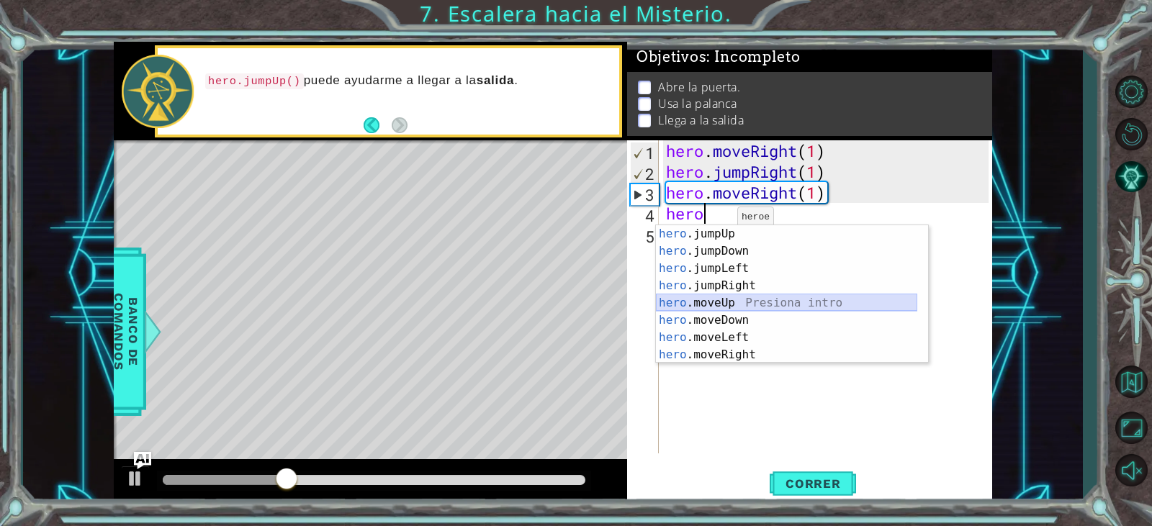
click at [755, 305] on div "hero .jumpUp Presiona intro hero .jumpDown Presiona intro hero .jumpLeft Presio…" at bounding box center [786, 311] width 261 height 173
type textarea "hero.moveUp(1)"
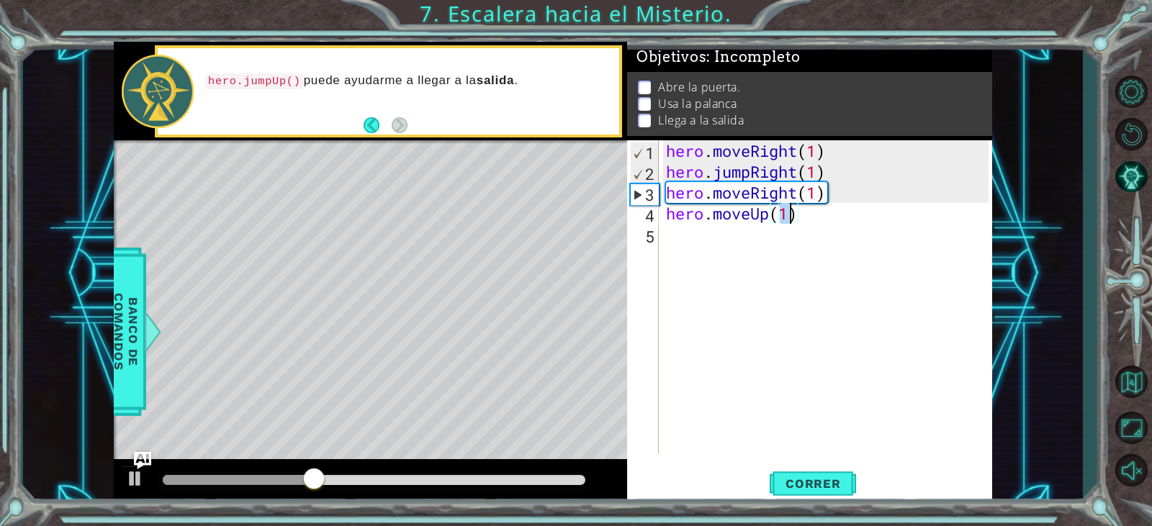
click at [793, 226] on div "hero . moveRight ( 1 ) hero . jumpRight ( 1 ) hero . moveRight ( 1 ) hero . mov…" at bounding box center [829, 317] width 332 height 355
click at [846, 490] on span "Correr" at bounding box center [813, 484] width 84 height 14
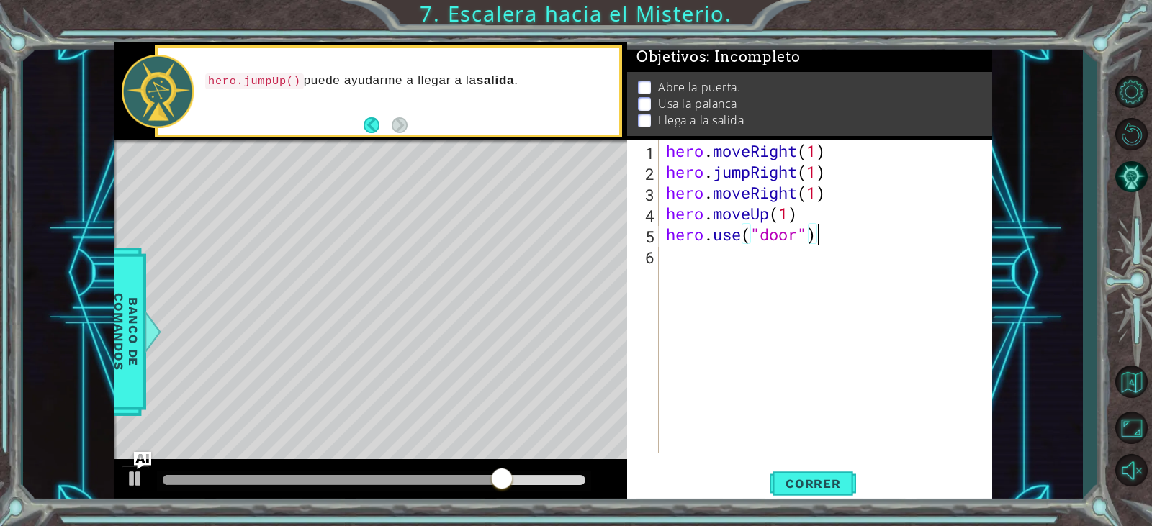
scroll to position [0, 6]
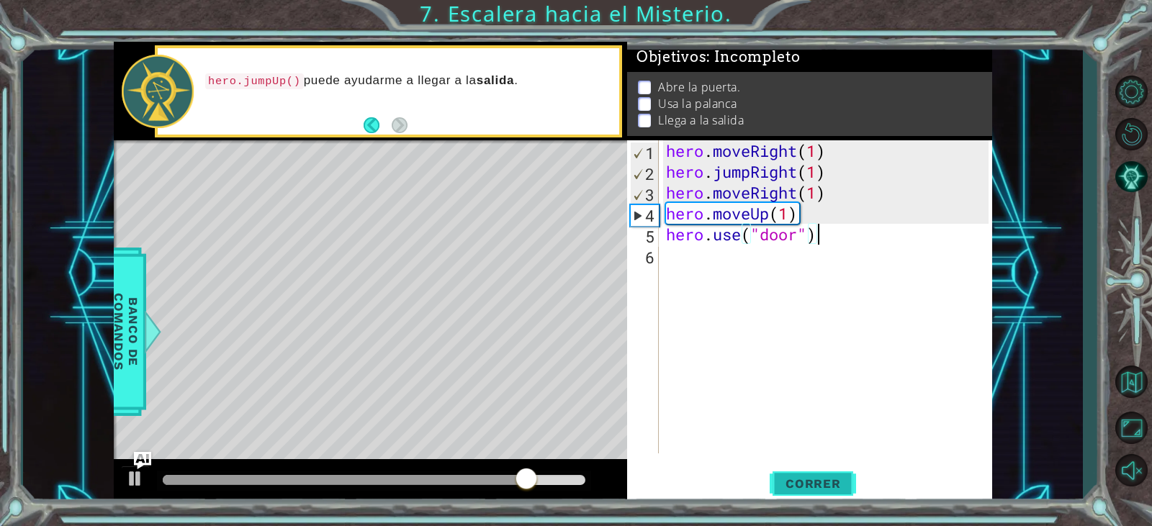
type textarea "hero.use("door")"
click at [806, 482] on span "Correr" at bounding box center [813, 484] width 84 height 14
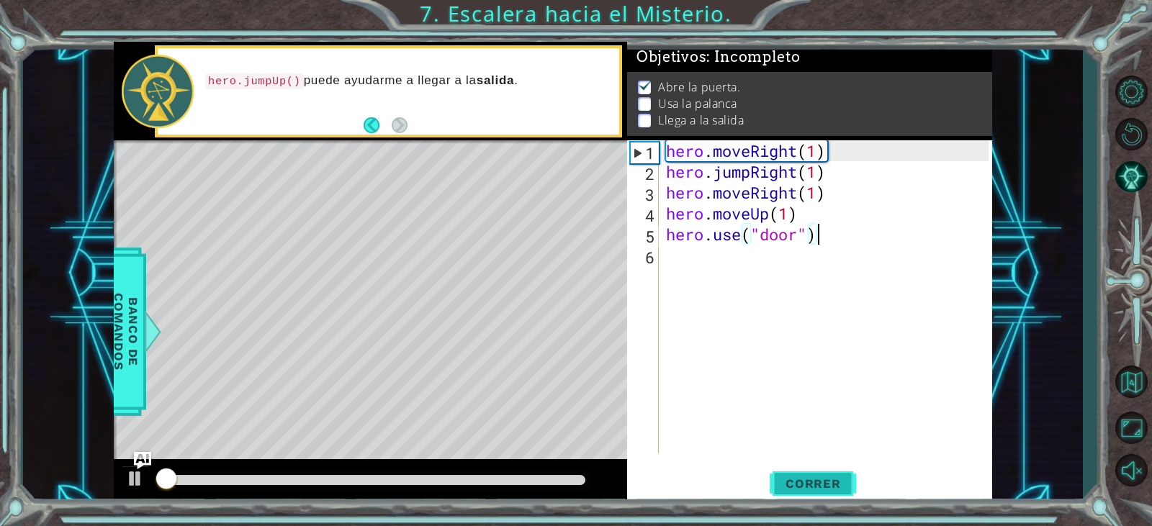
scroll to position [6, 0]
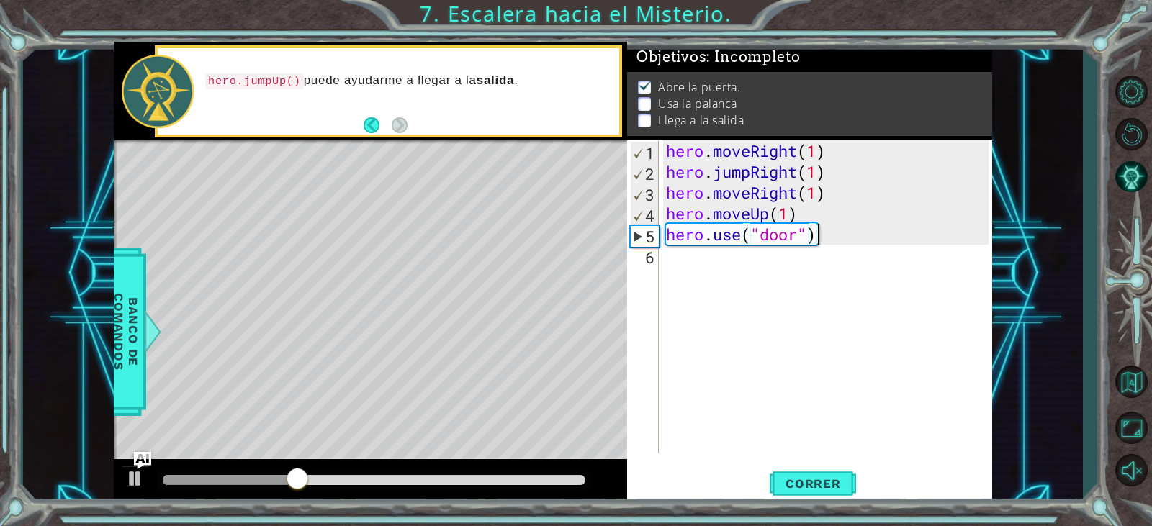
click at [751, 279] on div "hero . moveRight ( 1 ) hero . jumpRight ( 1 ) hero . moveRight ( 1 ) hero . mov…" at bounding box center [829, 317] width 332 height 355
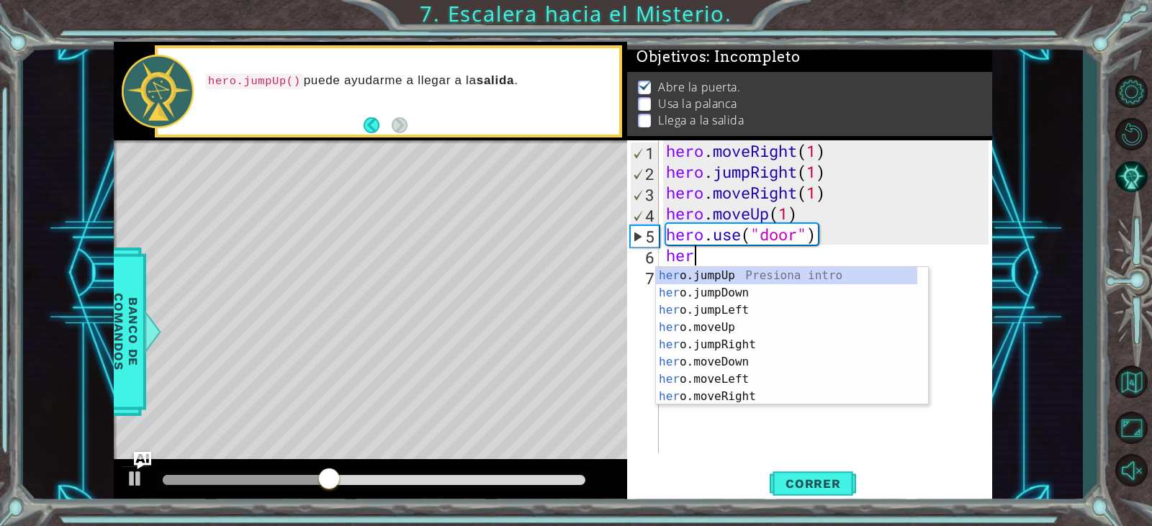
scroll to position [0, 1]
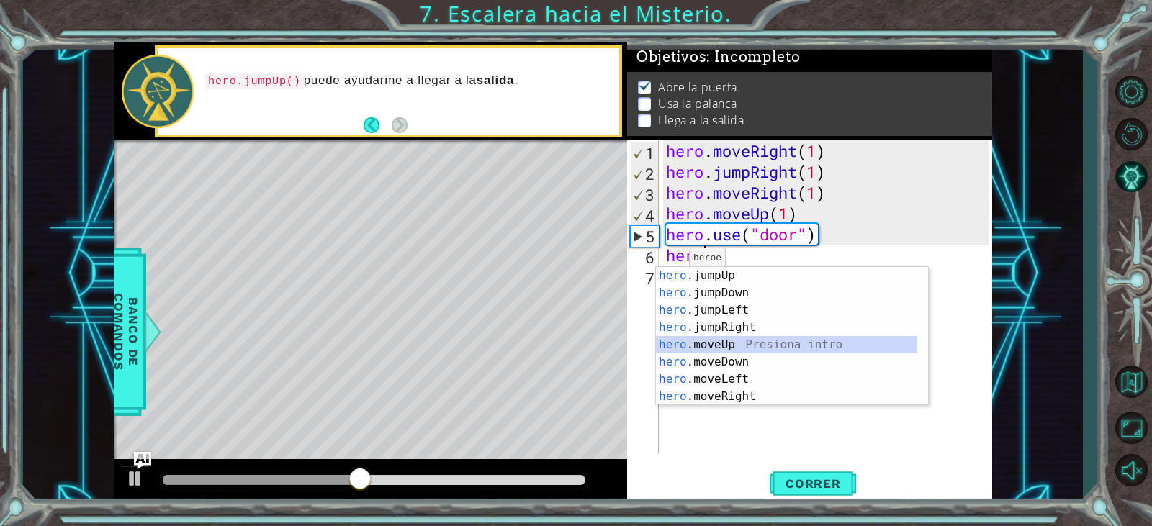
click at [740, 349] on div "hero .jumpUp Presiona intro hero .jumpDown Presiona intro hero .jumpLeft Presio…" at bounding box center [786, 353] width 261 height 173
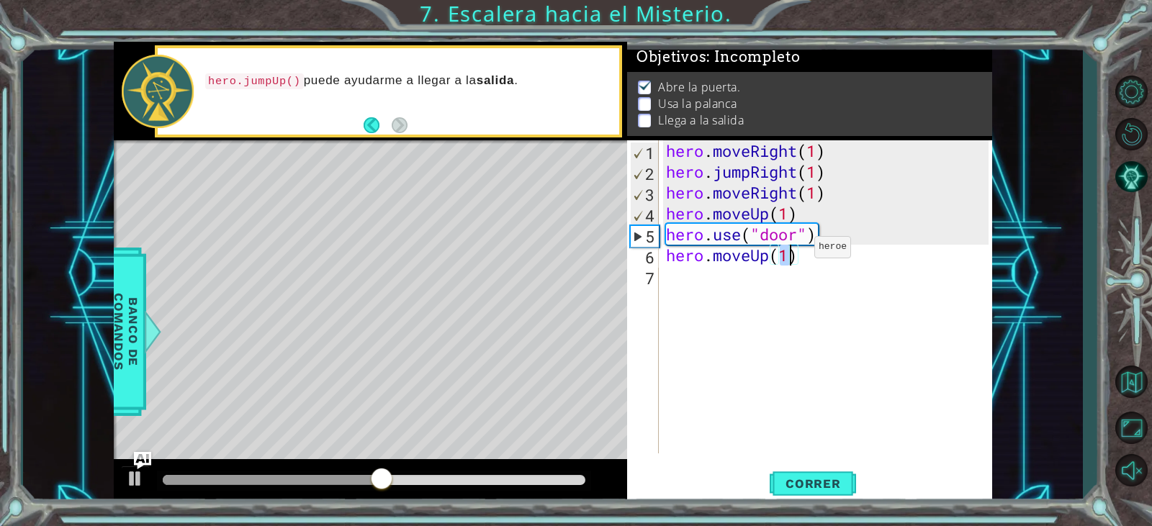
click at [793, 251] on div "hero . moveRight ( 1 ) hero . jumpRight ( 1 ) hero . moveRight ( 1 ) hero . mov…" at bounding box center [825, 296] width 325 height 313
type textarea "hero.moveUp(2)"
click at [740, 282] on div "hero . moveRight ( 1 ) hero . jumpRight ( 1 ) hero . moveRight ( 1 ) hero . mov…" at bounding box center [829, 317] width 332 height 355
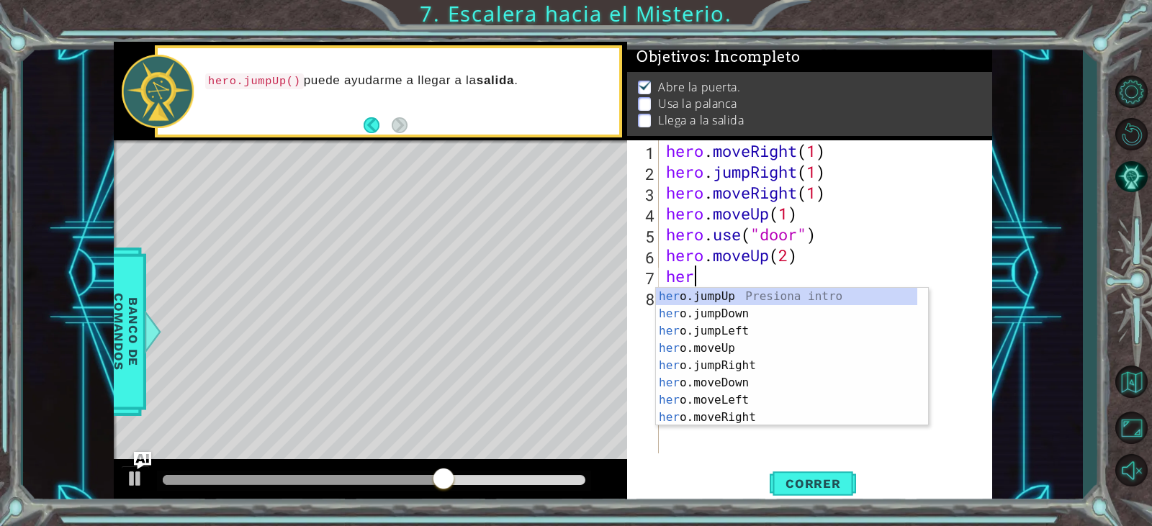
scroll to position [0, 1]
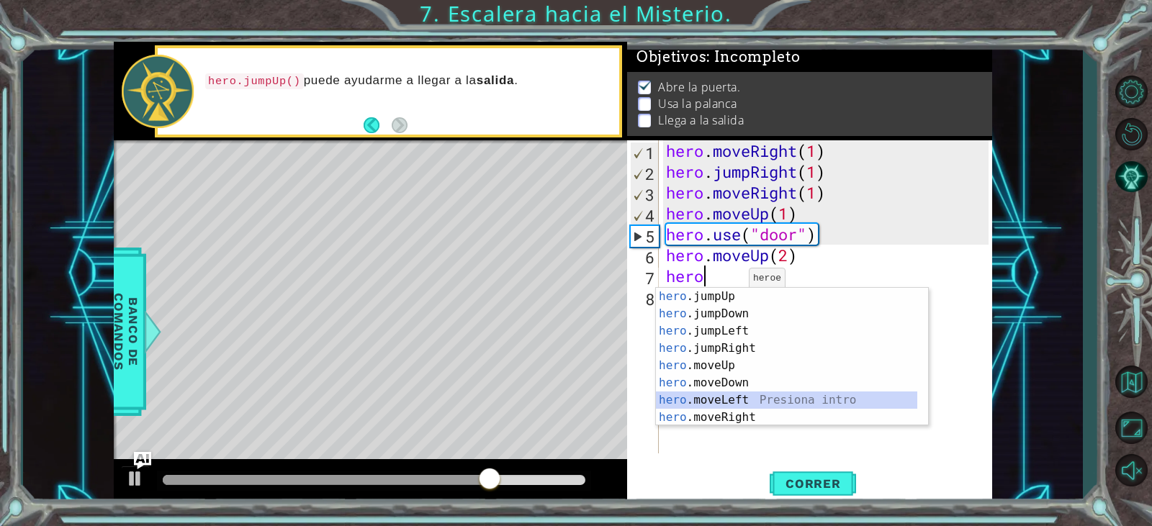
click at [774, 395] on div "hero .jumpUp Presiona intro hero .jumpDown Presiona intro hero .jumpLeft Presio…" at bounding box center [786, 374] width 261 height 173
type textarea "hero.moveLeft(1)"
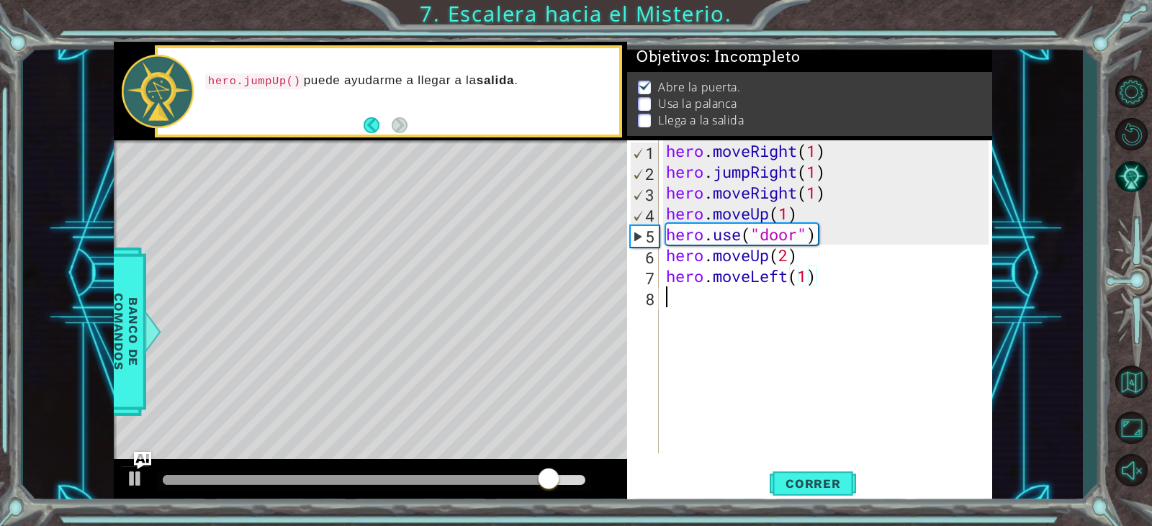
click at [806, 302] on div "hero . moveRight ( 1 ) hero . jumpRight ( 1 ) hero . moveRight ( 1 ) hero . mov…" at bounding box center [829, 317] width 332 height 355
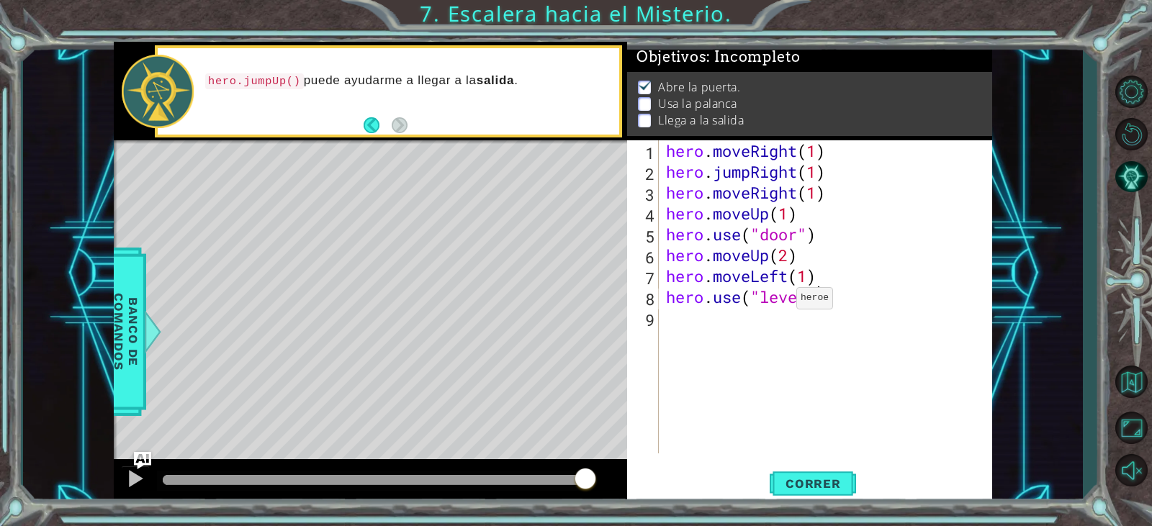
scroll to position [0, 6]
type textarea "hero.use("lever")"
click at [789, 486] on span "Correr" at bounding box center [813, 484] width 84 height 14
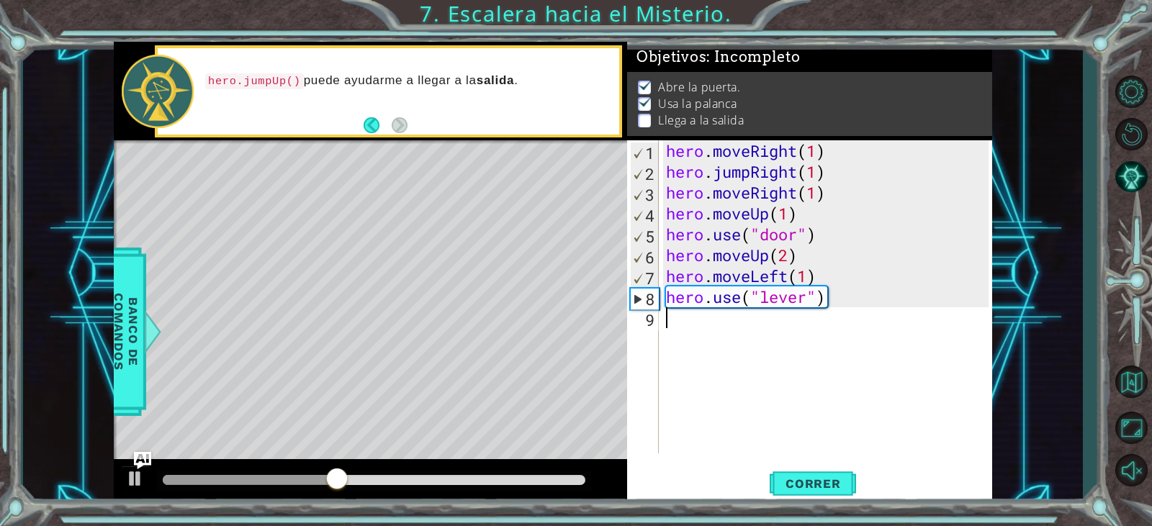
click at [775, 323] on div "hero . moveRight ( 1 ) hero . jumpRight ( 1 ) hero . moveRight ( 1 ) hero . mov…" at bounding box center [829, 317] width 332 height 355
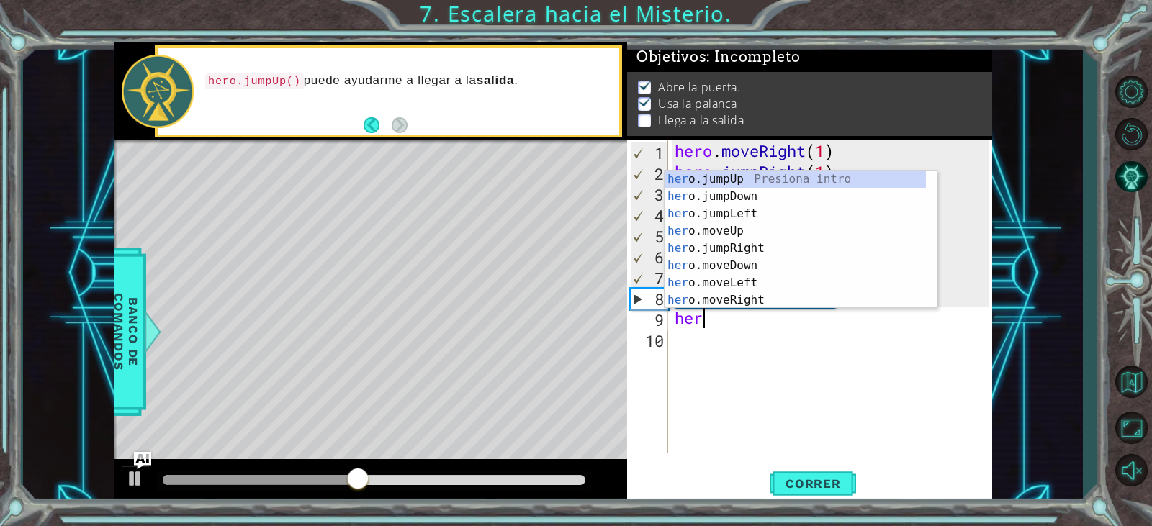
scroll to position [0, 1]
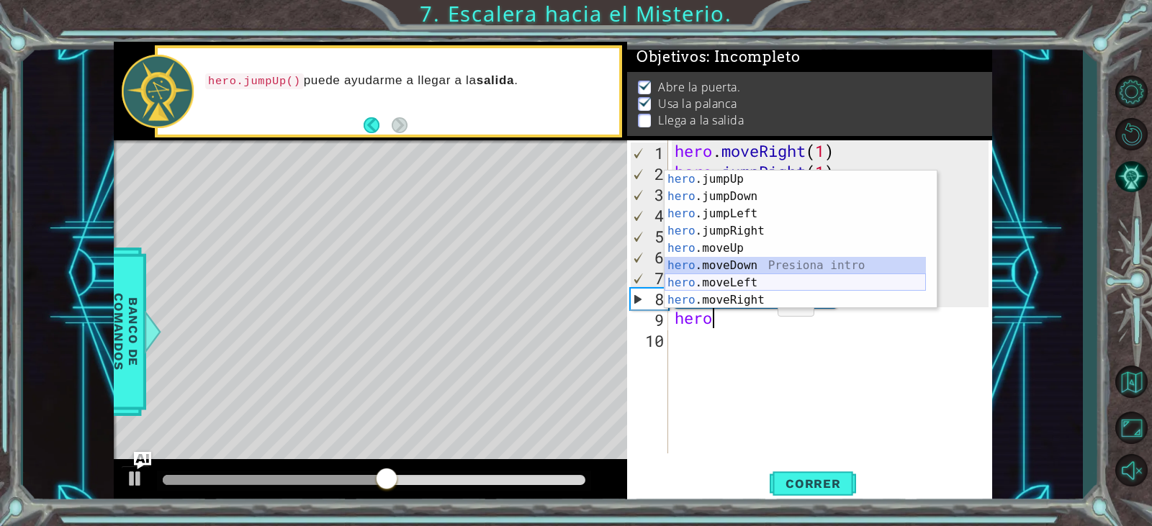
drag, startPoint x: 770, startPoint y: 276, endPoint x: 774, endPoint y: 282, distance: 7.4
click at [773, 281] on div "hero .jumpUp Presiona intro hero .jumpDown Presiona intro hero .jumpLeft Presio…" at bounding box center [795, 257] width 261 height 173
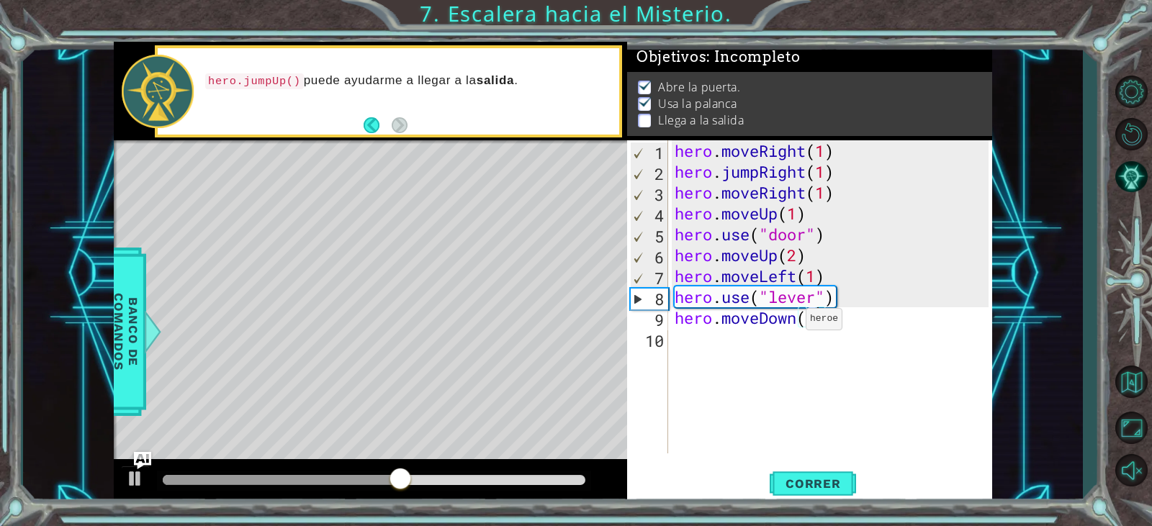
click at [793, 323] on div "hero . moveRight ( 1 ) hero . jumpRight ( 1 ) hero . moveRight ( 1 ) hero . mov…" at bounding box center [833, 317] width 323 height 355
click at [801, 325] on div "hero . moveRight ( 1 ) hero . jumpRight ( 1 ) hero . moveRight ( 1 ) hero . mov…" at bounding box center [833, 317] width 323 height 355
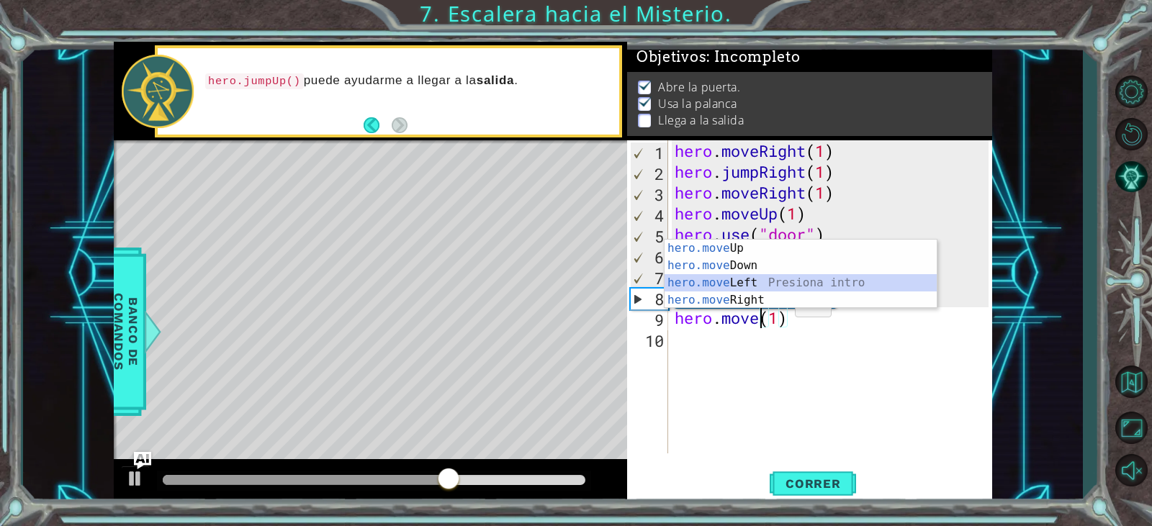
click at [778, 280] on div "hero.move Up Presiona intro hero.move Down Presiona intro hero.move Left Presio…" at bounding box center [801, 292] width 272 height 104
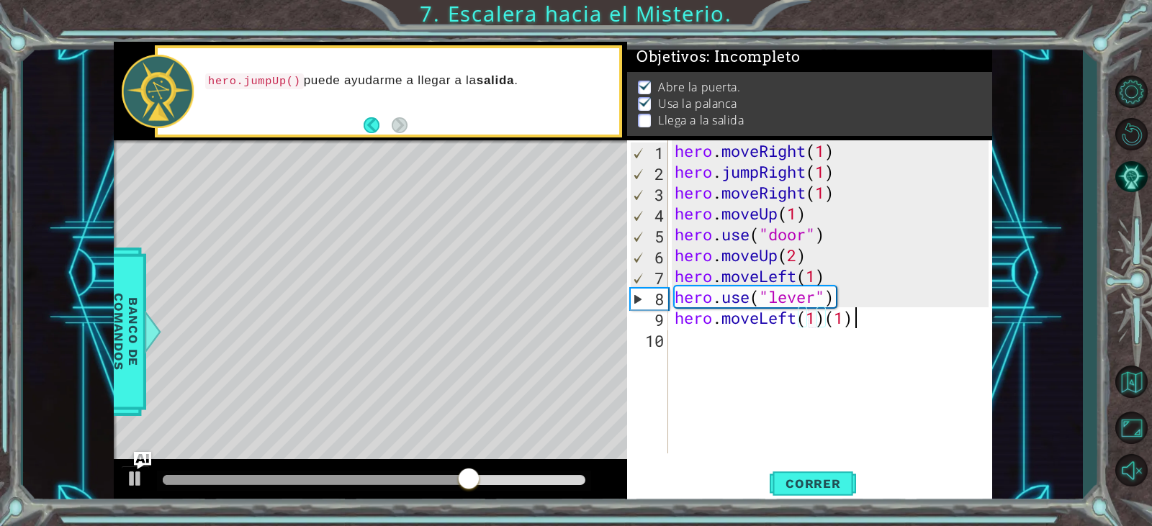
click at [866, 317] on div "hero . moveRight ( 1 ) hero . jumpRight ( 1 ) hero . moveRight ( 1 ) hero . mov…" at bounding box center [833, 317] width 323 height 355
type textarea "hero.moveLeft(2)"
click at [802, 345] on div "hero . moveRight ( 1 ) hero . jumpRight ( 1 ) hero . moveRight ( 1 ) hero . mov…" at bounding box center [833, 317] width 323 height 355
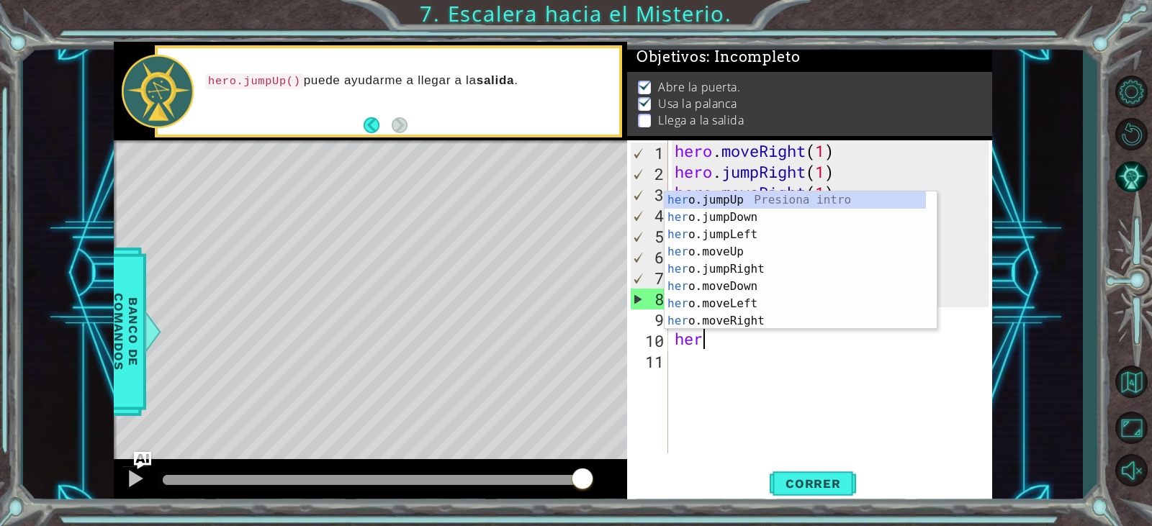
scroll to position [0, 1]
type textarea "hero"
click at [783, 192] on div "hero .jumpUp Presiona intro hero .jumpDown Presiona intro hero .jumpLeft Presio…" at bounding box center [795, 278] width 261 height 173
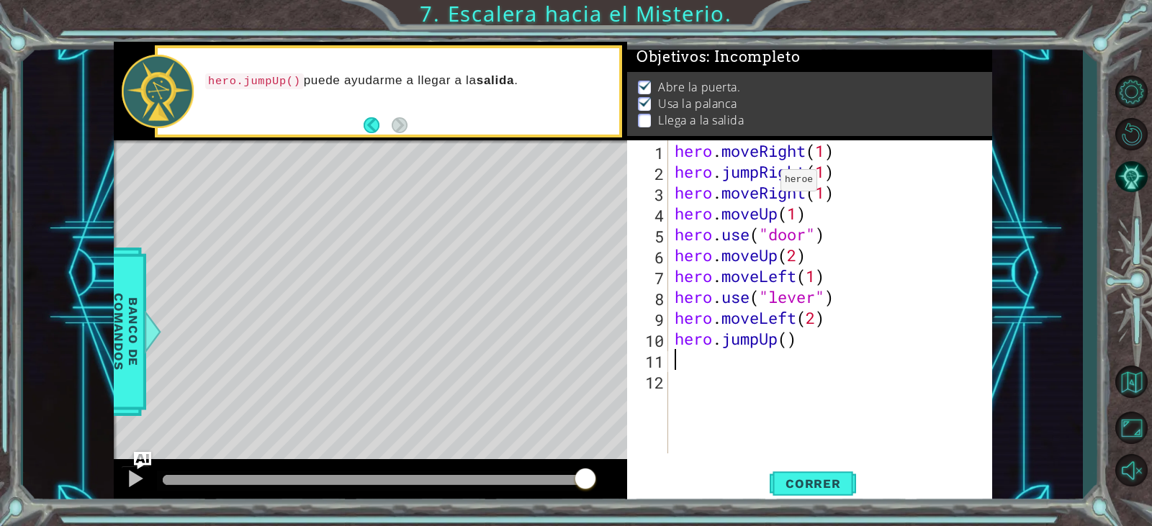
scroll to position [0, 0]
click at [777, 345] on div "hero . moveRight ( 1 ) hero . jumpRight ( 1 ) hero . moveRight ( 1 ) hero . mov…" at bounding box center [833, 317] width 323 height 355
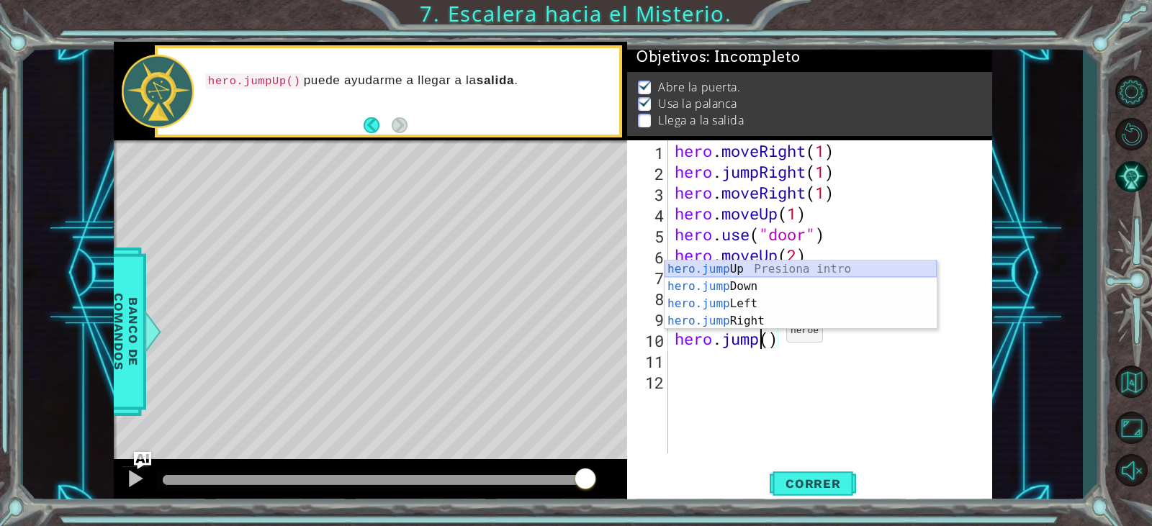
click at [771, 269] on div "hero.jump Up Presiona intro hero.jump Down Presiona intro hero.jump Left Presio…" at bounding box center [801, 313] width 272 height 104
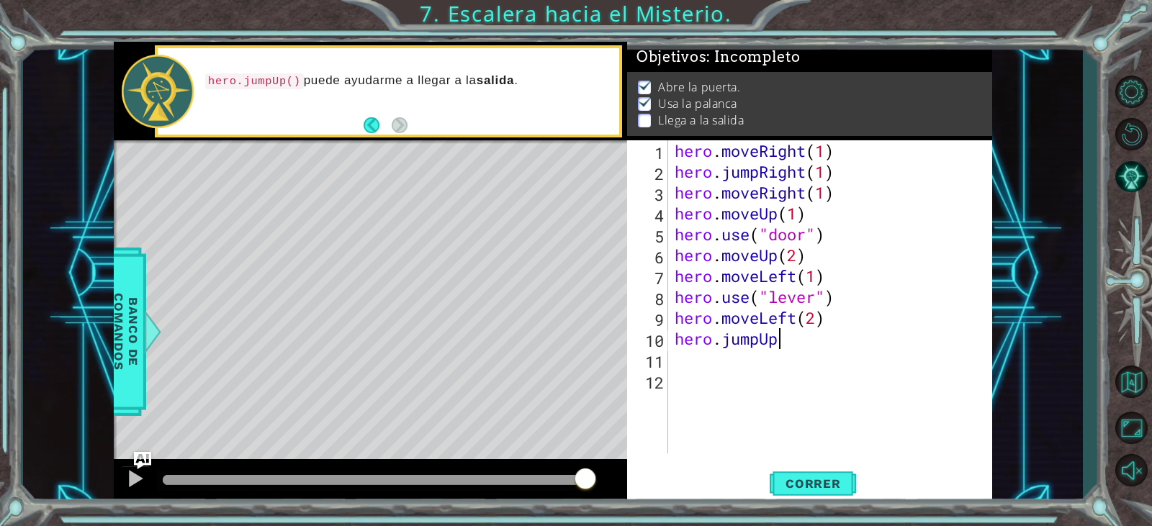
click at [793, 338] on div "hero . moveRight ( 1 ) hero . jumpRight ( 1 ) hero . moveRight ( 1 ) hero . mov…" at bounding box center [833, 317] width 323 height 355
type textarea "hero.jumpUp(2)"
click at [722, 359] on div "hero . moveRight ( 1 ) hero . jumpRight ( 1 ) hero . moveRight ( 1 ) hero . mov…" at bounding box center [833, 317] width 323 height 355
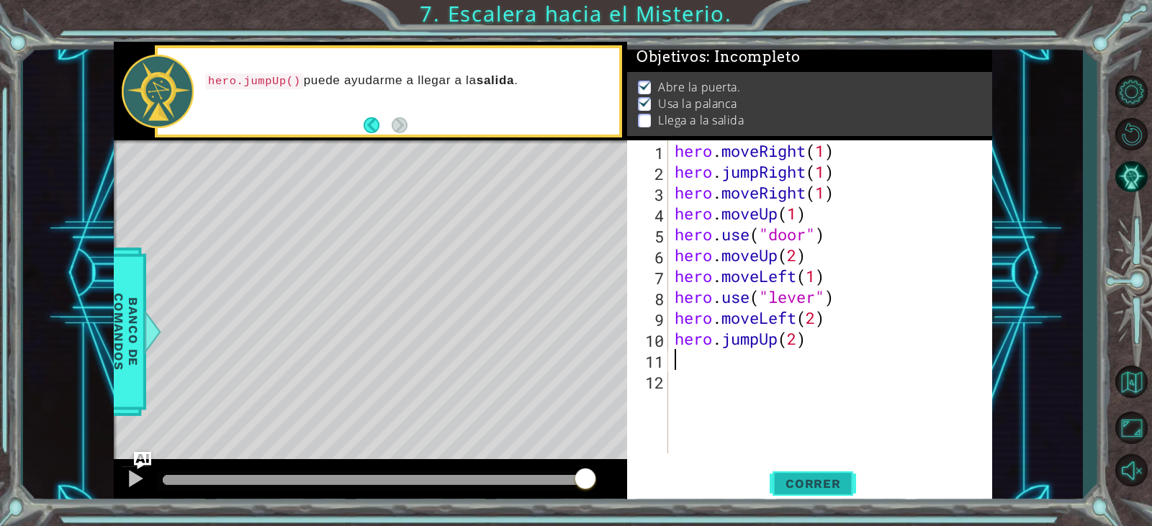
click at [795, 483] on span "Correr" at bounding box center [813, 484] width 84 height 14
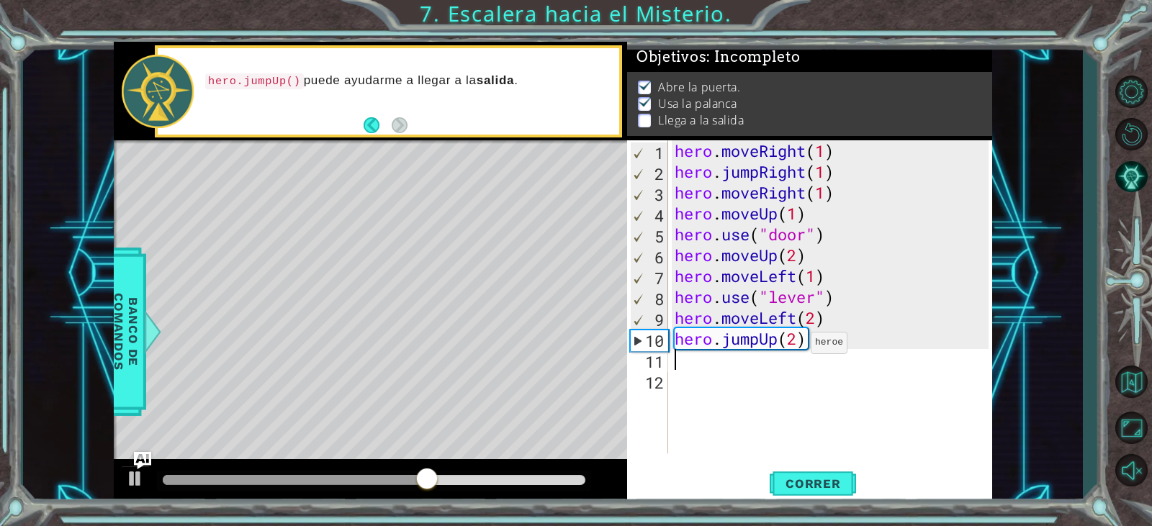
click at [799, 344] on div "hero . moveRight ( 1 ) hero . jumpRight ( 1 ) hero . moveRight ( 1 ) hero . mov…" at bounding box center [833, 317] width 323 height 355
type textarea "hero.jumpUp(1)"
click at [795, 369] on div "hero . moveRight ( 1 ) hero . jumpRight ( 1 ) hero . moveRight ( 1 ) hero . mov…" at bounding box center [833, 317] width 323 height 355
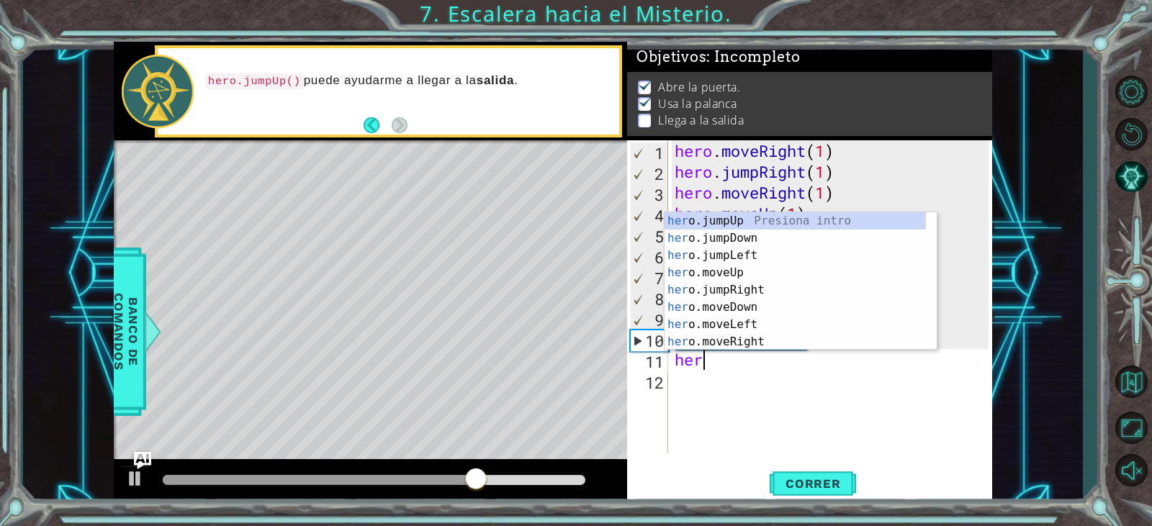
scroll to position [0, 1]
click at [809, 338] on div "hero .jumpUp Presiona intro hero .jumpDown Presiona intro hero .jumpLeft Presio…" at bounding box center [795, 298] width 261 height 173
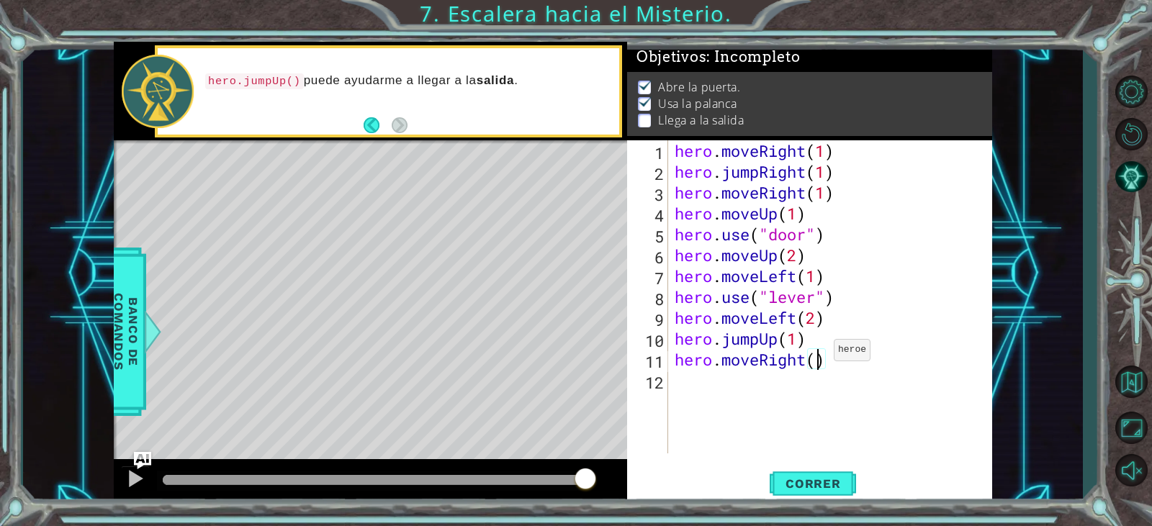
scroll to position [0, 6]
type textarea "hero.moveRight(2)"
click at [817, 477] on span "Correr" at bounding box center [813, 484] width 84 height 14
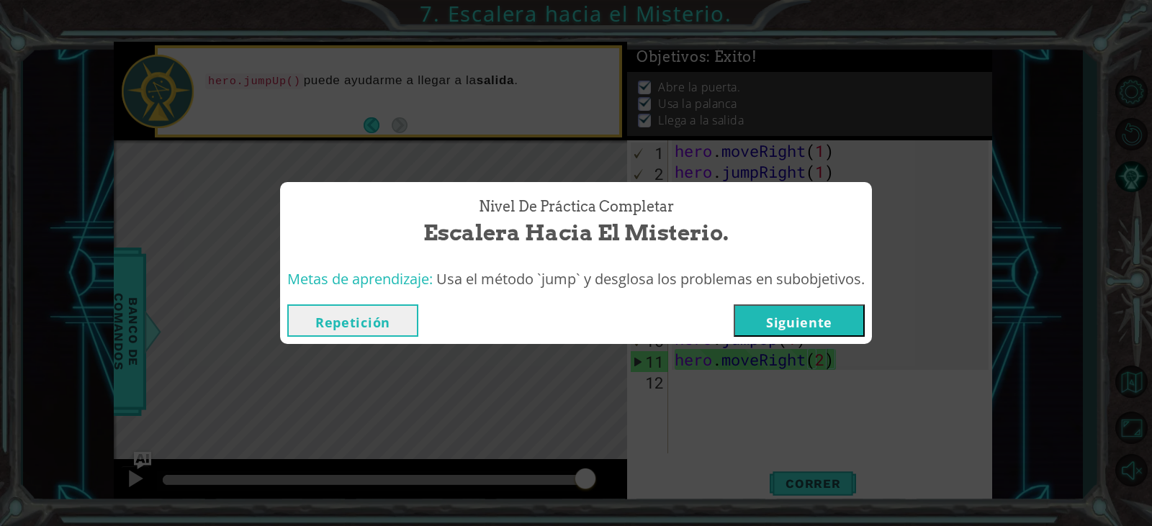
click at [780, 316] on button "Siguiente" at bounding box center [799, 321] width 131 height 32
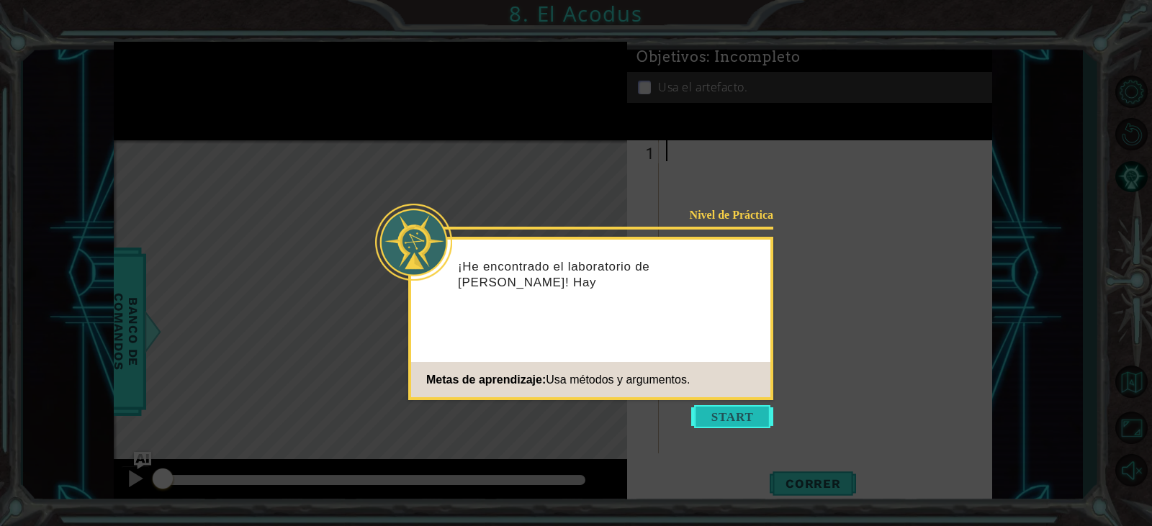
click at [747, 422] on button "Start" at bounding box center [732, 416] width 82 height 23
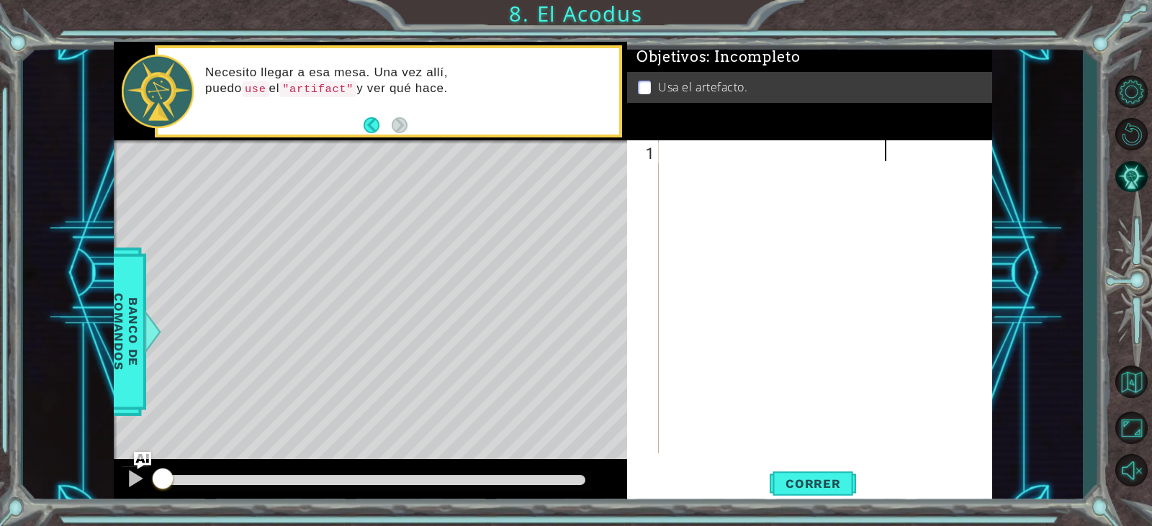
click at [717, 161] on div at bounding box center [829, 317] width 332 height 355
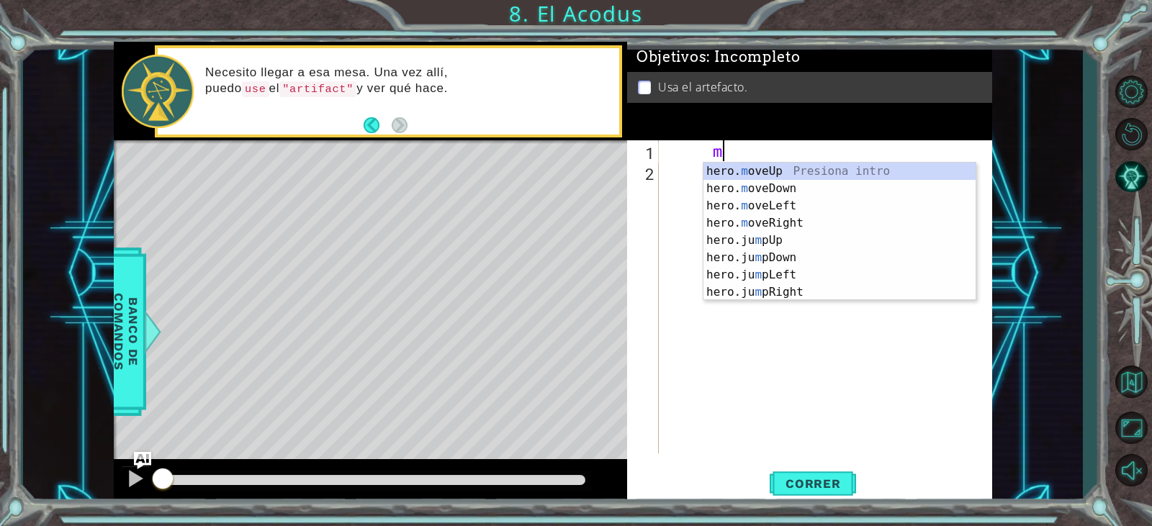
scroll to position [0, 3]
click at [767, 171] on div "hero. m oveUp Presiona intro hero. m oveDown Presiona intro hero. m oveLeft Pre…" at bounding box center [840, 249] width 272 height 173
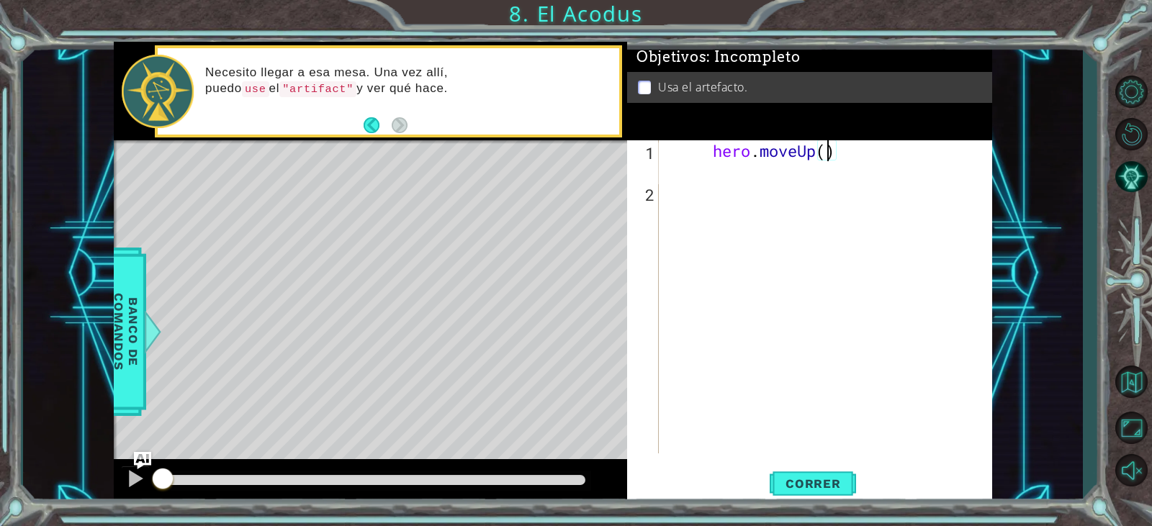
type textarea "hero.moveUp(2)"
click at [781, 187] on div "hero . moveUp ( 2 )" at bounding box center [829, 328] width 332 height 376
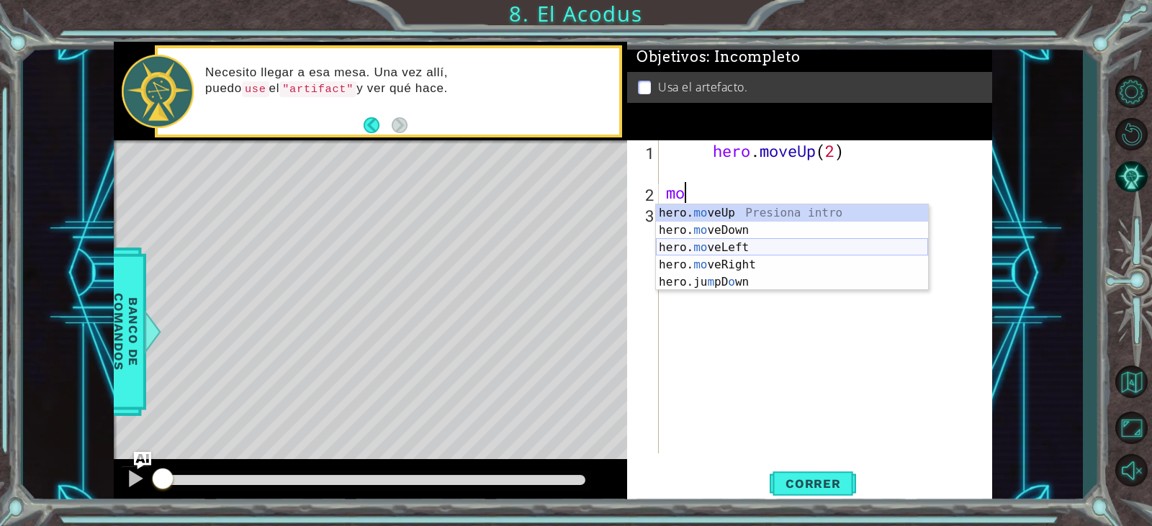
click at [786, 250] on div "hero. mo veUp Presiona intro hero. mo veDown Presiona intro hero. mo veLeft Pre…" at bounding box center [792, 265] width 272 height 121
type textarea "hero.moveLeft(1)"
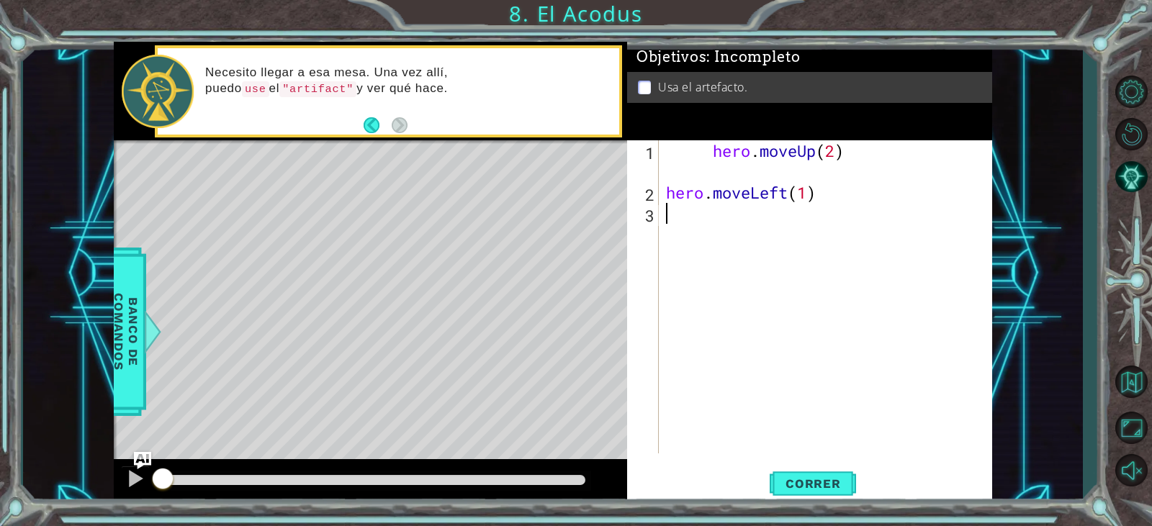
click at [786, 227] on div "hero . moveUp ( 2 ) hero . moveLeft ( 1 )" at bounding box center [829, 328] width 332 height 376
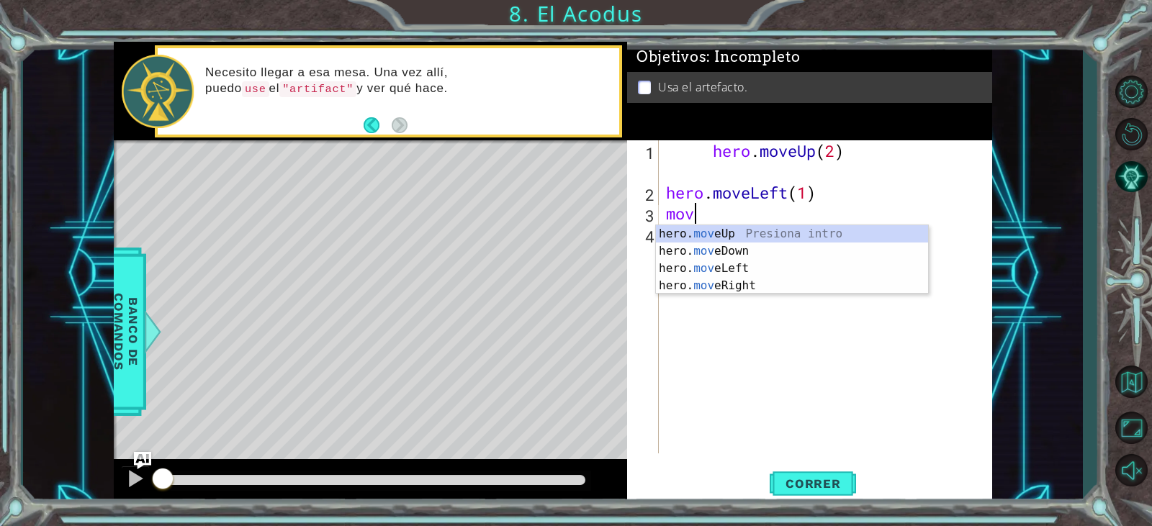
scroll to position [0, 1]
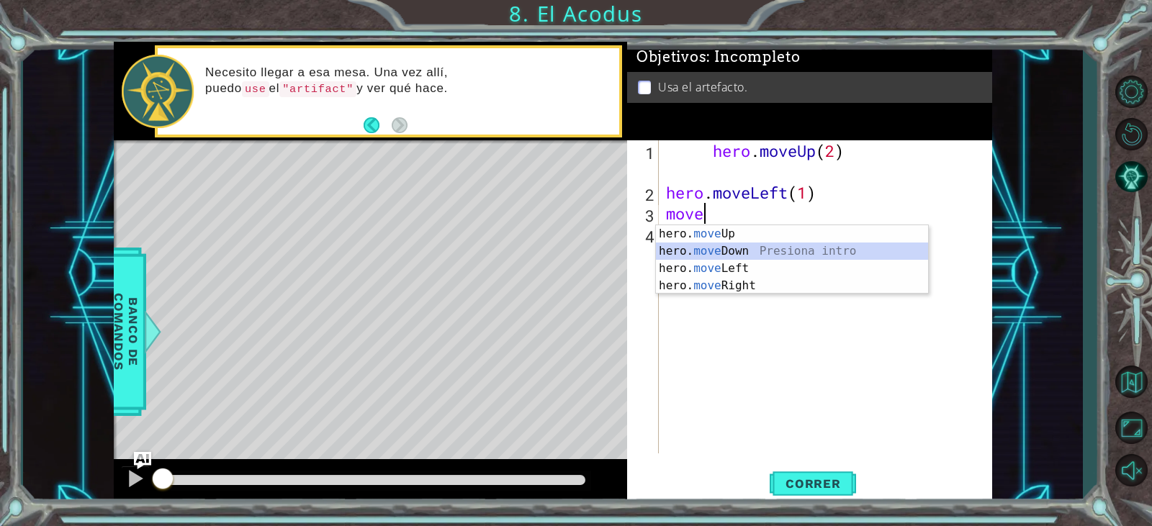
click at [794, 244] on div "hero. move Up Presiona intro hero. move Down Presiona intro hero. move Left Pre…" at bounding box center [792, 277] width 272 height 104
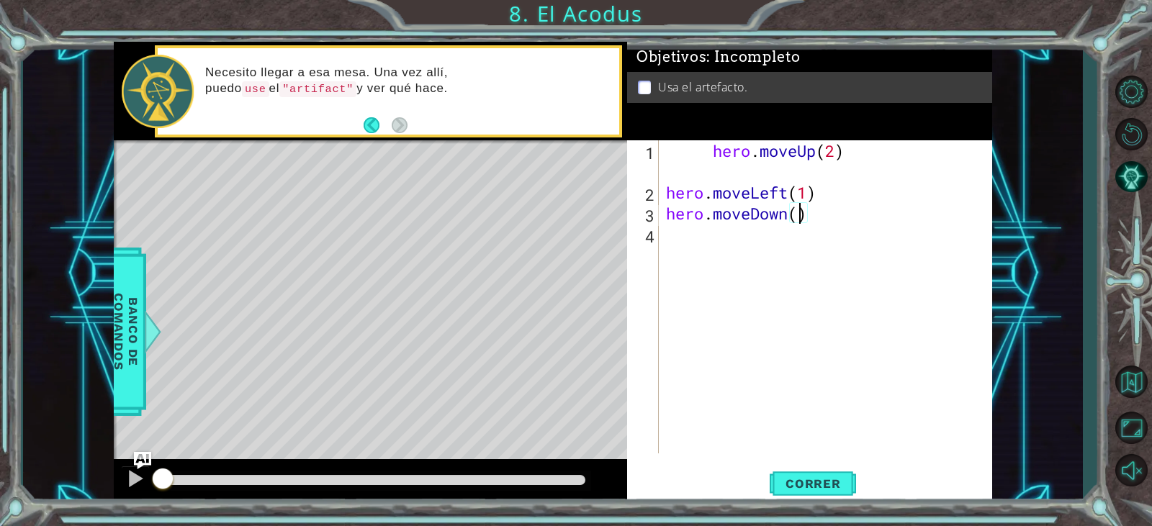
type textarea "hero.moveDown(3)"
click at [772, 242] on div "hero . moveUp ( 2 ) hero . moveLeft ( 1 ) hero . moveDown ( 3 )" at bounding box center [829, 328] width 332 height 376
type textarea ","
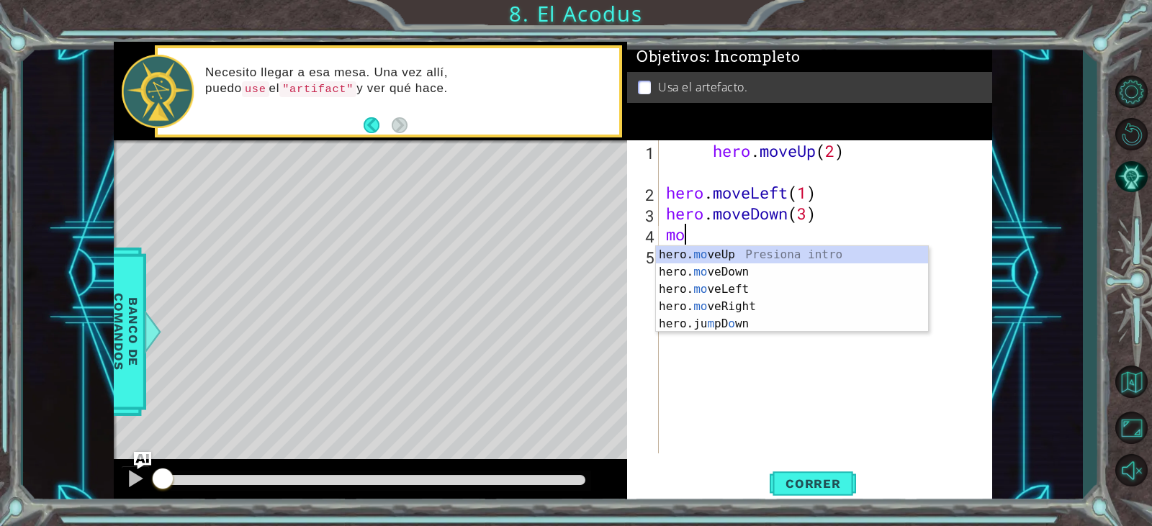
scroll to position [0, 1]
click at [783, 290] on div "hero. move Up Presiona intro hero. move Down Presiona intro hero. move Left Pre…" at bounding box center [792, 298] width 272 height 104
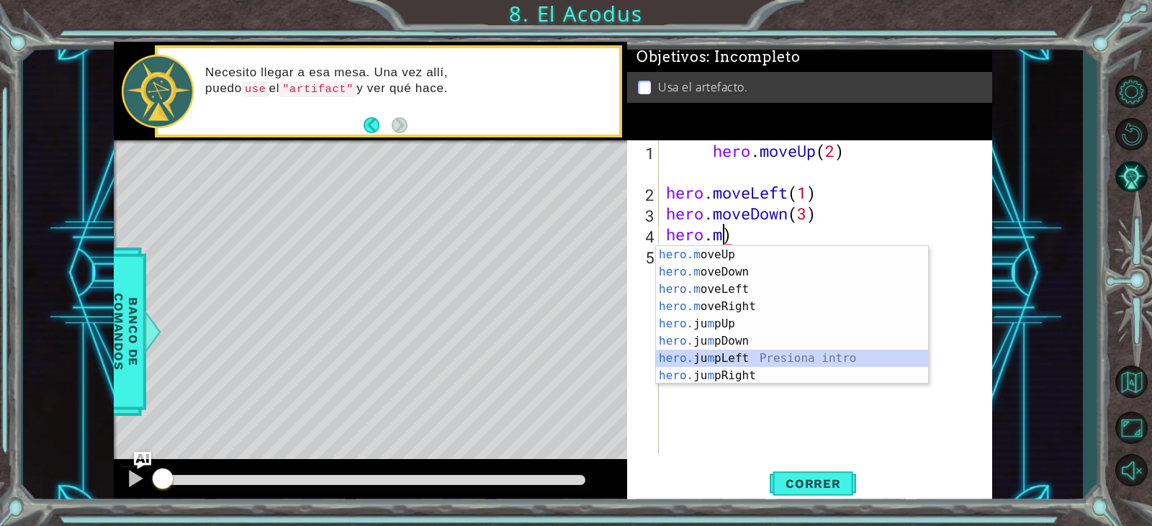
click at [837, 354] on div "hero.m oveUp Presiona intro hero.m oveDown Presiona intro hero.m oveLeft Presio…" at bounding box center [792, 332] width 272 height 173
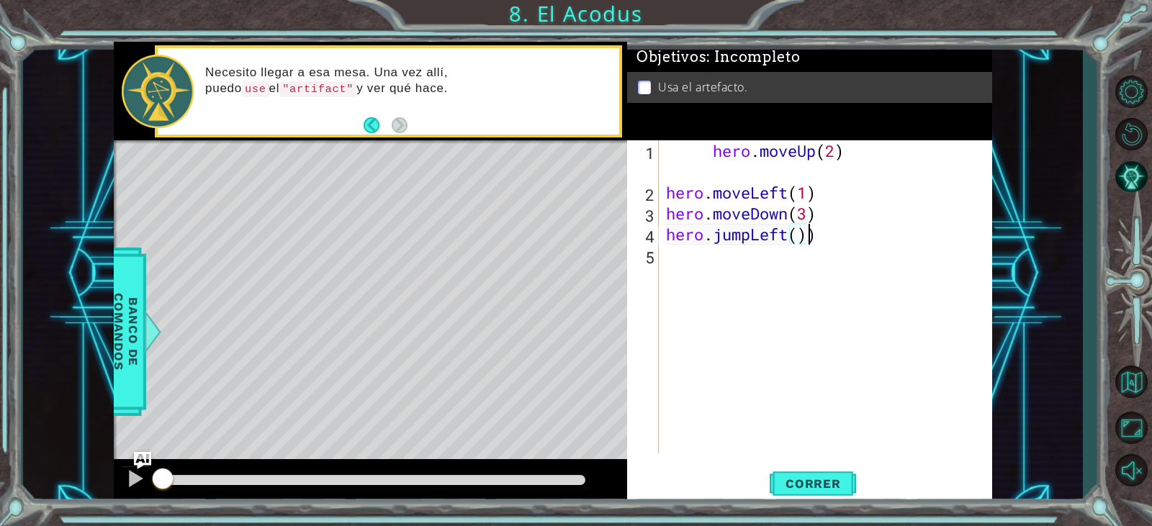
click at [837, 242] on div "hero . moveUp ( 2 ) hero . moveLeft ( 1 ) hero . moveDown ( 3 ) hero . jumpLeft…" at bounding box center [829, 328] width 332 height 376
type textarea "hero.jumpLeft(1)"
click at [809, 264] on div "hero . moveUp ( 2 ) hero . moveLeft ( 1 ) hero . moveDown ( 3 ) hero . jumpLeft…" at bounding box center [829, 328] width 332 height 376
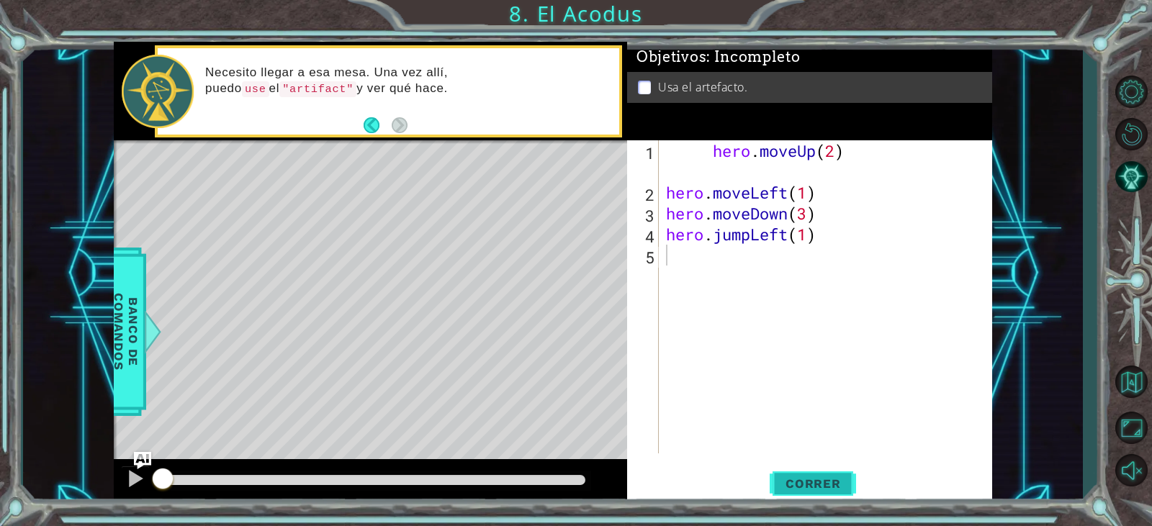
click at [820, 489] on span "Correr" at bounding box center [813, 484] width 84 height 14
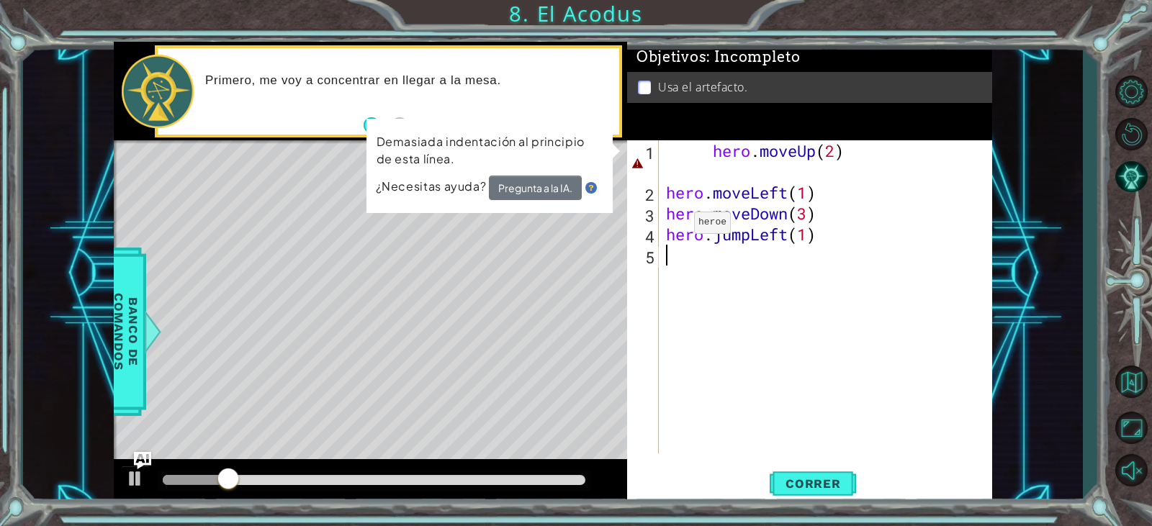
click at [549, 207] on div "Demasiada indentación al principio de esta línea. ¿Necesitas ayuda? Pregunta a …" at bounding box center [490, 166] width 246 height 94
click at [836, 158] on div "hero . moveUp ( 2 ) hero . moveLeft ( 1 ) hero . moveDown ( 3 ) hero . jumpLeft…" at bounding box center [829, 328] width 332 height 376
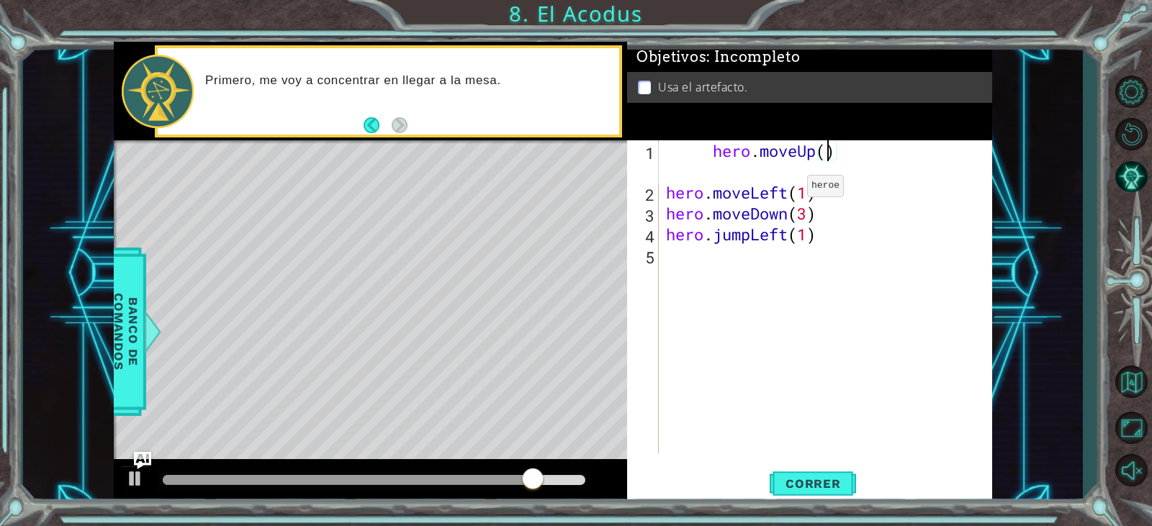
click at [787, 189] on div "hero . moveUp ( ) hero . moveLeft ( 1 ) hero . moveDown ( 3 ) hero . jumpLeft (…" at bounding box center [829, 328] width 332 height 376
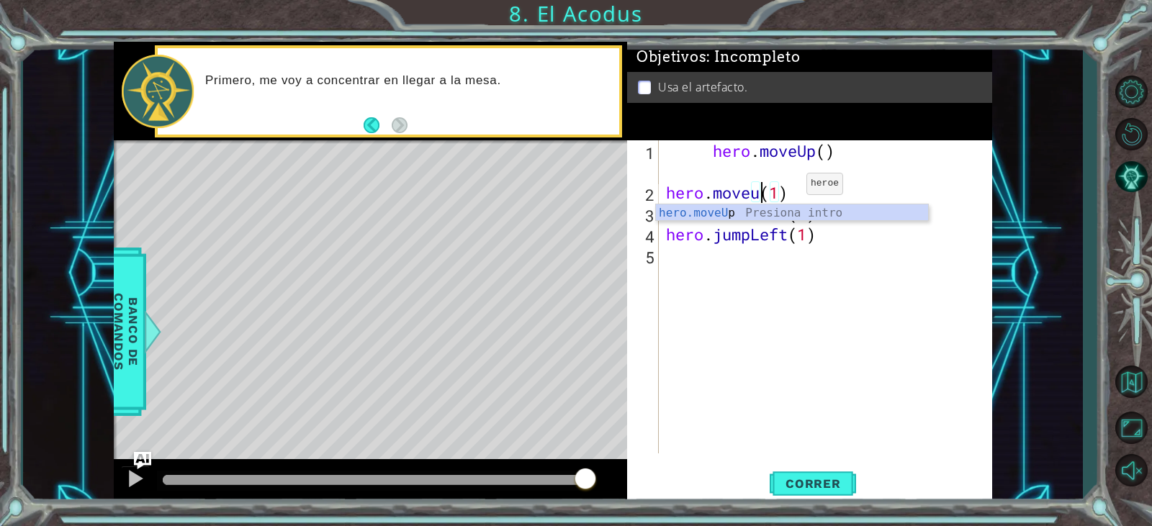
scroll to position [0, 5]
click at [819, 158] on div "hero . moveUp ( ) hero . moveup ( 1 ) hero . moveDown ( 3 ) hero . jumpLeft ( 1…" at bounding box center [829, 328] width 332 height 376
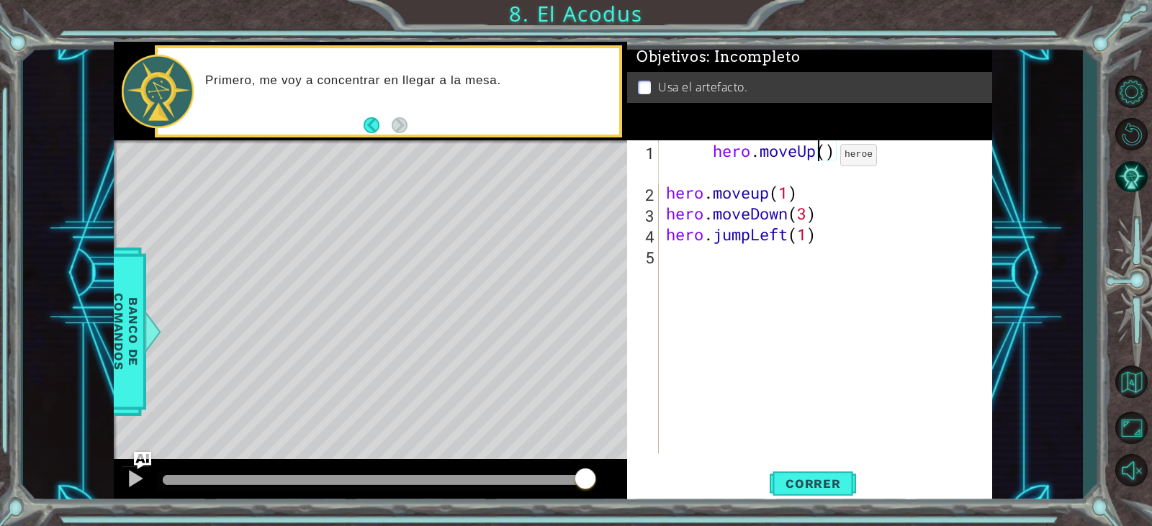
click at [819, 158] on div "hero . moveUp ( ) hero . moveup ( 1 ) hero . moveDown ( 3 ) hero . jumpLeft ( 1…" at bounding box center [829, 328] width 332 height 376
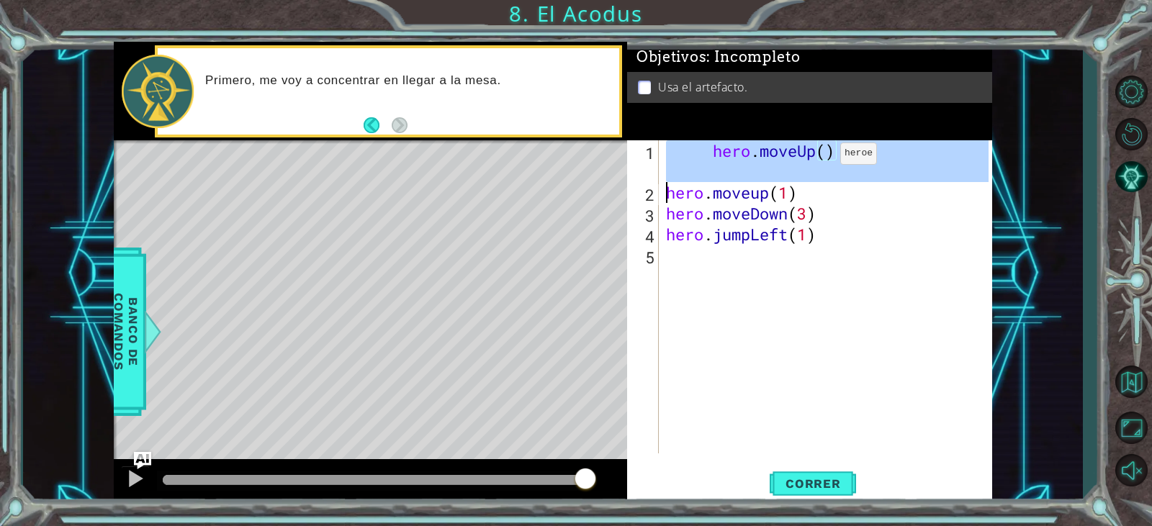
click at [819, 157] on div "hero . moveUp ( ) hero . moveup ( 1 ) hero . moveDown ( 3 ) hero . jumpLeft ( 1…" at bounding box center [829, 328] width 332 height 376
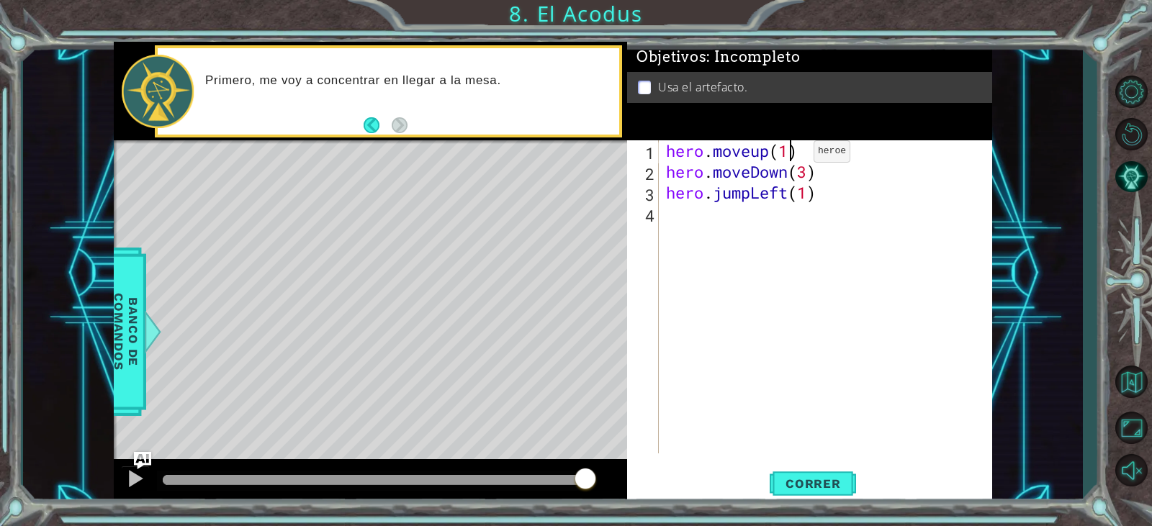
click at [792, 155] on div "hero . moveup ( 1 ) hero . moveDown ( 3 ) hero . jumpLeft ( 1 )" at bounding box center [829, 317] width 332 height 355
click at [810, 169] on div "hero . moveup ( 2 ) hero . moveDown ( 3 ) hero . jumpLeft ( 1 )" at bounding box center [829, 317] width 332 height 355
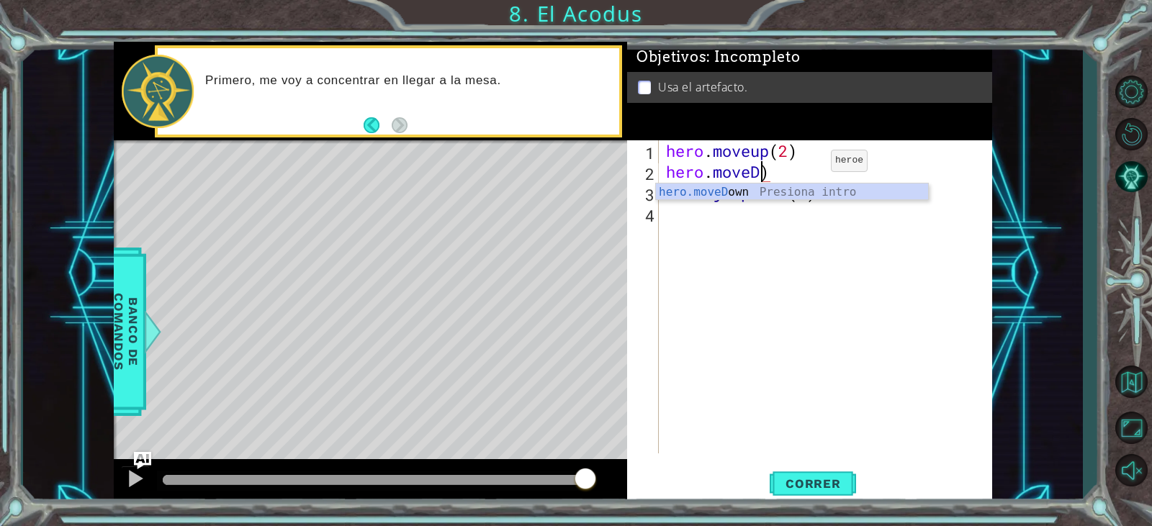
scroll to position [0, 4]
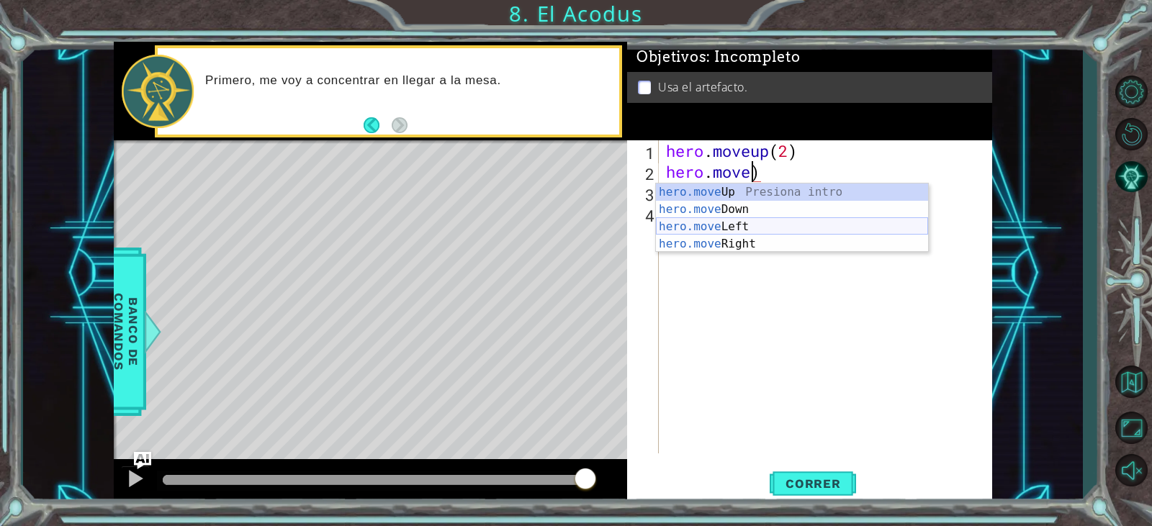
click at [737, 230] on div "hero.move Up Presiona intro hero.move Down Presiona intro hero.move Left Presio…" at bounding box center [792, 236] width 272 height 104
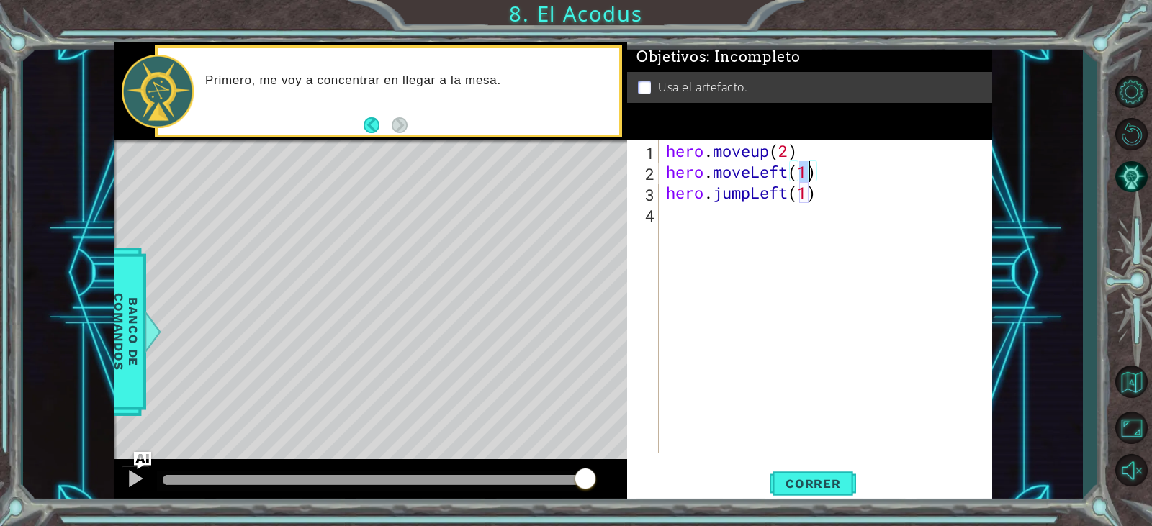
click at [832, 197] on div "hero . moveup ( 2 ) hero . moveLeft ( 1 ) hero . jumpLeft ( 1 )" at bounding box center [829, 317] width 332 height 355
click at [787, 197] on div "hero . moveup ( 2 ) hero . moveLeft ( 1 ) hero . jumpLeft ( 1 )" at bounding box center [829, 317] width 332 height 355
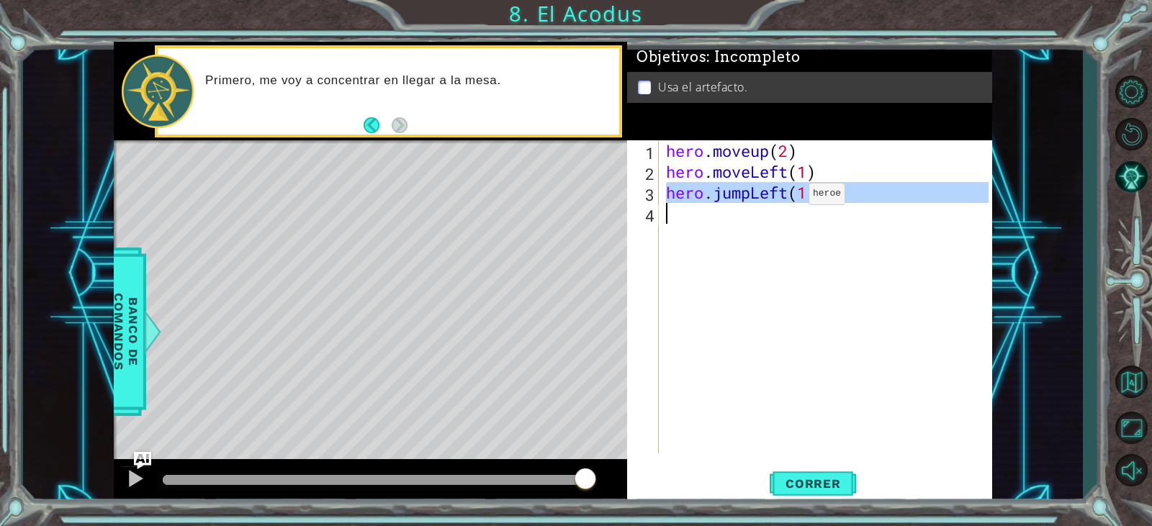
click at [787, 197] on div "hero . moveup ( 2 ) hero . moveLeft ( 1 ) hero . jumpLeft ( 1 )" at bounding box center [829, 317] width 332 height 355
type textarea "hero.jumpLeft(1)"
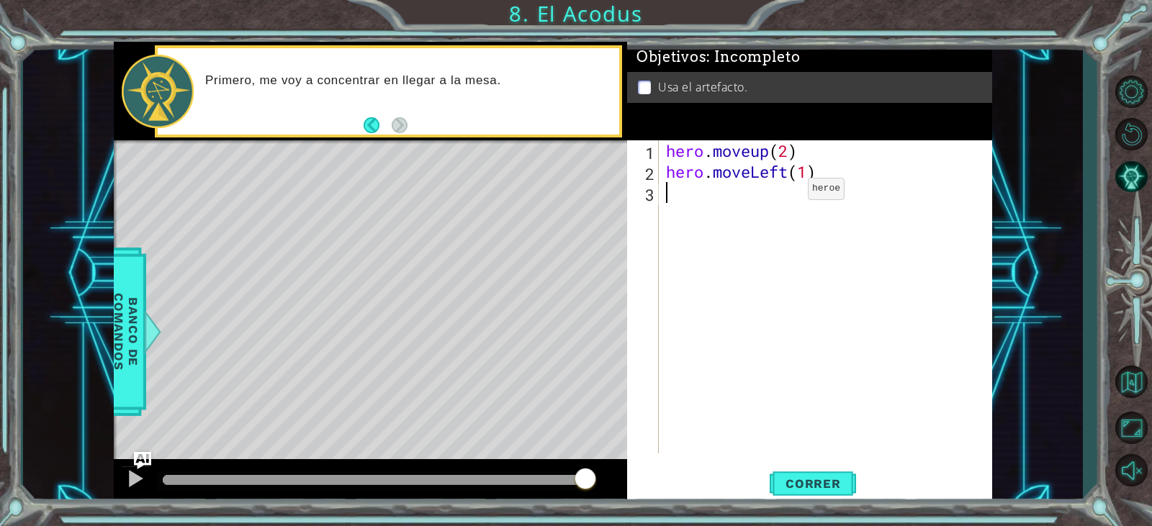
scroll to position [0, 0]
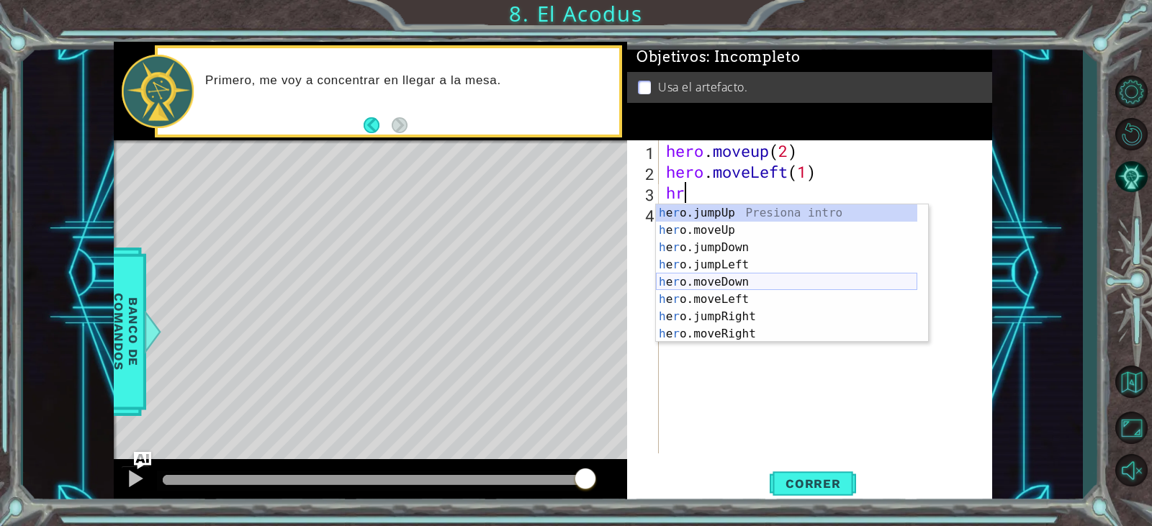
click at [714, 286] on div "h e r o.jumpUp Presiona intro h e r o.moveUp Presiona intro h e r o.jumpDown Pr…" at bounding box center [786, 291] width 261 height 173
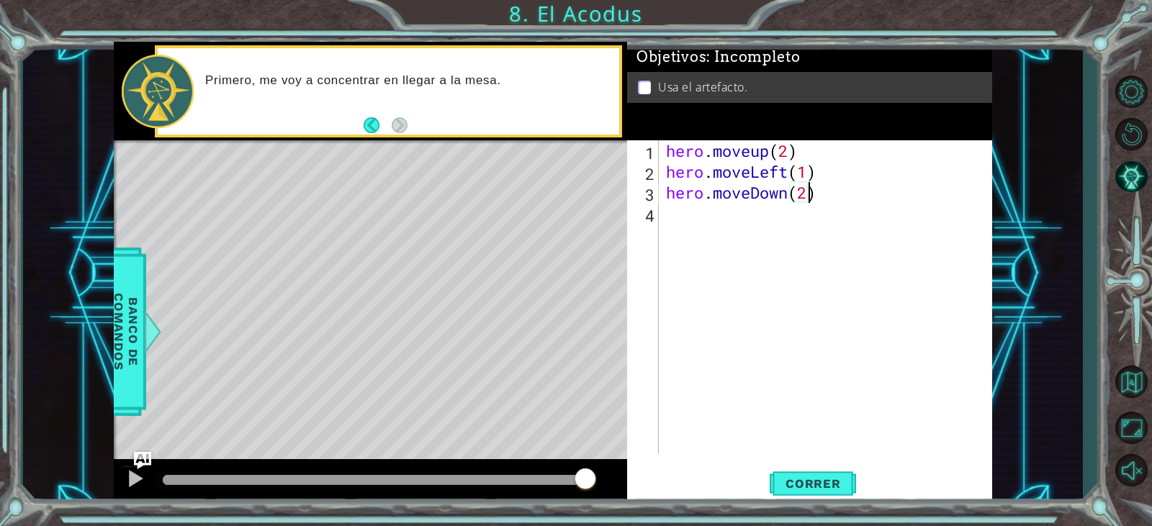
scroll to position [0, 6]
click at [809, 488] on span "Correr" at bounding box center [813, 484] width 84 height 14
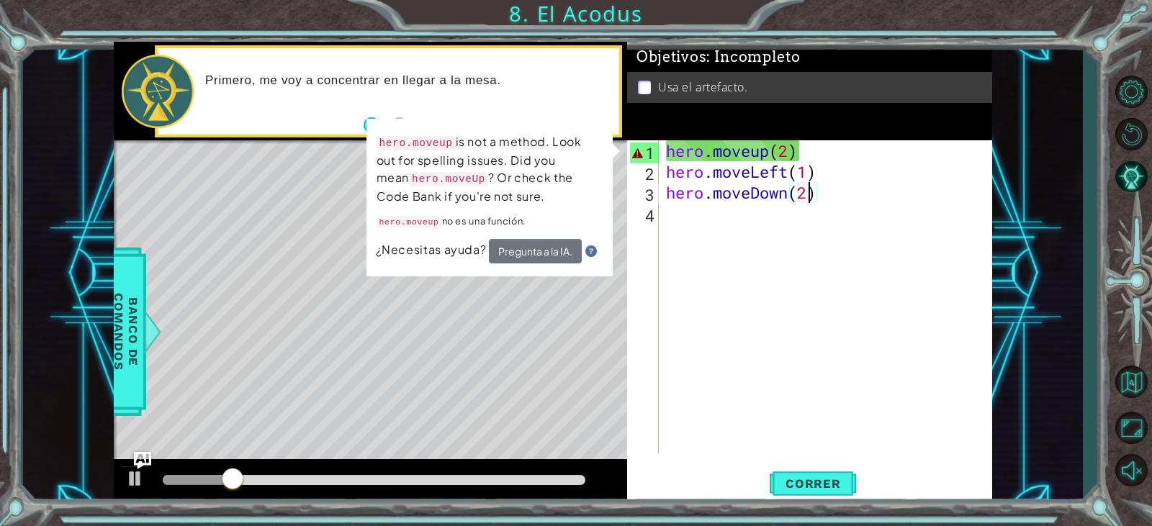
click at [554, 283] on div "Level Map" at bounding box center [446, 352] width 665 height 424
click at [507, 312] on div "Level Map" at bounding box center [446, 352] width 665 height 424
click at [507, 311] on div "Level Map" at bounding box center [446, 352] width 665 height 424
drag, startPoint x: 507, startPoint y: 311, endPoint x: 848, endPoint y: 513, distance: 395.8
click at [511, 318] on div "Level Map" at bounding box center [446, 352] width 665 height 424
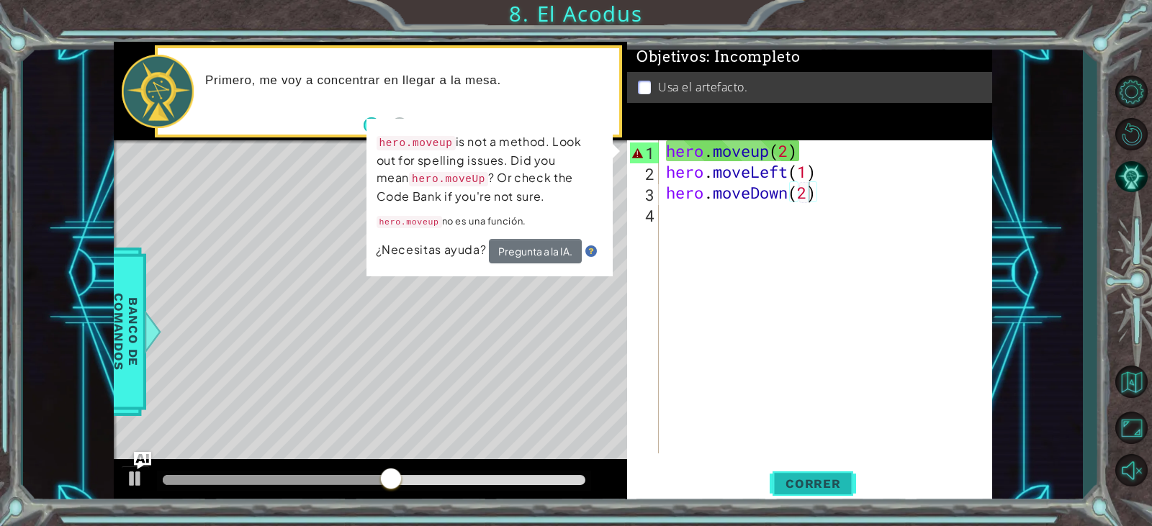
click at [828, 477] on span "Correr" at bounding box center [813, 484] width 84 height 14
click at [825, 477] on span "Correr" at bounding box center [813, 484] width 84 height 14
click at [832, 156] on div "hero . moveup ( 2 ) hero . moveLeft ( 1 ) hero . moveDown ( 2 )" at bounding box center [829, 317] width 332 height 355
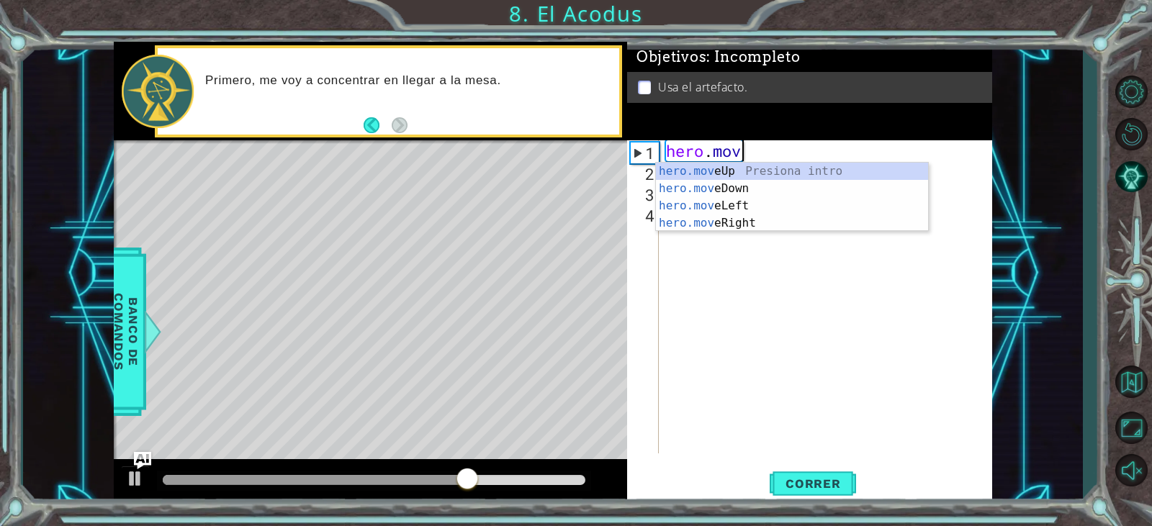
scroll to position [0, 2]
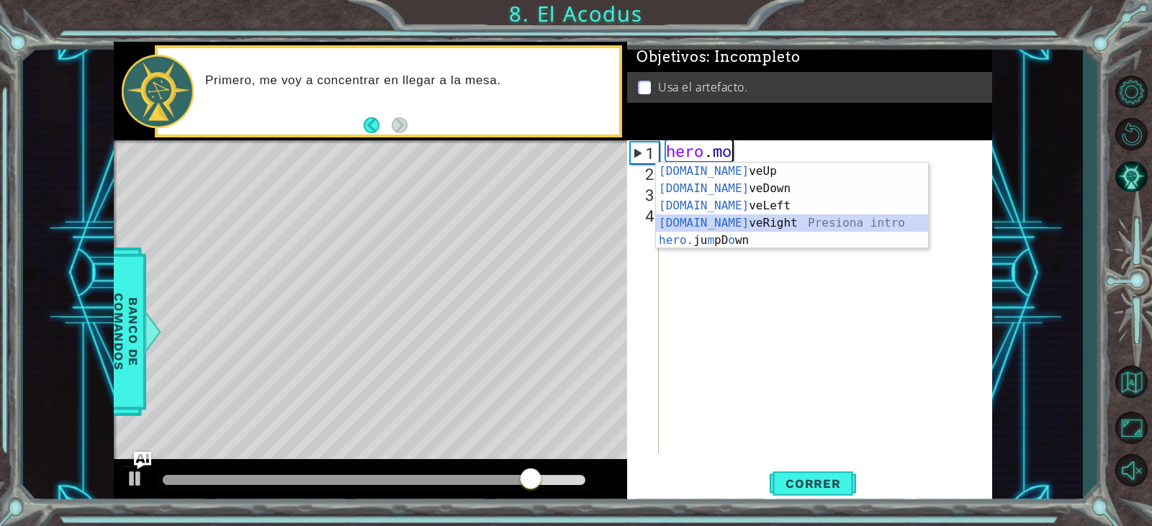
click at [832, 219] on div "[DOMAIN_NAME] veUp Presiona intro [DOMAIN_NAME] veDown Presiona intro [DOMAIN_N…" at bounding box center [792, 223] width 272 height 121
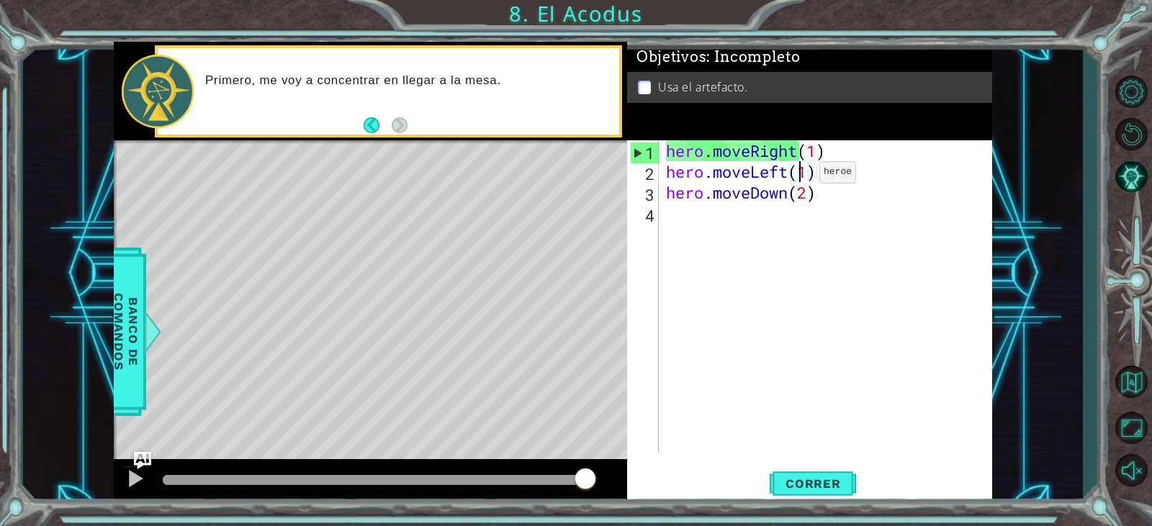
click at [798, 176] on div "hero . moveRight ( 1 ) hero . moveLeft ( 1 ) hero . moveDown ( 2 )" at bounding box center [829, 317] width 332 height 355
click at [789, 174] on div "hero . moveRight ( 1 ) hero . moveLeft ( 1 ) hero . moveDown ( 2 )" at bounding box center [829, 317] width 332 height 355
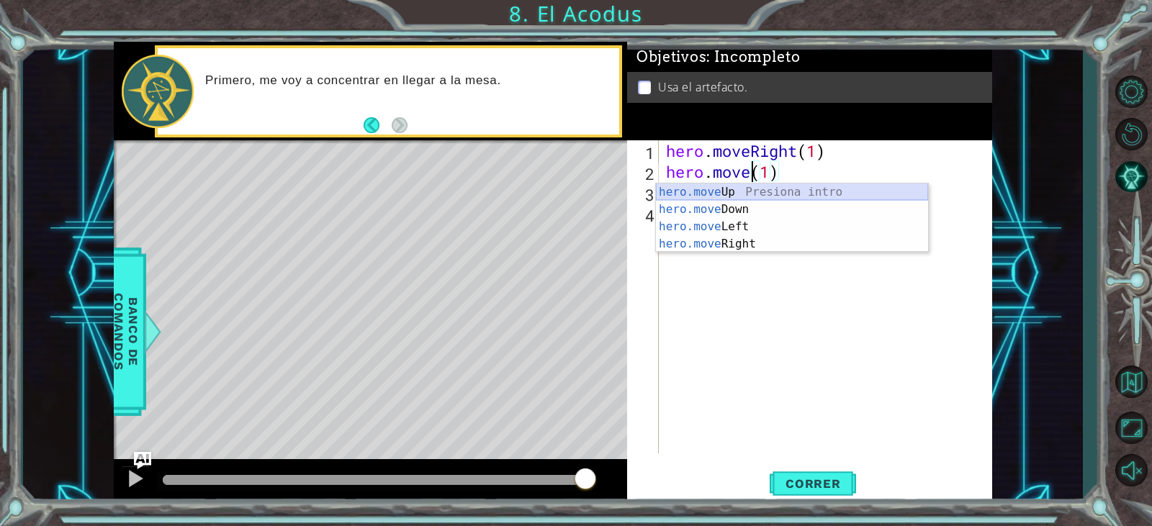
click at [812, 196] on div "hero.move Up Presiona intro hero.move Down Presiona intro hero.move Left Presio…" at bounding box center [792, 236] width 272 height 104
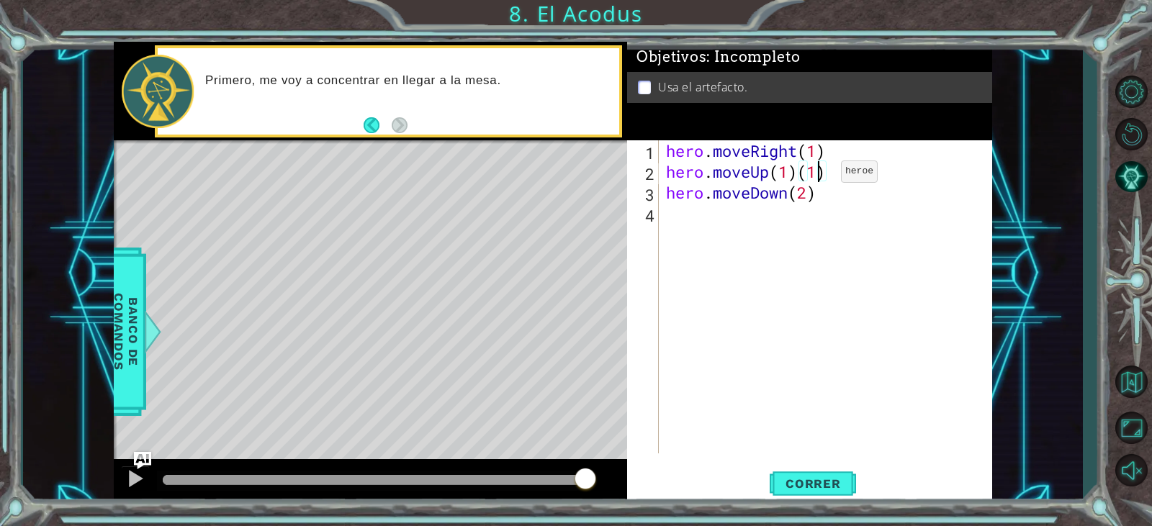
click at [819, 175] on div "hero . moveRight ( 1 ) hero . moveUp ( 1 ) ( 1 ) hero . moveDown ( 2 )" at bounding box center [829, 317] width 332 height 355
click at [835, 171] on div "hero . moveRight ( 1 ) hero . moveUp ( 1 ) ( 1 ) hero . moveDown ( 2 )" at bounding box center [829, 317] width 332 height 355
type textarea "hero.moveUp(2)"
click at [837, 205] on div "hero . moveRight ( 1 ) hero . moveUp ( 2 ) hero . moveDown ( 2 )" at bounding box center [829, 317] width 332 height 355
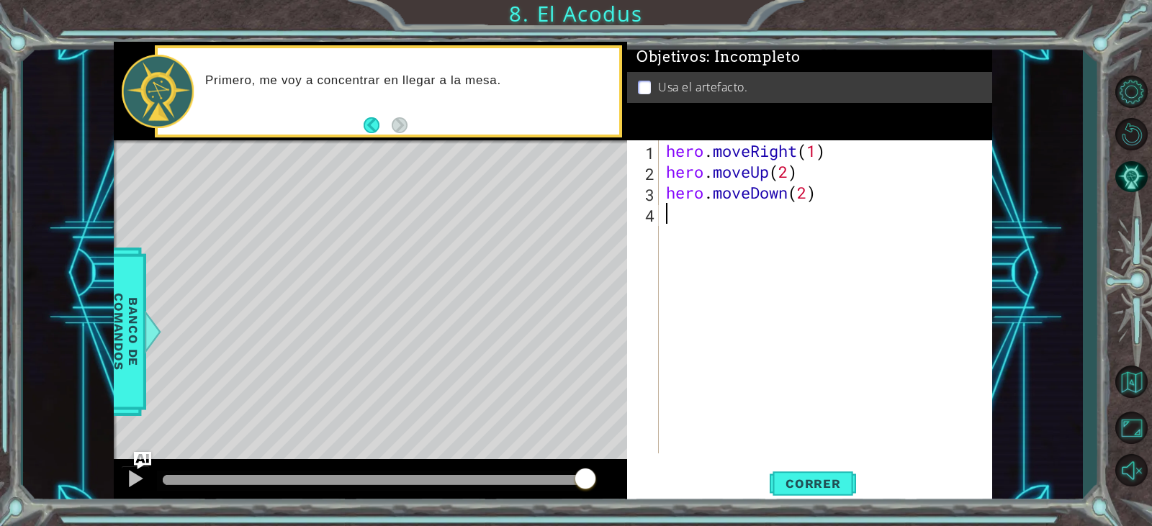
scroll to position [0, 0]
click at [835, 203] on div "hero . moveRight ( 1 ) hero . moveUp ( 2 ) hero . moveDown ( 2 )" at bounding box center [829, 317] width 332 height 355
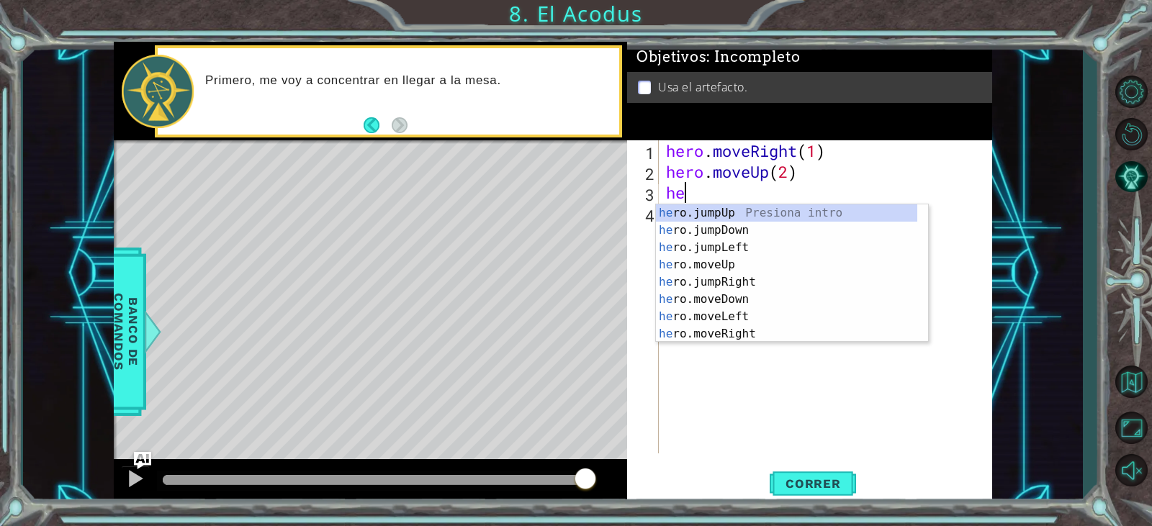
type textarea "h"
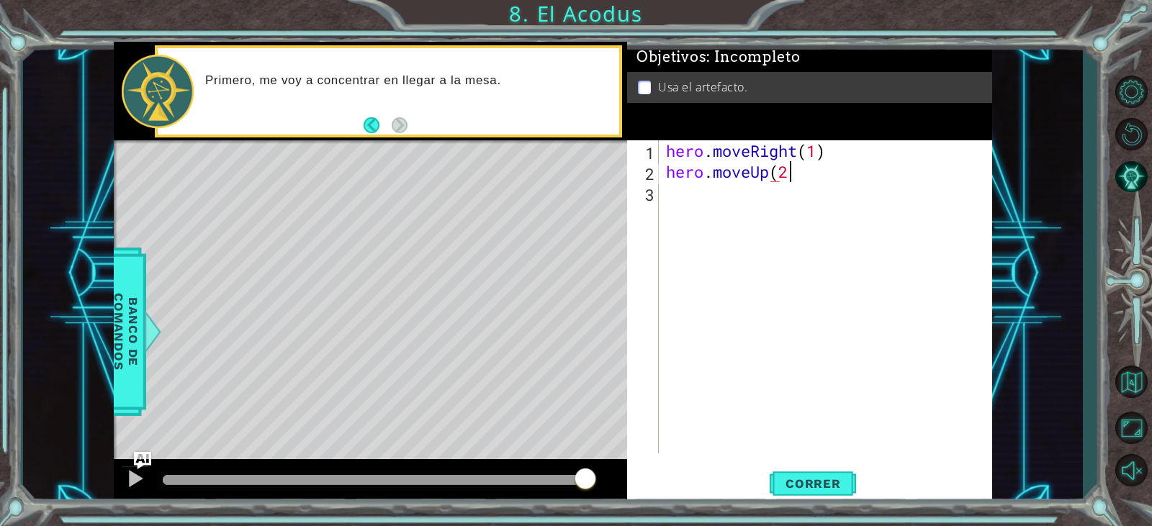
scroll to position [0, 5]
click at [801, 480] on span "Correr" at bounding box center [813, 484] width 84 height 14
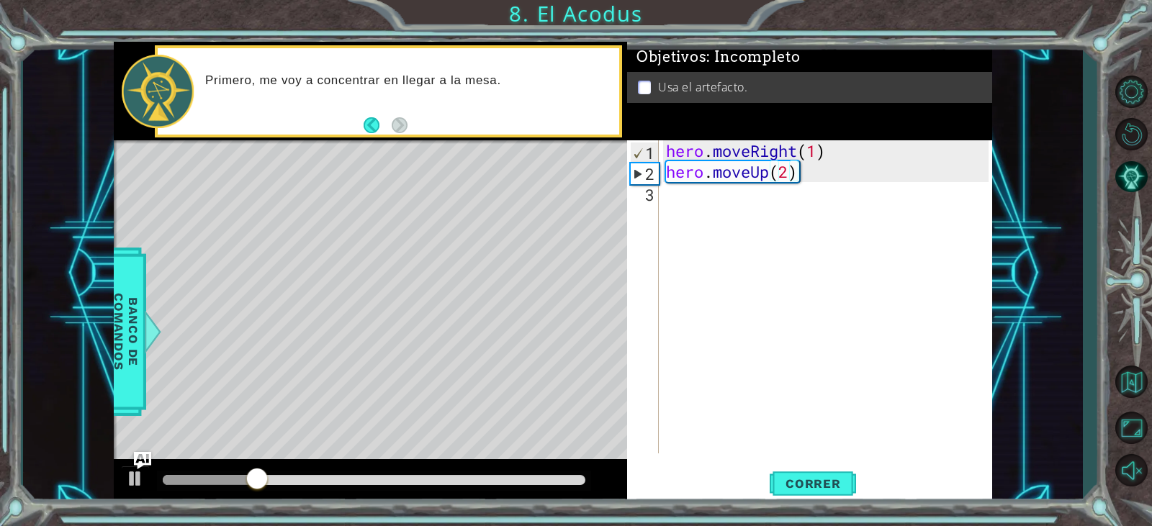
drag, startPoint x: 565, startPoint y: 312, endPoint x: 428, endPoint y: 298, distance: 137.5
click at [428, 298] on div "Level Map" at bounding box center [446, 352] width 665 height 424
click at [807, 177] on div "hero . moveRight ( 1 ) hero . moveUp ( 2 )" at bounding box center [829, 317] width 332 height 355
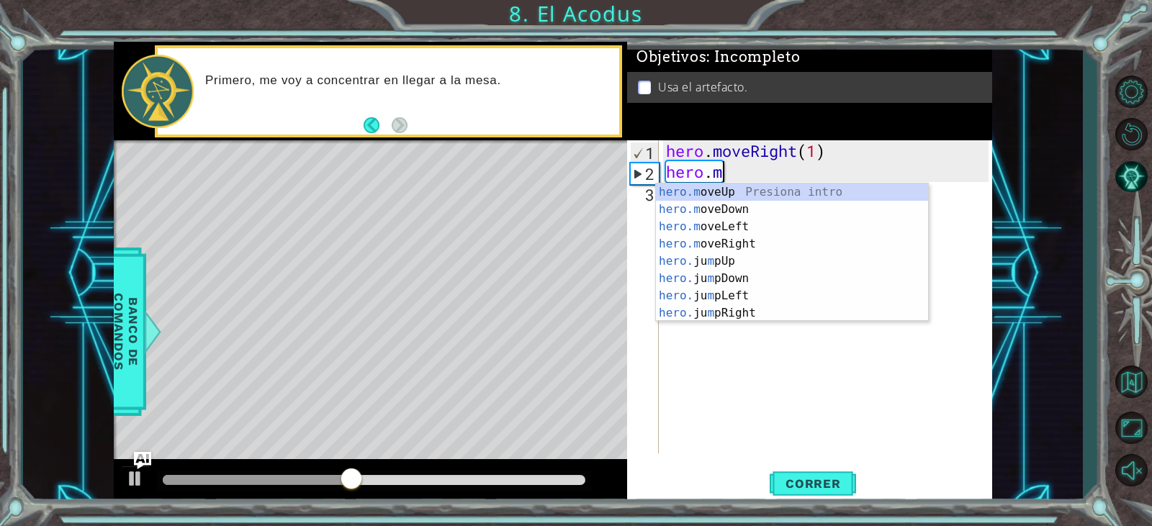
scroll to position [0, 0]
type textarea "h"
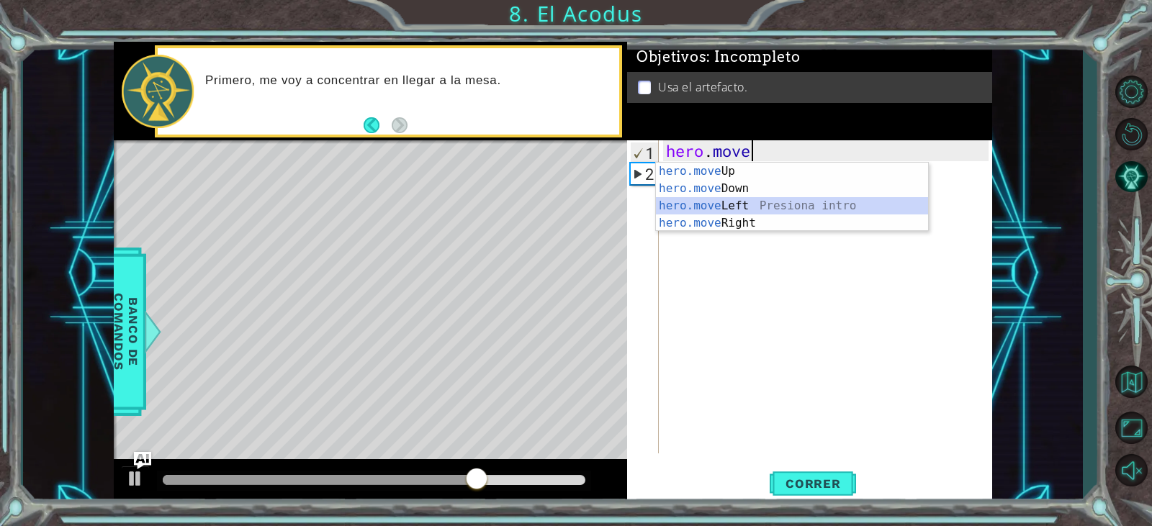
click at [793, 208] on div "hero.move Up Presiona intro hero.move Down Presiona intro hero.move Left Presio…" at bounding box center [792, 215] width 272 height 104
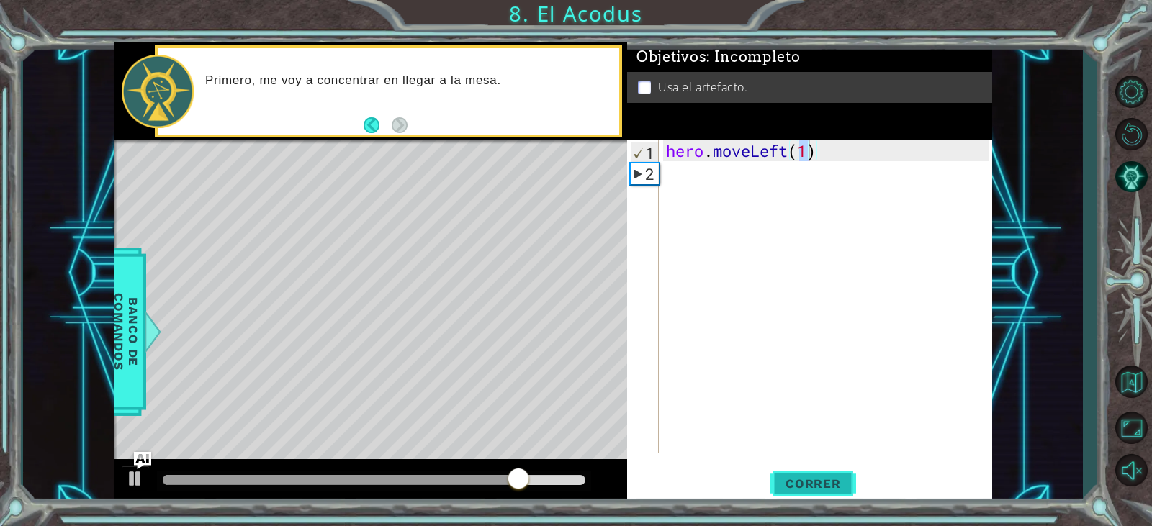
click at [796, 485] on span "Correr" at bounding box center [813, 484] width 84 height 14
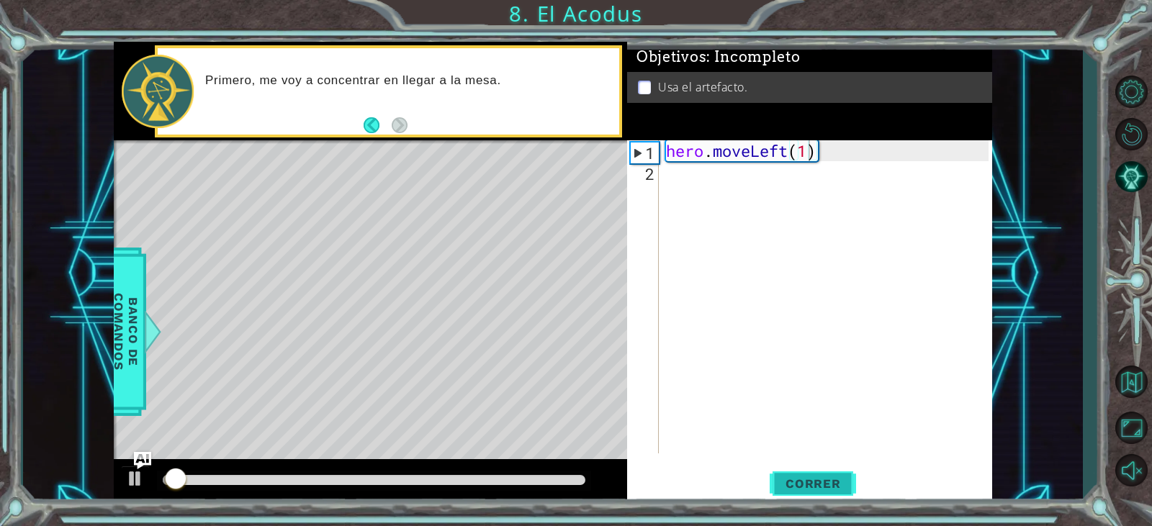
click at [796, 485] on span "Correr" at bounding box center [813, 484] width 84 height 14
click at [794, 153] on div "hero . moveLeft ( )" at bounding box center [829, 317] width 332 height 355
click at [802, 151] on div "hero . moveLeft ( )" at bounding box center [829, 317] width 332 height 355
click at [818, 154] on div "hero . moveLeft ( )" at bounding box center [829, 317] width 332 height 355
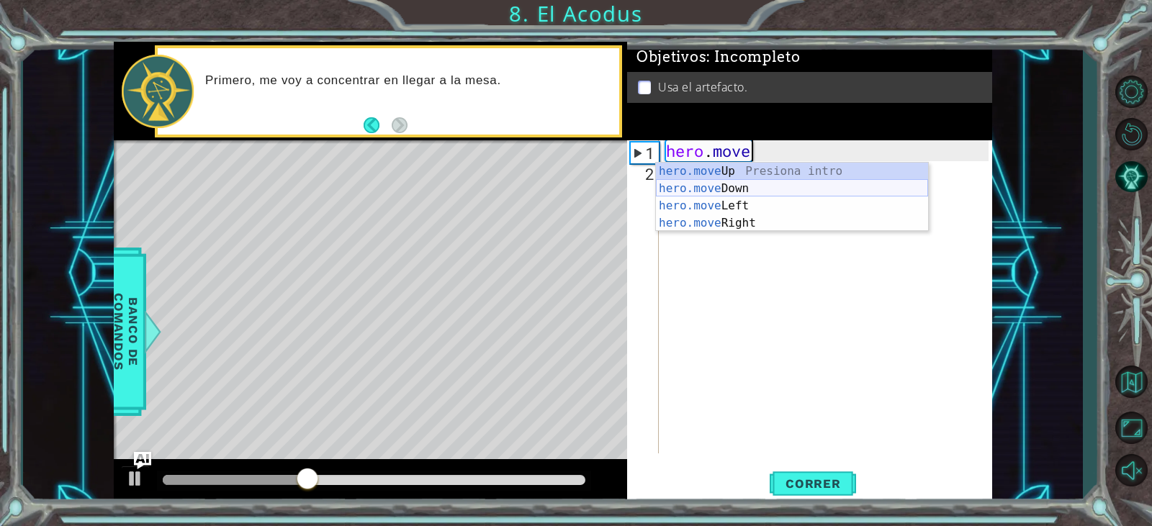
click at [803, 183] on div "hero.move Up Presiona intro hero.move Down Presiona intro hero.move Left Presio…" at bounding box center [792, 215] width 272 height 104
type textarea "hero.moveDown(1)"
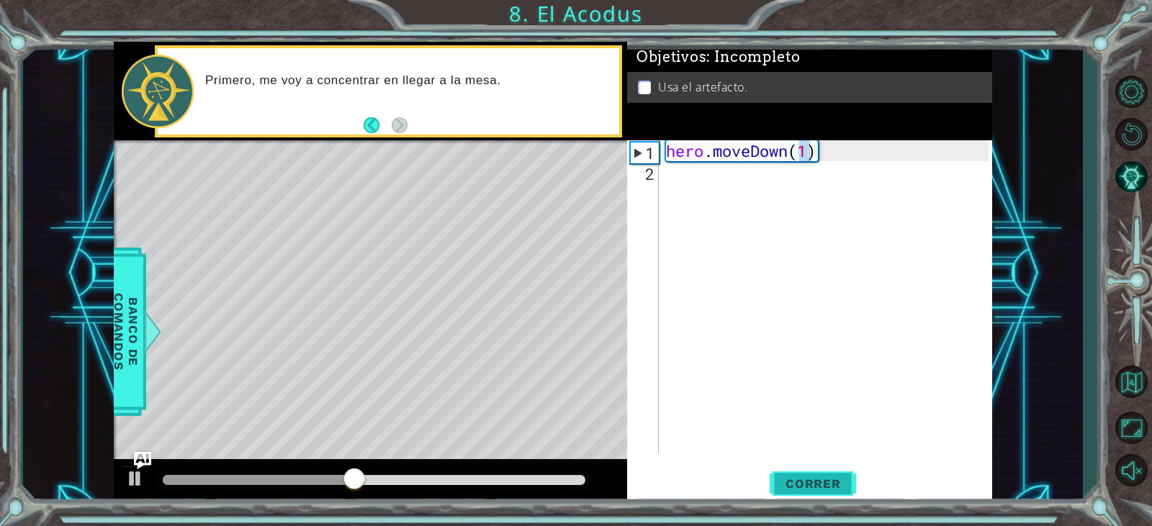
click at [819, 491] on span "Correr" at bounding box center [813, 484] width 84 height 14
click at [843, 168] on div "hero . moveDown ( 1 )" at bounding box center [829, 317] width 332 height 355
click at [814, 156] on div "hero . moveDown ( 1 )" at bounding box center [829, 317] width 332 height 355
click at [809, 154] on div "hero . moveDown ( 1 )" at bounding box center [829, 317] width 332 height 355
type textarea "hero.moveDown(2)"
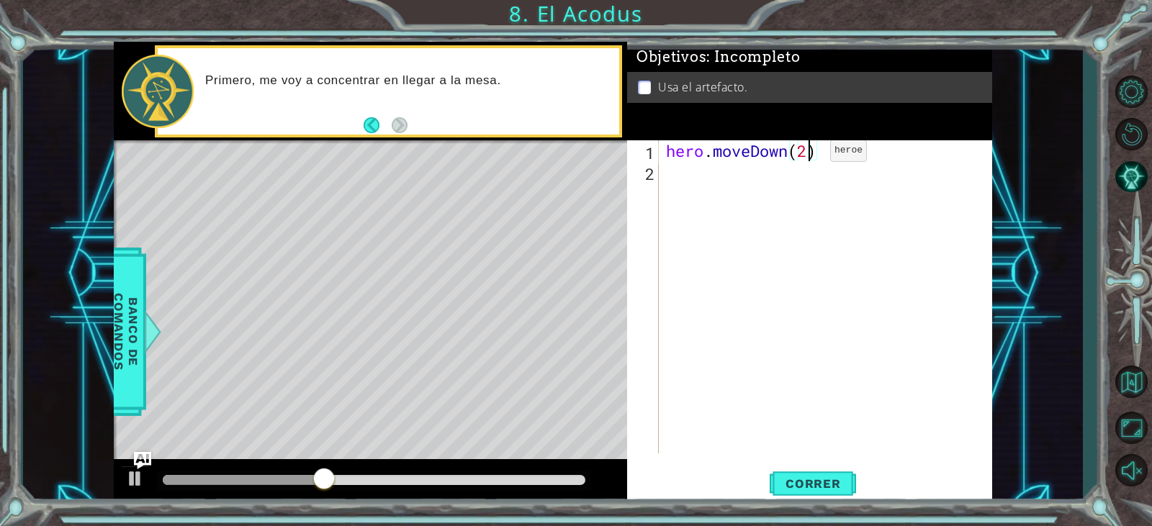
scroll to position [0, 6]
click at [789, 174] on div "hero . moveDown ( 2 )" at bounding box center [829, 317] width 332 height 355
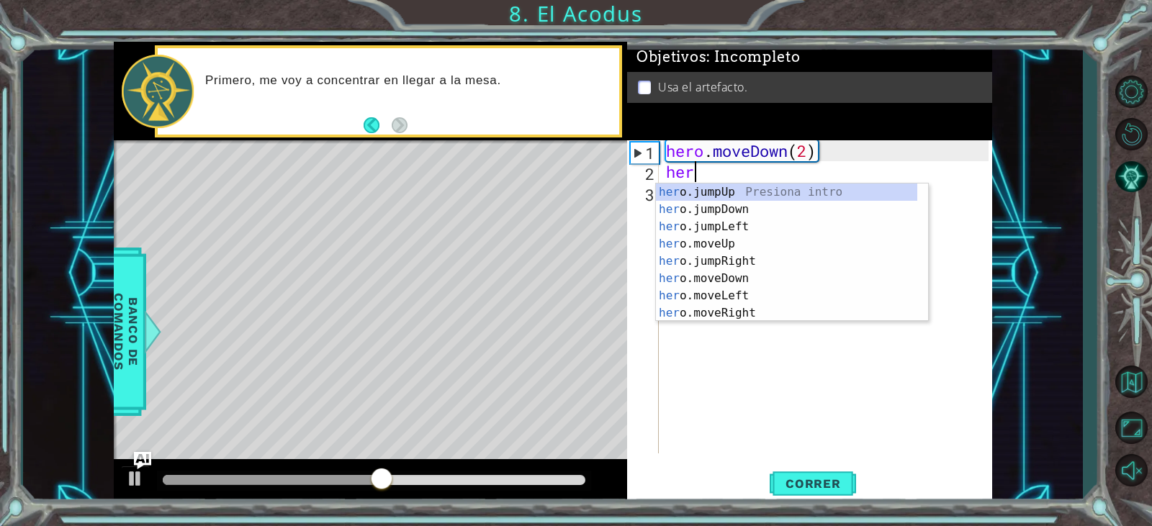
scroll to position [0, 1]
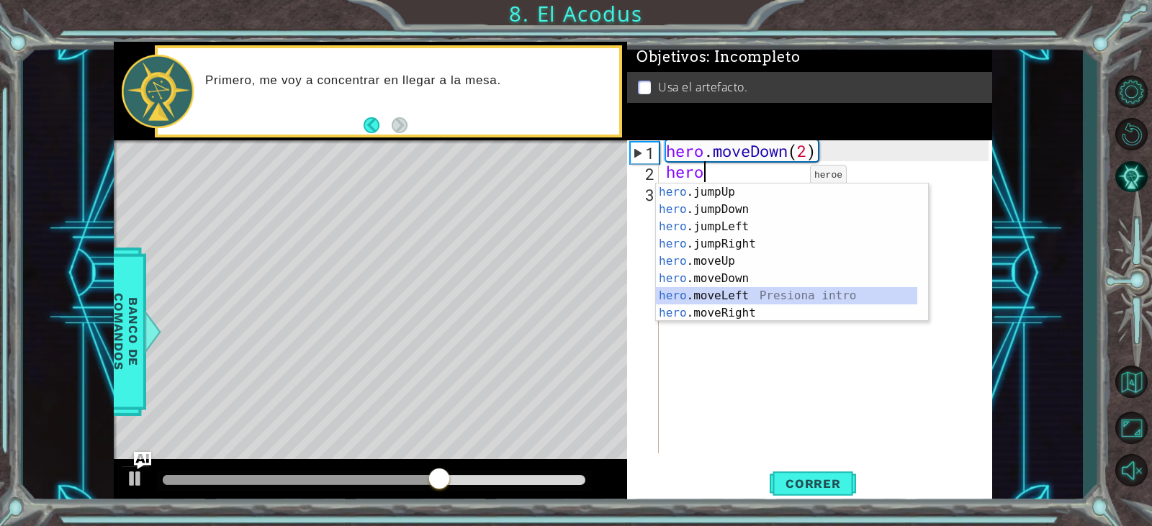
click at [764, 292] on div "hero .jumpUp Presiona intro hero .jumpDown Presiona intro hero .jumpLeft Presio…" at bounding box center [786, 270] width 261 height 173
type textarea "hero.moveLeft(1)"
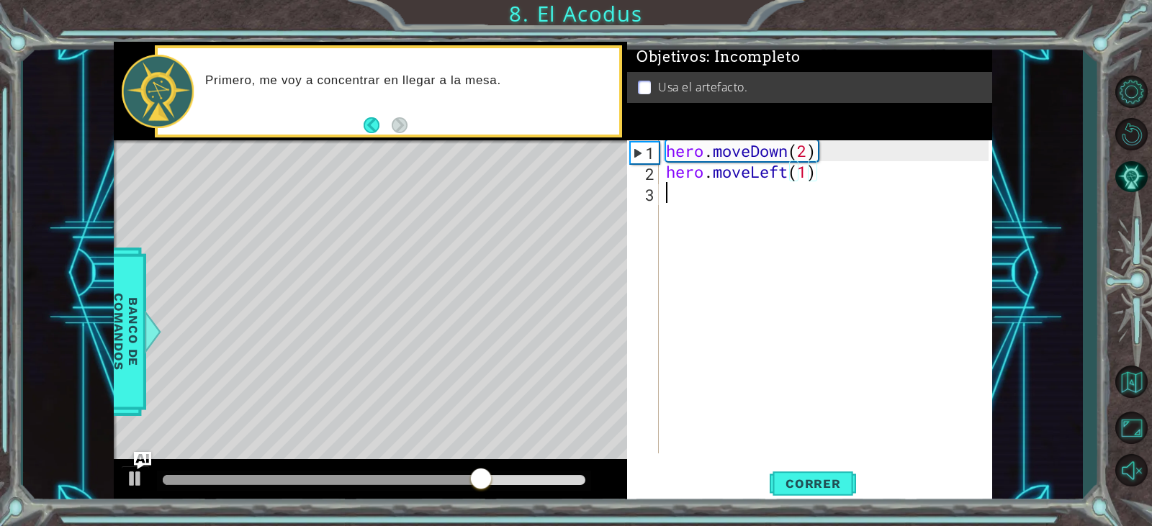
click at [727, 199] on div "hero . moveDown ( 2 ) hero . moveLeft ( 1 )" at bounding box center [829, 317] width 332 height 355
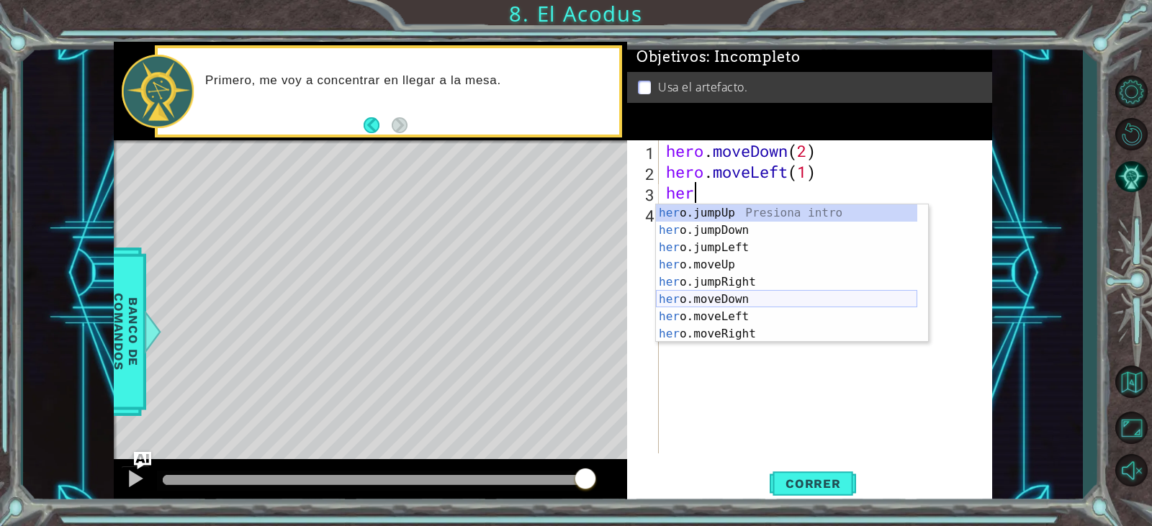
click at [737, 294] on div "her o.jumpUp Presiona intro her o.jumpDown Presiona intro her o.jumpLeft Presio…" at bounding box center [786, 291] width 261 height 173
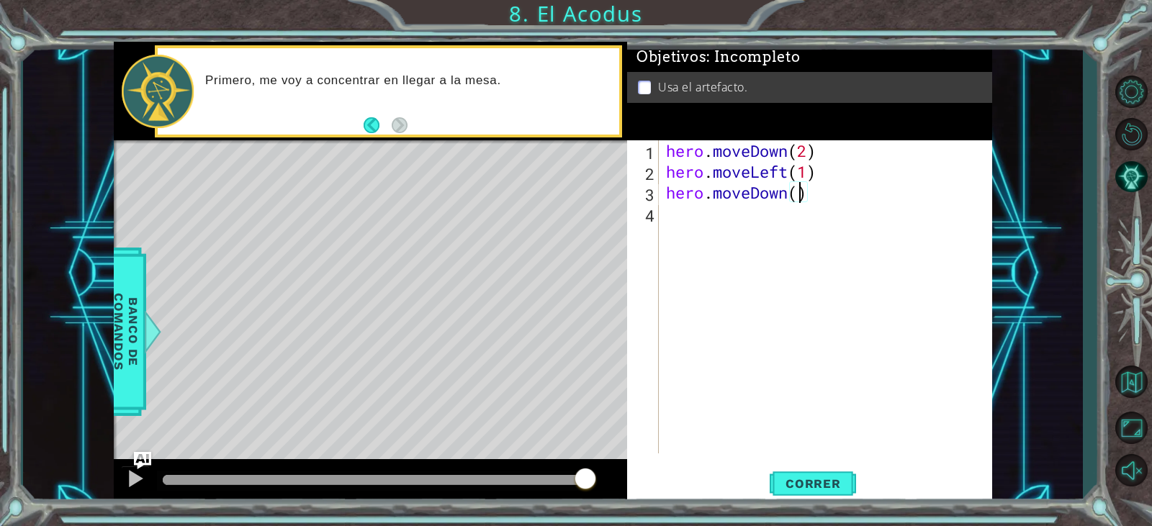
type textarea "hero.moveDown(2)"
click at [709, 223] on div "hero . moveDown ( 2 ) hero . moveLeft ( 1 ) hero . moveDown ( 2 )" at bounding box center [829, 317] width 332 height 355
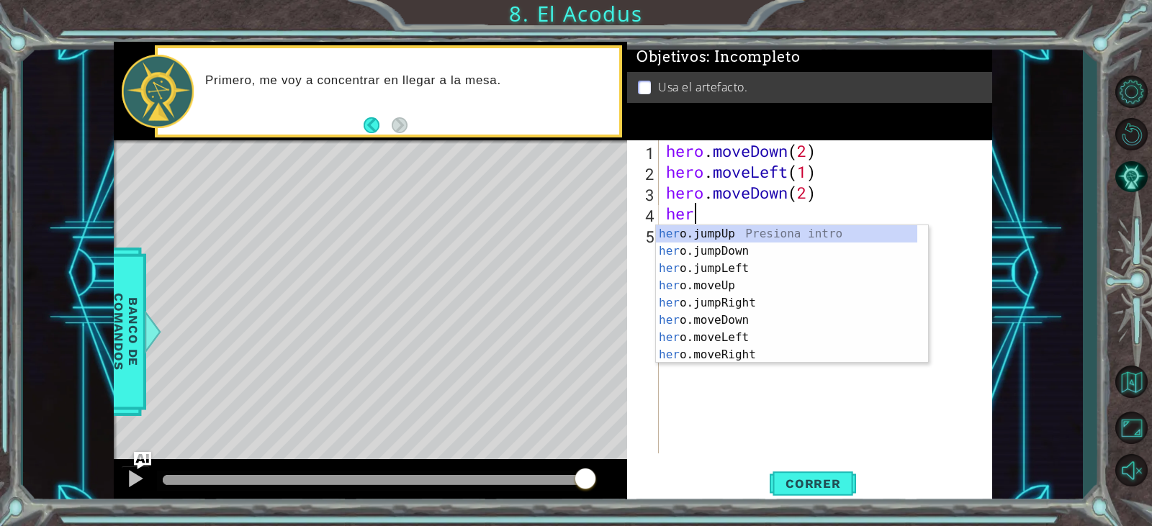
scroll to position [0, 1]
type textarea "hero"
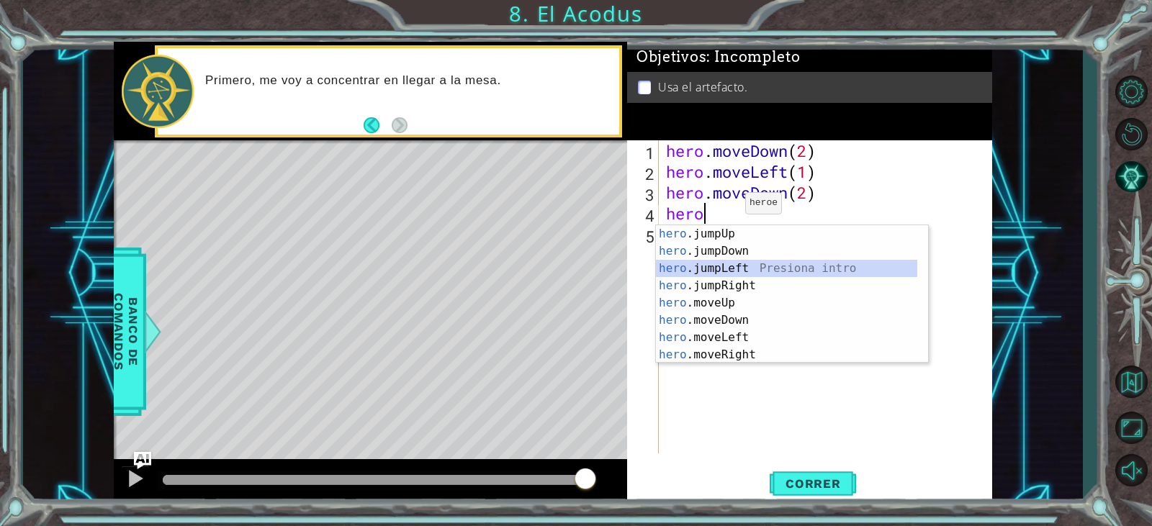
click at [740, 266] on div "hero .jumpUp Presiona intro hero .jumpDown Presiona intro hero .jumpLeft Presio…" at bounding box center [786, 311] width 261 height 173
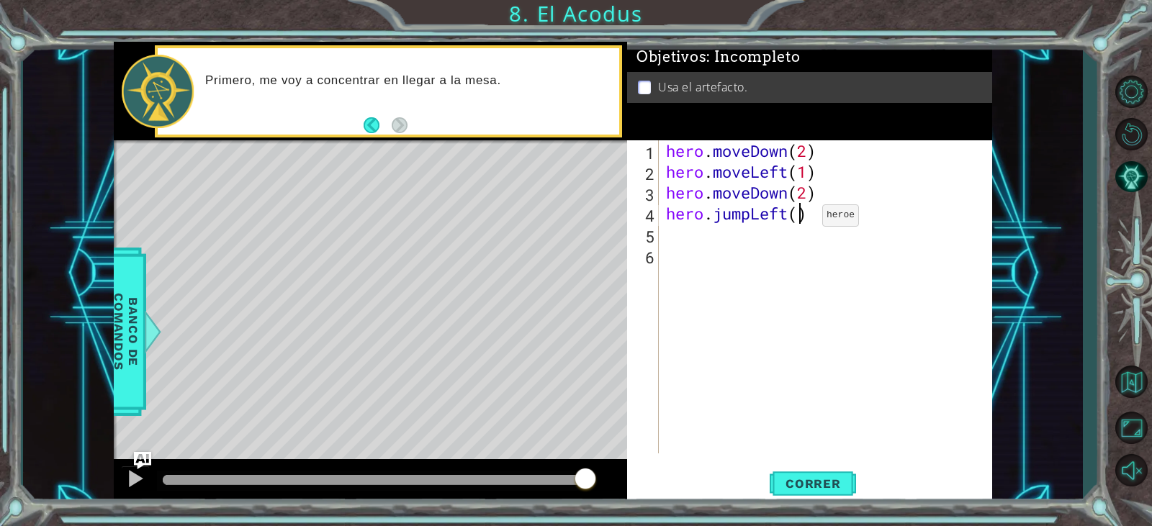
click at [801, 219] on div "hero . moveDown ( 2 ) hero . moveLeft ( 1 ) hero . moveDown ( 2 ) hero . jumpLe…" at bounding box center [829, 317] width 332 height 355
type textarea "hero.jumpLeft(1)"
click at [773, 240] on div "hero . moveDown ( 2 ) hero . moveLeft ( 1 ) hero . moveDown ( 2 ) hero . jumpLe…" at bounding box center [829, 317] width 332 height 355
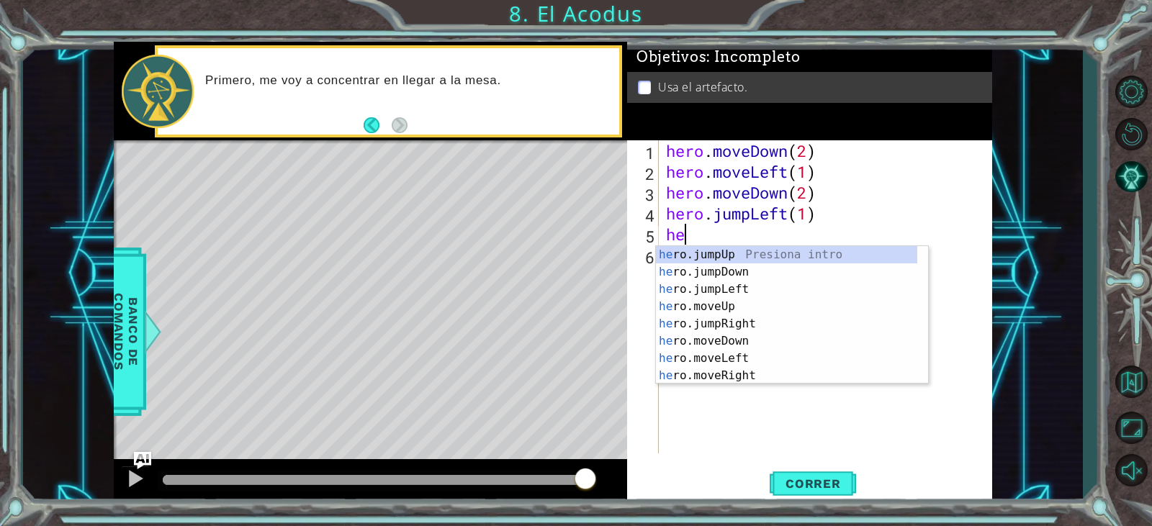
scroll to position [0, 1]
click at [796, 323] on div "hero .jumpUp Presiona intro hero .jumpDown Presiona intro hero .jumpLeft Presio…" at bounding box center [786, 332] width 261 height 173
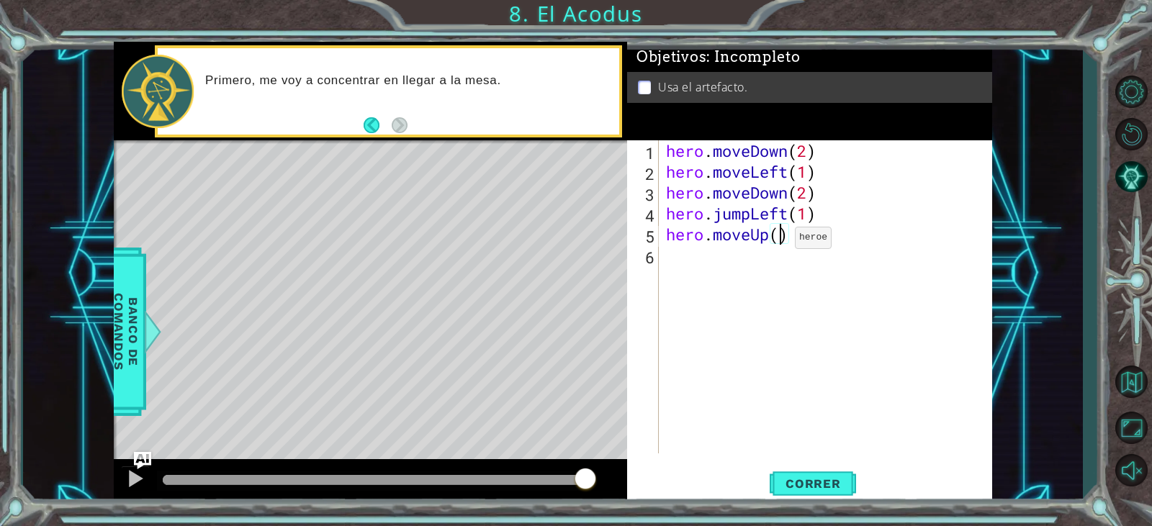
type textarea "hero.moveUp(2)"
click at [761, 264] on div "hero . moveDown ( 2 ) hero . moveLeft ( 1 ) hero . moveDown ( 2 ) hero . jumpLe…" at bounding box center [829, 317] width 332 height 355
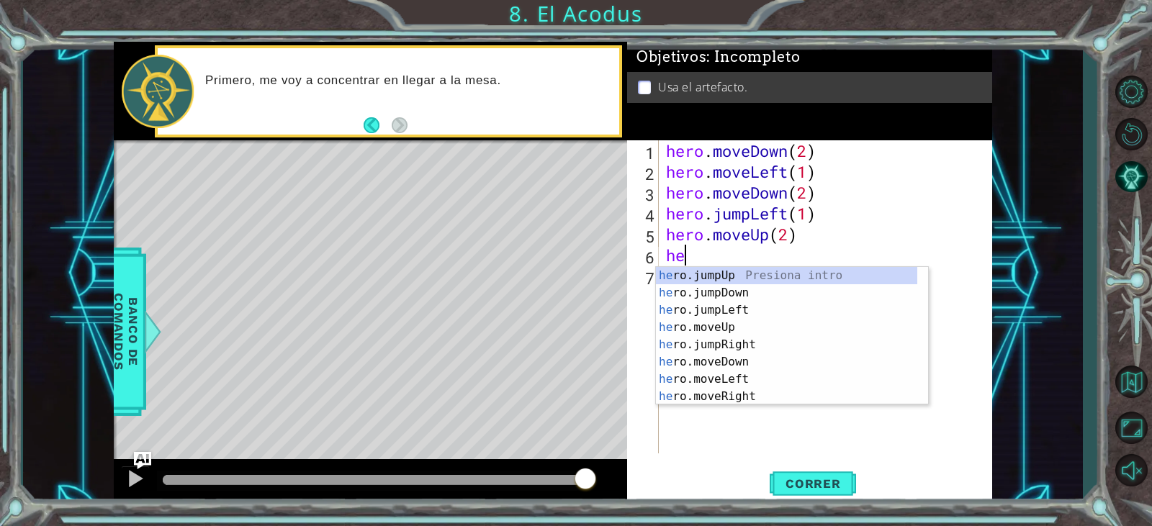
scroll to position [0, 1]
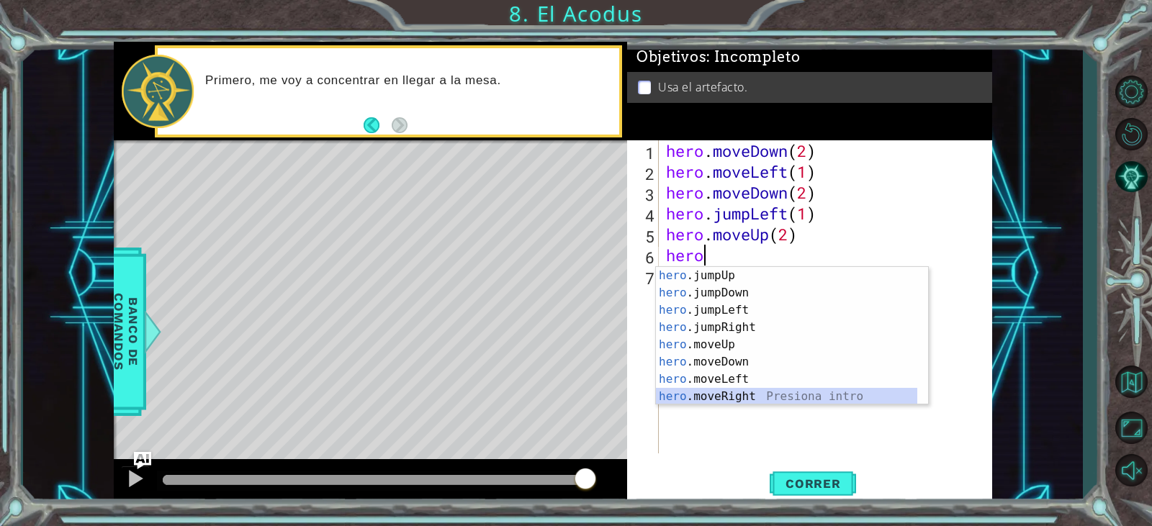
click at [807, 394] on div "hero .jumpUp Presiona intro hero .jumpDown Presiona intro hero .jumpLeft Presio…" at bounding box center [786, 353] width 261 height 173
type textarea "hero.moveRight(1)"
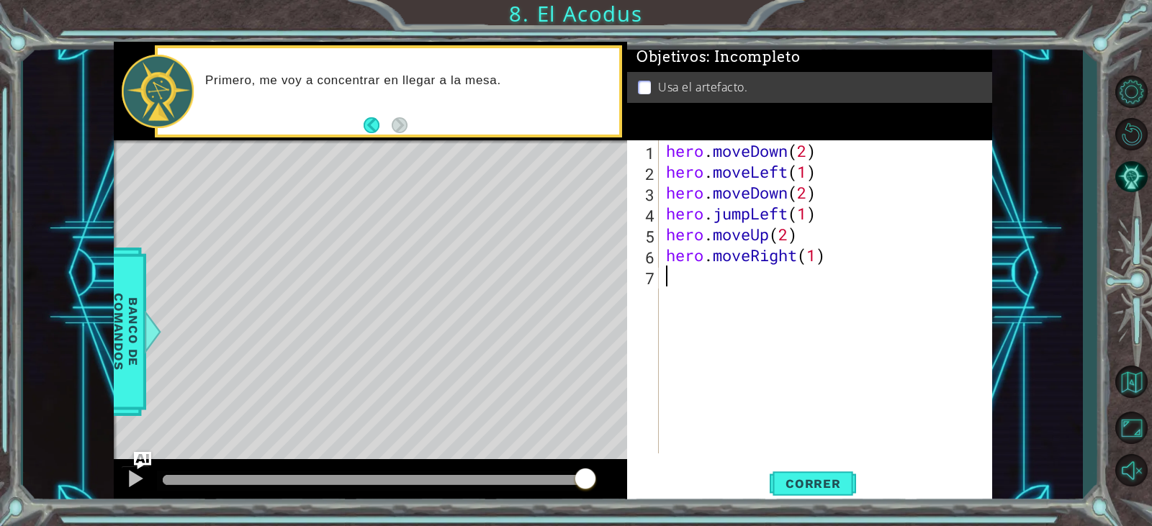
click at [701, 285] on div "hero . moveDown ( 2 ) hero . moveLeft ( 1 ) hero . moveDown ( 2 ) hero . jumpLe…" at bounding box center [829, 317] width 332 height 355
click at [811, 485] on span "Correr" at bounding box center [813, 484] width 84 height 14
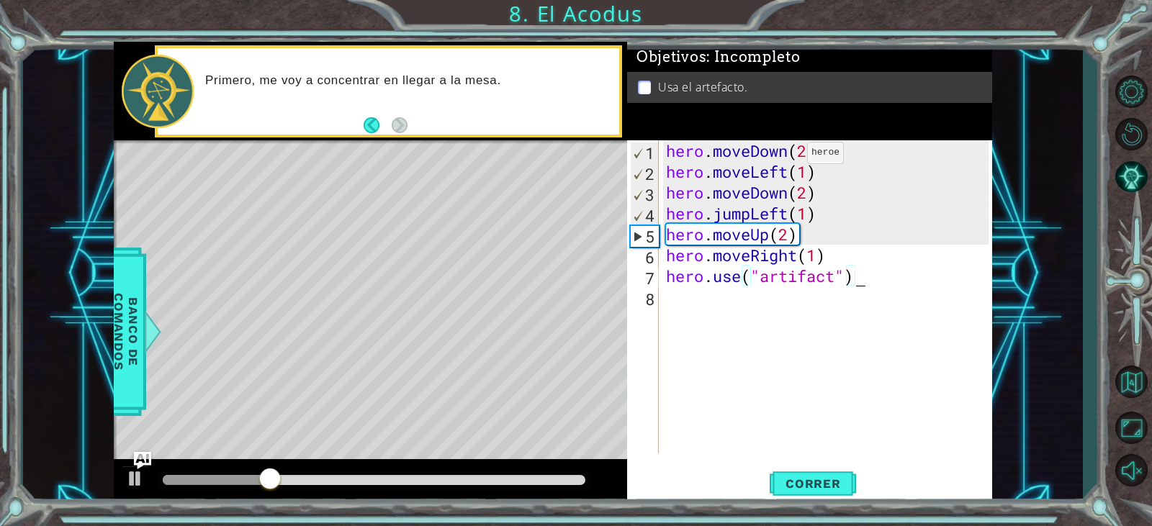
click at [786, 153] on div "hero . moveDown ( 2 ) hero . moveLeft ( 1 ) hero . moveDown ( 2 ) hero . jumpLe…" at bounding box center [829, 317] width 332 height 355
click at [794, 150] on div "hero . moveDown ( 2 ) hero . moveLeft ( 1 ) hero . moveDown ( 2 ) hero . jumpLe…" at bounding box center [829, 317] width 332 height 355
click at [788, 153] on div "hero . moveDown ( 2 ) hero . moveLeft ( 1 ) hero . moveDown ( 2 ) hero . jumpLe…" at bounding box center [829, 317] width 332 height 355
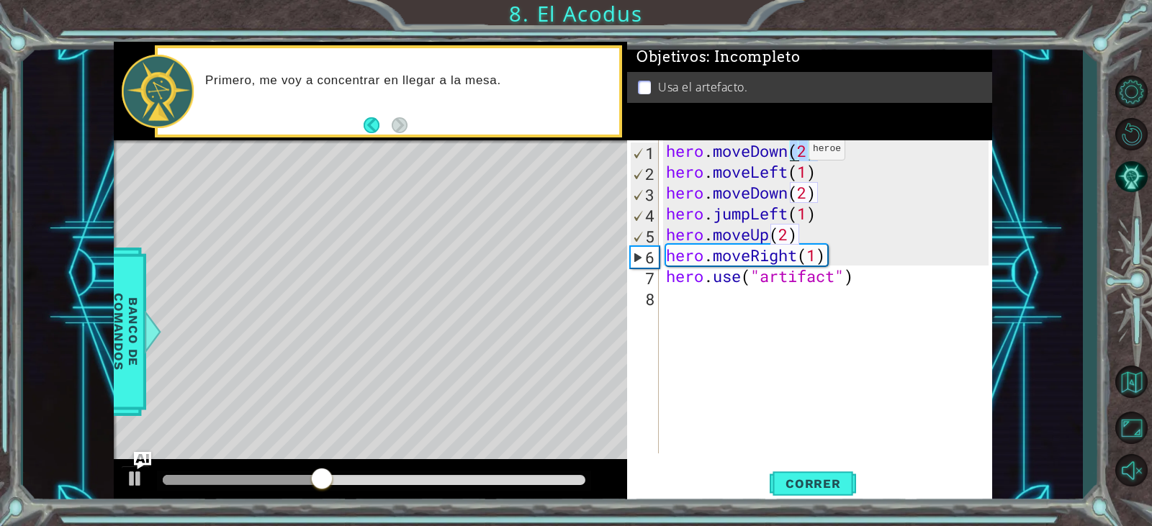
click at [787, 152] on div "hero . moveDown ( 2 ) hero . moveLeft ( 1 ) hero . moveDown ( 2 ) hero . jumpLe…" at bounding box center [825, 296] width 325 height 313
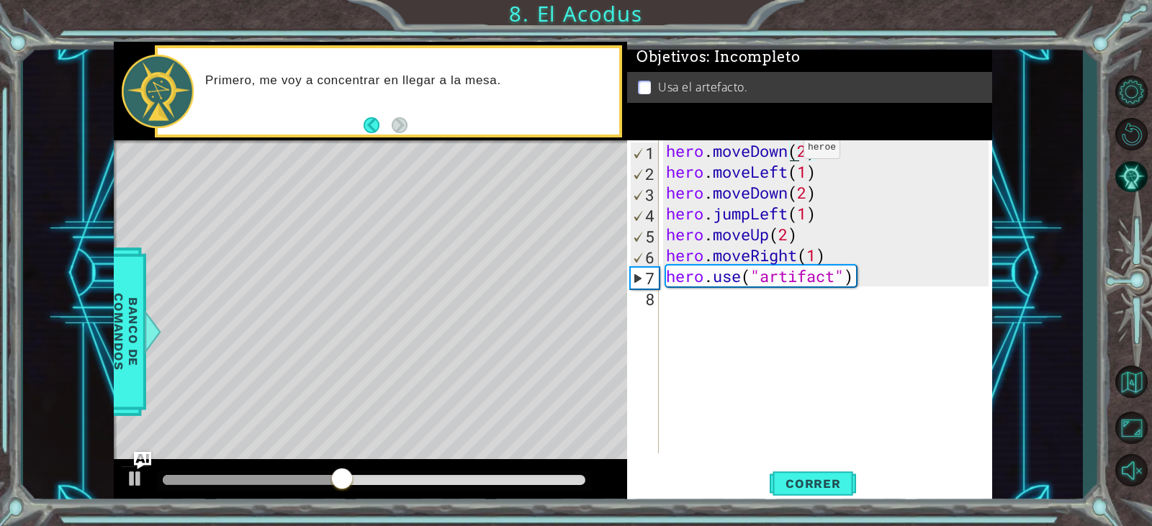
click at [782, 151] on div "hero . moveDown ( 2 ) hero . moveLeft ( 1 ) hero . moveDown ( 2 ) hero . jumpLe…" at bounding box center [829, 317] width 332 height 355
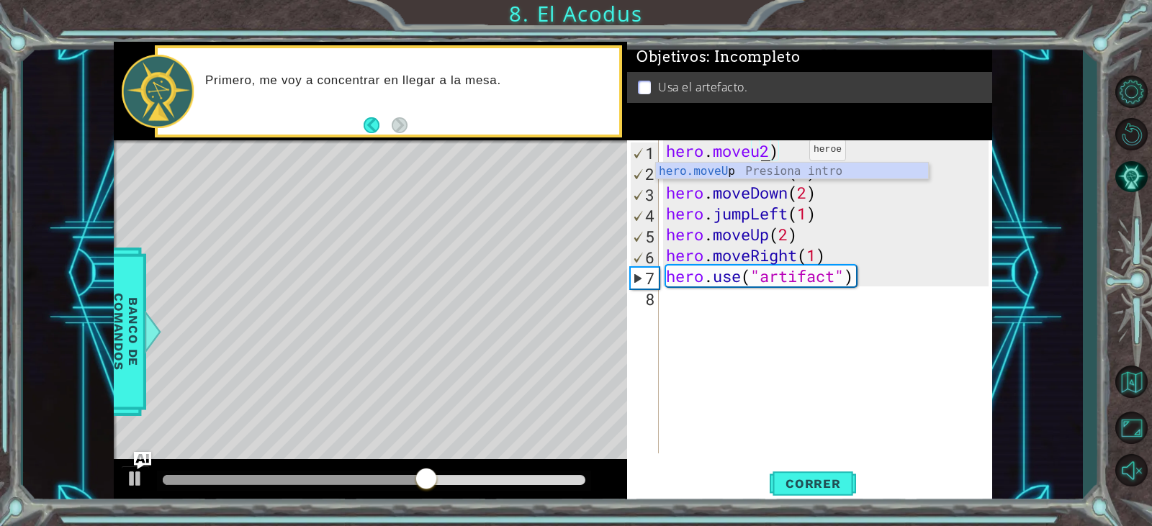
scroll to position [0, 5]
click at [825, 140] on div "Objetivos : Incompleto Usa el artefacto." at bounding box center [809, 91] width 365 height 99
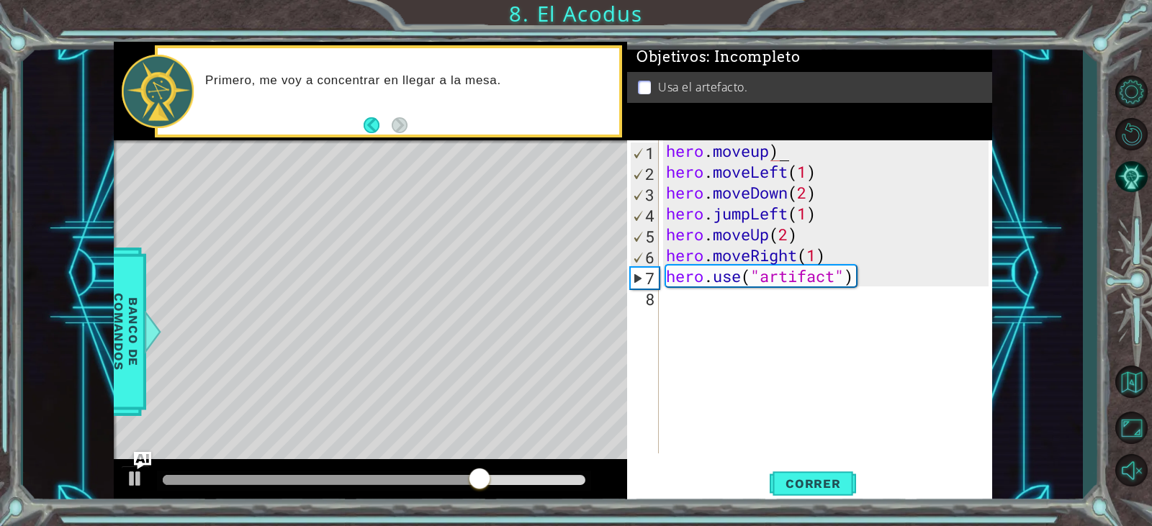
click at [825, 151] on div "hero . moveup ) hero . moveLeft ( 1 ) hero . moveDown ( 2 ) hero . jumpLeft ( 1…" at bounding box center [829, 317] width 332 height 355
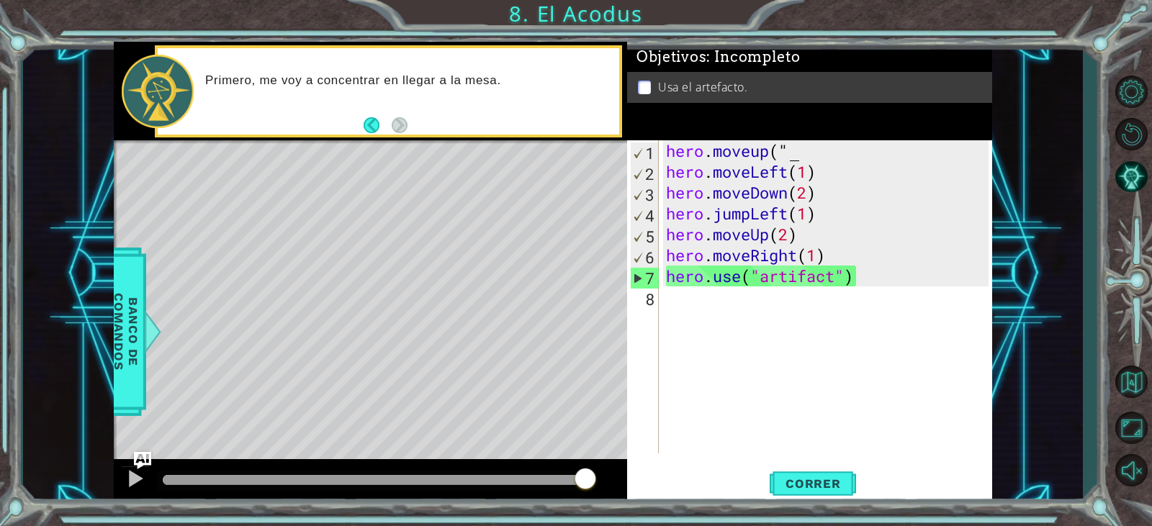
click at [825, 151] on div "hero . moveup ( " hero . moveLeft ( 1 ) hero . moveDown ( 2 ) hero . jumpLeft (…" at bounding box center [829, 317] width 332 height 355
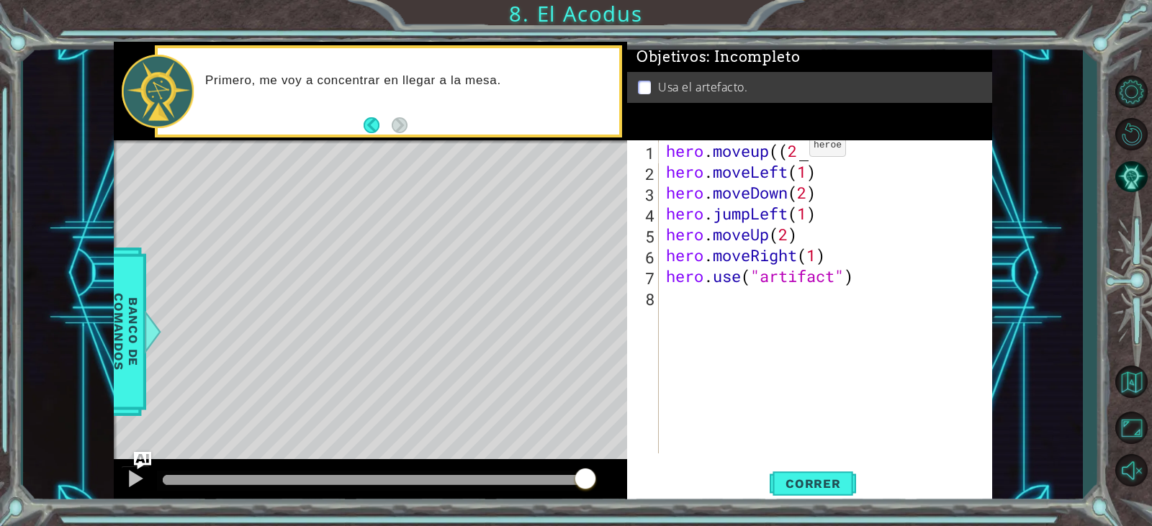
click at [788, 149] on div "hero . moveup (( 2 hero . moveLeft ( 1 ) hero . moveDown ( 2 ) hero . jumpLeft …" at bounding box center [829, 317] width 332 height 355
click at [796, 144] on div "hero . moveup ( 2 hero . moveLeft ( 1 ) hero . moveDown ( 2 ) hero . jumpLeft (…" at bounding box center [829, 317] width 332 height 355
click at [836, 476] on button "Correr" at bounding box center [813, 484] width 86 height 37
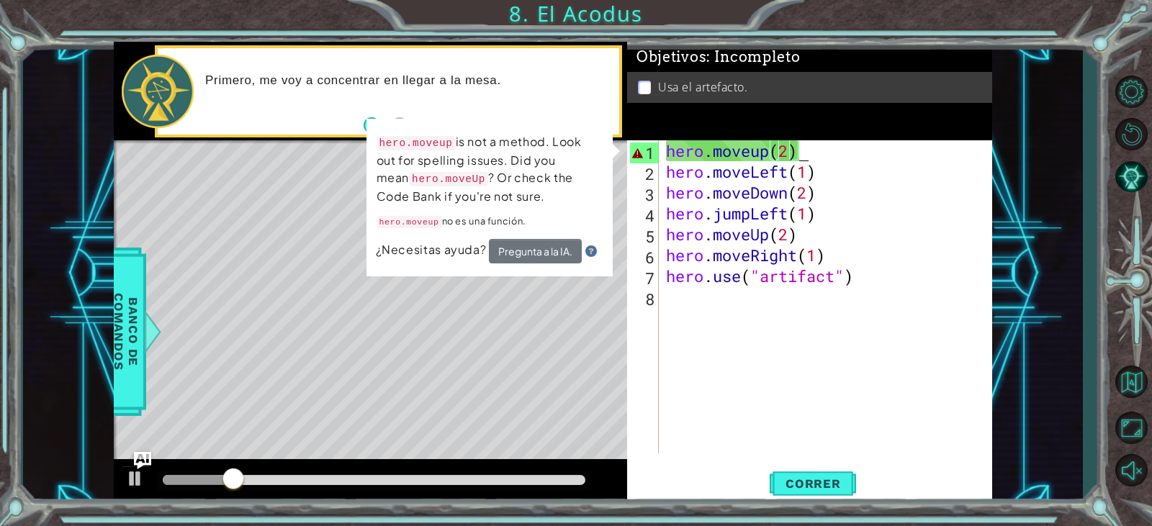
click at [835, 149] on div "hero . moveup ( 2 ) hero . moveLeft ( 1 ) hero . moveDown ( 2 ) hero . jumpLeft…" at bounding box center [829, 317] width 332 height 355
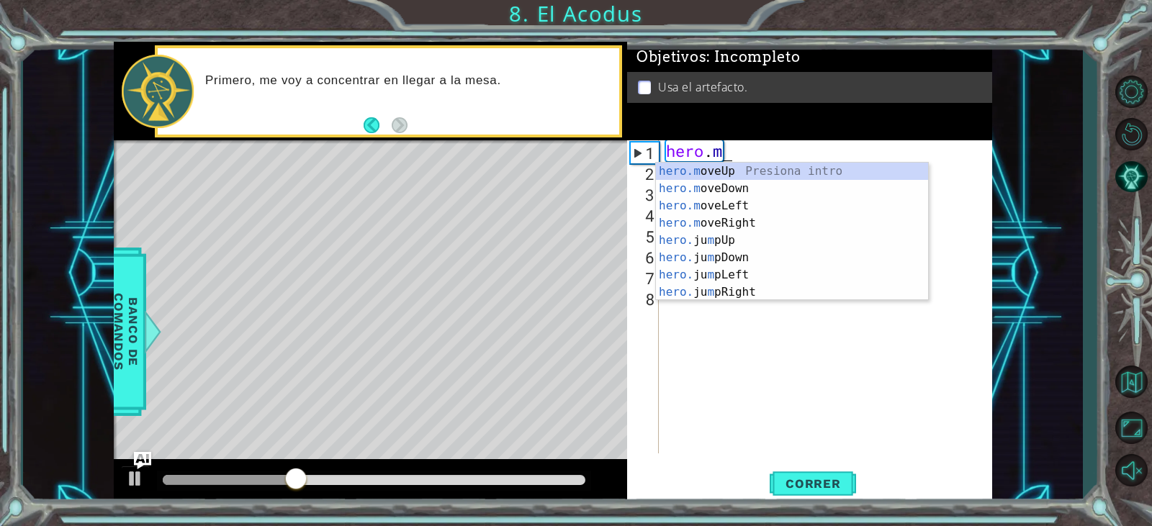
scroll to position [0, 1]
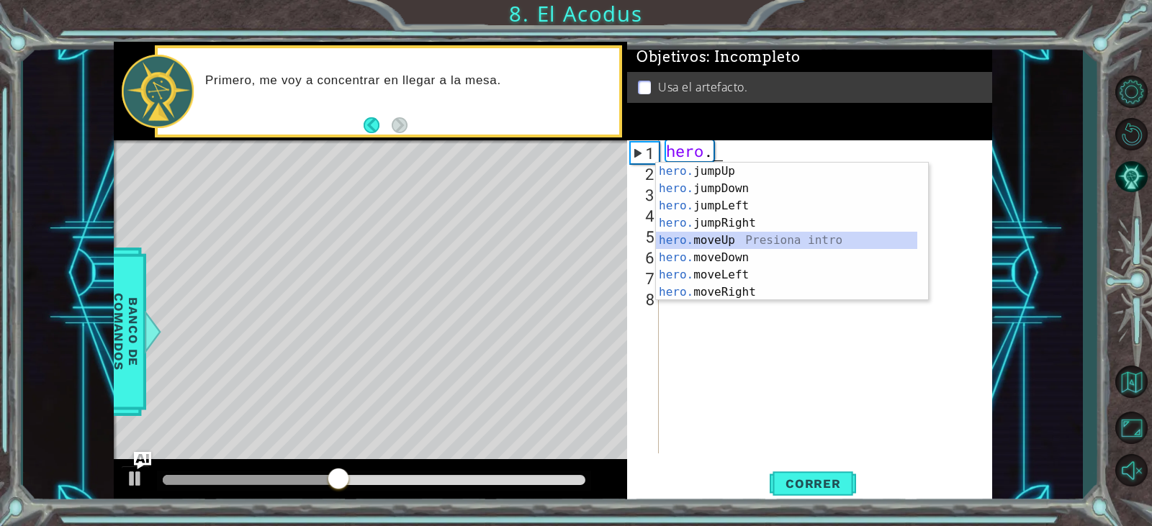
click at [790, 244] on div "hero. jumpUp Presiona intro hero. jumpDown Presiona intro hero. jumpLeft Presio…" at bounding box center [786, 249] width 261 height 173
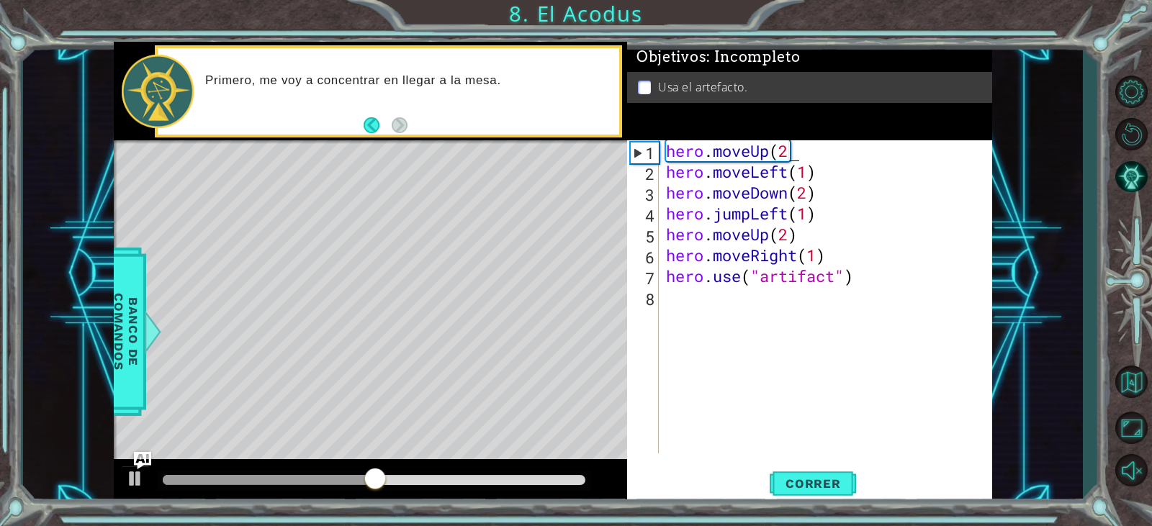
scroll to position [0, 5]
type textarea "hero.moveUp(2))"
click at [921, 345] on div "hero . moveUp ( 2 ) hero . moveLeft ( 1 ) hero . moveDown ( 2 ) hero . jumpLeft…" at bounding box center [829, 317] width 332 height 355
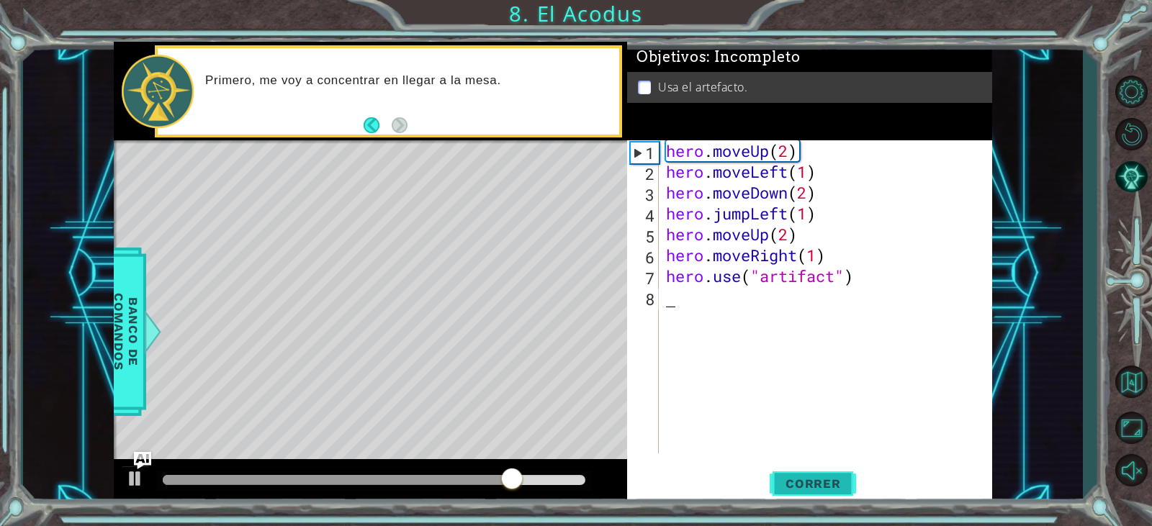
click at [829, 493] on button "Correr" at bounding box center [813, 484] width 86 height 37
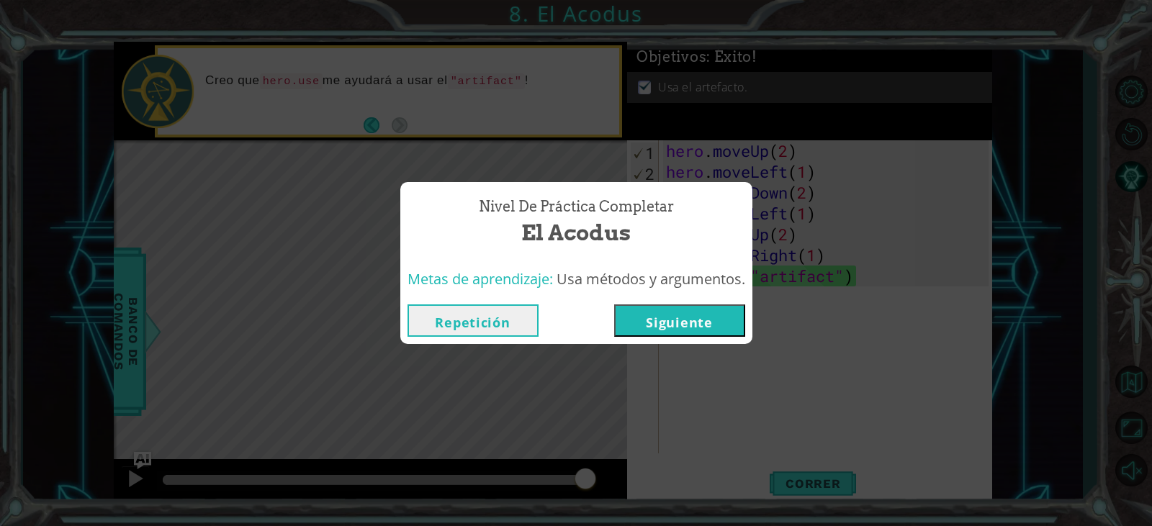
click at [710, 333] on button "Siguiente" at bounding box center [679, 321] width 131 height 32
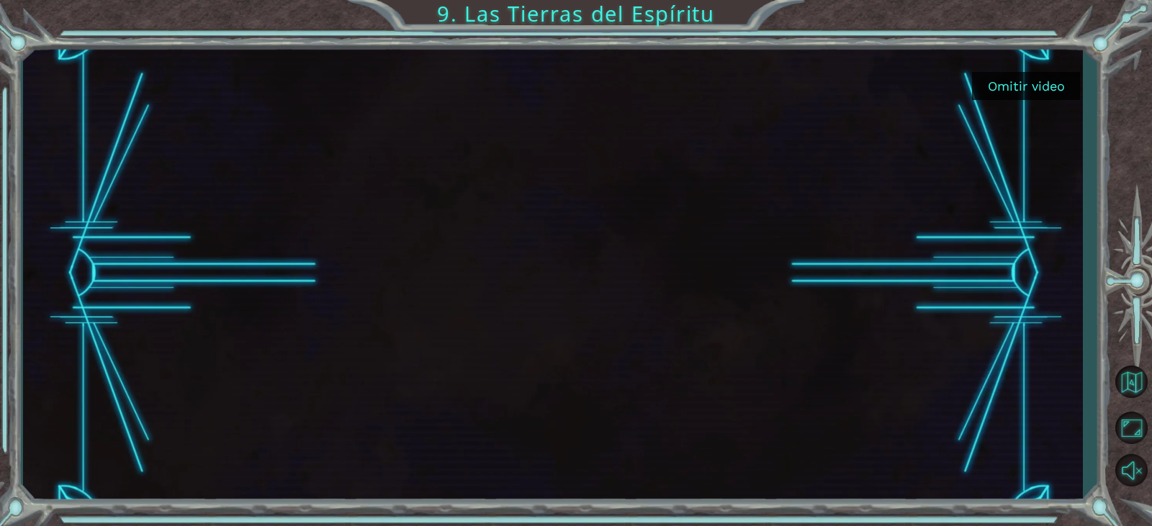
click at [1007, 91] on button "Omitir video" at bounding box center [1026, 86] width 108 height 28
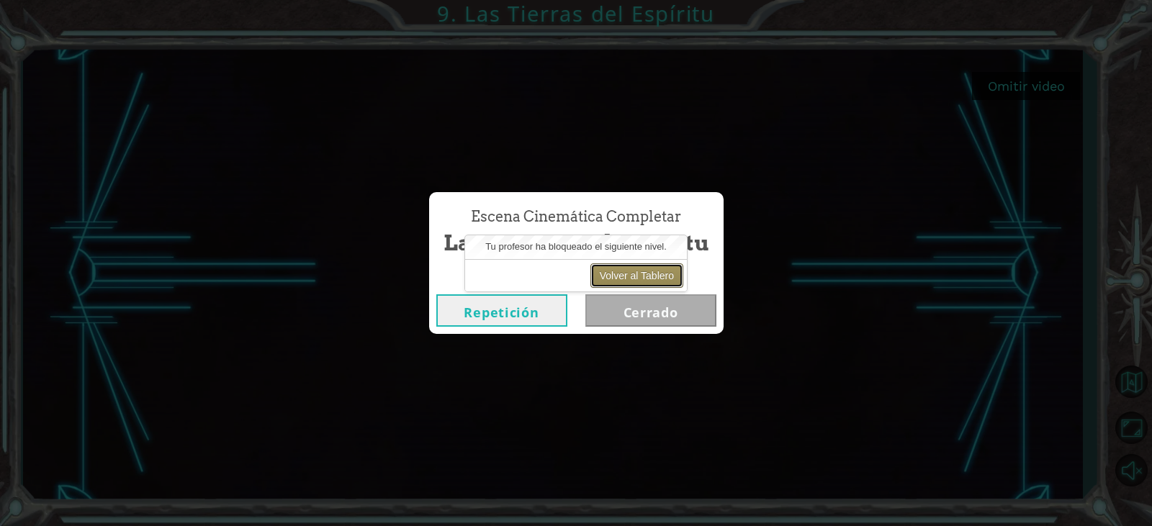
click at [647, 273] on button "Volver al Tablero" at bounding box center [636, 276] width 93 height 24
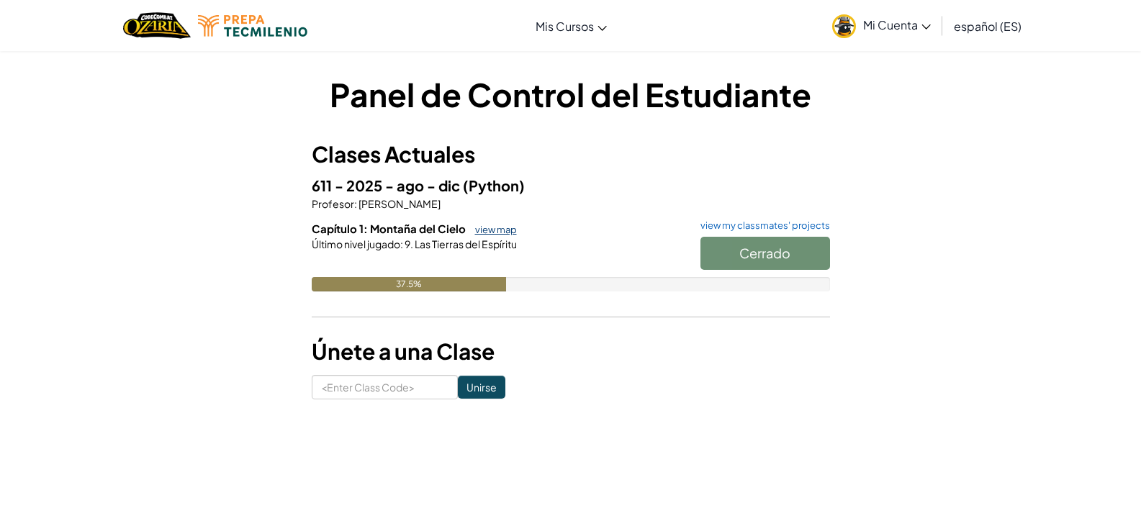
click at [500, 225] on link "view map" at bounding box center [492, 230] width 49 height 12
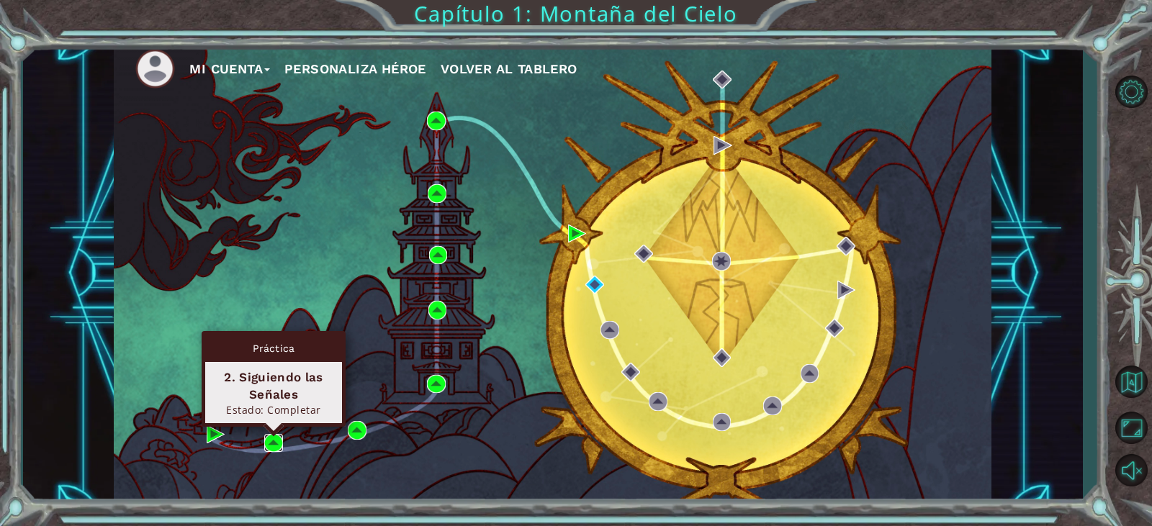
click at [270, 443] on img at bounding box center [273, 443] width 19 height 19
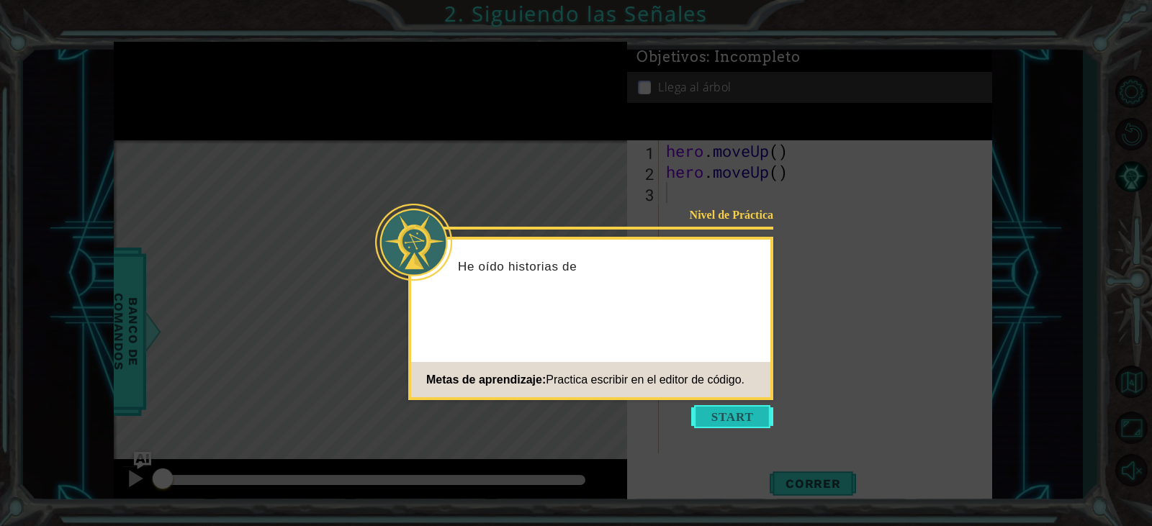
click at [727, 426] on button "Start" at bounding box center [732, 416] width 82 height 23
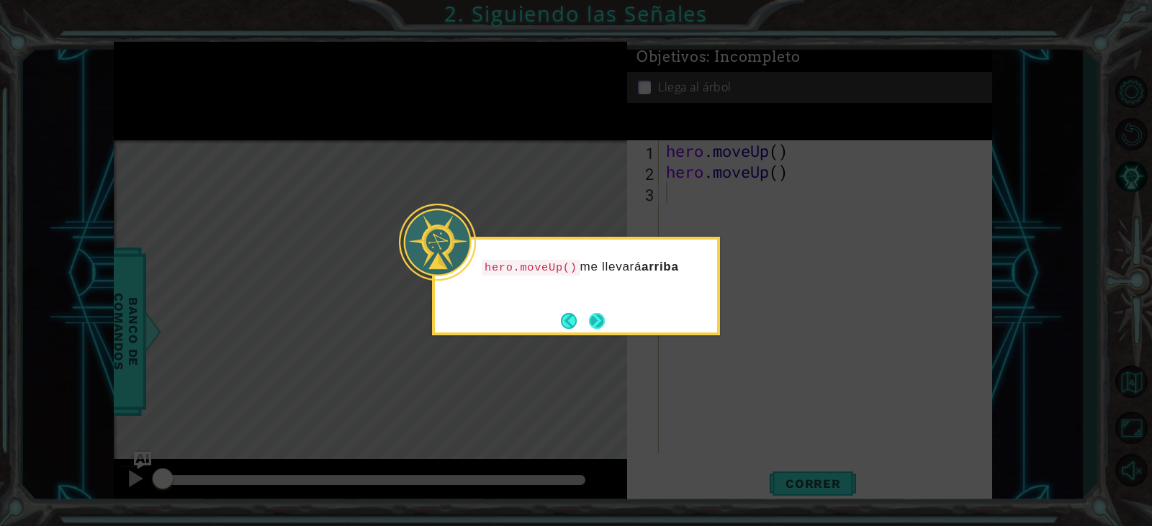
click at [596, 328] on button "Next" at bounding box center [597, 321] width 16 height 16
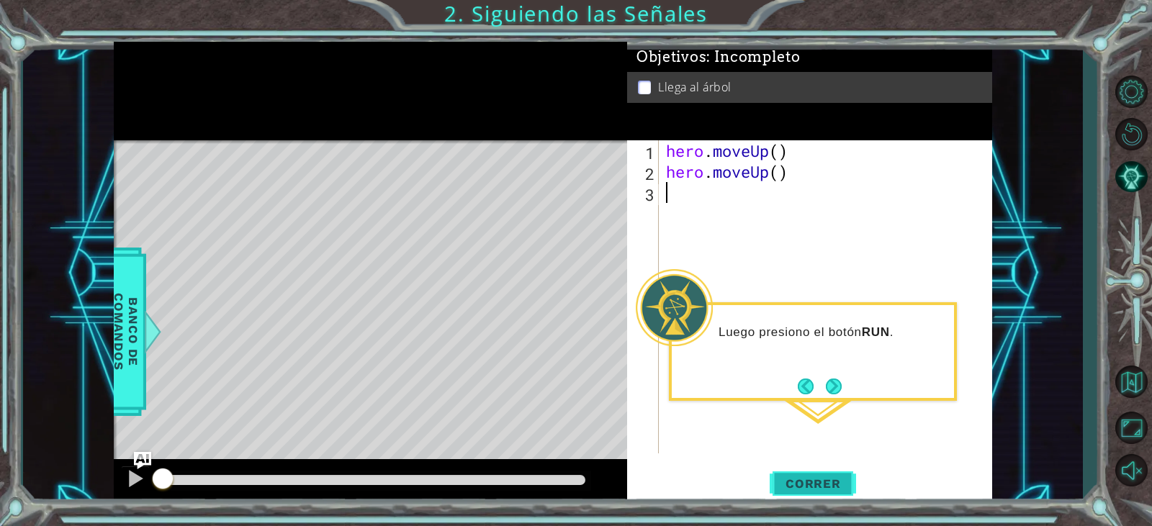
click at [822, 484] on span "Correr" at bounding box center [813, 484] width 84 height 14
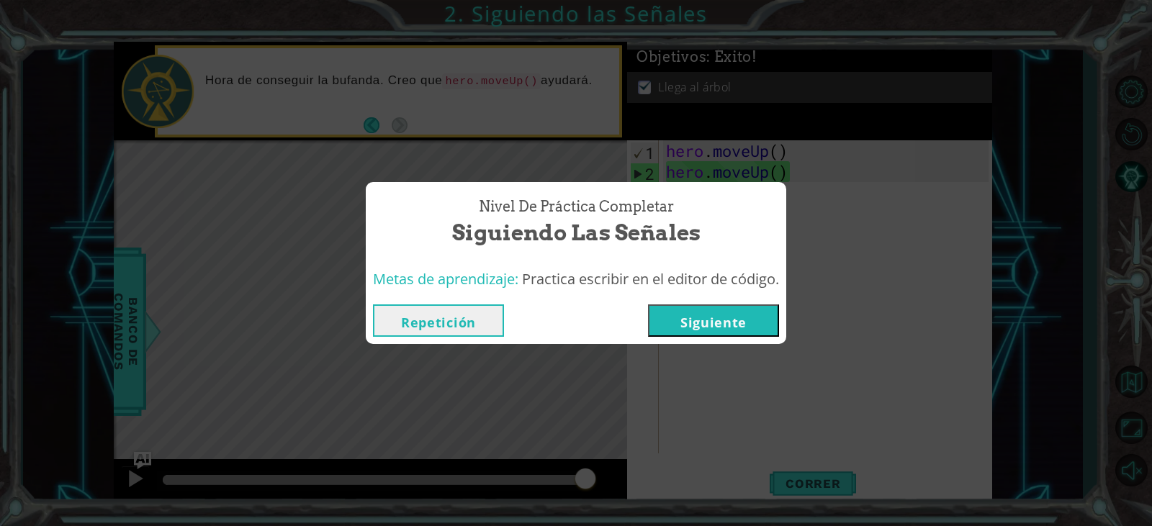
click at [415, 325] on button "Repetición" at bounding box center [438, 321] width 131 height 32
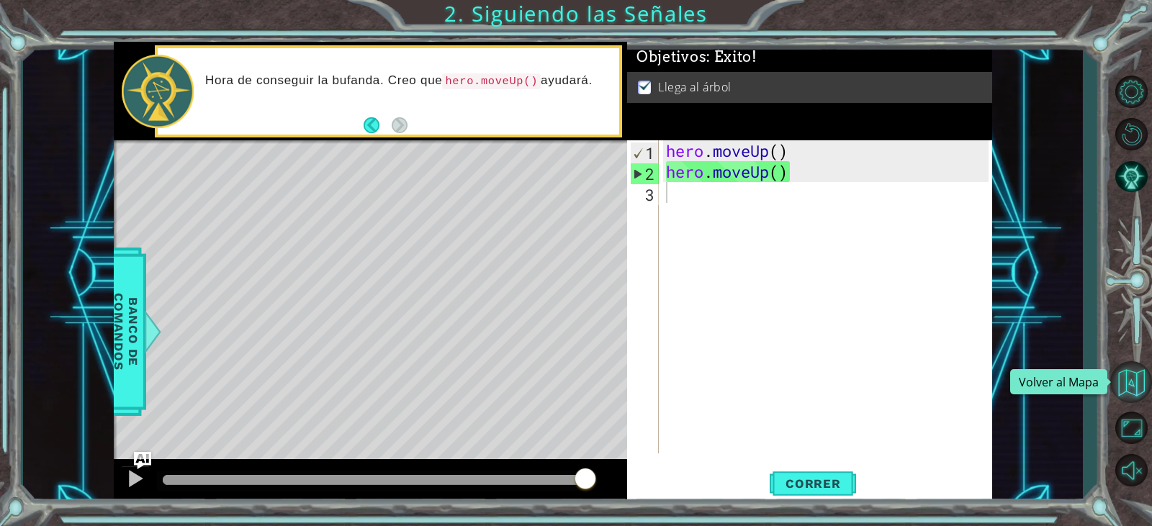
click at [1148, 390] on button "Volver al Mapa" at bounding box center [1131, 382] width 42 height 42
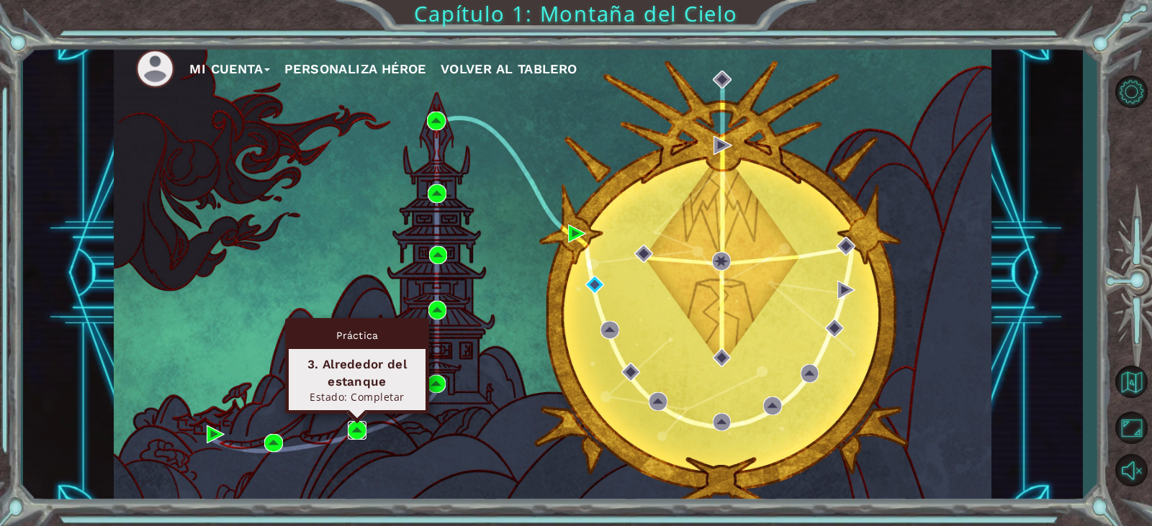
click at [354, 426] on img at bounding box center [357, 430] width 19 height 19
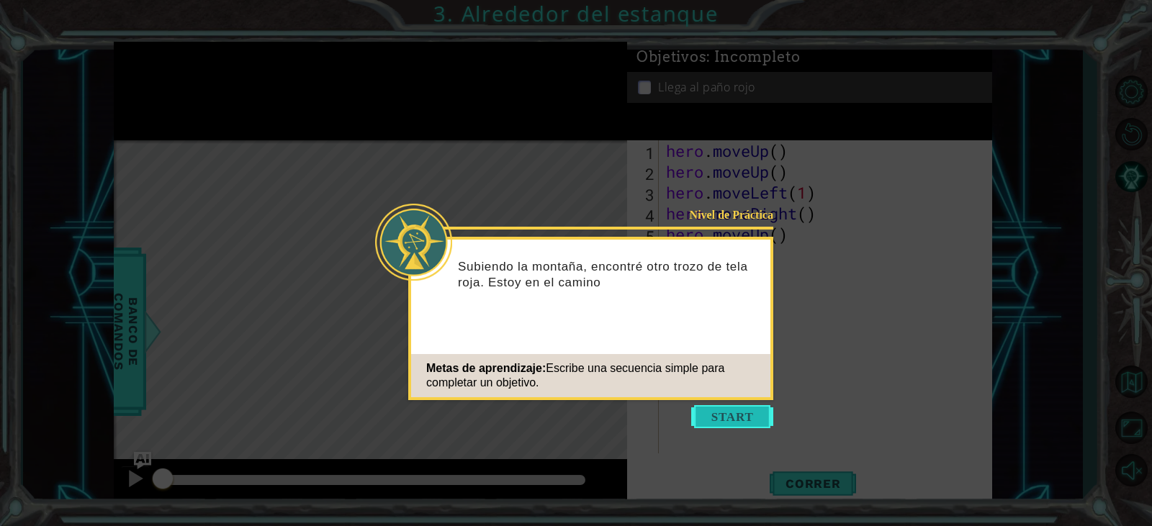
click at [729, 419] on button "Start" at bounding box center [732, 416] width 82 height 23
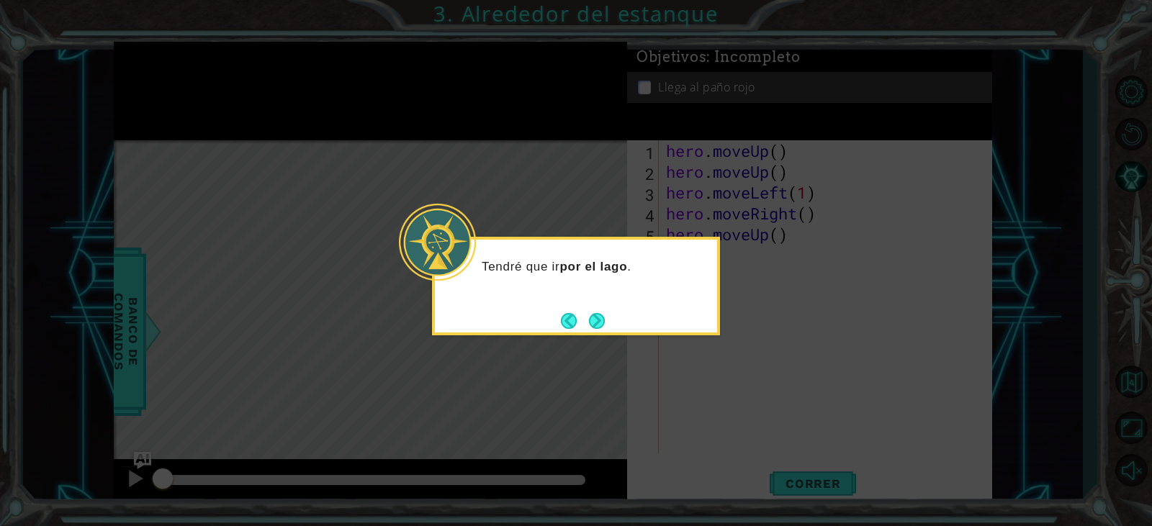
drag, startPoint x: 863, startPoint y: 240, endPoint x: 859, endPoint y: 252, distance: 12.8
click at [861, 248] on icon at bounding box center [576, 263] width 1152 height 526
click at [602, 323] on button "Next" at bounding box center [597, 321] width 16 height 16
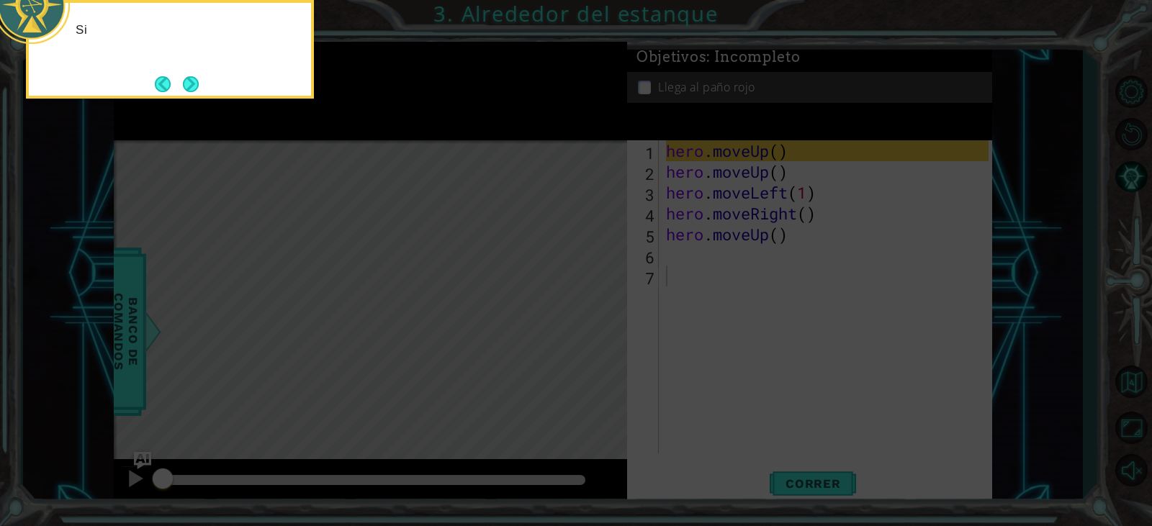
click at [793, 300] on icon at bounding box center [576, 78] width 1152 height 895
click at [197, 91] on button "Next" at bounding box center [191, 84] width 16 height 16
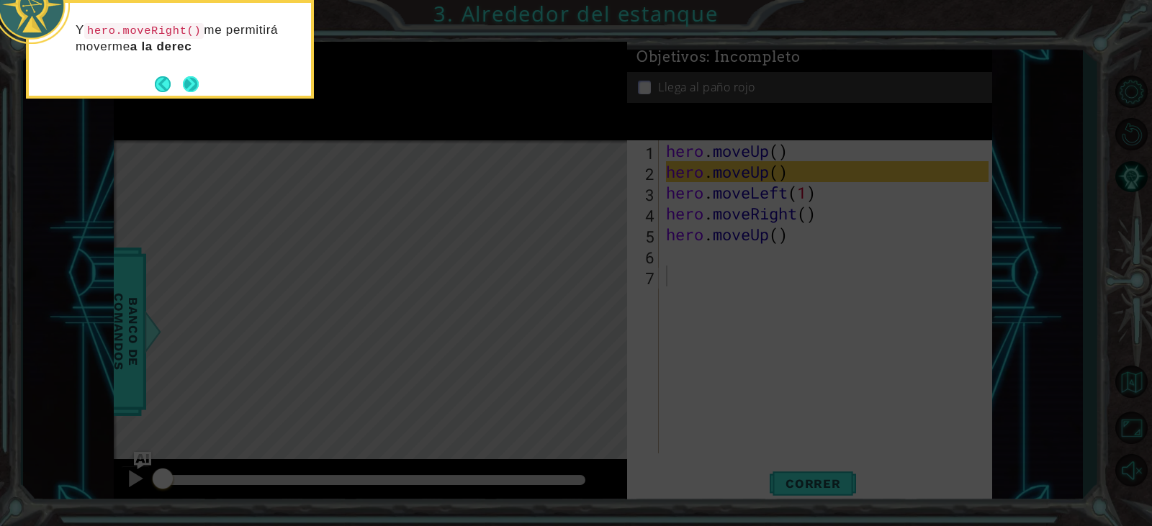
click at [196, 81] on button "Next" at bounding box center [191, 84] width 16 height 16
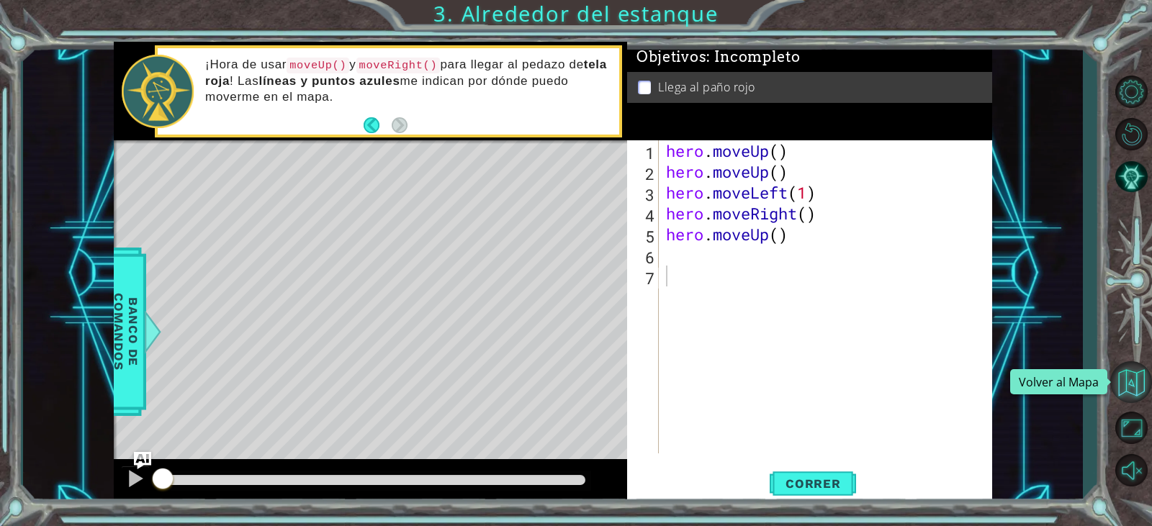
click at [1136, 389] on button "Volver al Mapa" at bounding box center [1131, 382] width 42 height 42
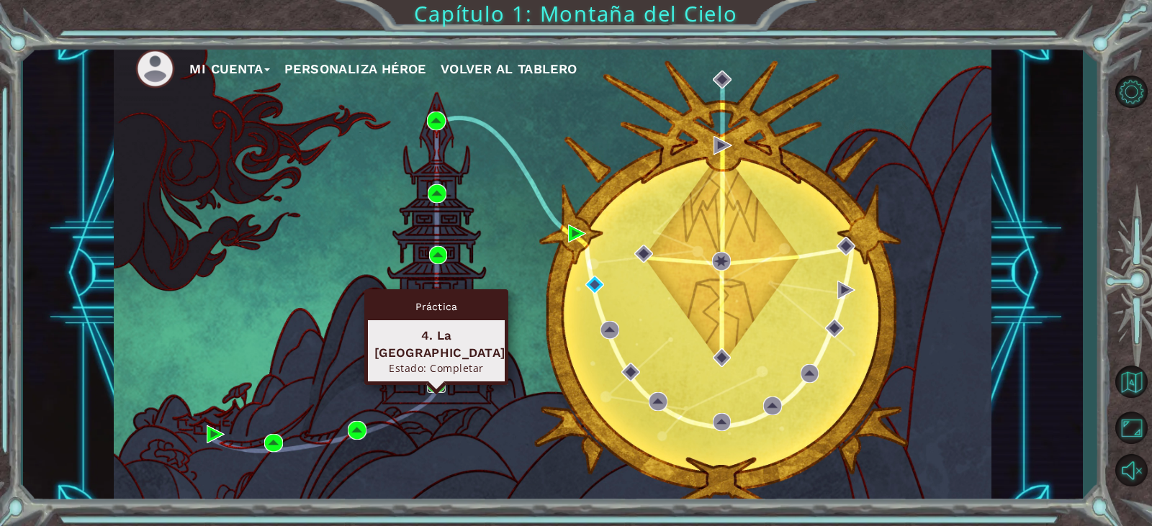
click at [431, 388] on img at bounding box center [436, 384] width 19 height 19
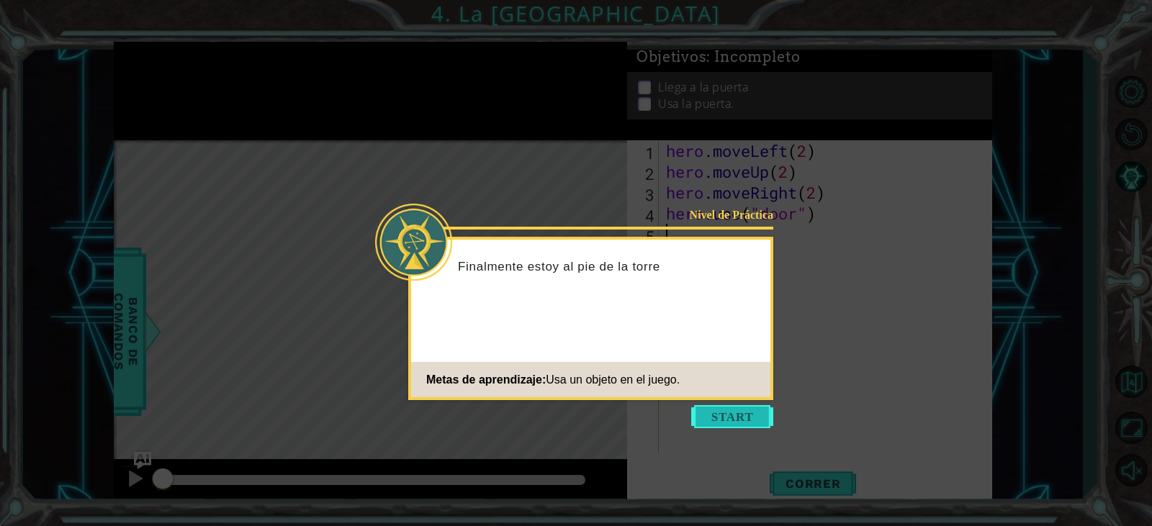
click at [747, 423] on button "Start" at bounding box center [732, 416] width 82 height 23
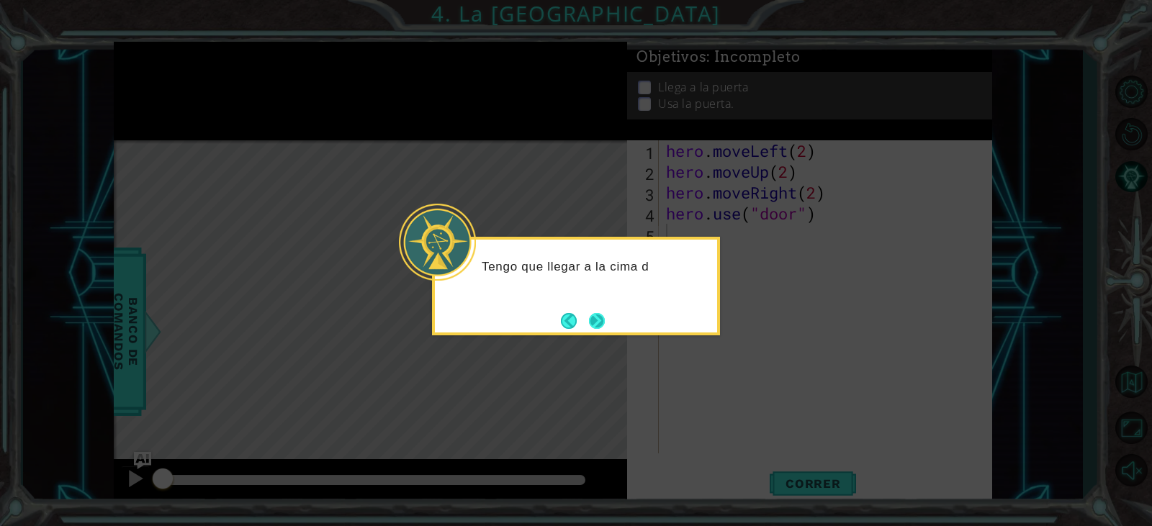
click at [605, 322] on button "Next" at bounding box center [597, 321] width 16 height 16
click at [605, 323] on button "Next" at bounding box center [597, 321] width 16 height 16
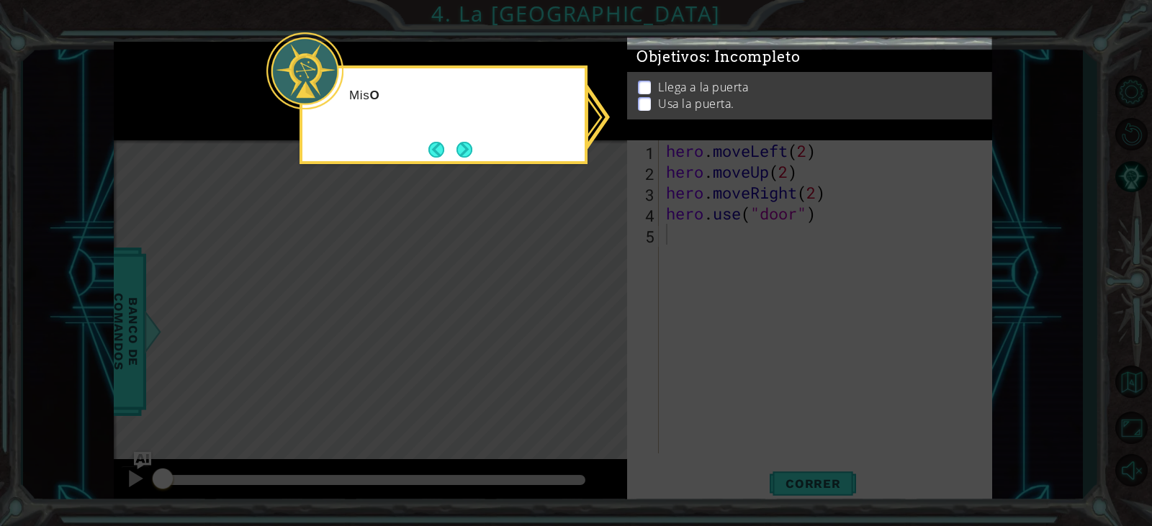
click at [618, 307] on icon at bounding box center [576, 263] width 1152 height 526
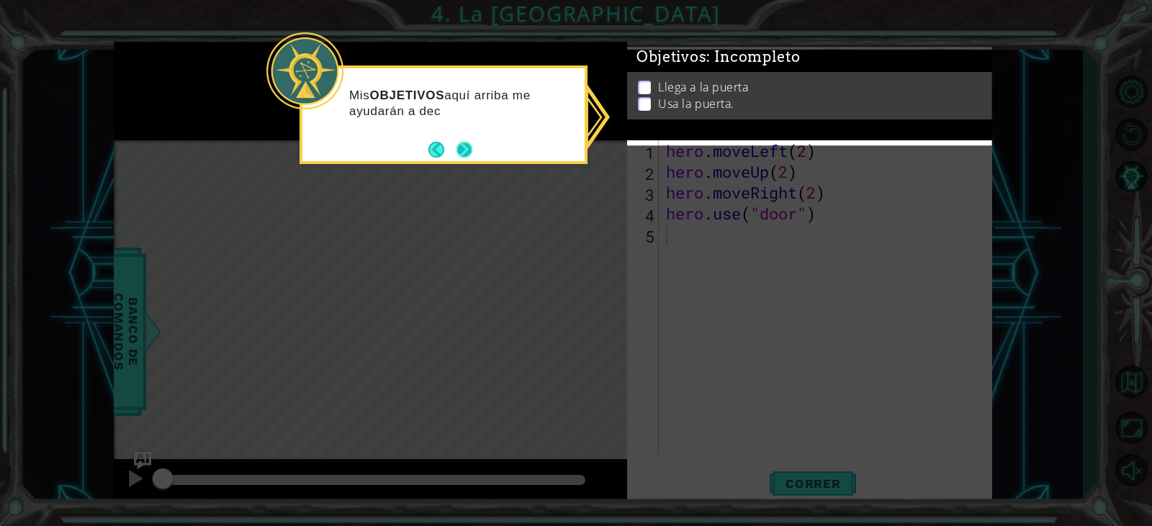
click at [458, 153] on button "Next" at bounding box center [465, 150] width 16 height 16
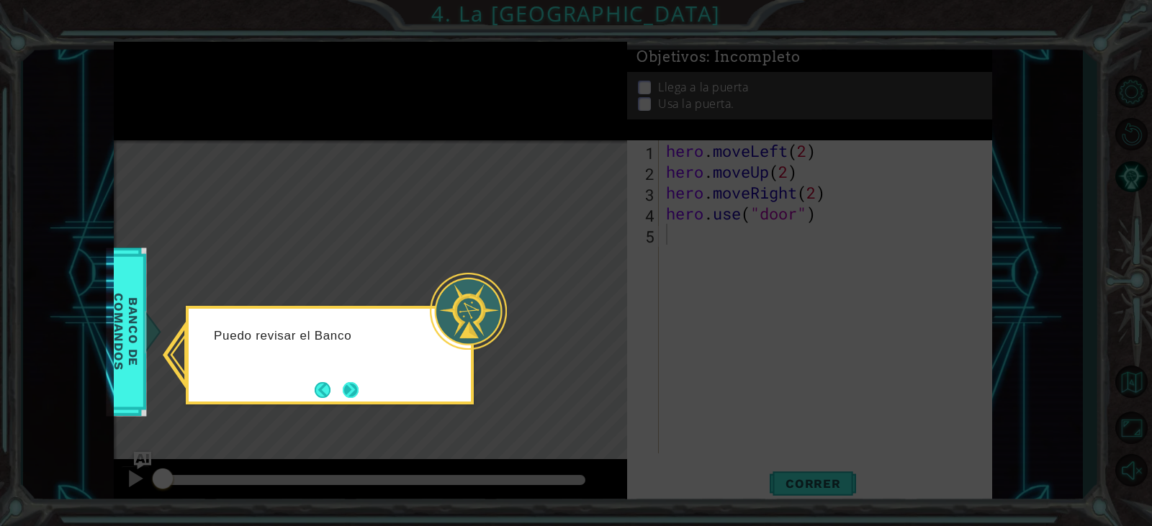
click at [356, 394] on button "Next" at bounding box center [351, 390] width 16 height 16
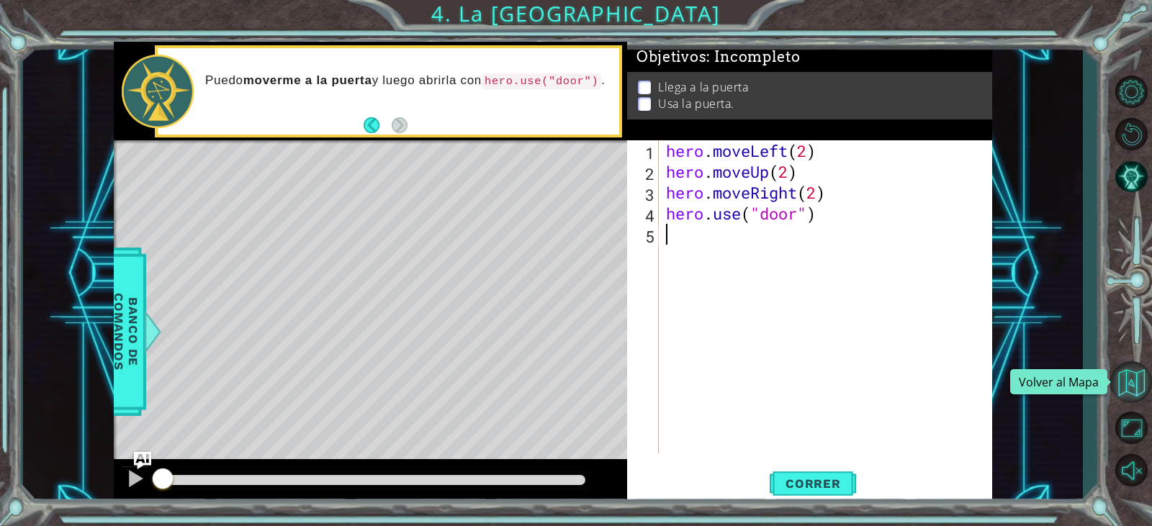
click at [1146, 380] on button "Volver al Mapa" at bounding box center [1131, 382] width 42 height 42
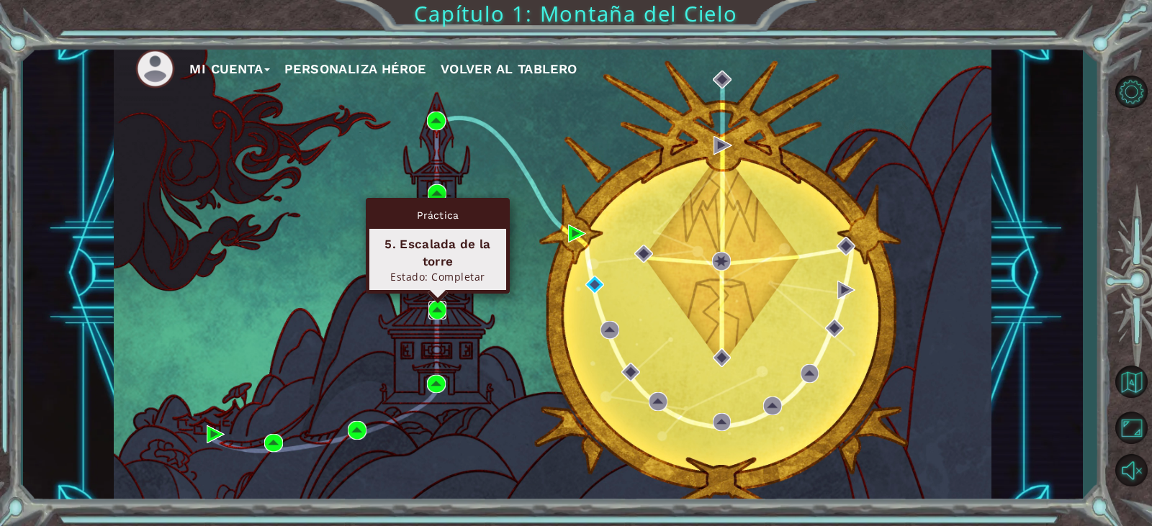
click at [439, 314] on img at bounding box center [437, 310] width 19 height 19
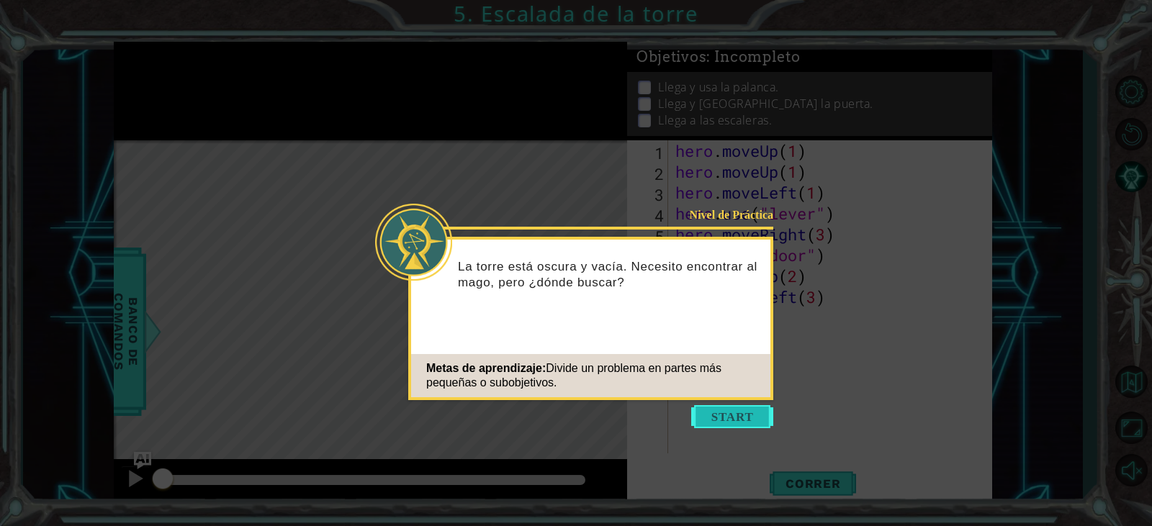
click at [737, 409] on button "Start" at bounding box center [732, 416] width 82 height 23
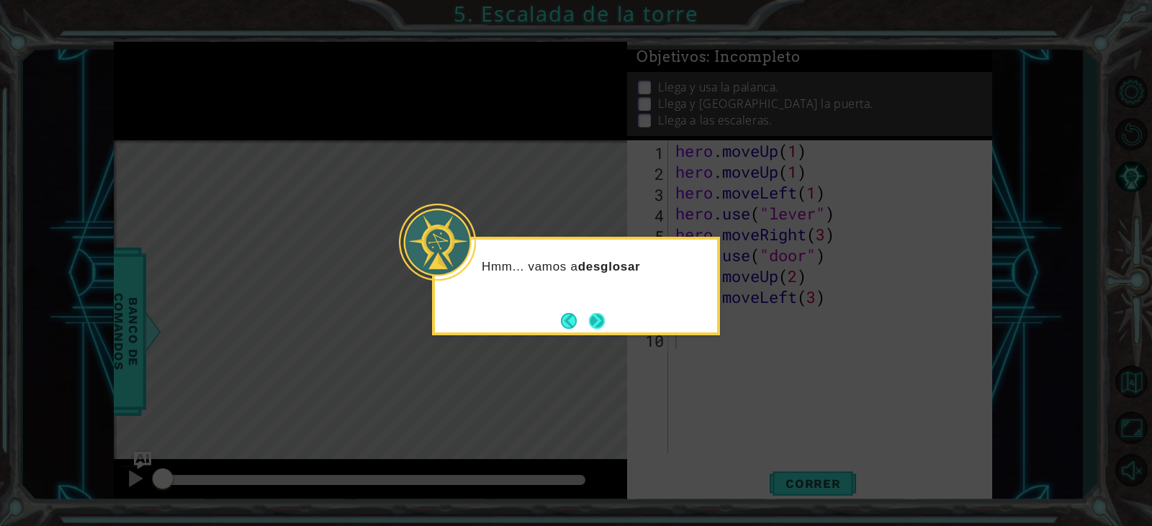
click at [596, 319] on button "Next" at bounding box center [597, 321] width 16 height 16
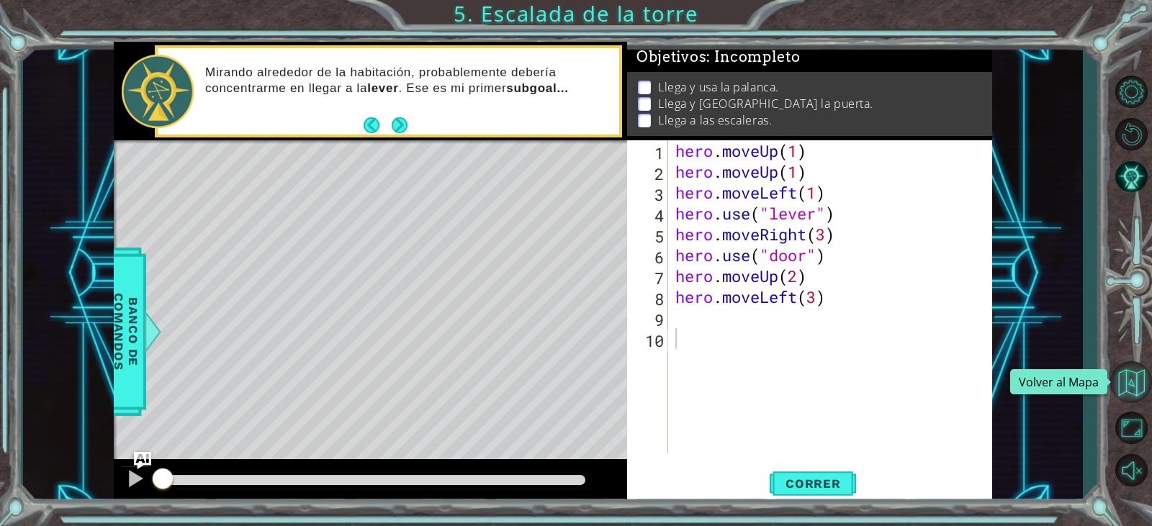
click at [1133, 390] on button "Volver al Mapa" at bounding box center [1131, 382] width 42 height 42
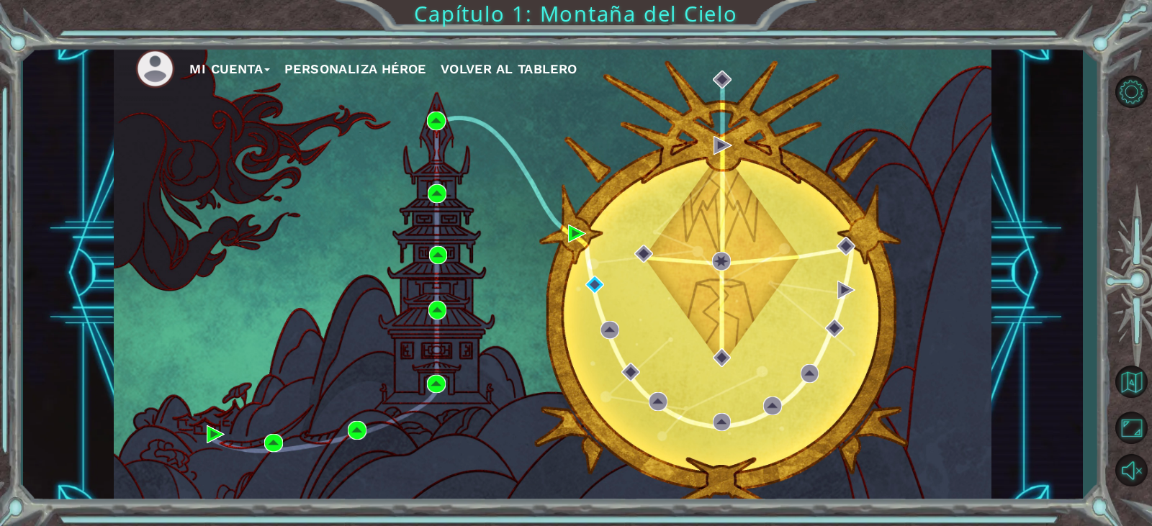
click at [370, 300] on div "Mi Cuenta Personaliza Héroe Volver al Tablero" at bounding box center [553, 273] width 878 height 463
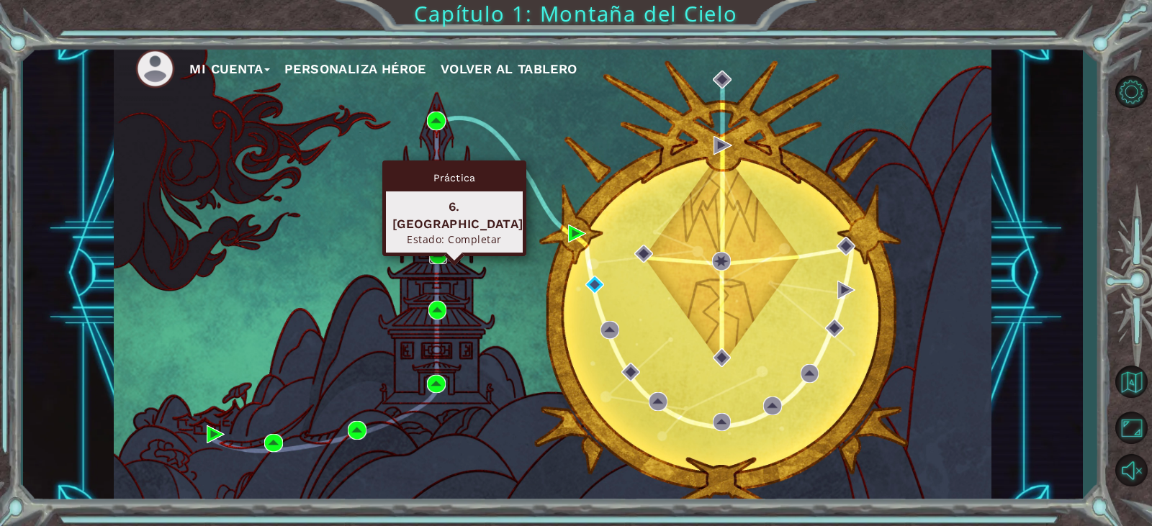
click at [439, 253] on img at bounding box center [438, 255] width 19 height 19
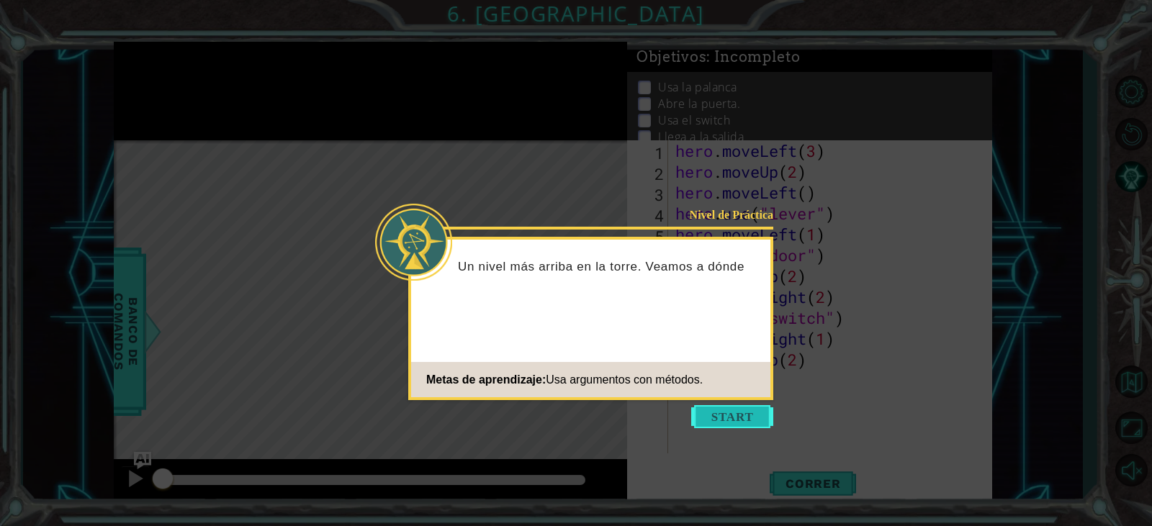
click at [747, 423] on button "Start" at bounding box center [732, 416] width 82 height 23
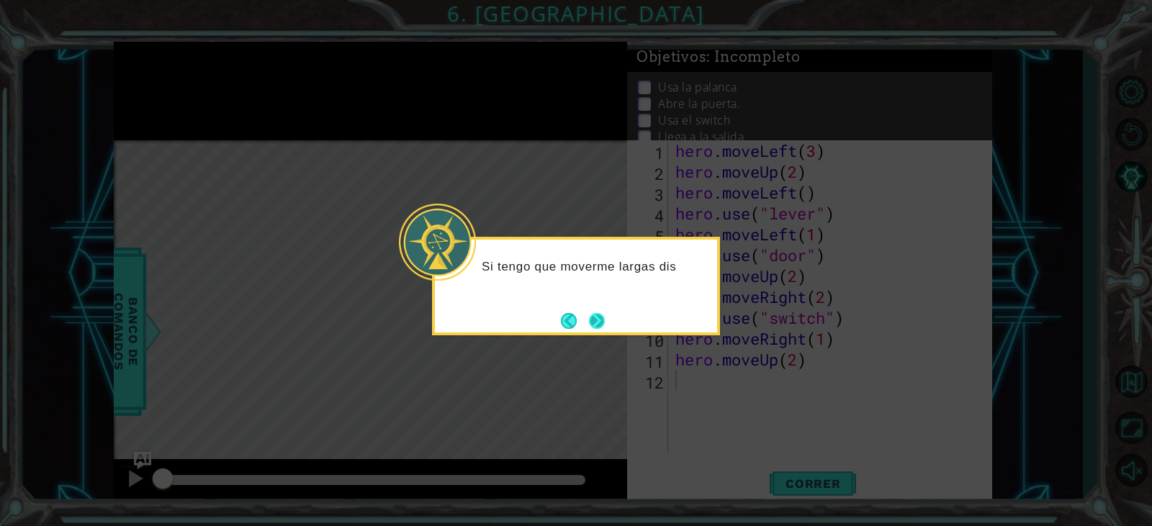
click at [603, 323] on button "Next" at bounding box center [597, 321] width 16 height 16
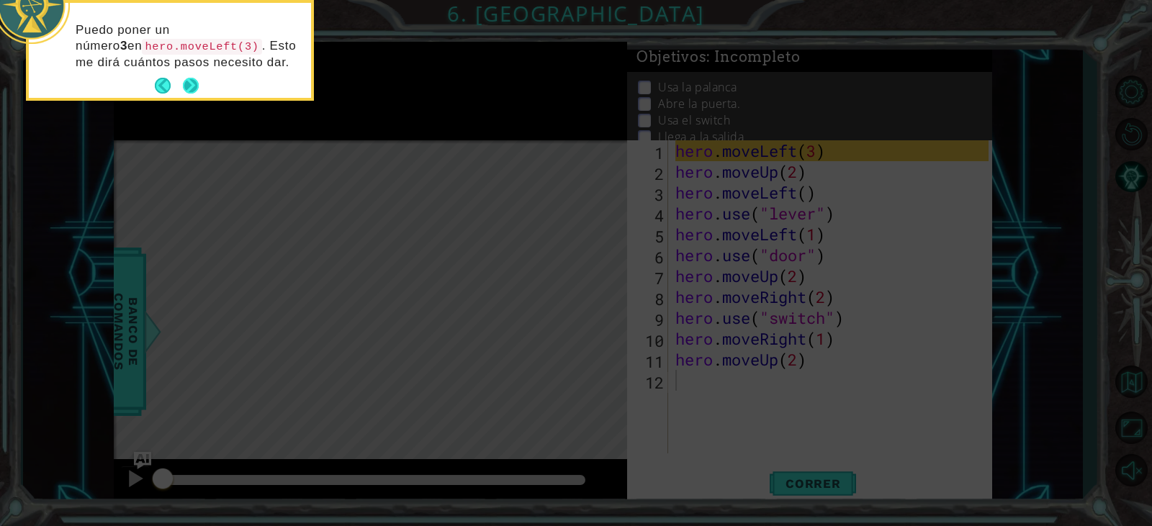
click at [187, 78] on button "Next" at bounding box center [191, 86] width 16 height 16
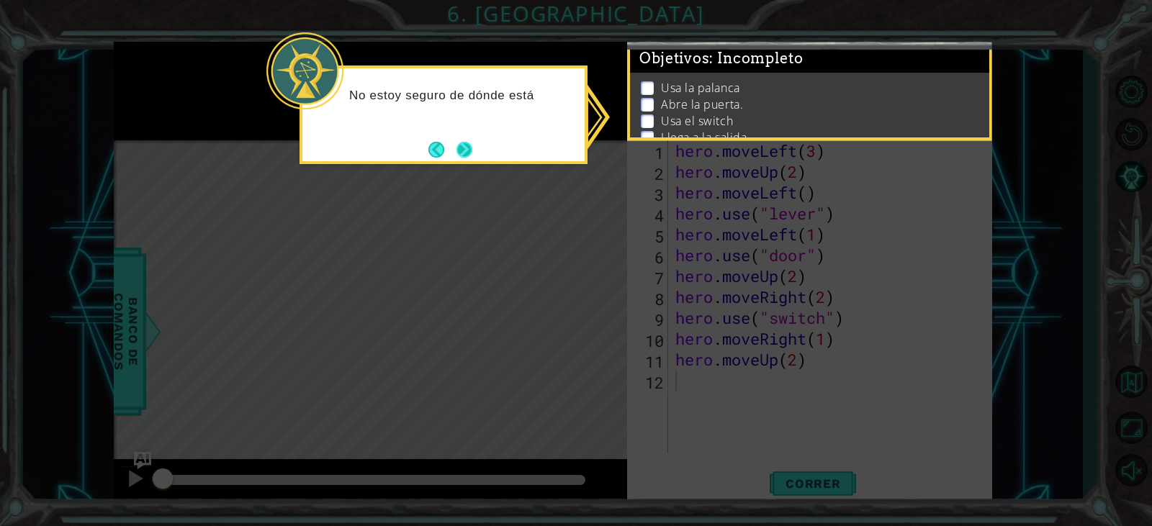
click at [472, 150] on button "Next" at bounding box center [465, 150] width 16 height 16
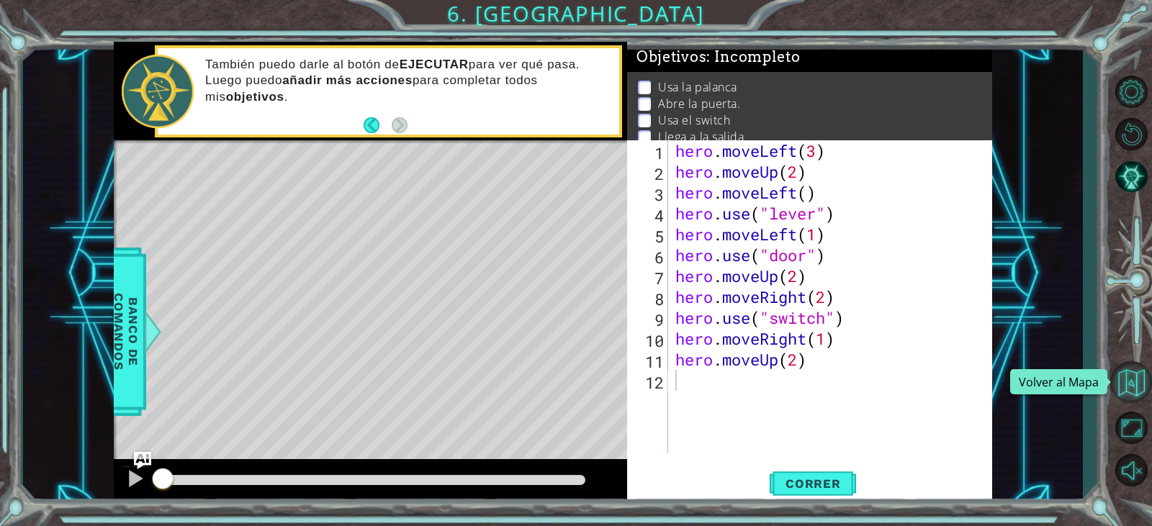
click at [1124, 379] on button "Volver al Mapa" at bounding box center [1131, 382] width 42 height 42
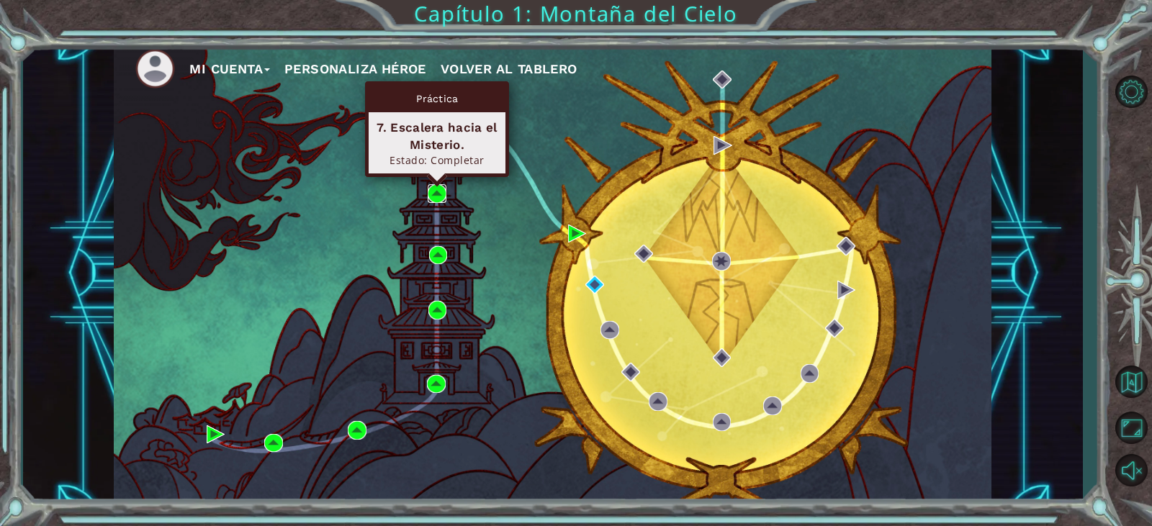
click at [441, 190] on img at bounding box center [437, 193] width 19 height 19
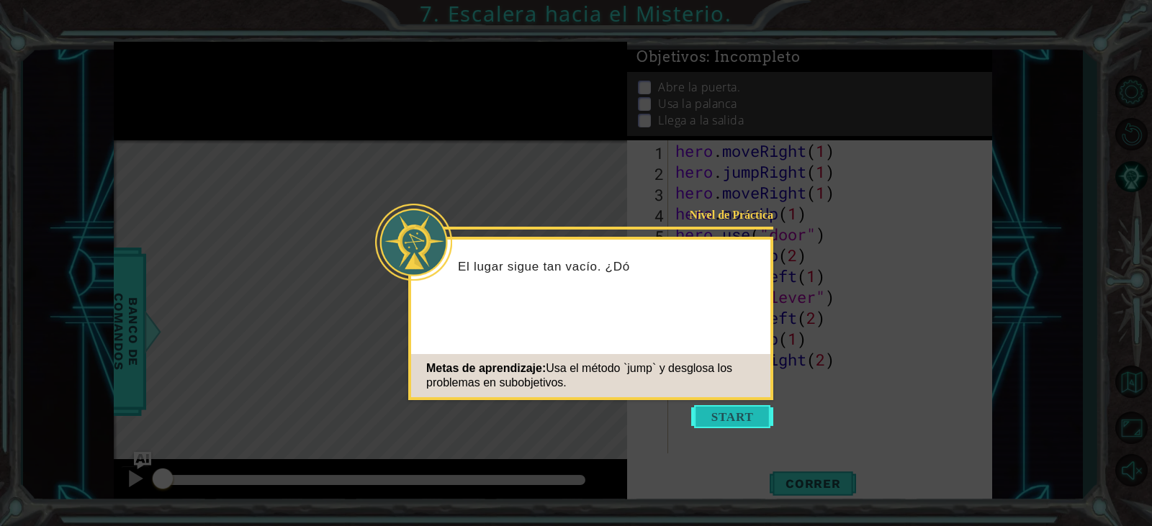
click at [752, 426] on button "Start" at bounding box center [732, 416] width 82 height 23
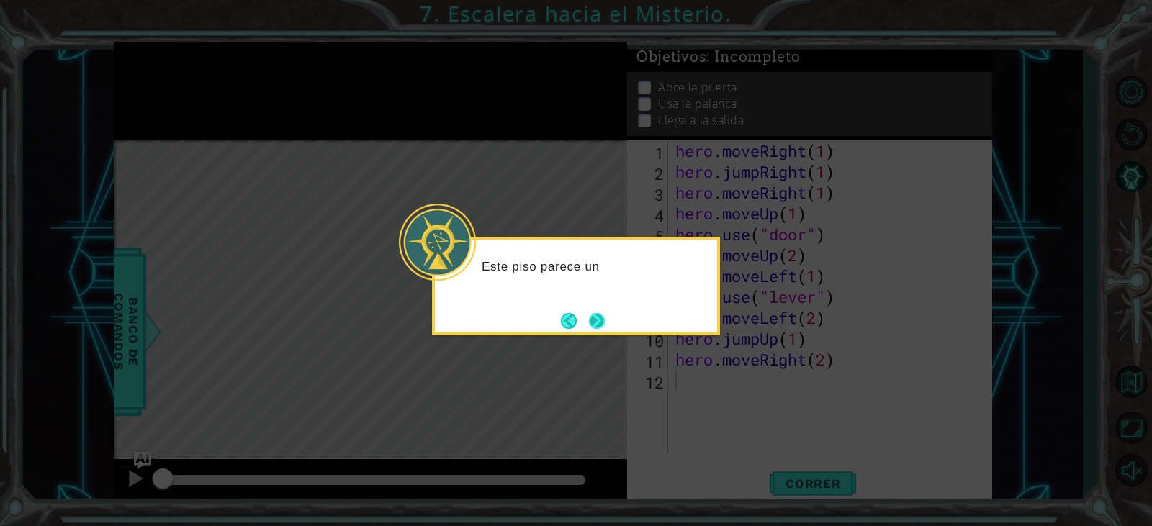
click at [595, 319] on button "Next" at bounding box center [597, 321] width 16 height 16
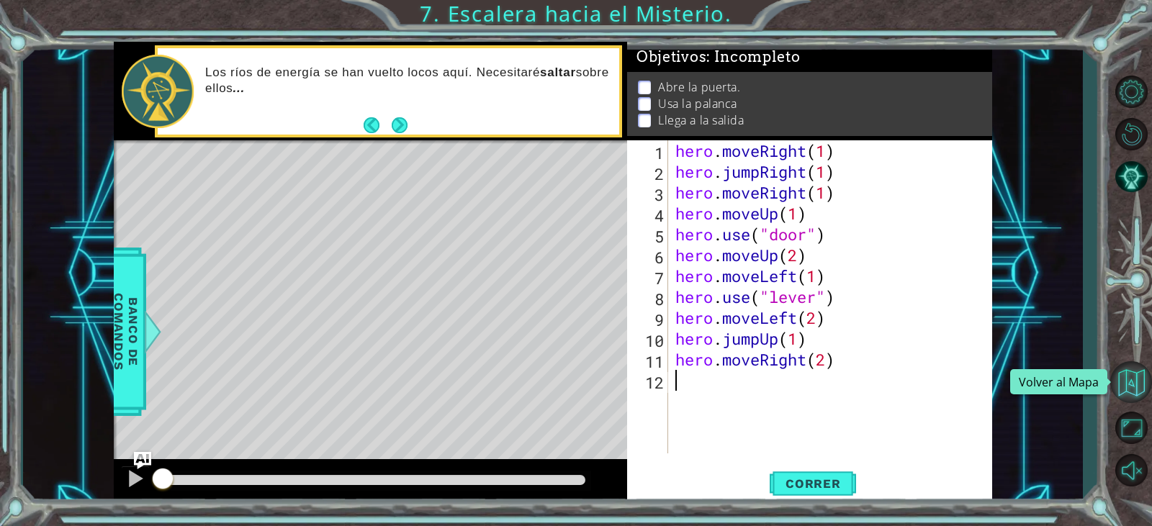
click at [1133, 373] on button "Volver al Mapa" at bounding box center [1131, 382] width 42 height 42
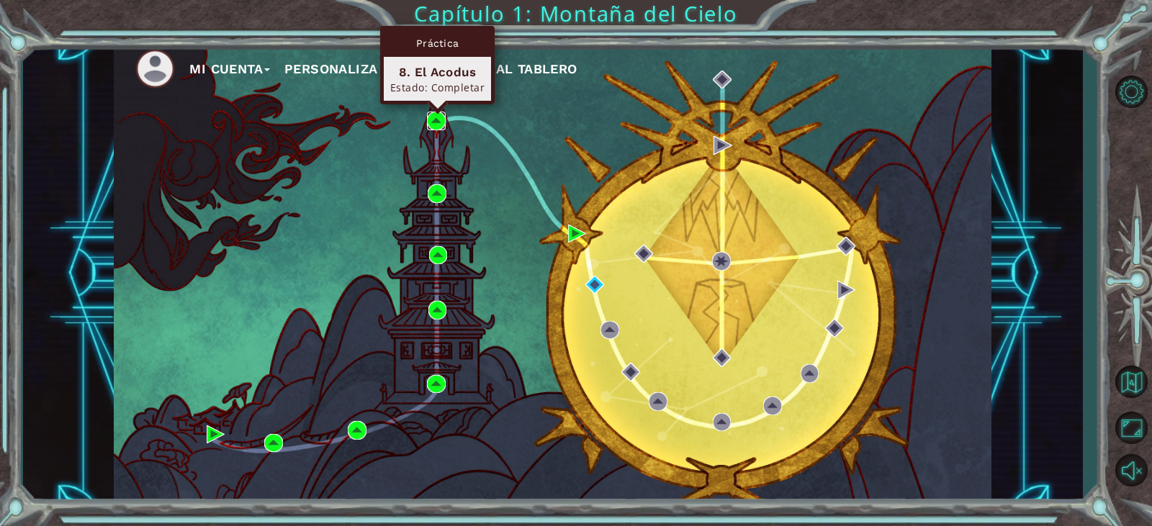
click at [436, 124] on img at bounding box center [436, 121] width 19 height 19
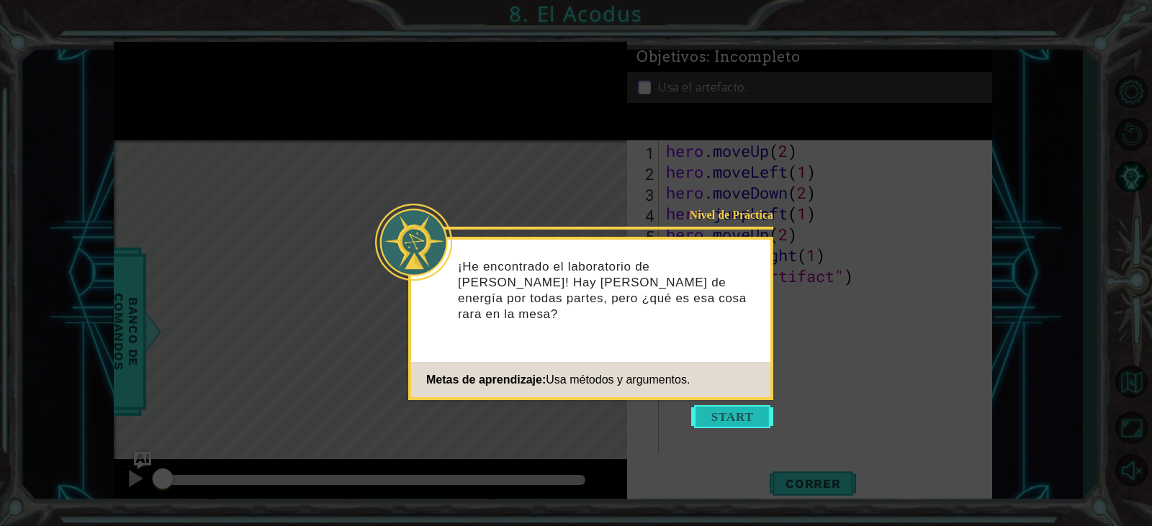
click at [732, 421] on button "Start" at bounding box center [732, 416] width 82 height 23
